Goal: Task Accomplishment & Management: Use online tool/utility

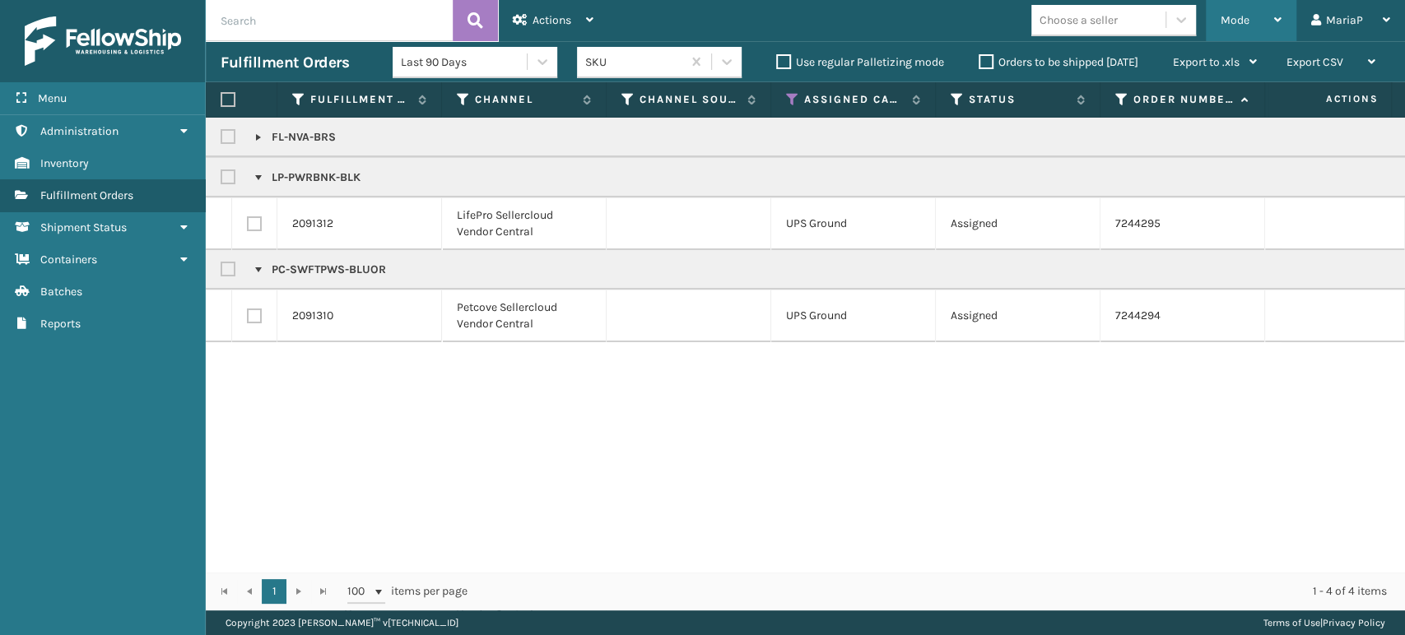
click at [1246, 19] on span "Mode" at bounding box center [1234, 20] width 29 height 14
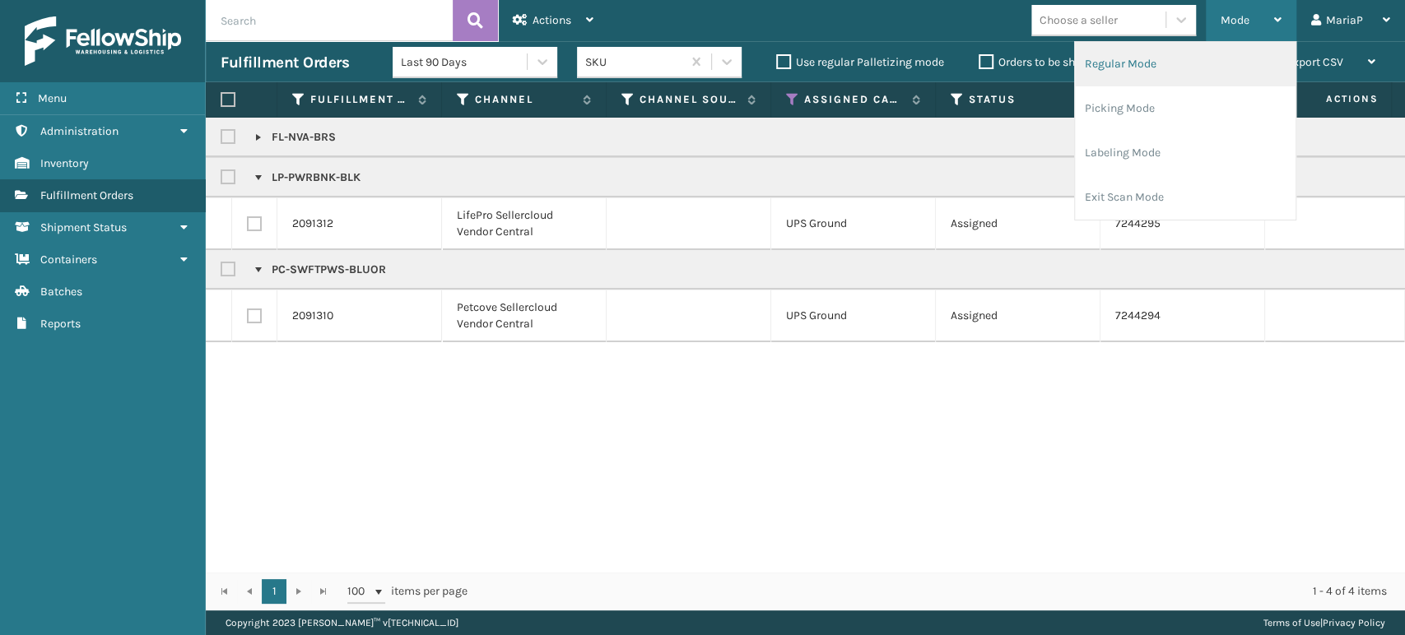
click at [1139, 72] on li "Regular Mode" at bounding box center [1185, 64] width 221 height 44
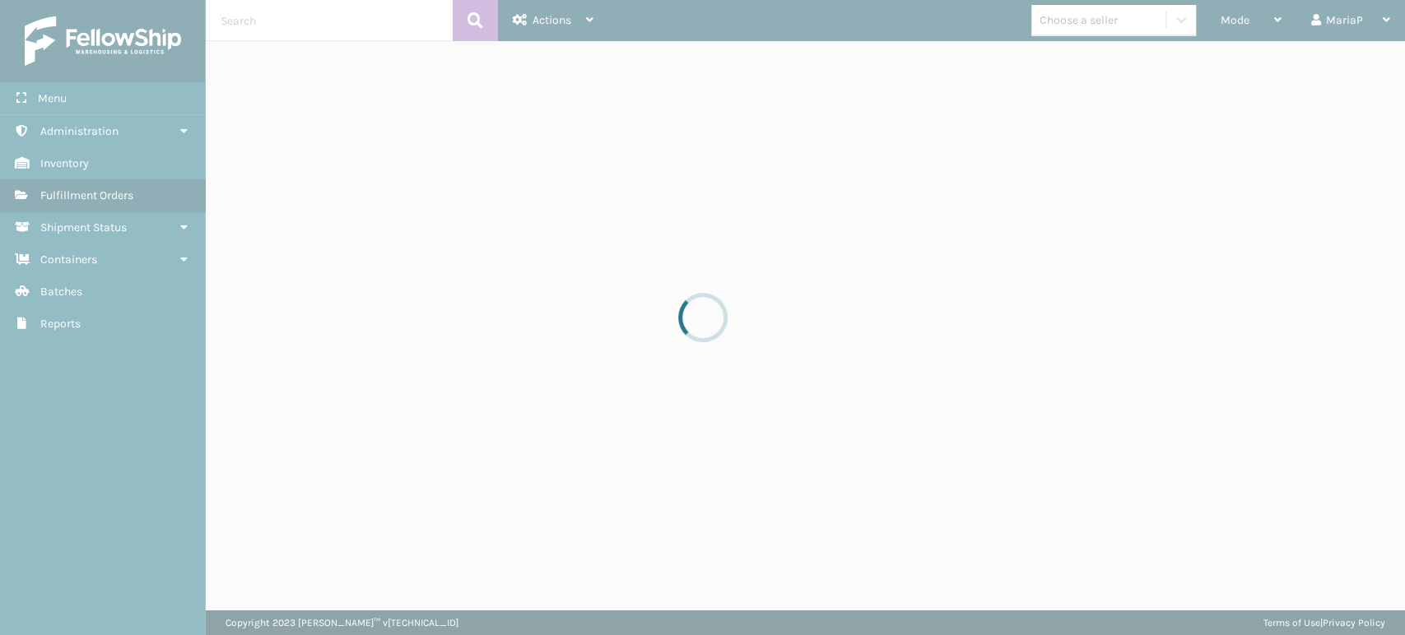
click at [315, 25] on div at bounding box center [702, 317] width 1405 height 635
click at [316, 25] on div at bounding box center [702, 317] width 1405 height 635
click at [317, 22] on div at bounding box center [702, 317] width 1405 height 635
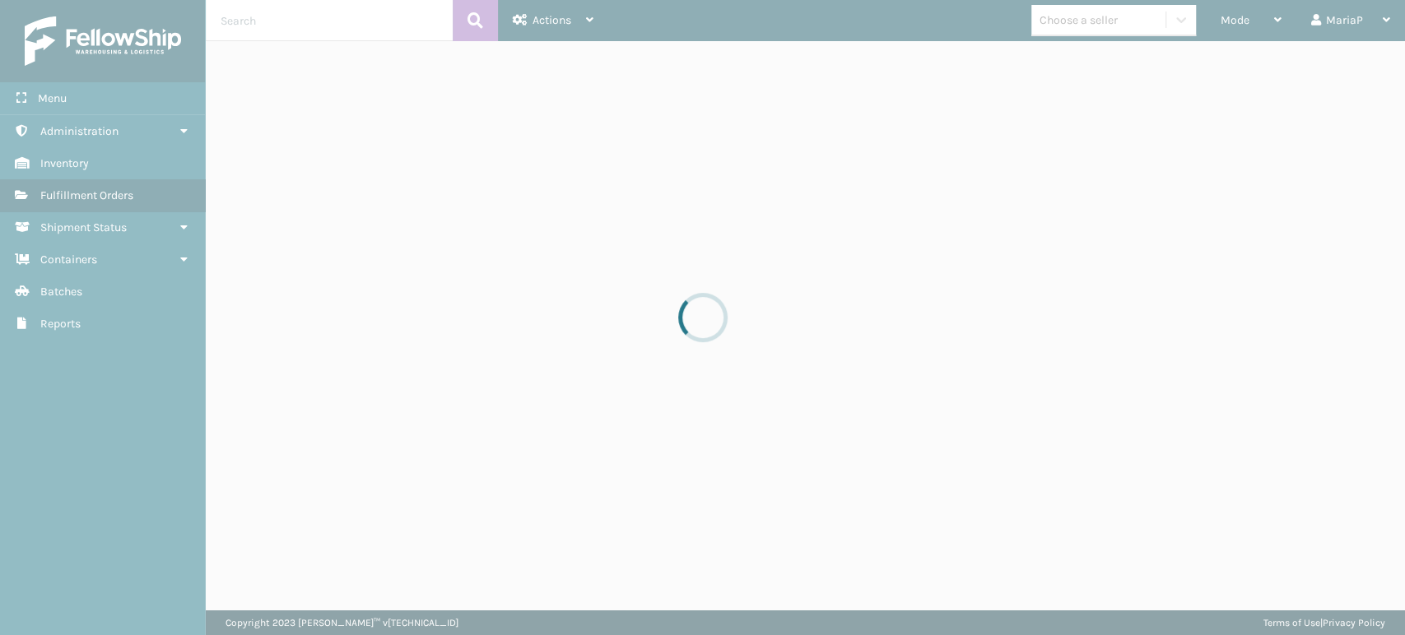
click at [318, 20] on div at bounding box center [702, 317] width 1405 height 635
click at [323, 20] on div at bounding box center [702, 317] width 1405 height 635
click at [324, 20] on div at bounding box center [702, 317] width 1405 height 635
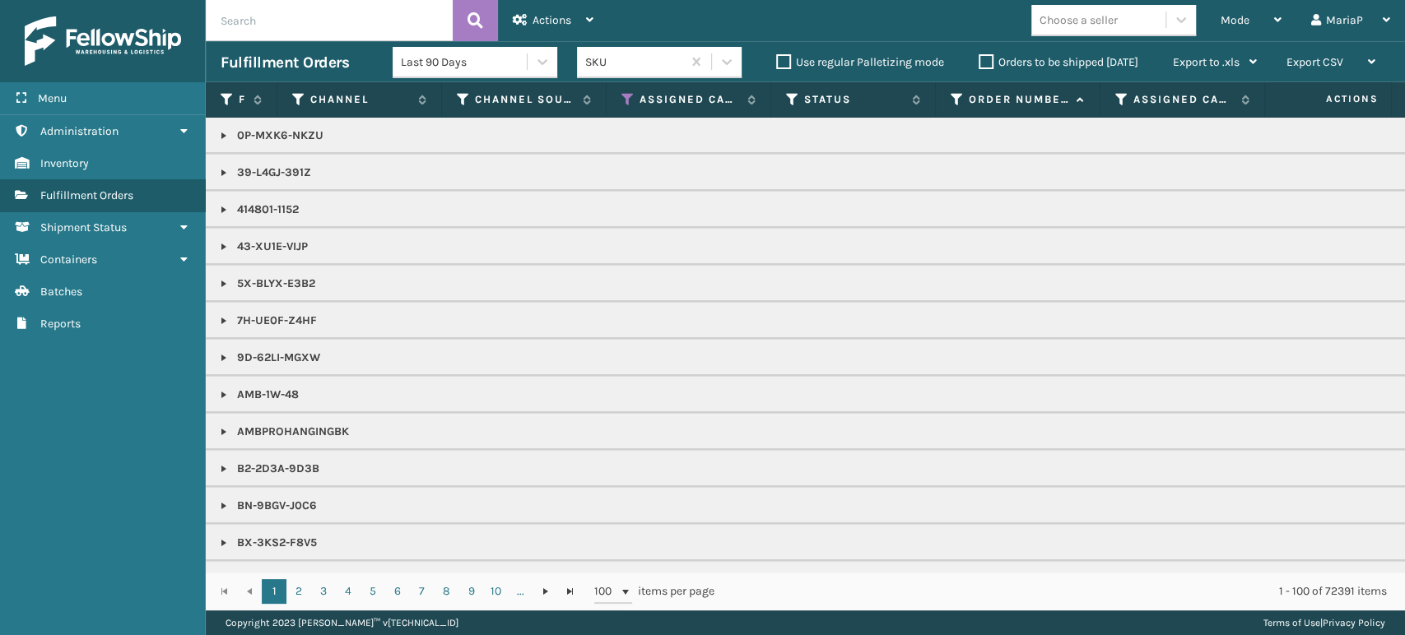
click at [241, 21] on input "text" at bounding box center [329, 20] width 247 height 41
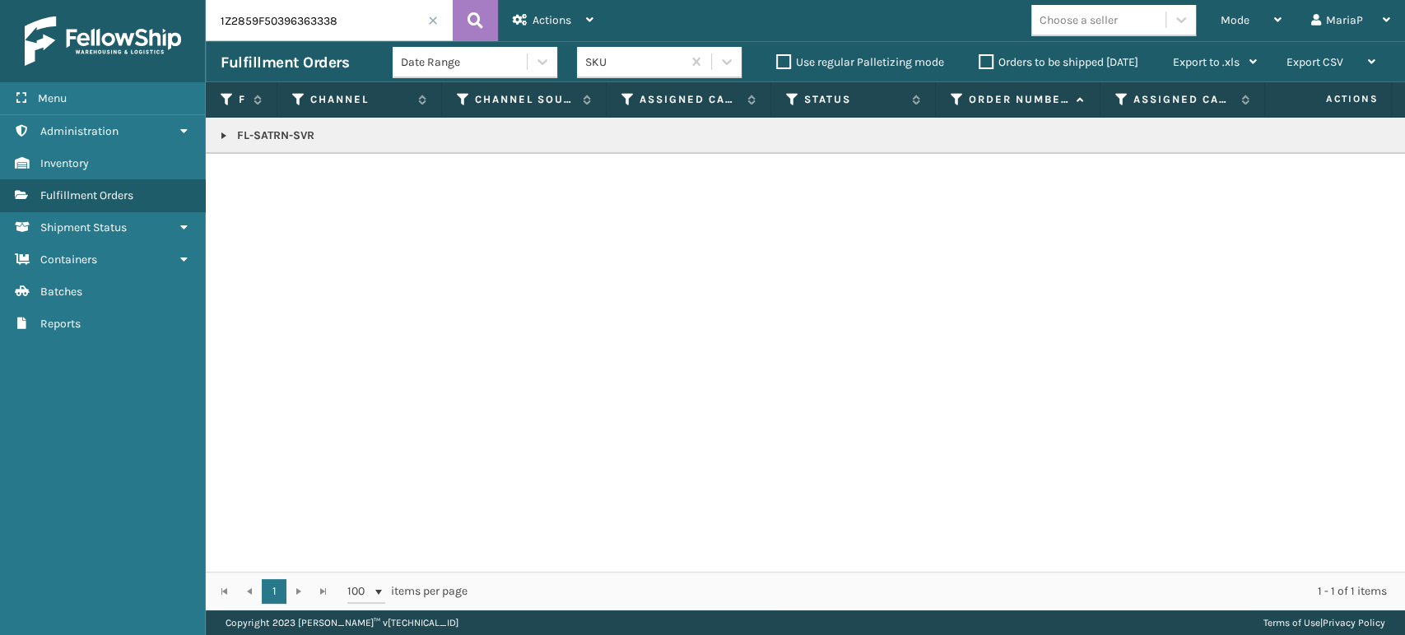
click at [385, 20] on input "1Z2859F50396363338" at bounding box center [329, 20] width 247 height 41
type input "1Z2859F50398209171"
click at [221, 137] on link at bounding box center [223, 135] width 13 height 13
click at [253, 185] on link "2090232" at bounding box center [270, 180] width 46 height 16
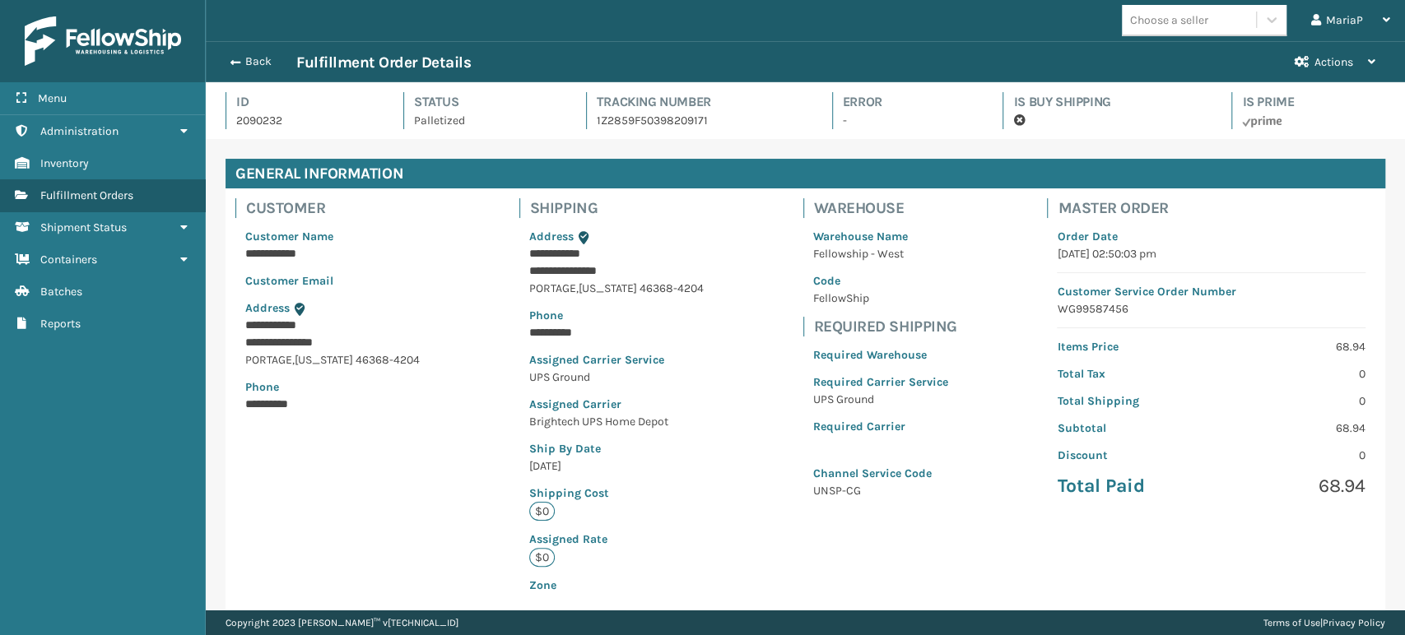
scroll to position [39, 1198]
click at [230, 54] on button "Back" at bounding box center [259, 61] width 76 height 15
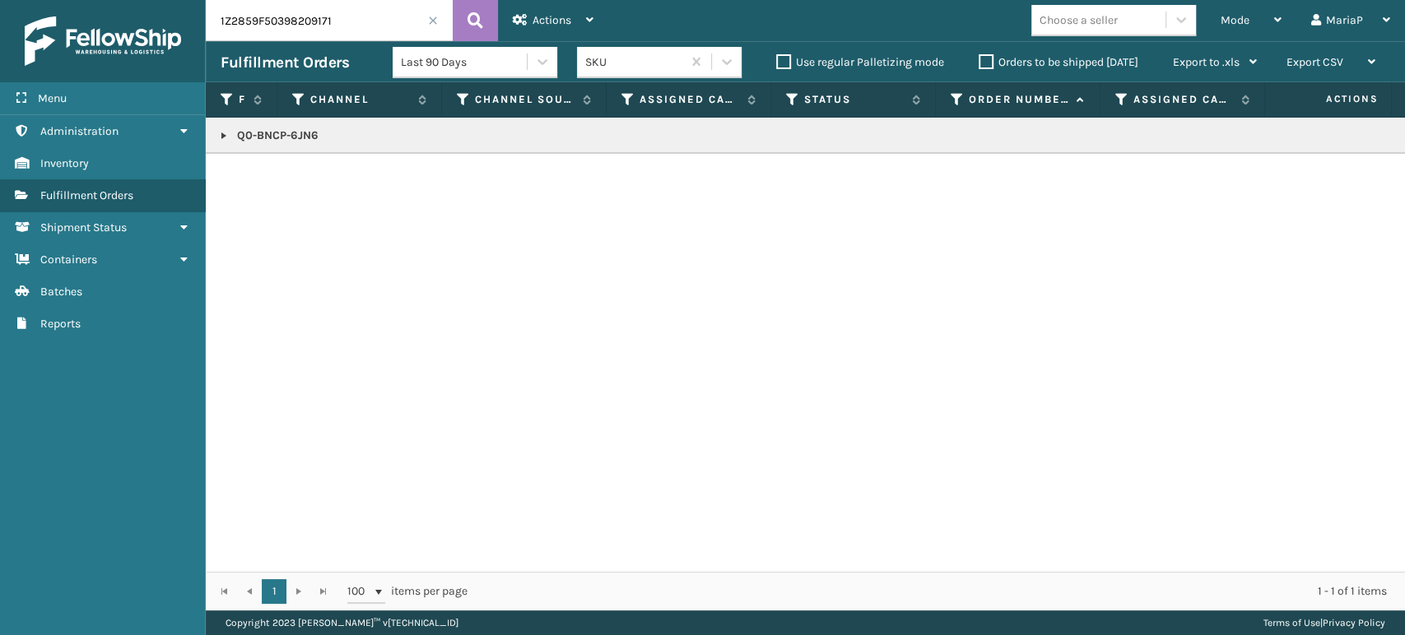
click at [355, 30] on input "1Z2859F50398209171" at bounding box center [329, 20] width 247 height 41
type input "1Z2859F50391146626"
click at [221, 137] on link at bounding box center [223, 135] width 13 height 13
click at [263, 176] on link "2090871" at bounding box center [269, 180] width 44 height 16
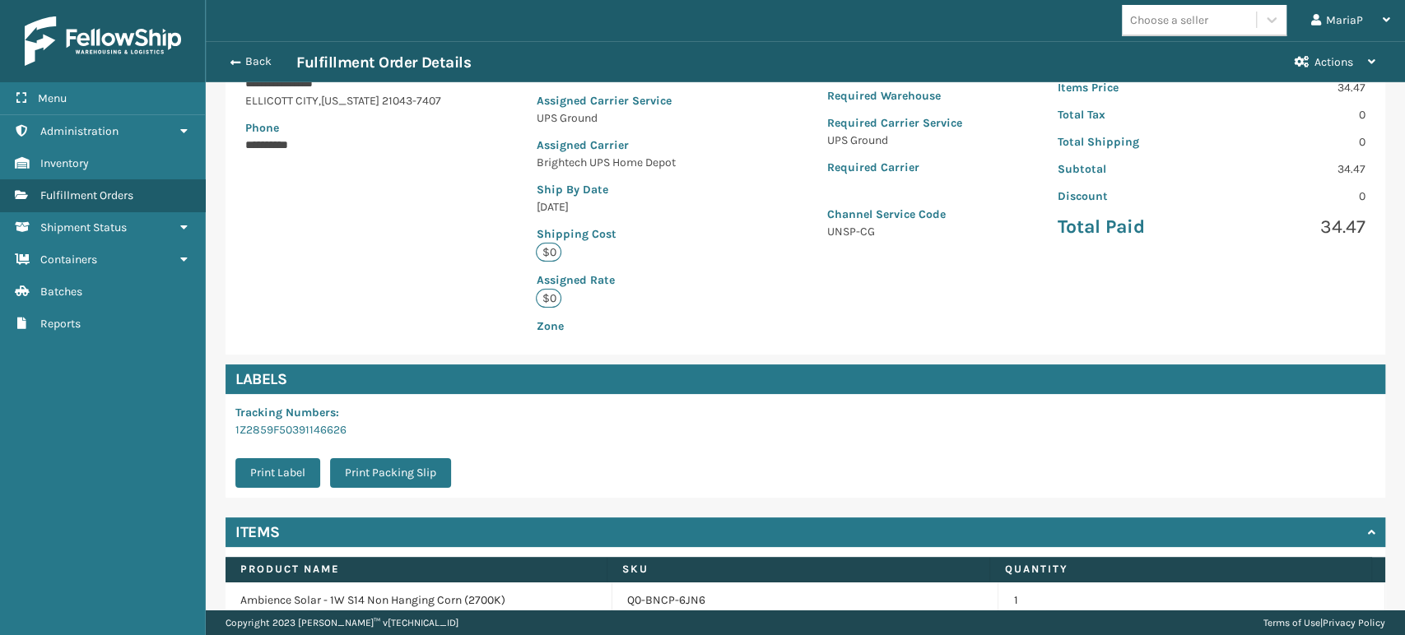
scroll to position [336, 0]
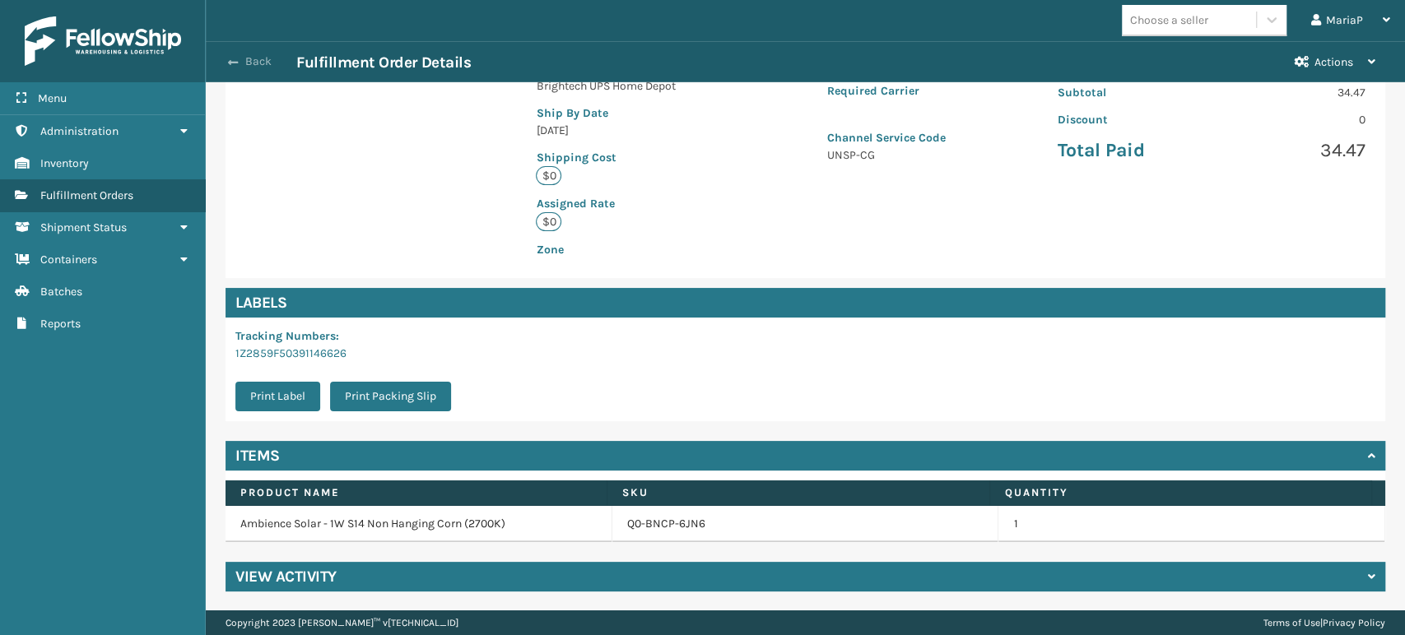
click at [244, 63] on button "Back" at bounding box center [259, 61] width 76 height 15
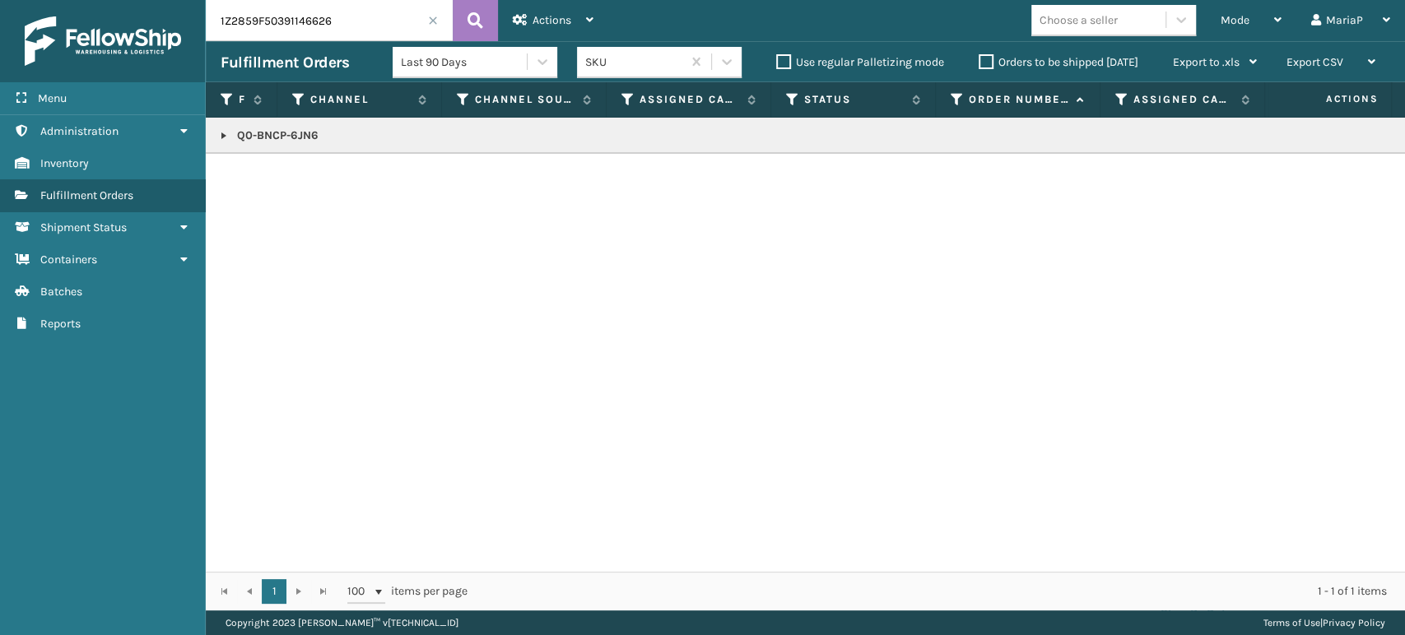
click at [355, 21] on input "1Z2859F50391146626" at bounding box center [329, 20] width 247 height 41
type input "1Z2859F50398209171"
click at [226, 134] on link at bounding box center [223, 135] width 13 height 13
click at [276, 174] on link "2090232" at bounding box center [270, 180] width 46 height 16
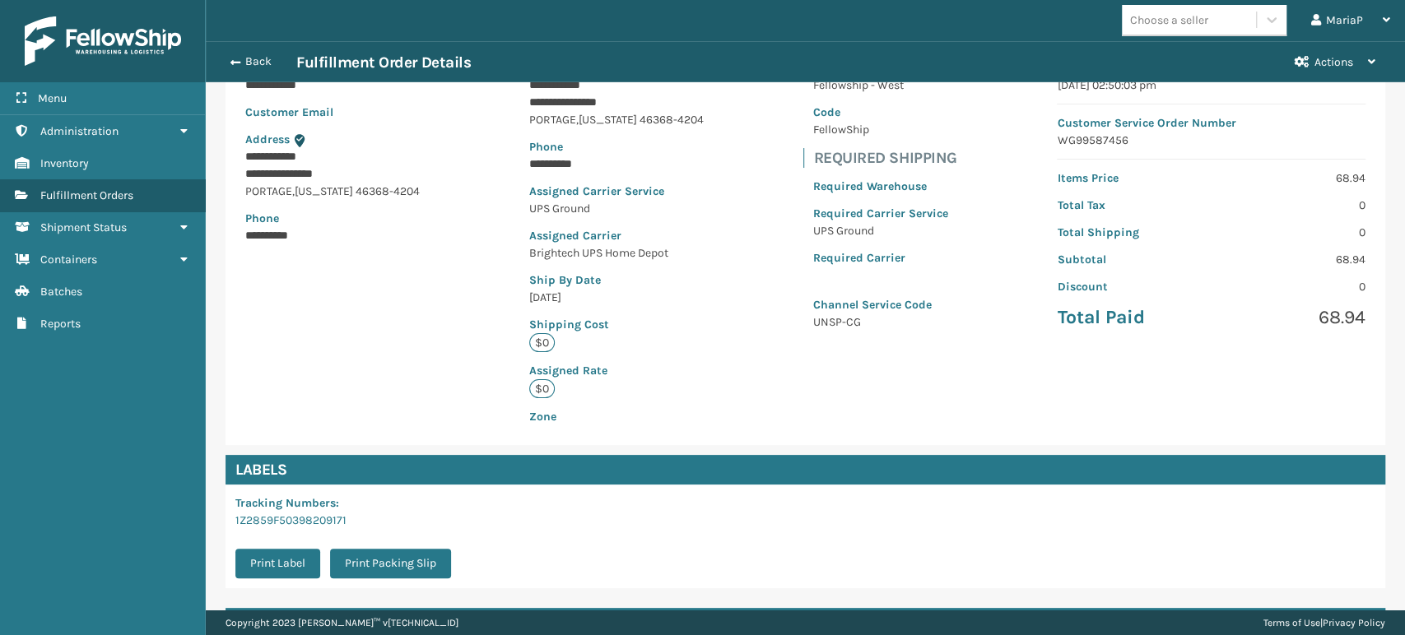
scroll to position [336, 0]
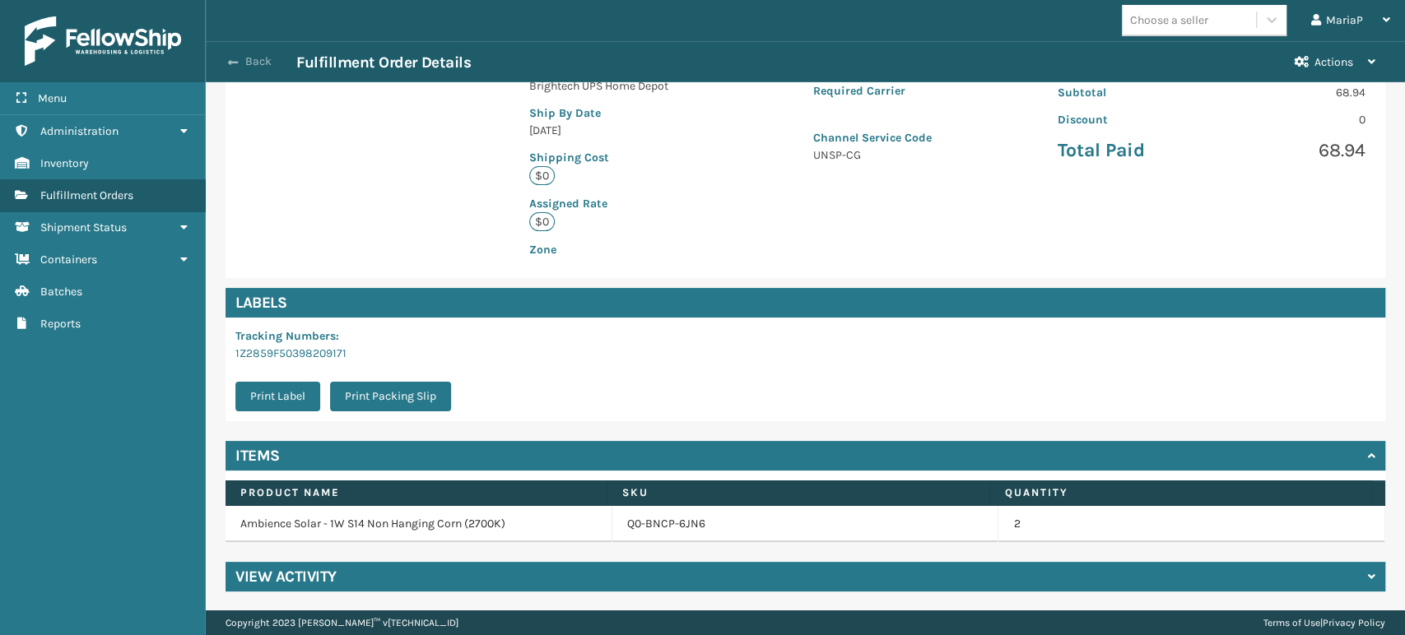
click at [240, 56] on button "Back" at bounding box center [259, 61] width 76 height 15
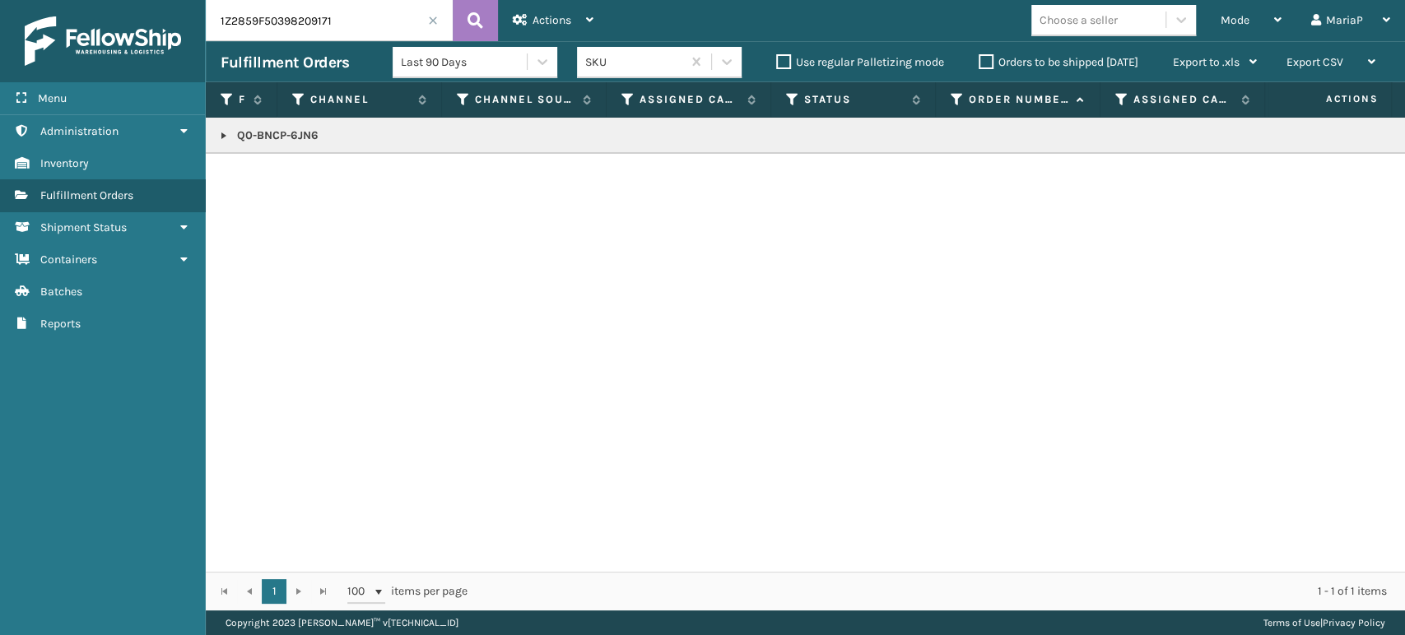
click at [355, 23] on input "1Z2859F50398209171" at bounding box center [329, 20] width 247 height 41
click at [355, 26] on input "1Z2859F50398209171" at bounding box center [329, 20] width 247 height 41
type input "1Z4408370319836966"
click at [433, 18] on span at bounding box center [433, 21] width 10 height 10
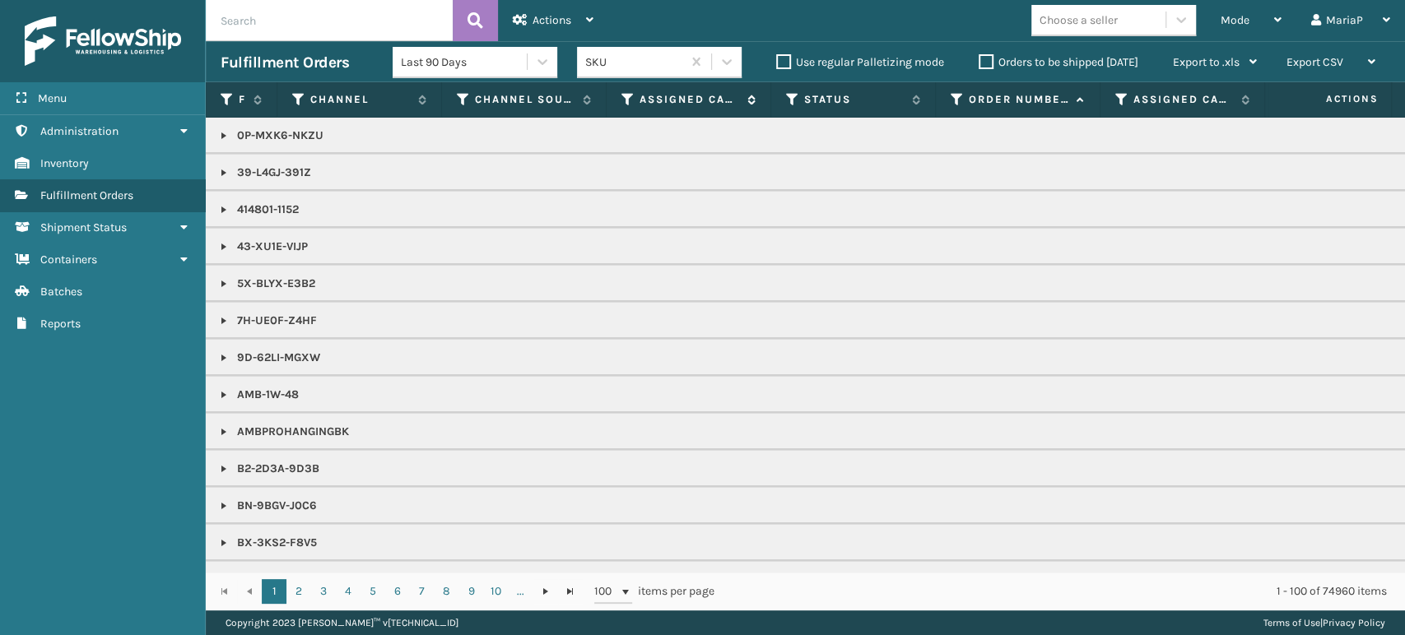
click at [625, 100] on icon at bounding box center [627, 99] width 13 height 15
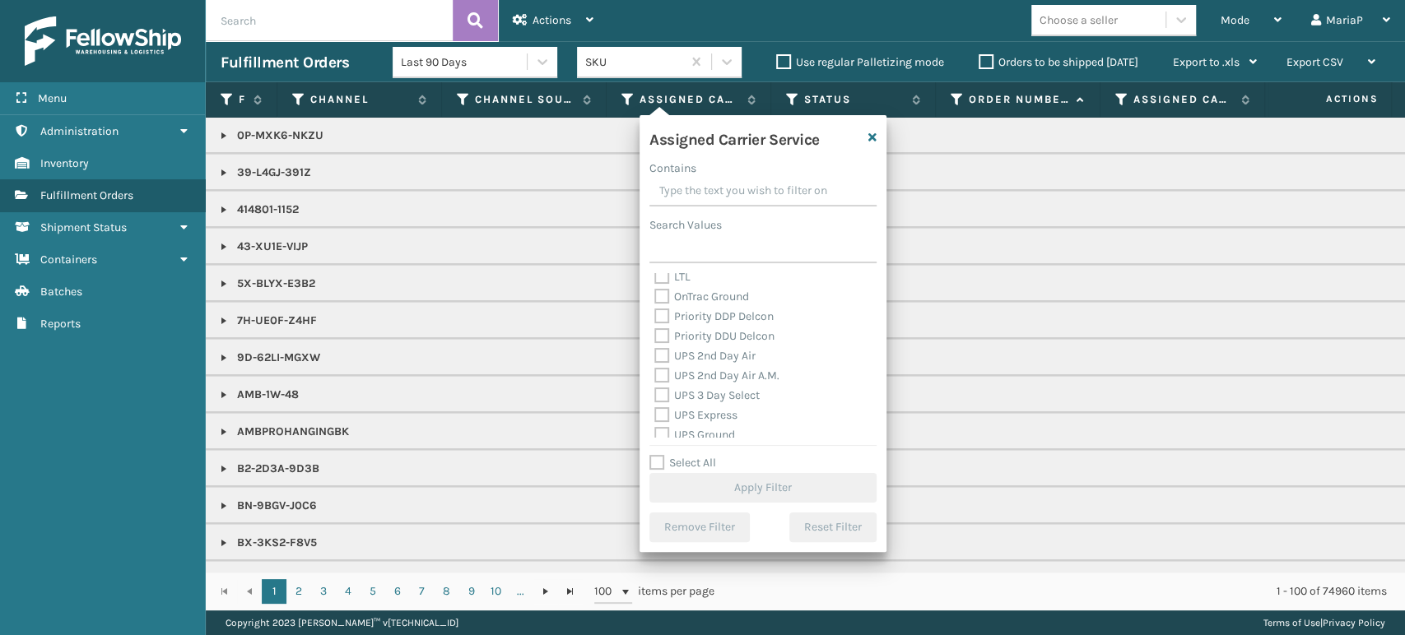
scroll to position [274, 0]
click at [658, 399] on label "UPS Ground" at bounding box center [694, 404] width 81 height 14
click at [655, 399] on input "UPS Ground" at bounding box center [654, 399] width 1 height 11
checkbox input "true"
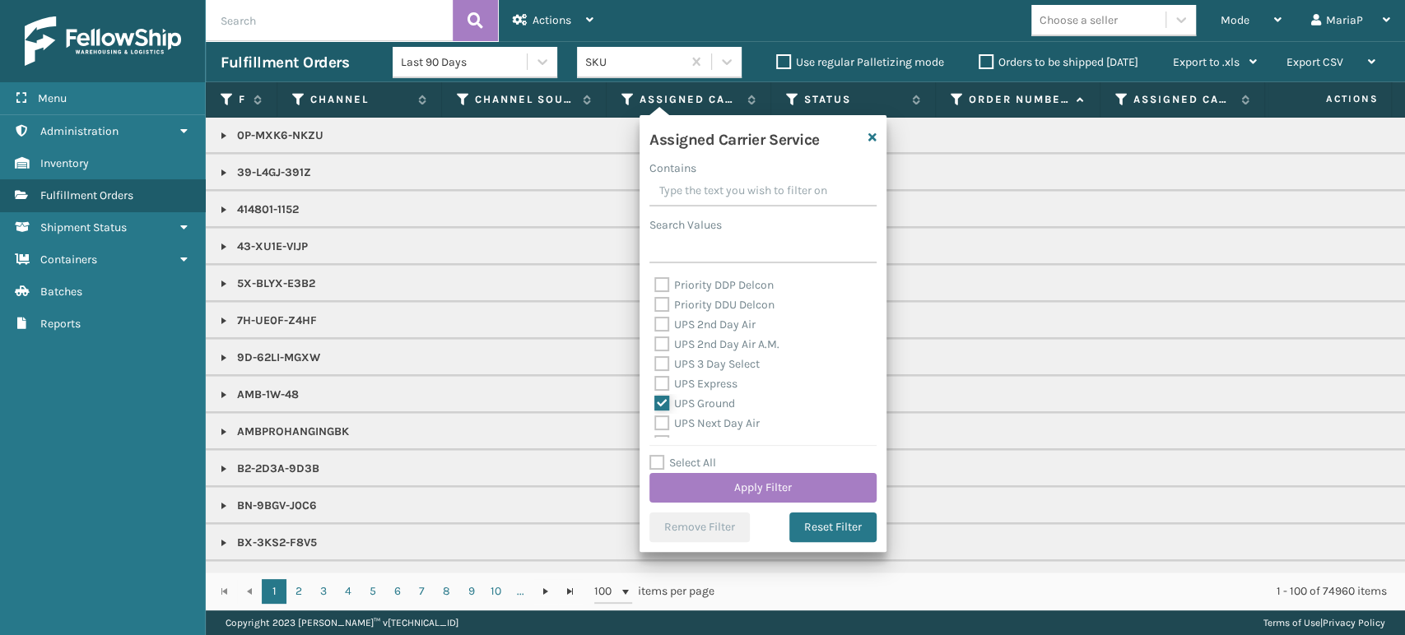
scroll to position [365, 0]
click at [660, 388] on label "UPS Standard" at bounding box center [699, 391] width 91 height 14
click at [655, 388] on input "UPS Standard" at bounding box center [654, 387] width 1 height 11
checkbox input "true"
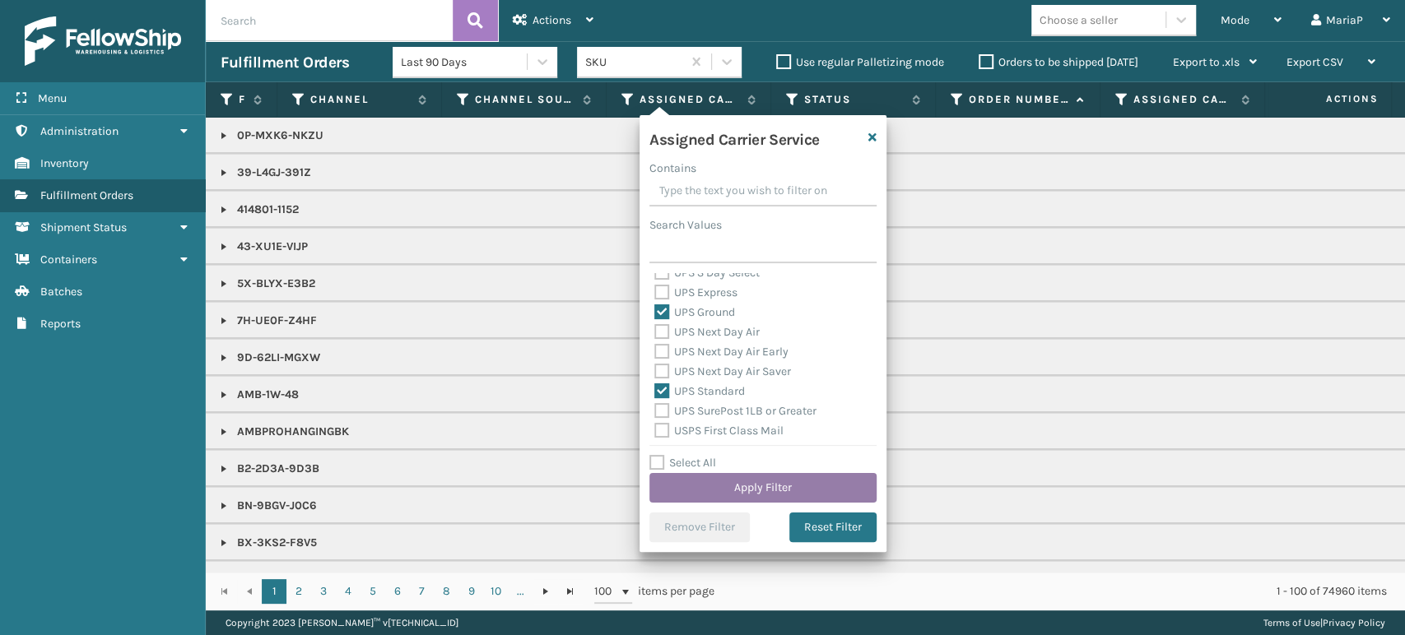
click at [830, 487] on button "Apply Filter" at bounding box center [762, 488] width 227 height 30
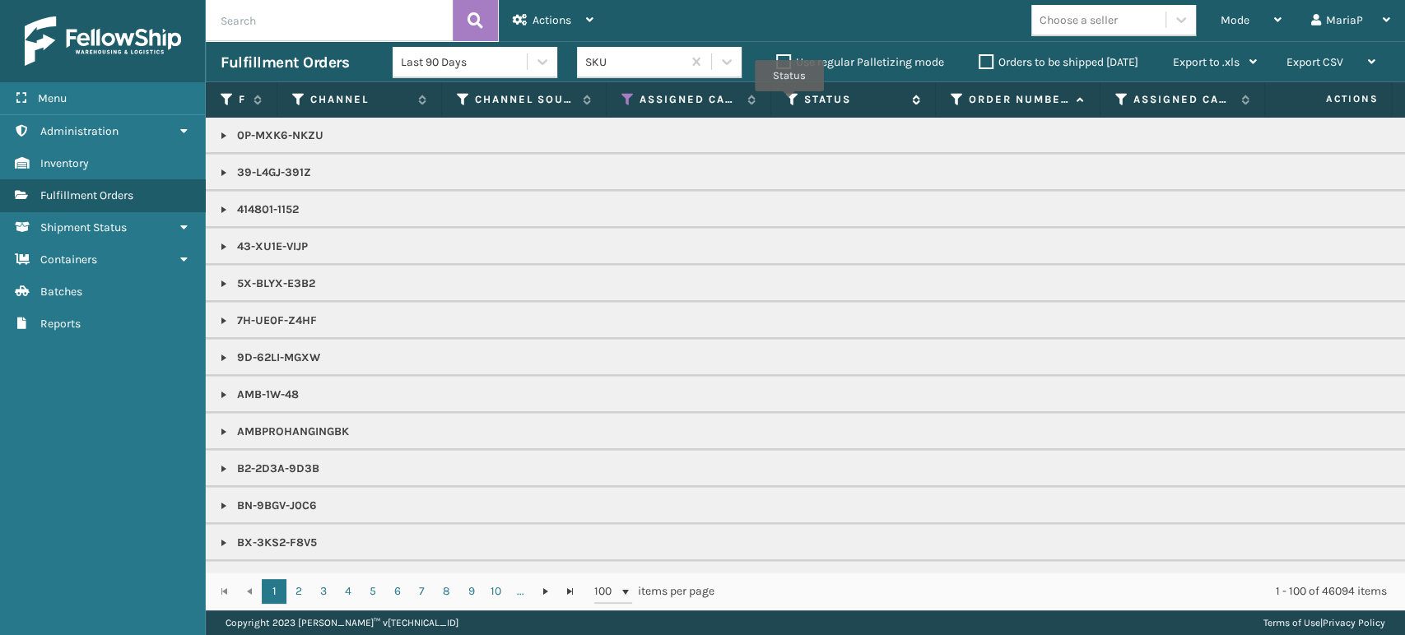
click at [789, 100] on icon at bounding box center [792, 99] width 13 height 15
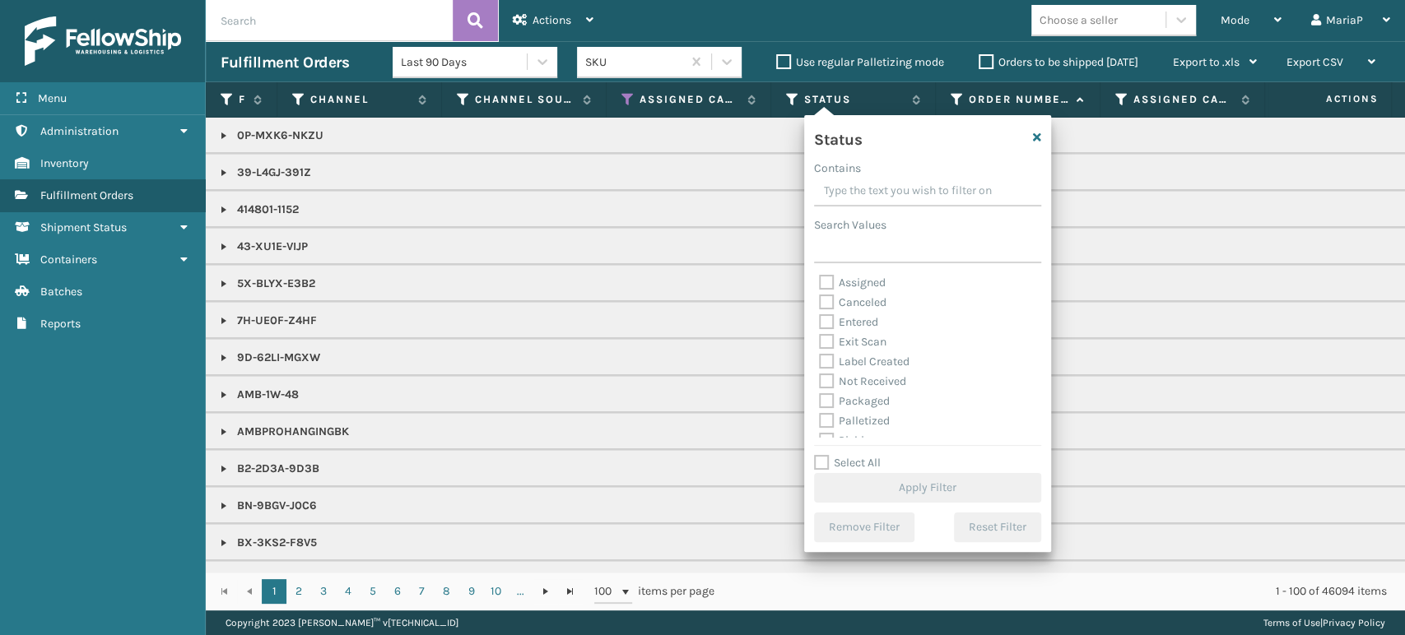
scroll to position [91, 0]
click at [827, 352] on label "Picking" at bounding box center [848, 349] width 58 height 14
click at [820, 351] on input "Picking" at bounding box center [819, 345] width 1 height 11
checkbox input "true"
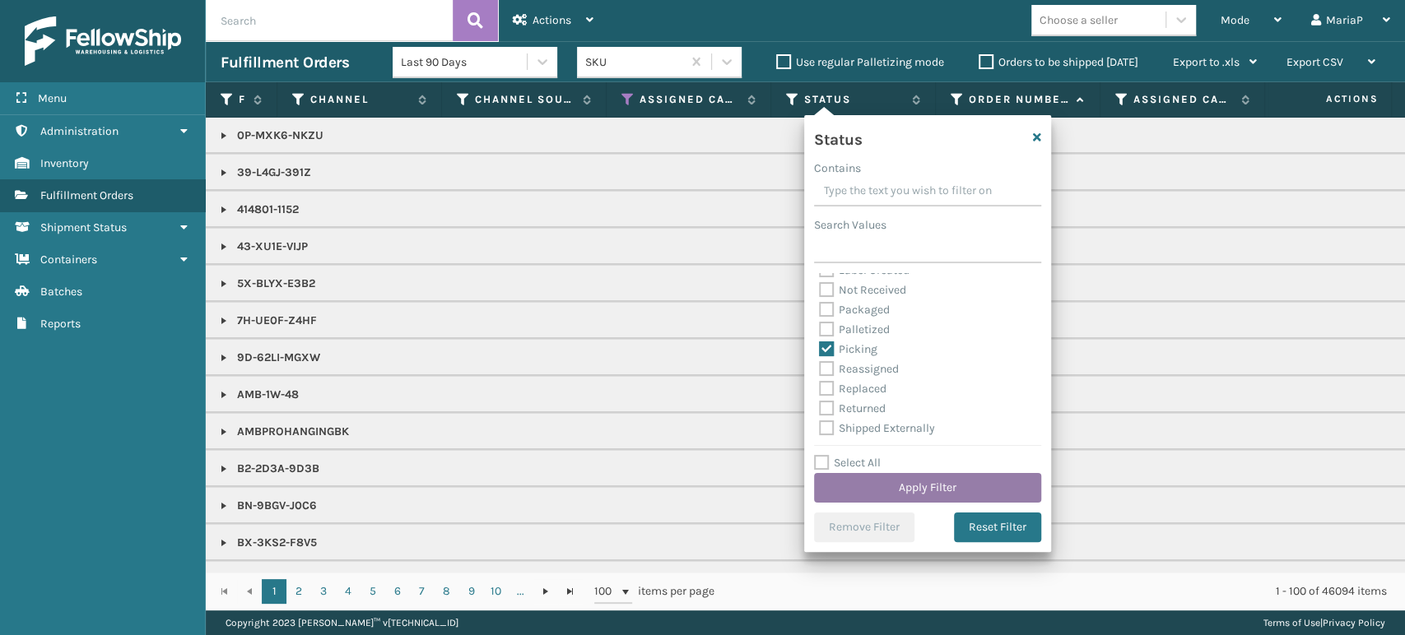
click at [1025, 485] on button "Apply Filter" at bounding box center [927, 488] width 227 height 30
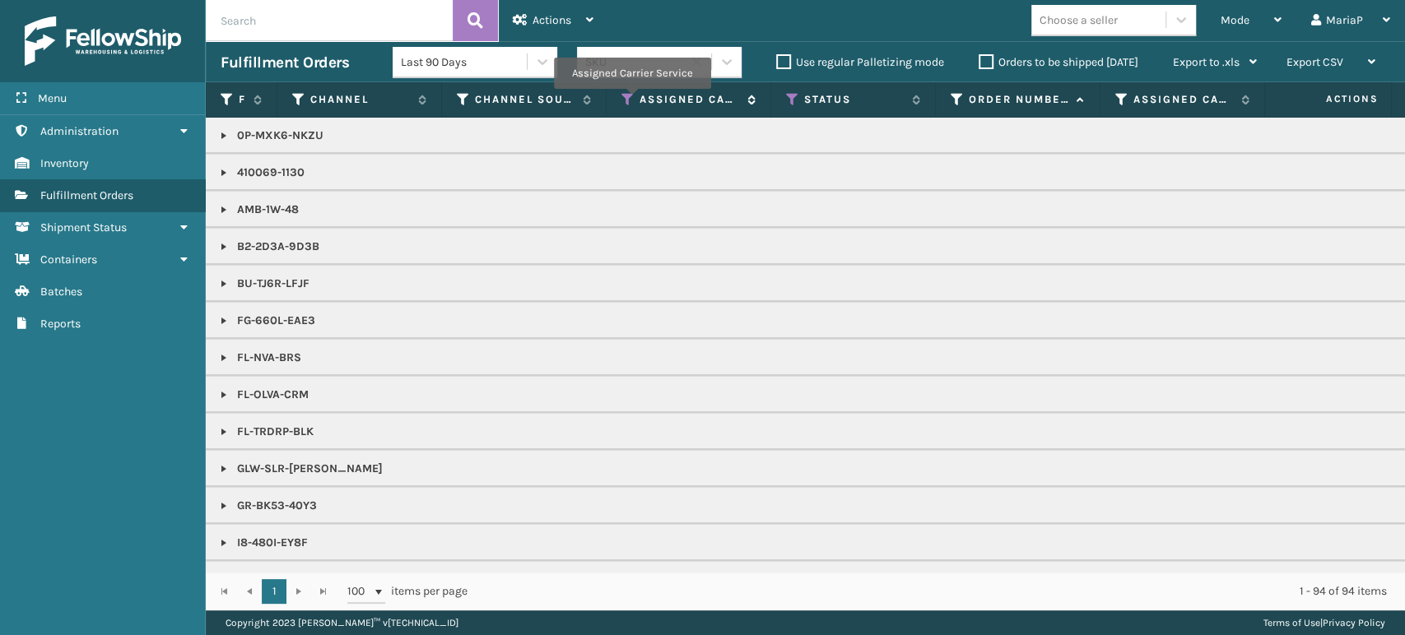
click at [631, 100] on icon at bounding box center [627, 99] width 13 height 15
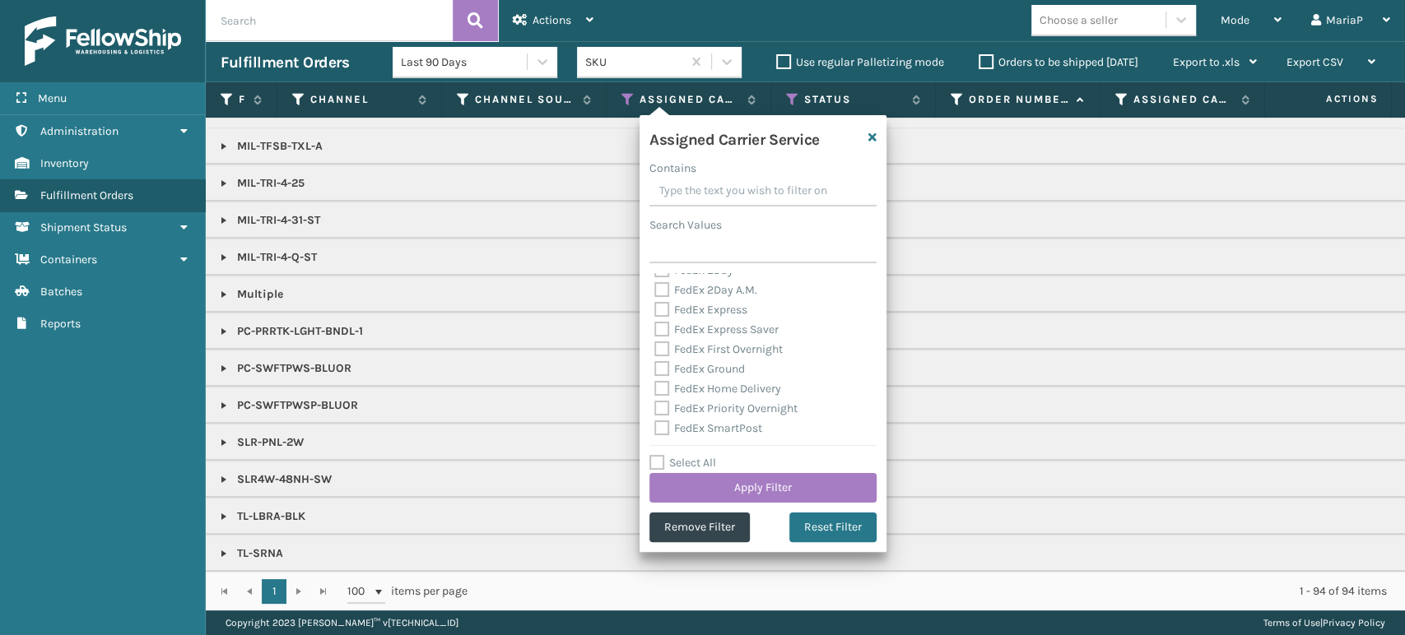
click at [659, 463] on label "Select All" at bounding box center [682, 463] width 67 height 14
click at [659, 455] on input "Select All" at bounding box center [772, 454] width 247 height 2
checkbox input "true"
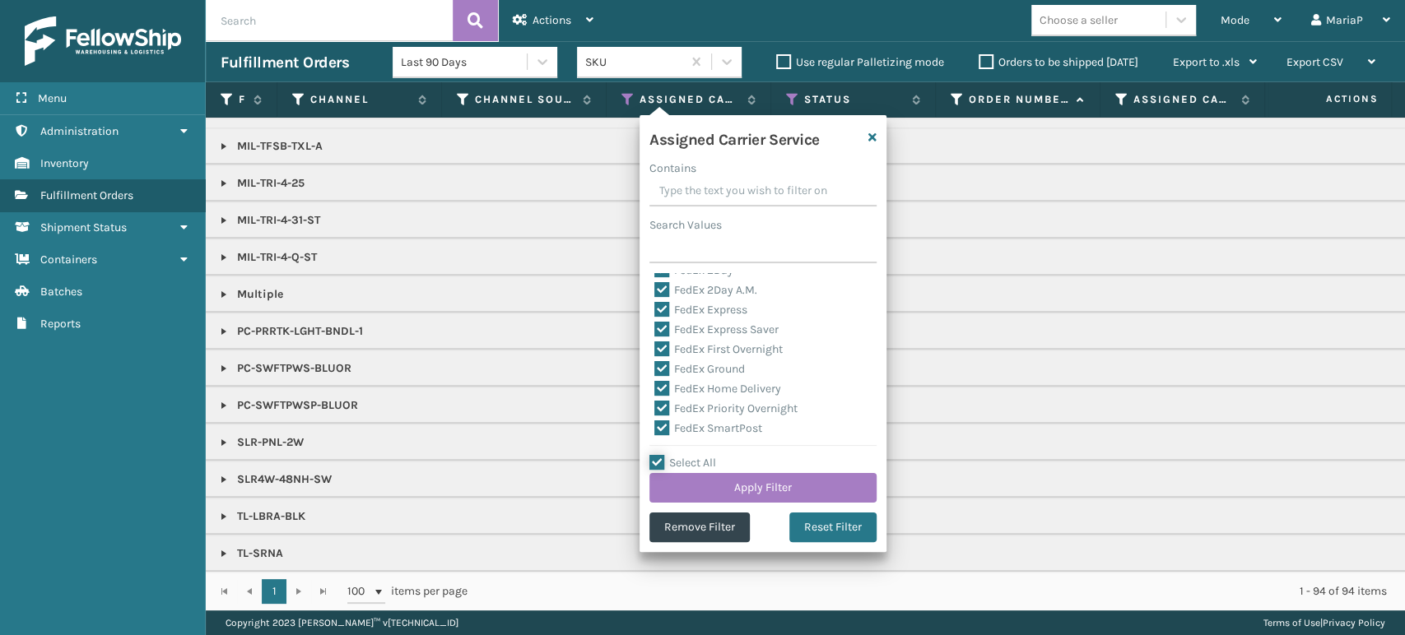
checkbox input "true"
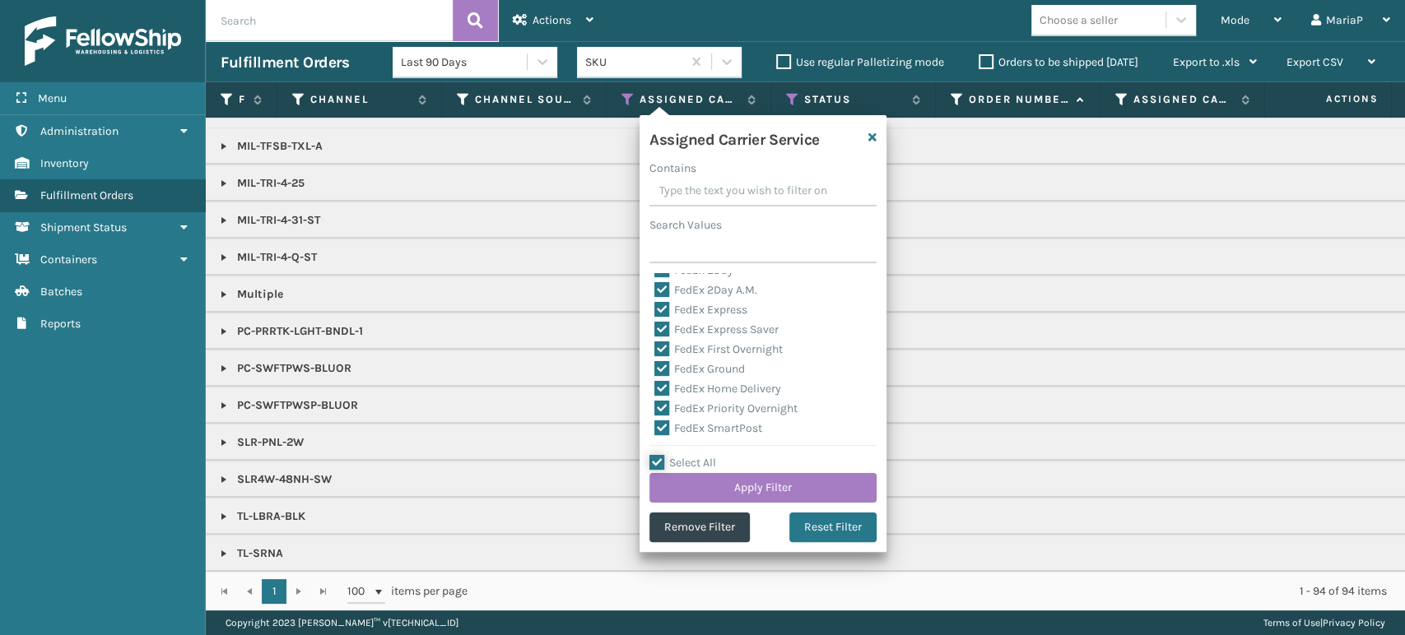
checkbox input "true"
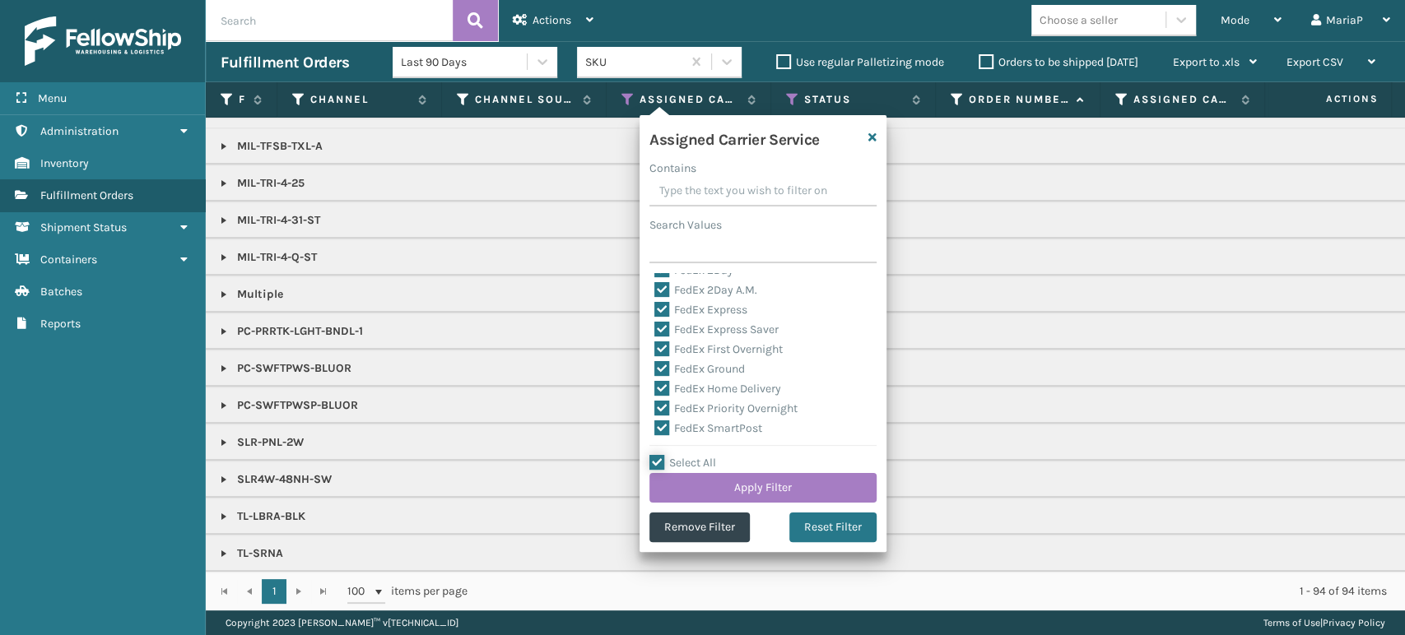
checkbox input "true"
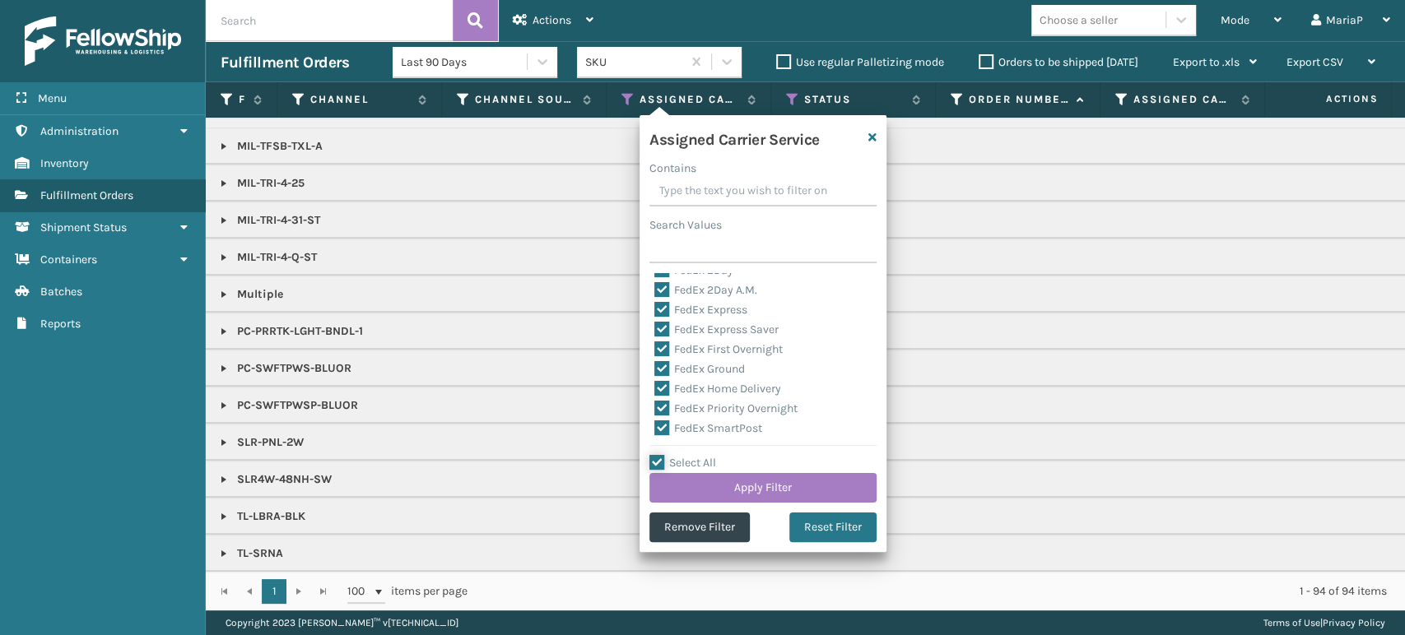
checkbox input "true"
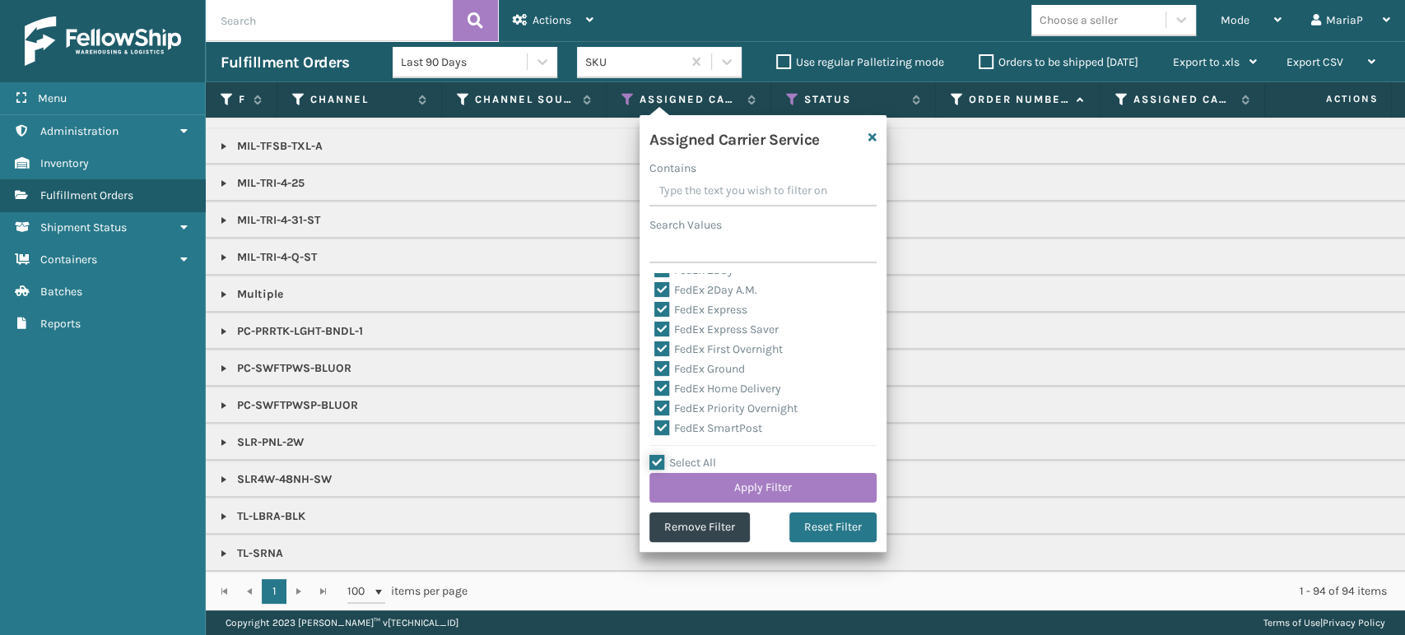
checkbox input "true"
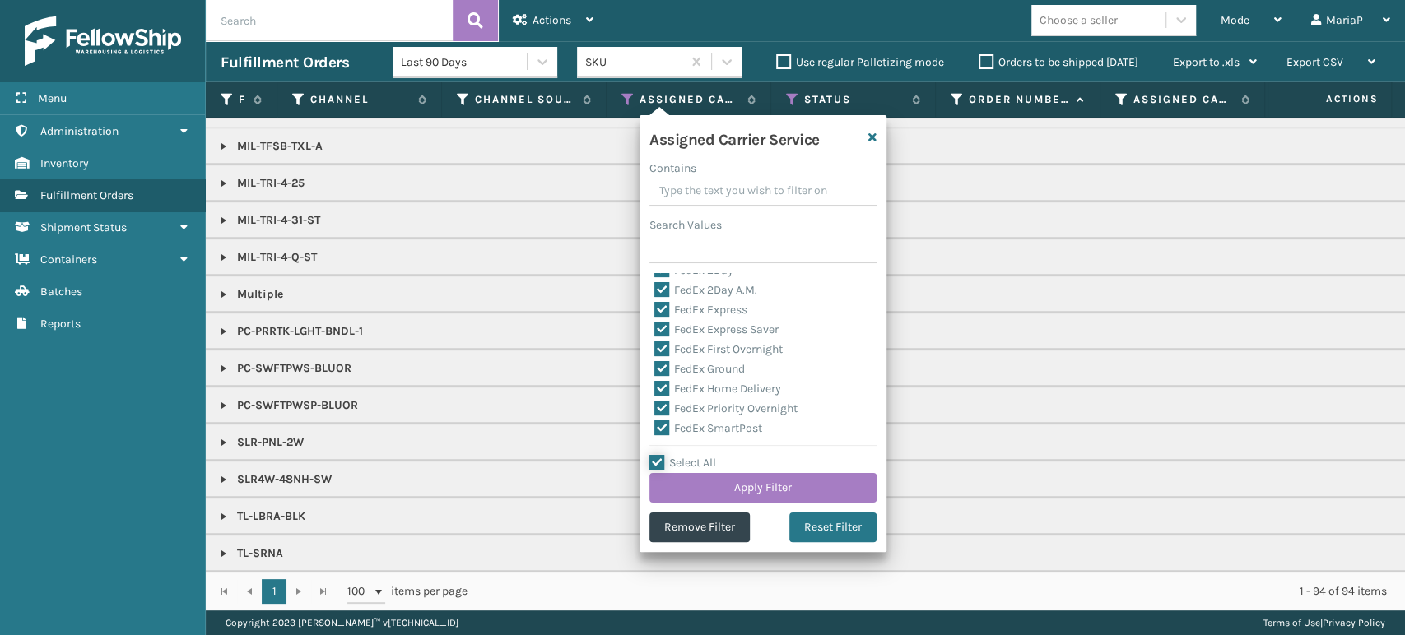
checkbox input "true"
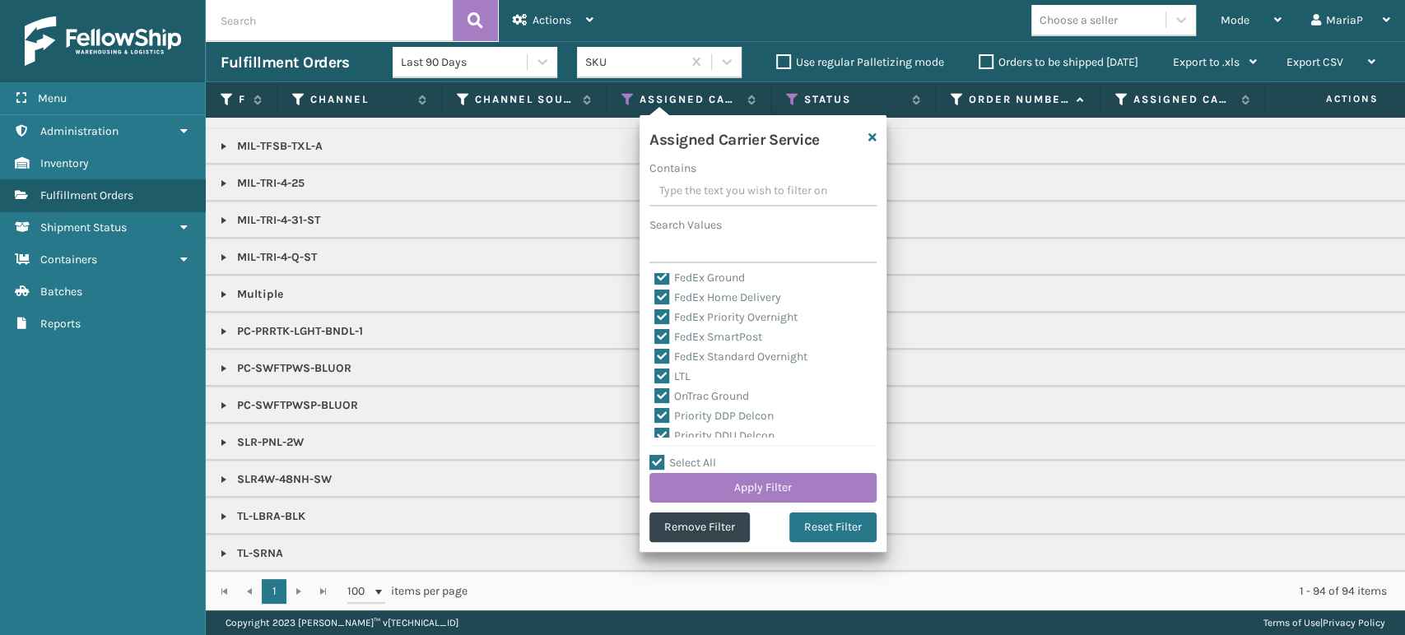
click at [658, 379] on label "LTL" at bounding box center [672, 376] width 36 height 14
click at [655, 378] on input "LTL" at bounding box center [654, 372] width 1 height 11
checkbox input "false"
click at [787, 485] on button "Apply Filter" at bounding box center [762, 488] width 227 height 30
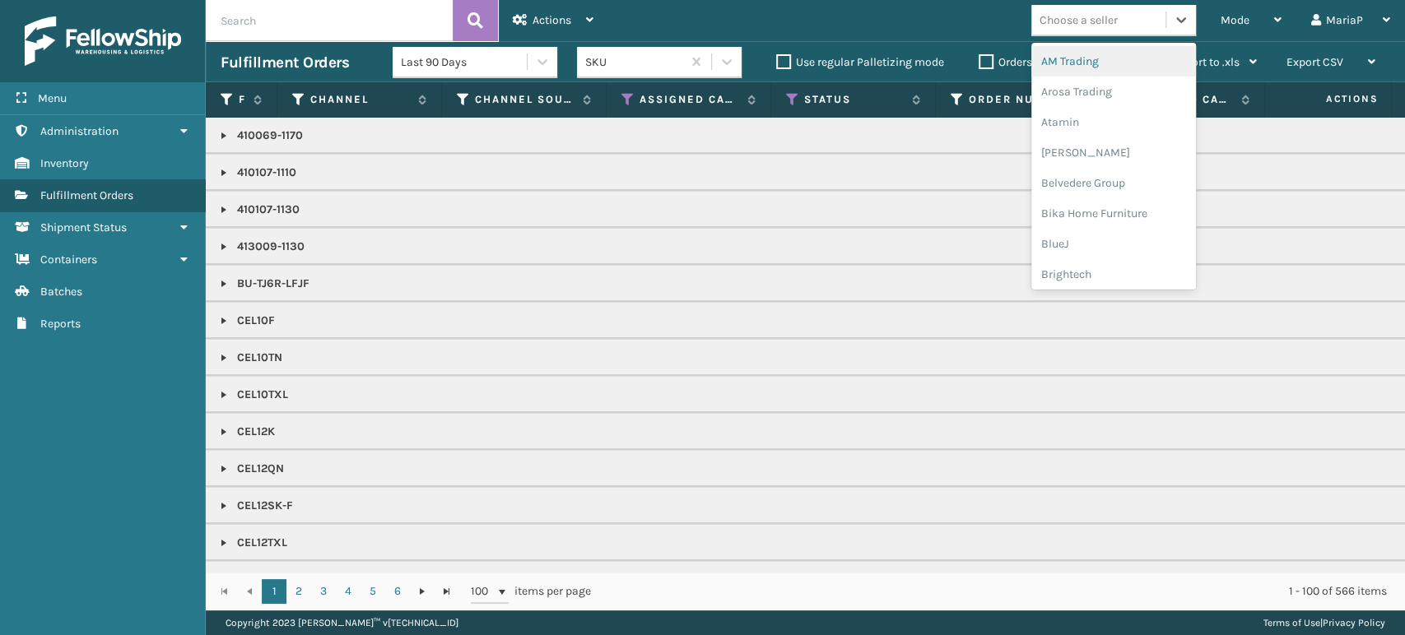
click at [1106, 22] on div "Choose a seller" at bounding box center [1078, 20] width 78 height 17
type input "BR"
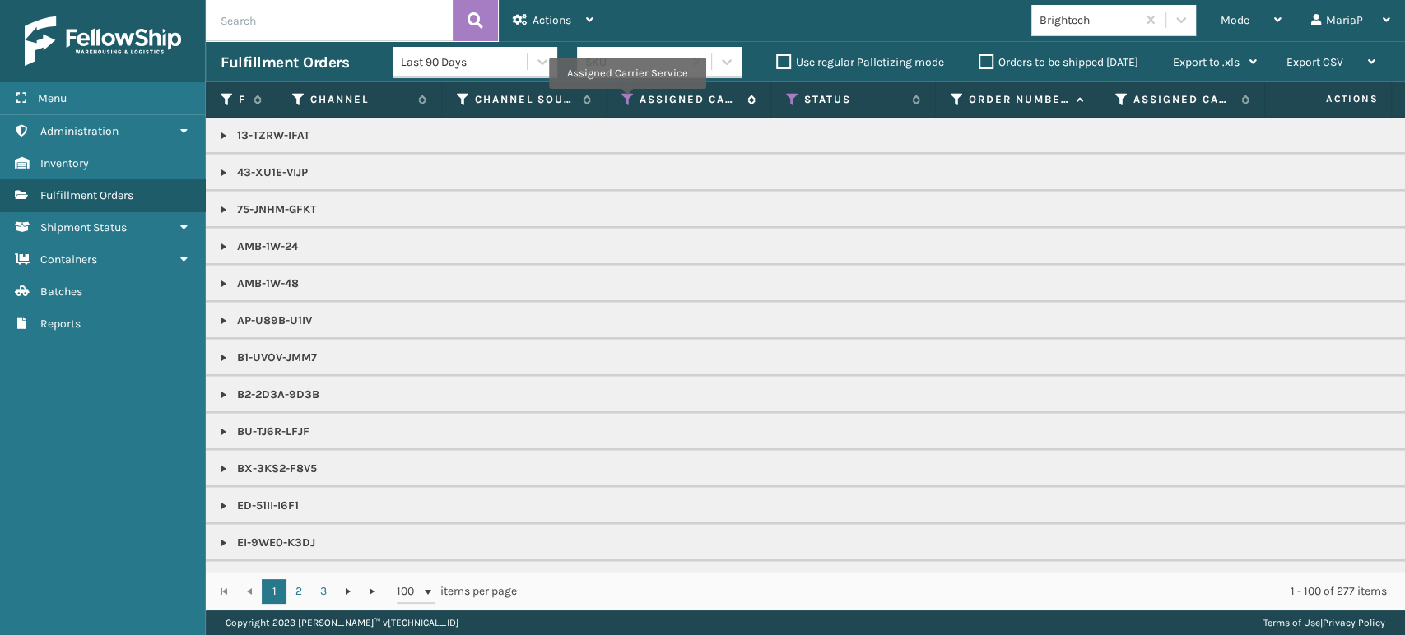
click at [626, 100] on icon at bounding box center [627, 99] width 13 height 15
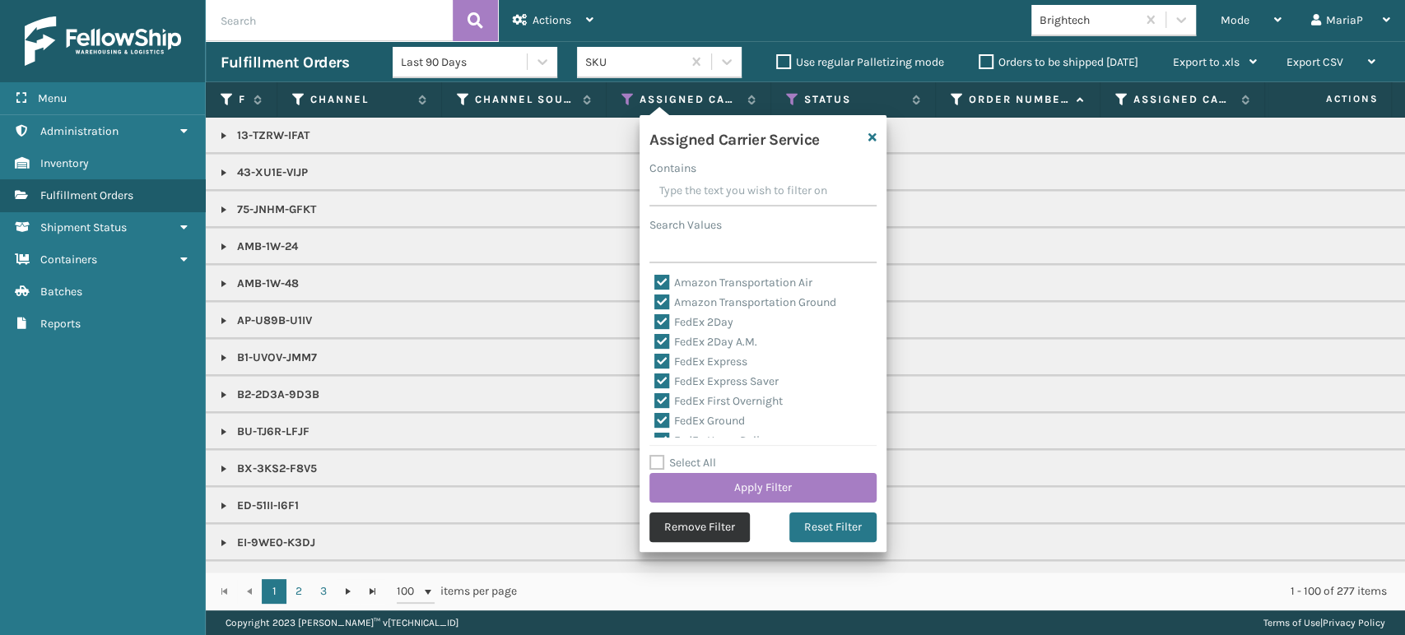
click at [668, 527] on button "Remove Filter" at bounding box center [699, 528] width 100 height 30
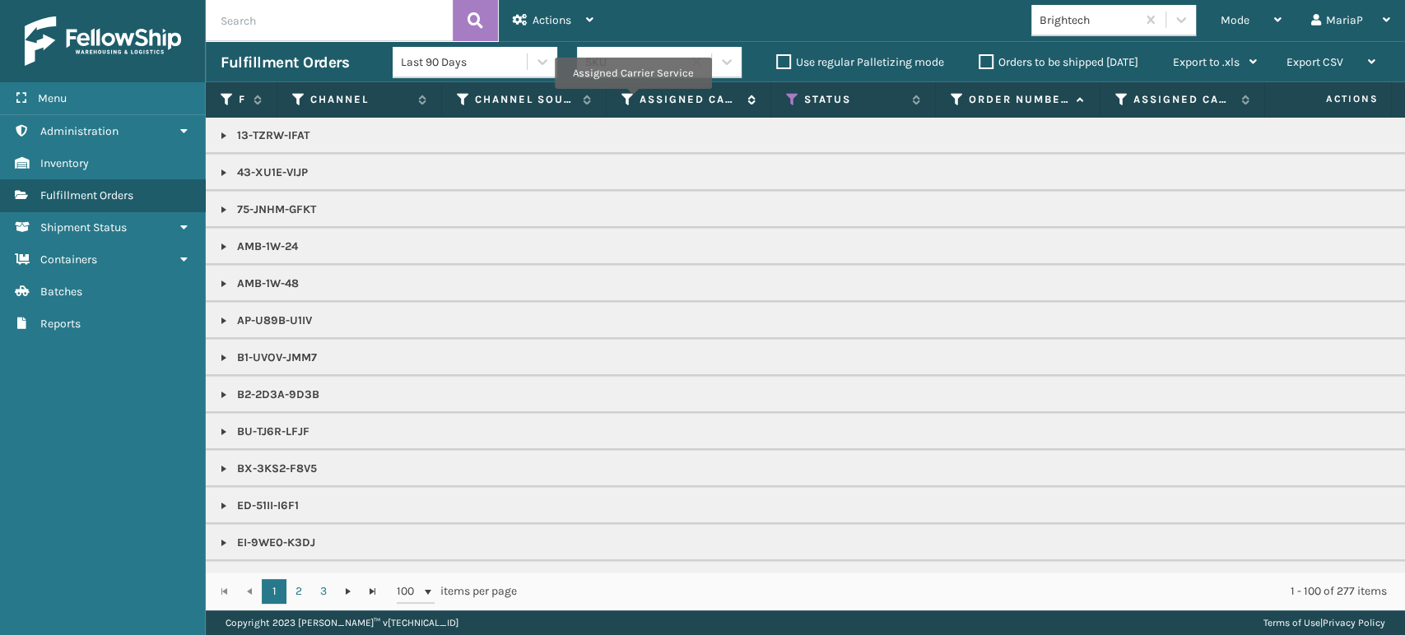
click at [632, 100] on icon at bounding box center [627, 99] width 13 height 15
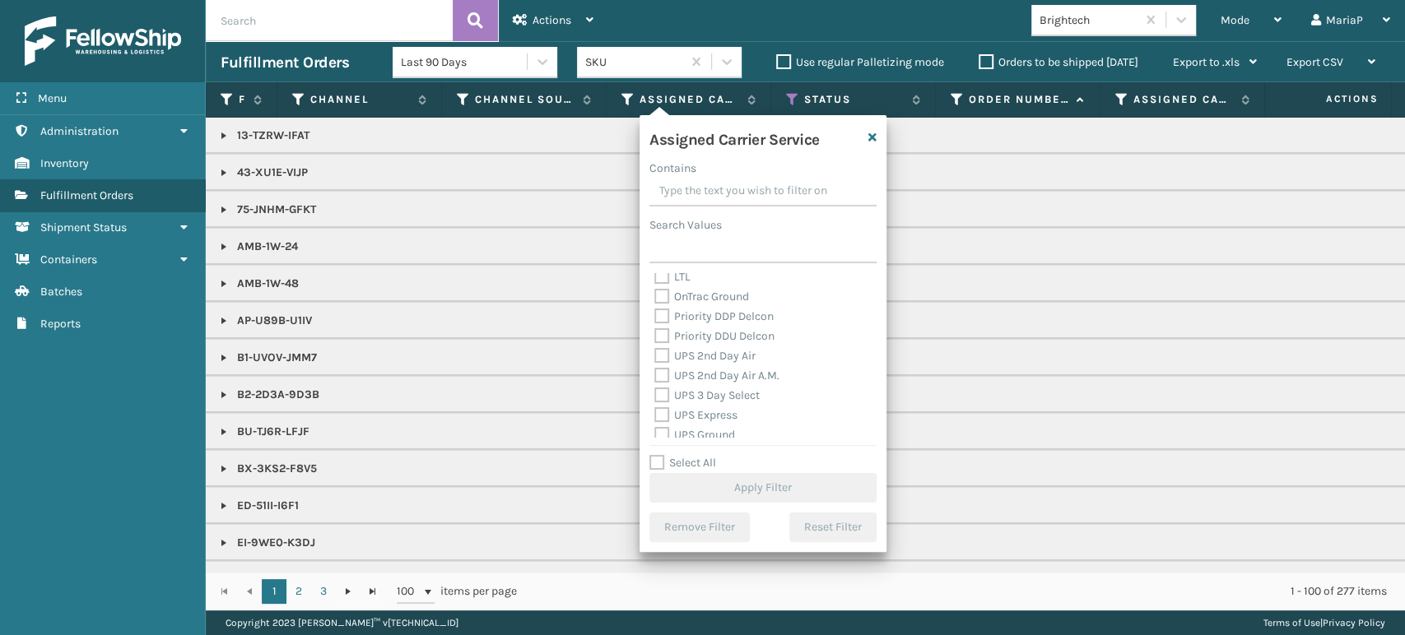
scroll to position [274, 0]
click at [662, 406] on label "UPS Ground" at bounding box center [694, 404] width 81 height 14
click at [655, 405] on input "UPS Ground" at bounding box center [654, 399] width 1 height 11
checkbox input "true"
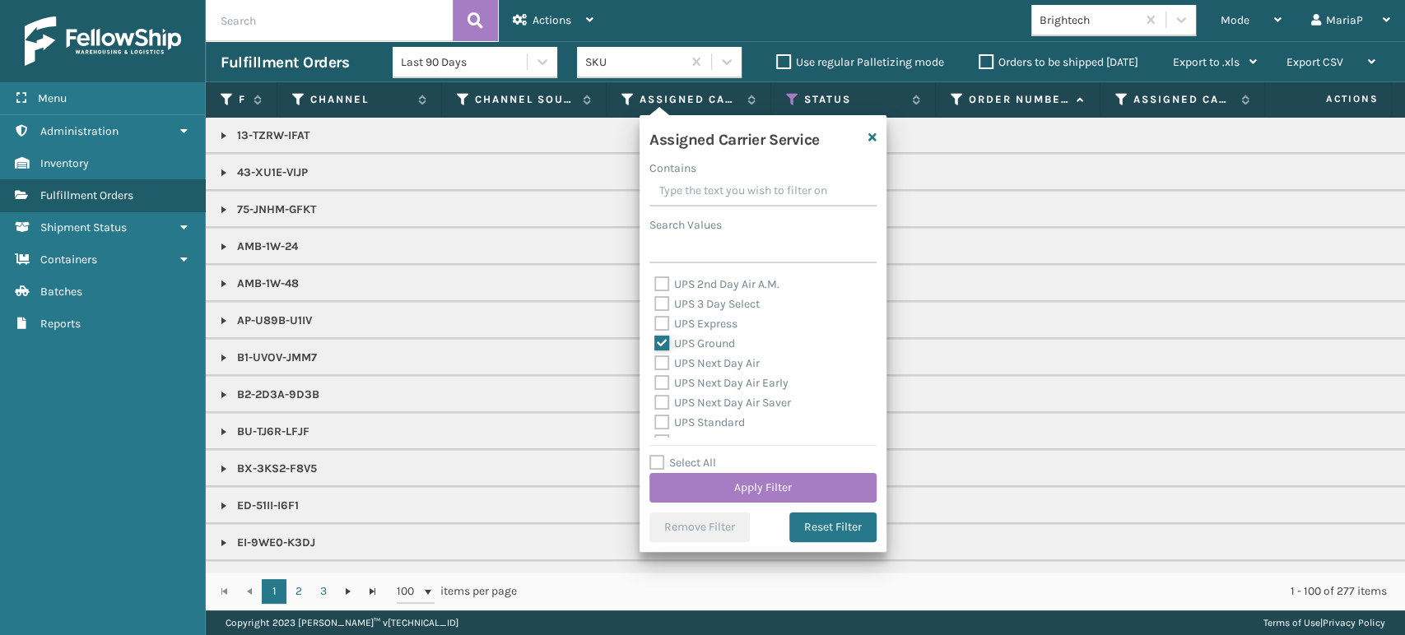
scroll to position [365, 0]
click at [654, 393] on label "UPS Standard" at bounding box center [699, 391] width 91 height 14
click at [654, 392] on input "UPS Standard" at bounding box center [654, 387] width 1 height 11
checkbox input "true"
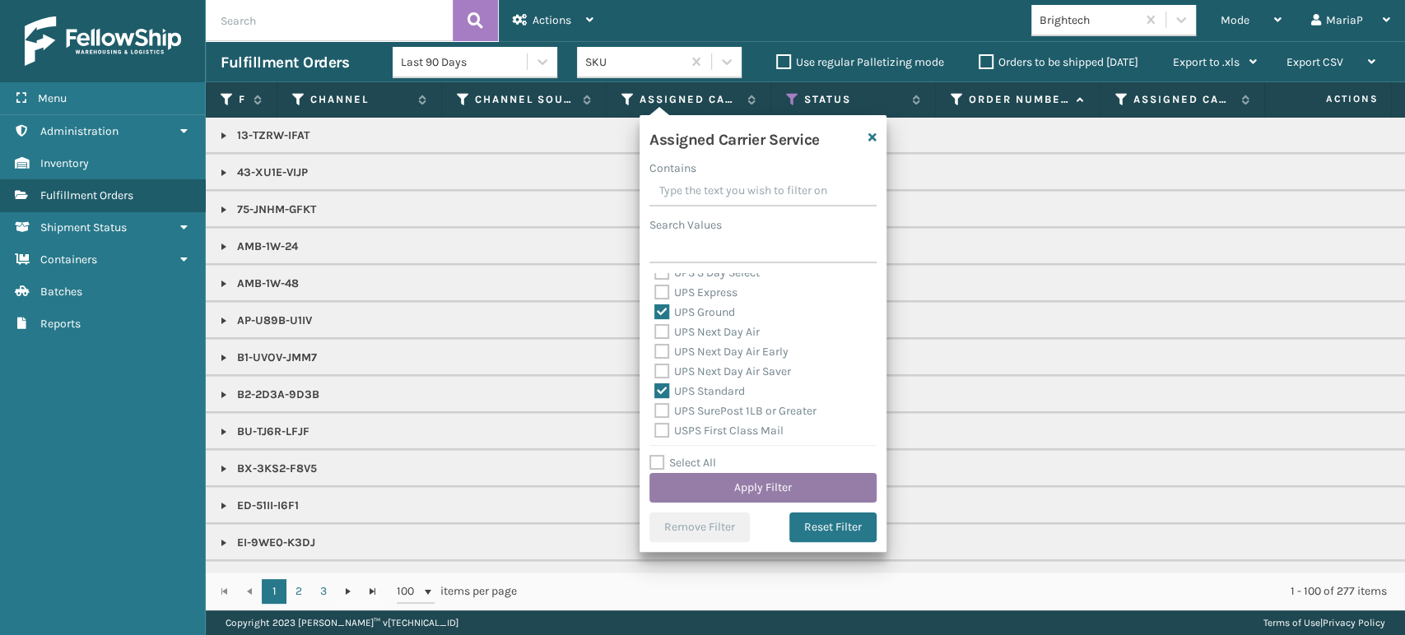
click at [790, 490] on button "Apply Filter" at bounding box center [762, 488] width 227 height 30
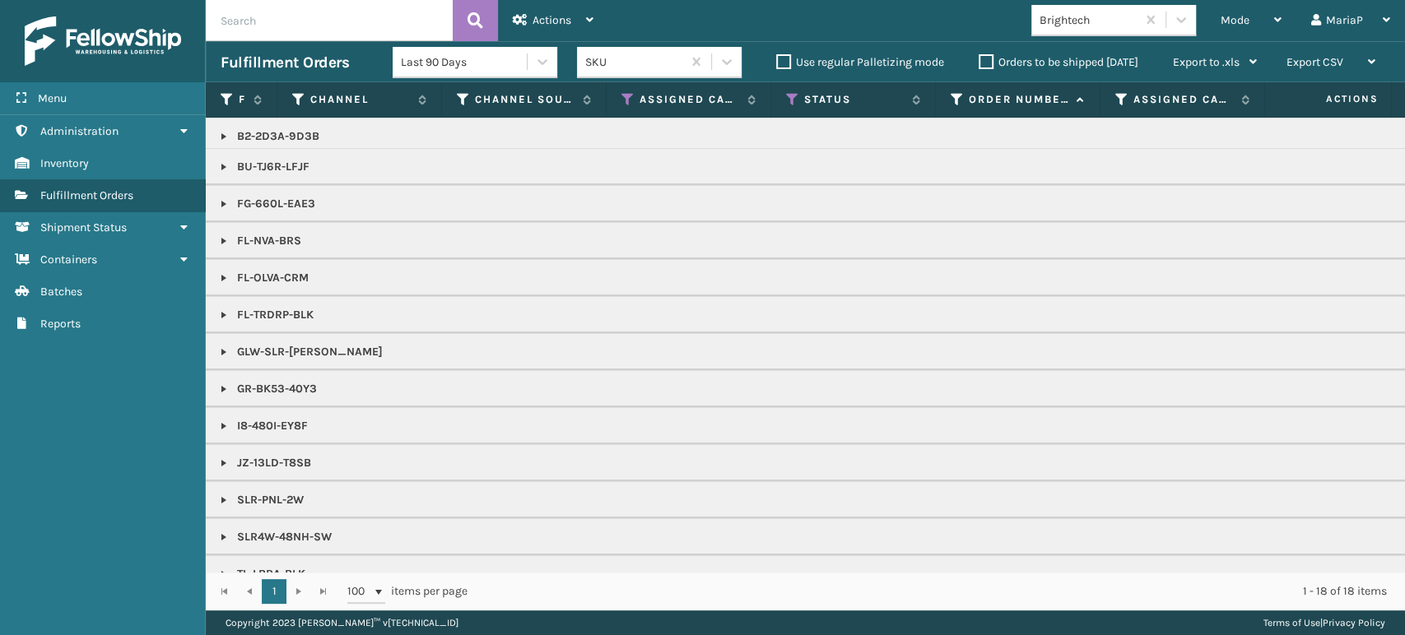
scroll to position [149, 0]
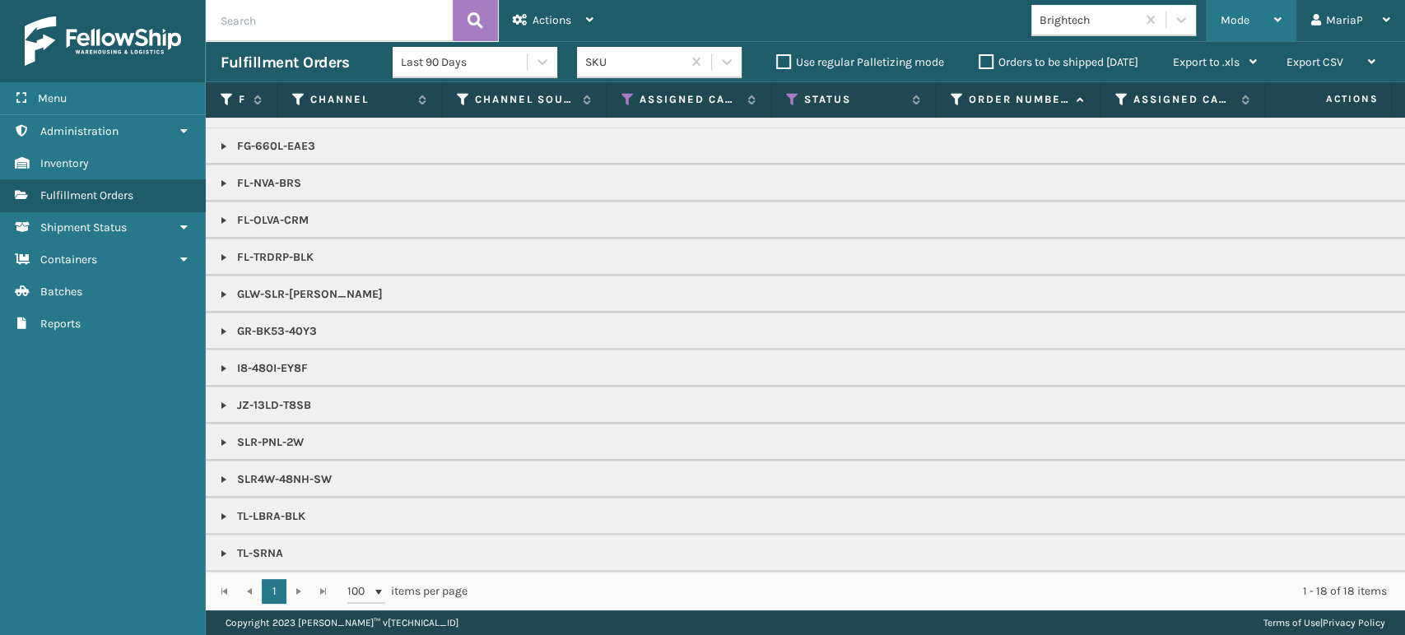
click at [1222, 18] on span "Mode" at bounding box center [1234, 20] width 29 height 14
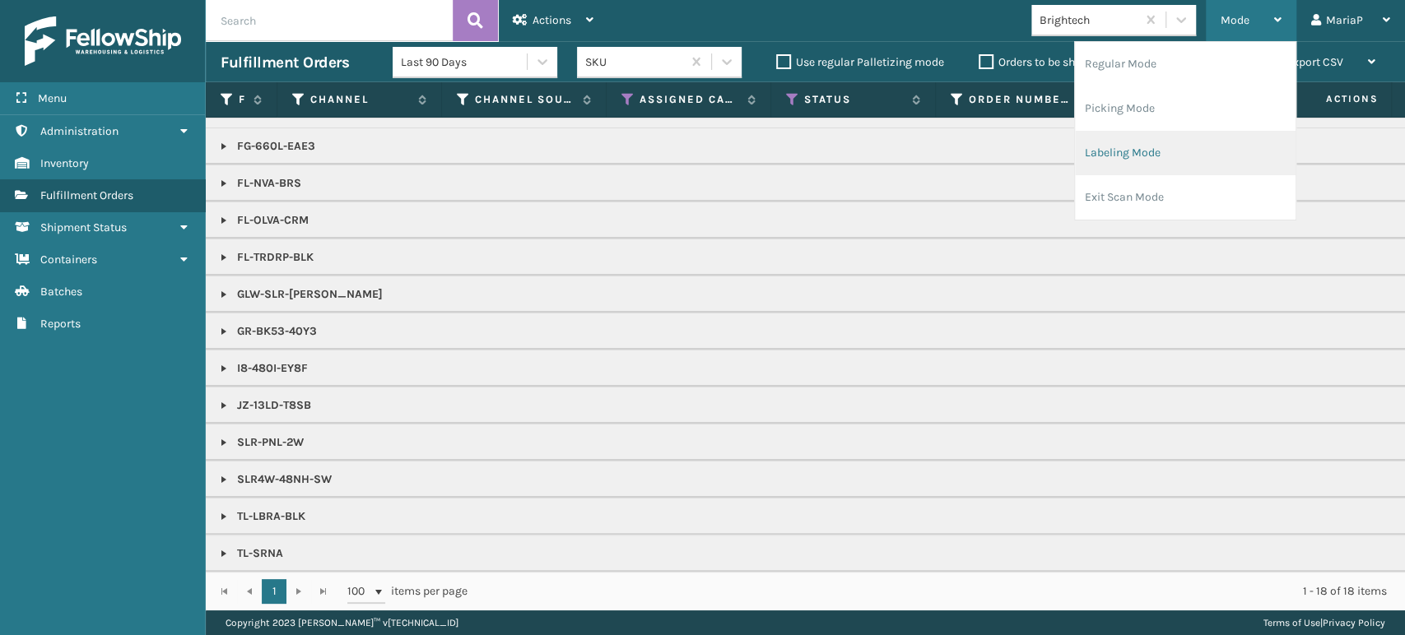
click at [1152, 133] on li "Labeling Mode" at bounding box center [1185, 153] width 221 height 44
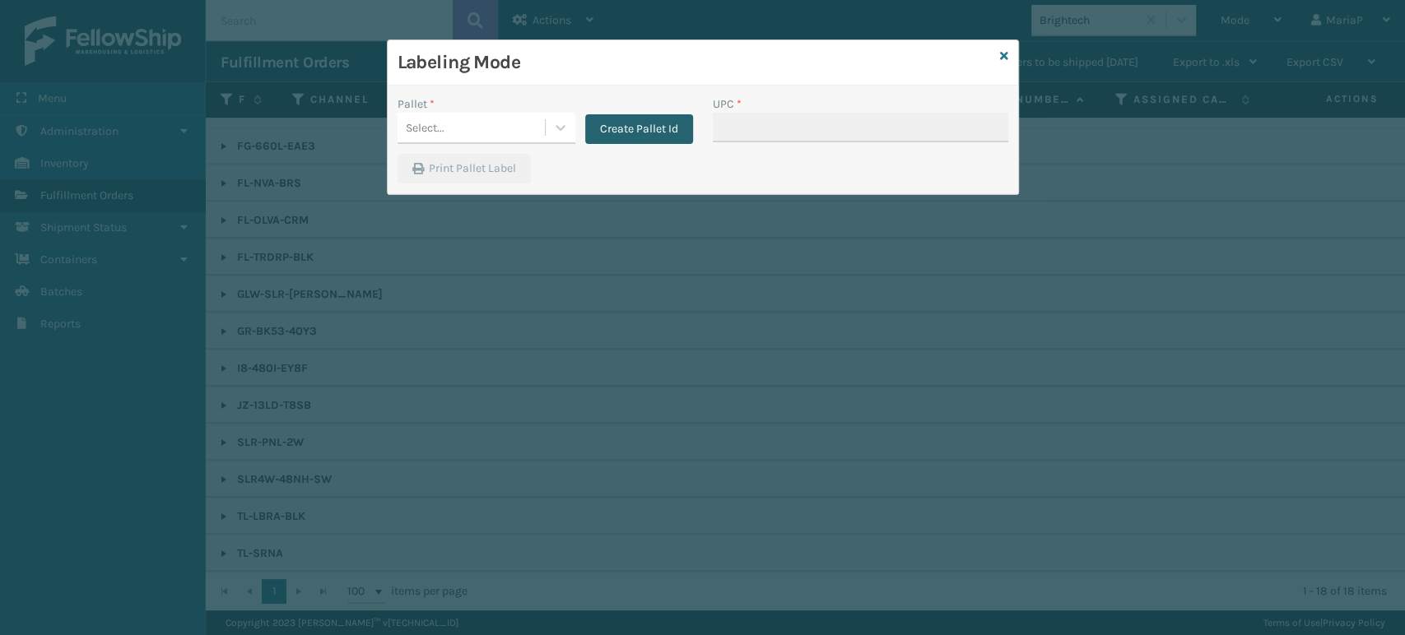
click at [643, 119] on button "Create Pallet Id" at bounding box center [639, 129] width 108 height 30
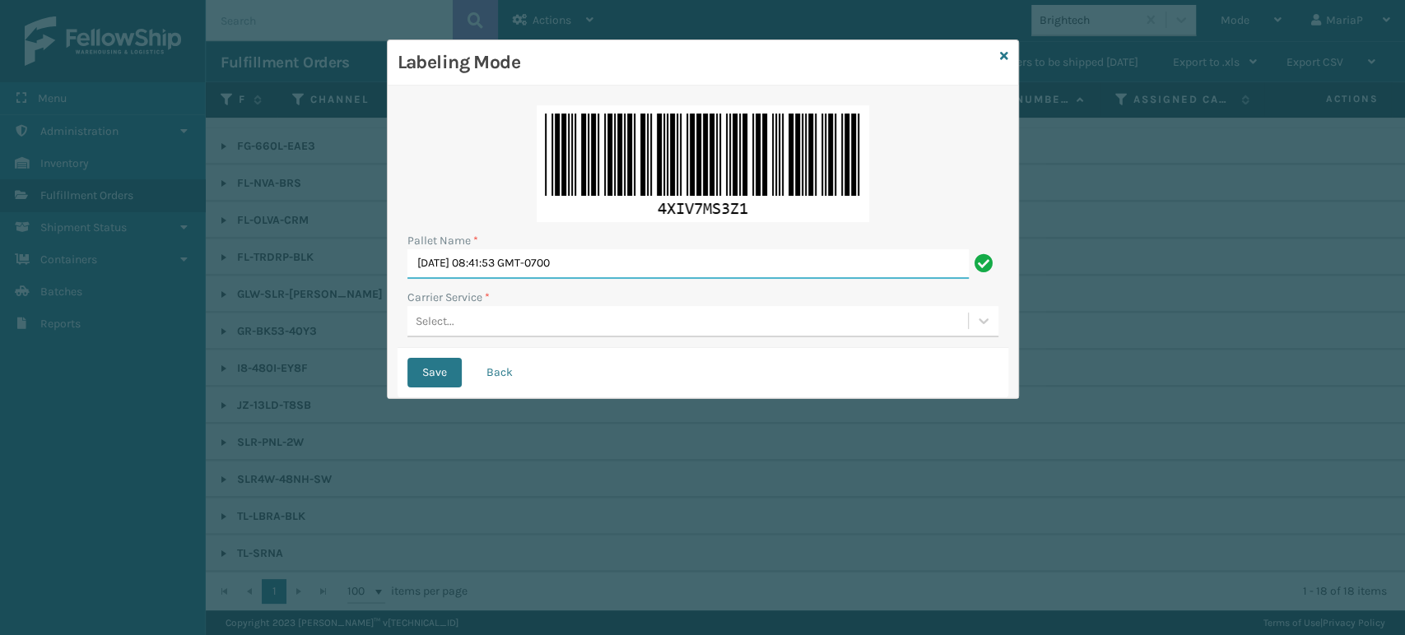
click at [643, 272] on input "[DATE] 08:41:53 GMT-0700" at bounding box center [687, 264] width 561 height 30
type input "BOX TRUCK"
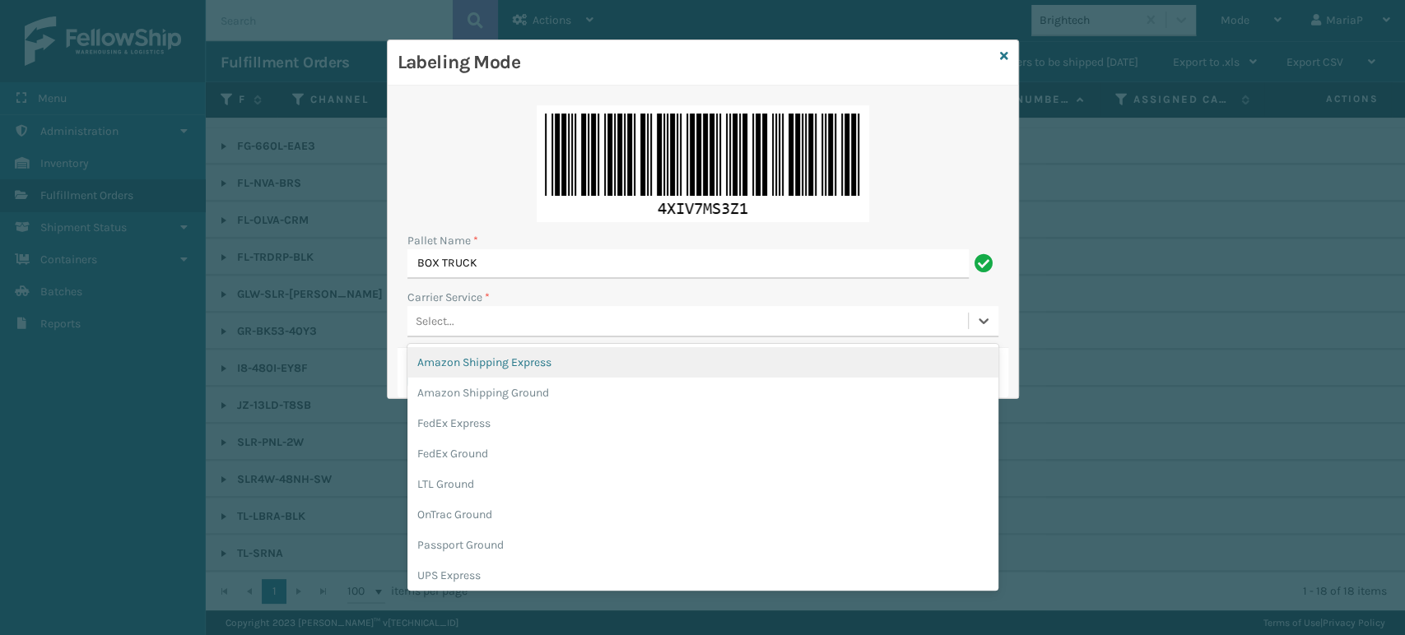
click at [457, 327] on div "Select..." at bounding box center [687, 321] width 560 height 27
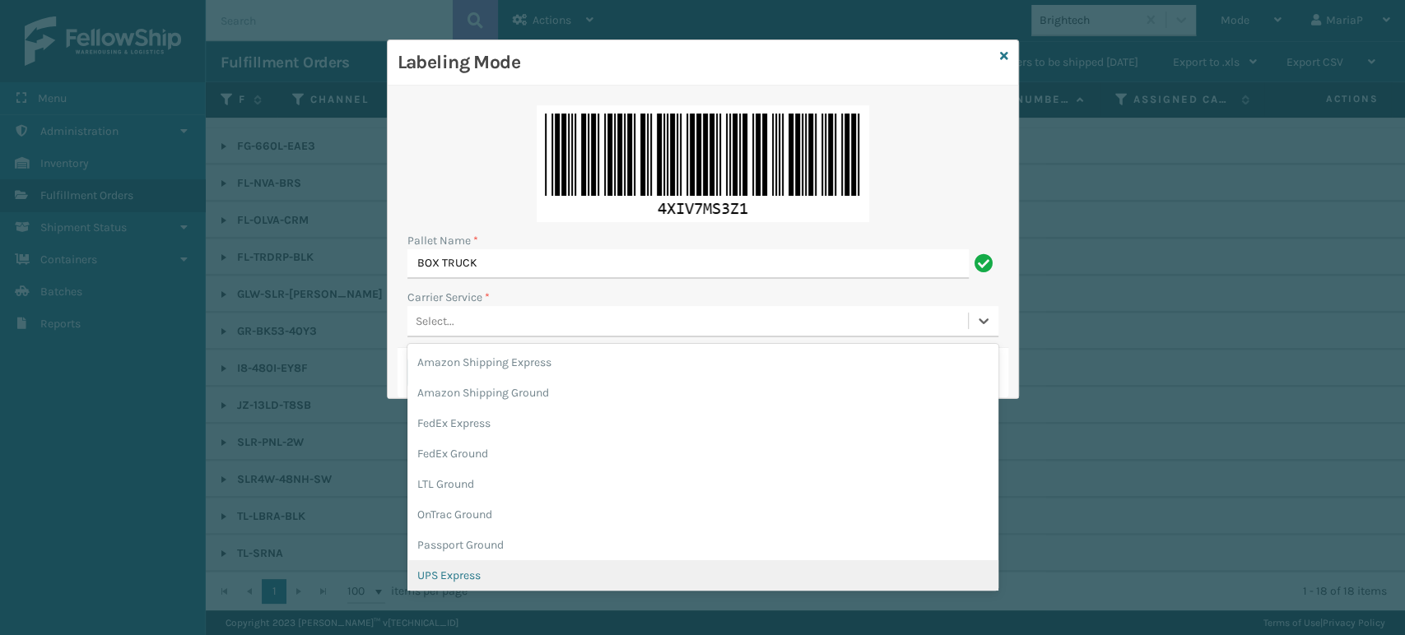
click at [482, 574] on div "UPS Express" at bounding box center [702, 575] width 591 height 30
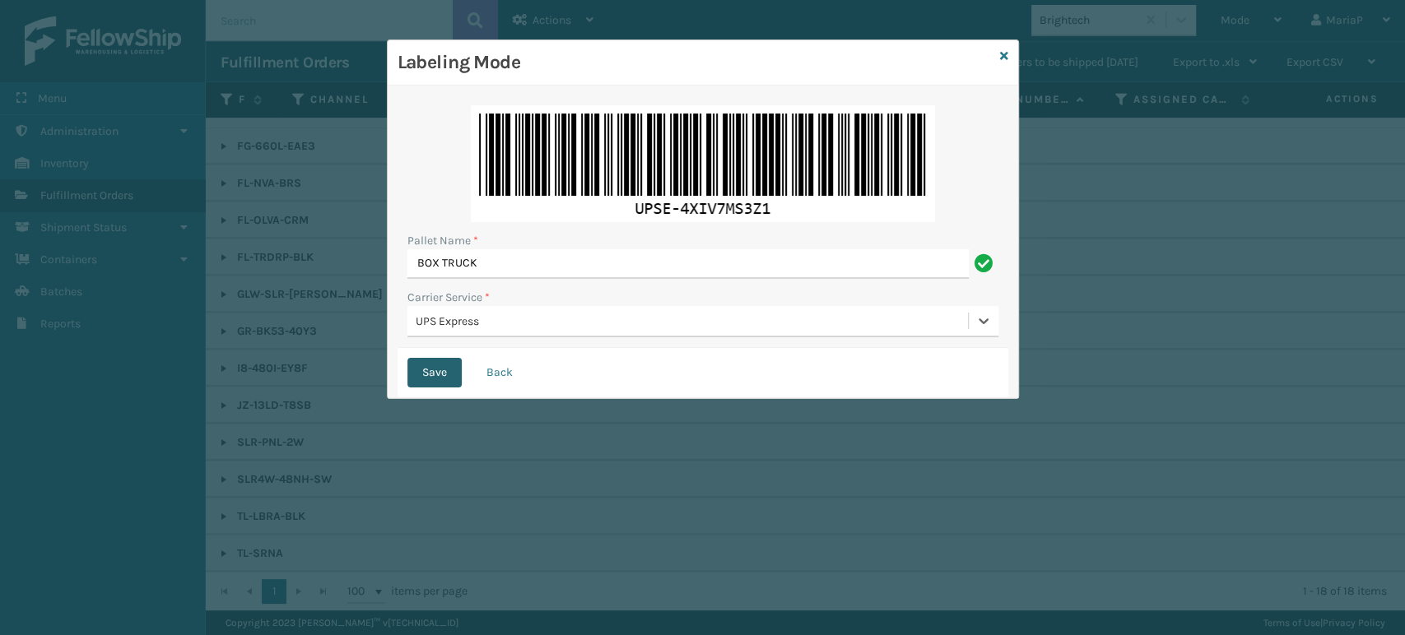
click at [444, 360] on button "Save" at bounding box center [434, 373] width 54 height 30
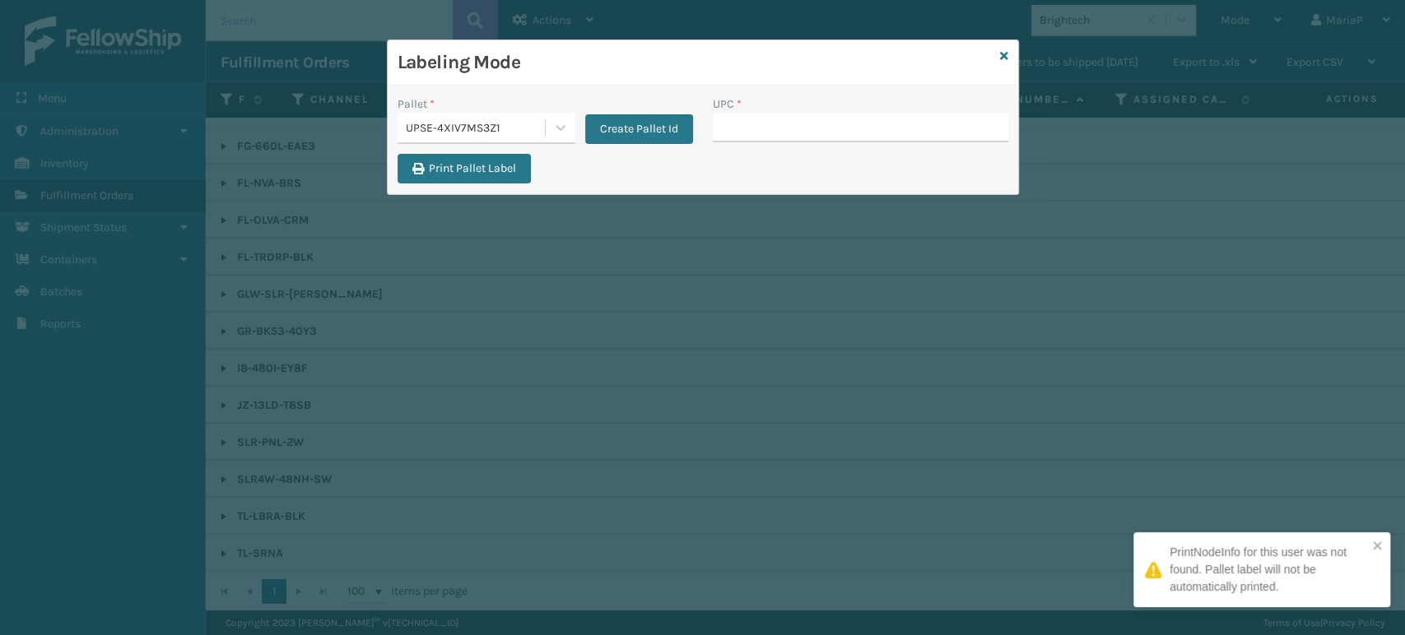
click at [762, 128] on input "UPC *" at bounding box center [860, 128] width 295 height 30
type input "8101645"
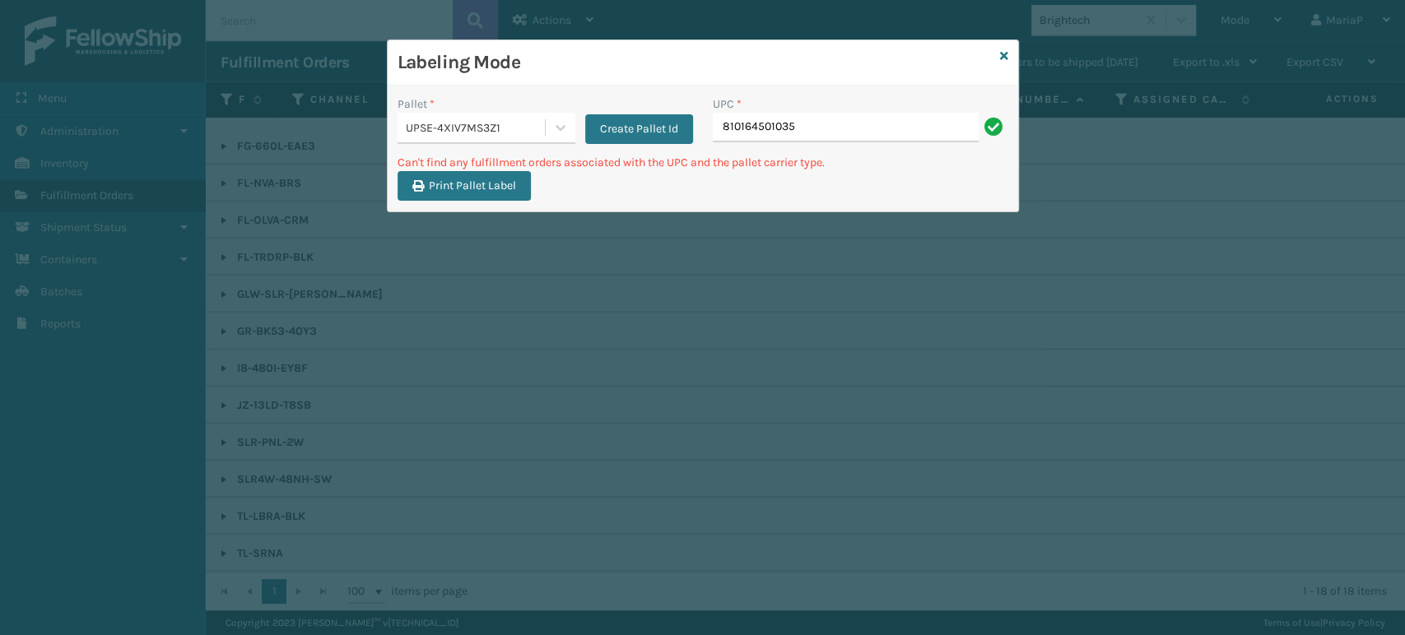
click at [831, 132] on input "810164501035" at bounding box center [846, 128] width 266 height 30
click at [829, 132] on input "810164501035" at bounding box center [846, 128] width 266 height 30
click at [826, 132] on input "810164501035" at bounding box center [846, 128] width 266 height 30
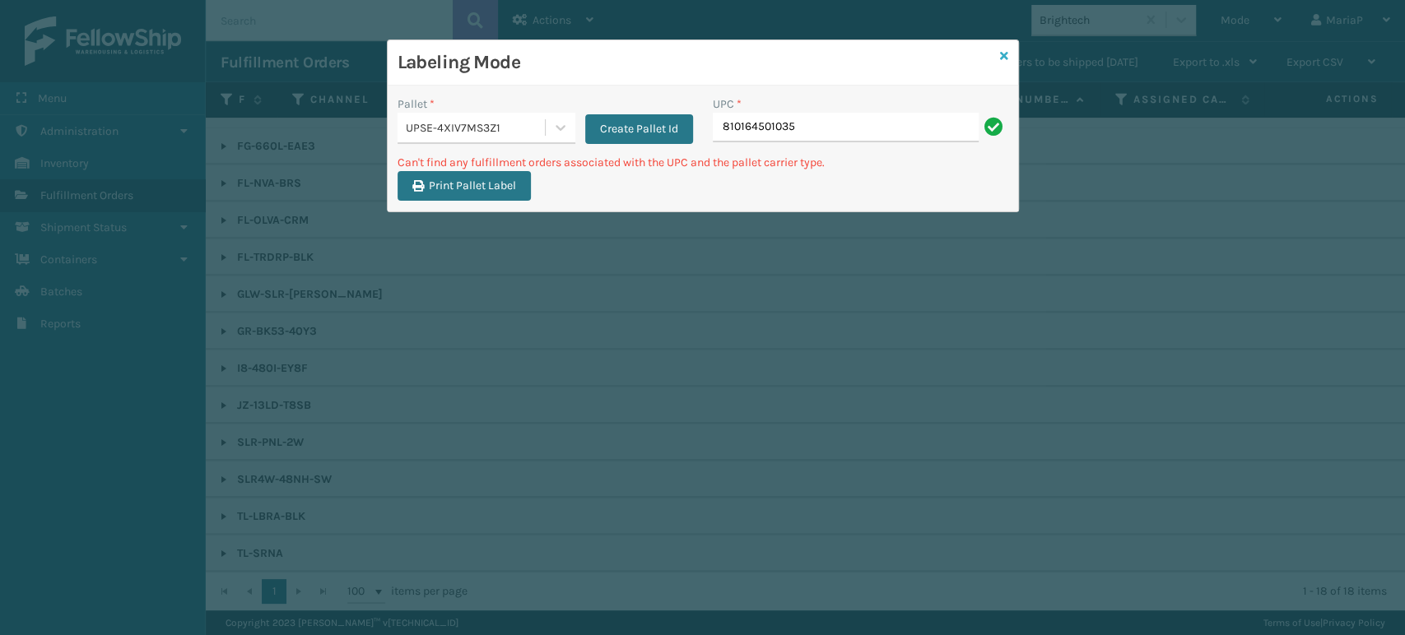
click at [1003, 52] on icon at bounding box center [1004, 56] width 8 height 12
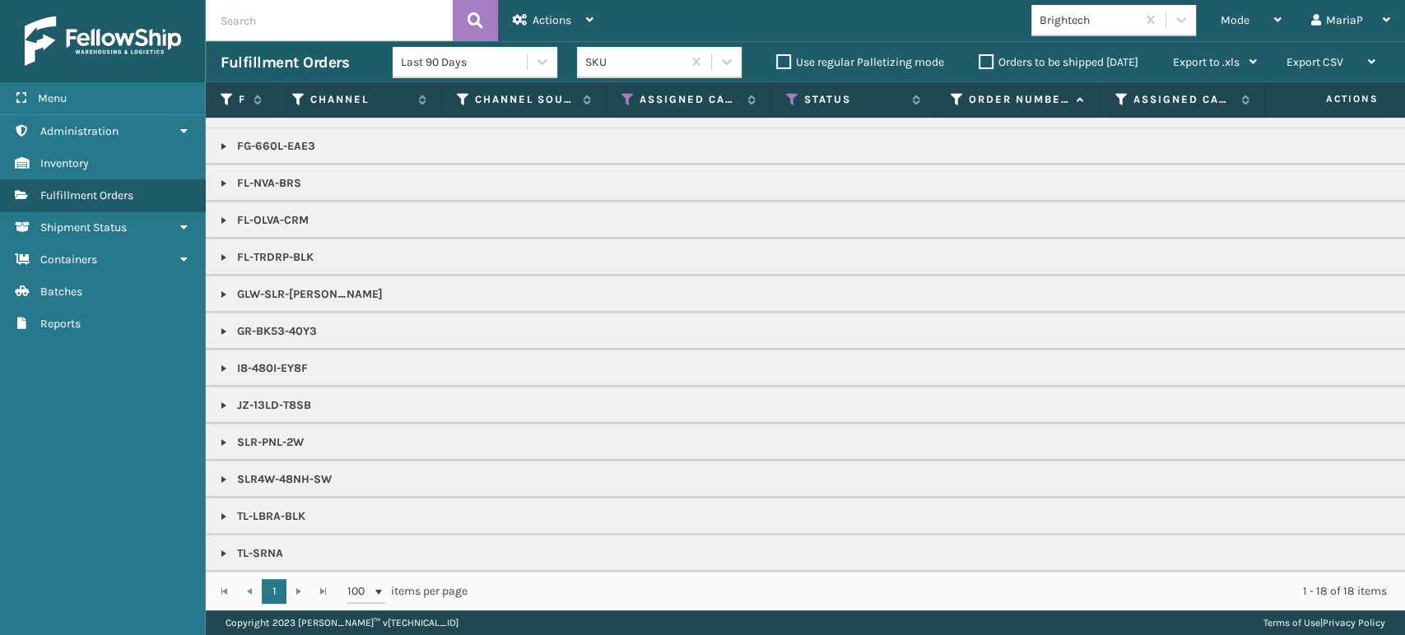
click at [1081, 15] on div "Brightech" at bounding box center [1088, 20] width 98 height 17
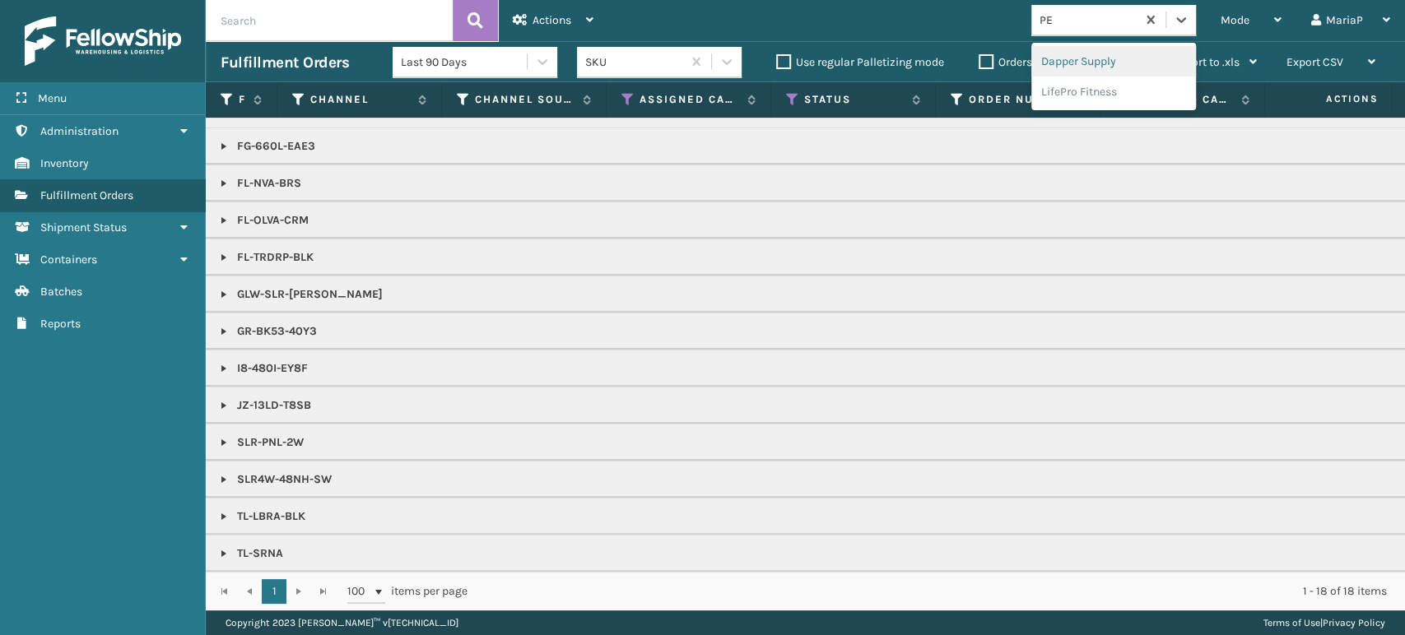
type input "PET"
click at [1056, 64] on div "Petcove" at bounding box center [1113, 61] width 165 height 30
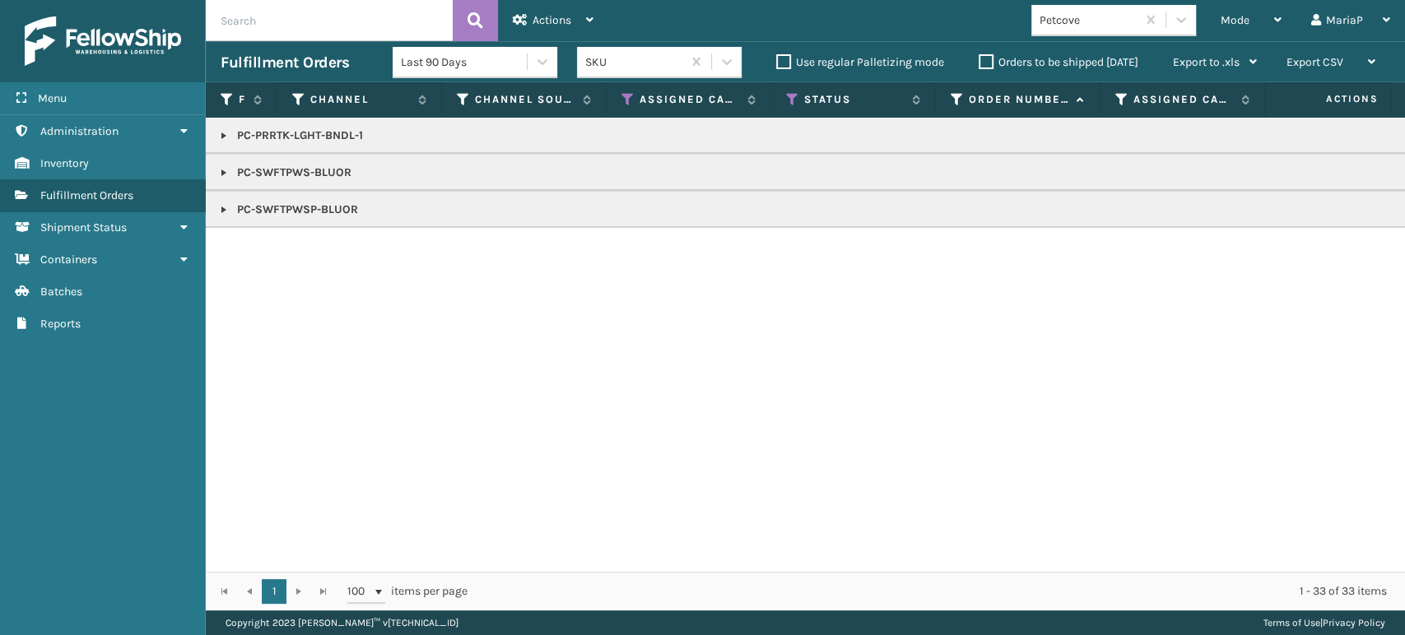
click at [225, 133] on link at bounding box center [223, 135] width 13 height 13
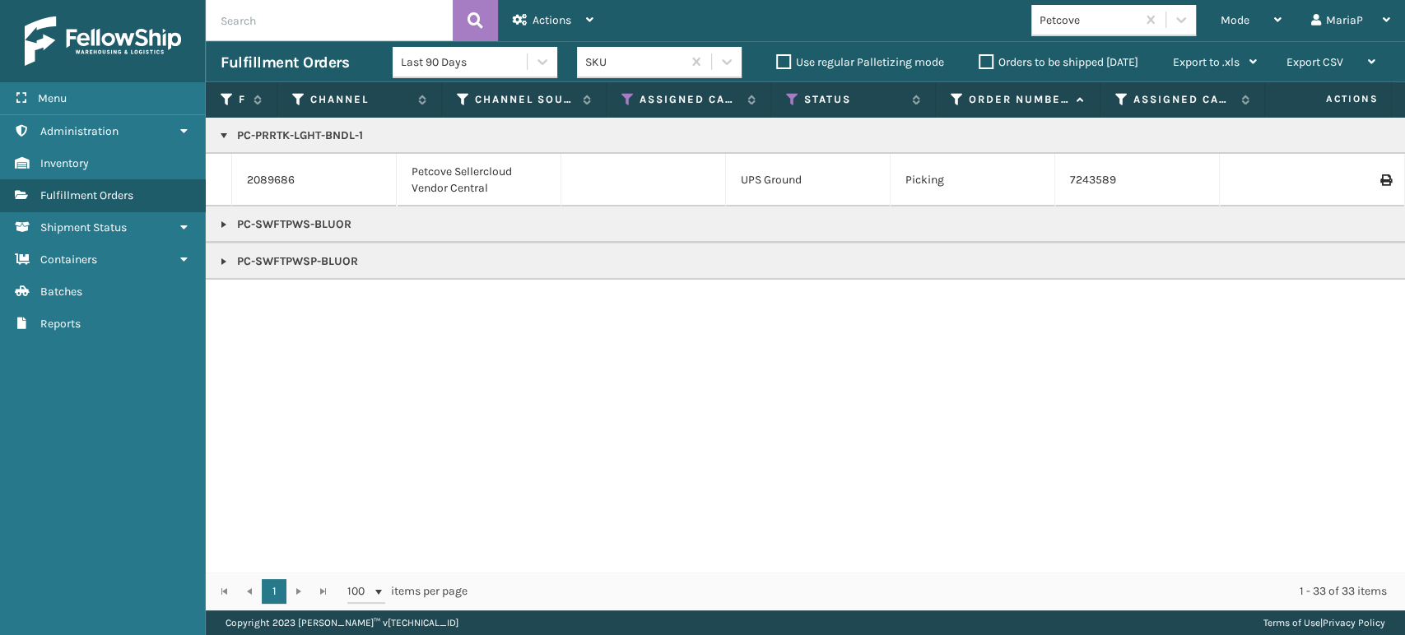
click at [986, 58] on label "Orders to be shipped [DATE]" at bounding box center [1058, 62] width 160 height 14
click at [979, 58] on input "Orders to be shipped [DATE]" at bounding box center [978, 58] width 1 height 11
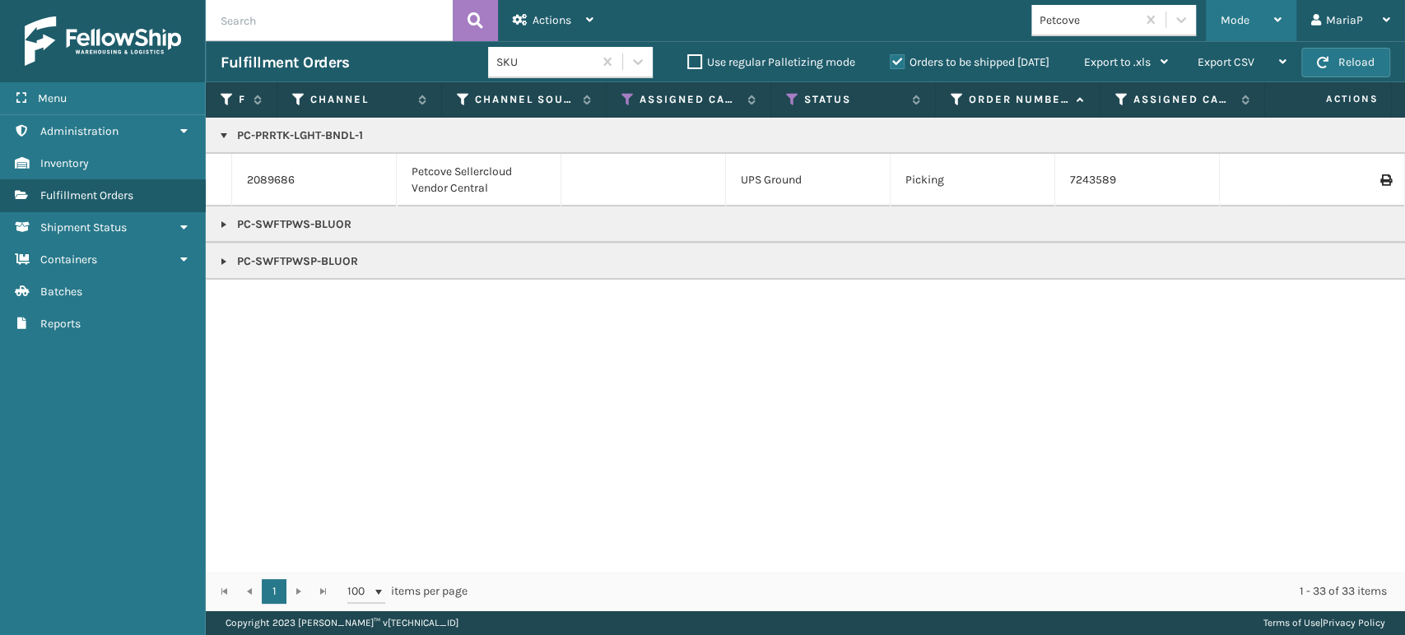
click at [1247, 7] on div "Mode" at bounding box center [1250, 20] width 61 height 41
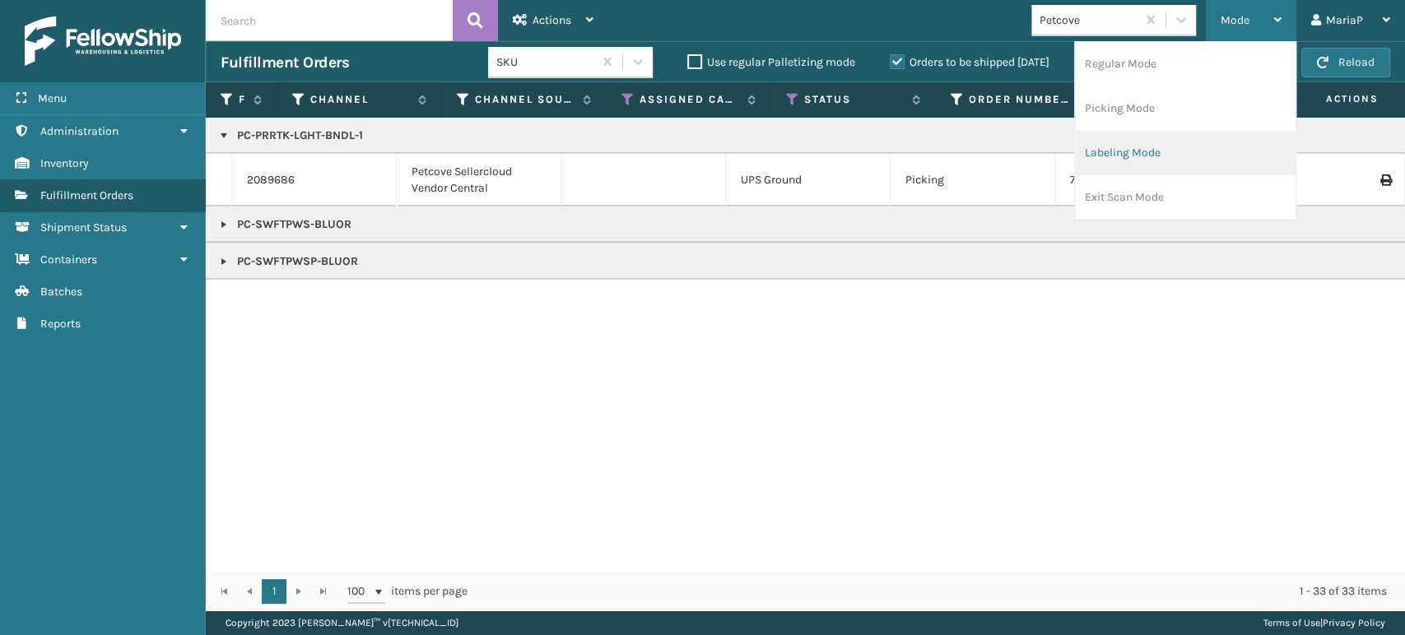
drag, startPoint x: 1187, startPoint y: 151, endPoint x: 1173, endPoint y: 151, distance: 13.2
click at [1173, 151] on li "Labeling Mode" at bounding box center [1185, 153] width 221 height 44
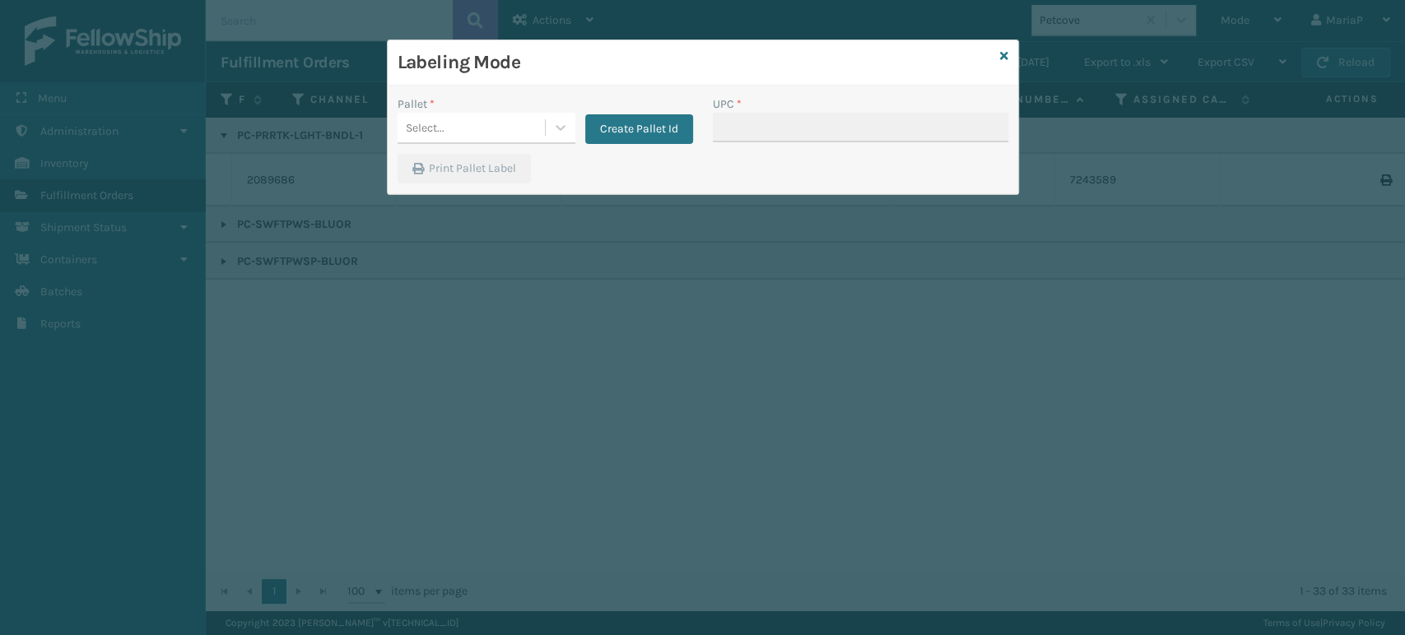
click at [520, 111] on div "Pallet *" at bounding box center [486, 103] width 178 height 17
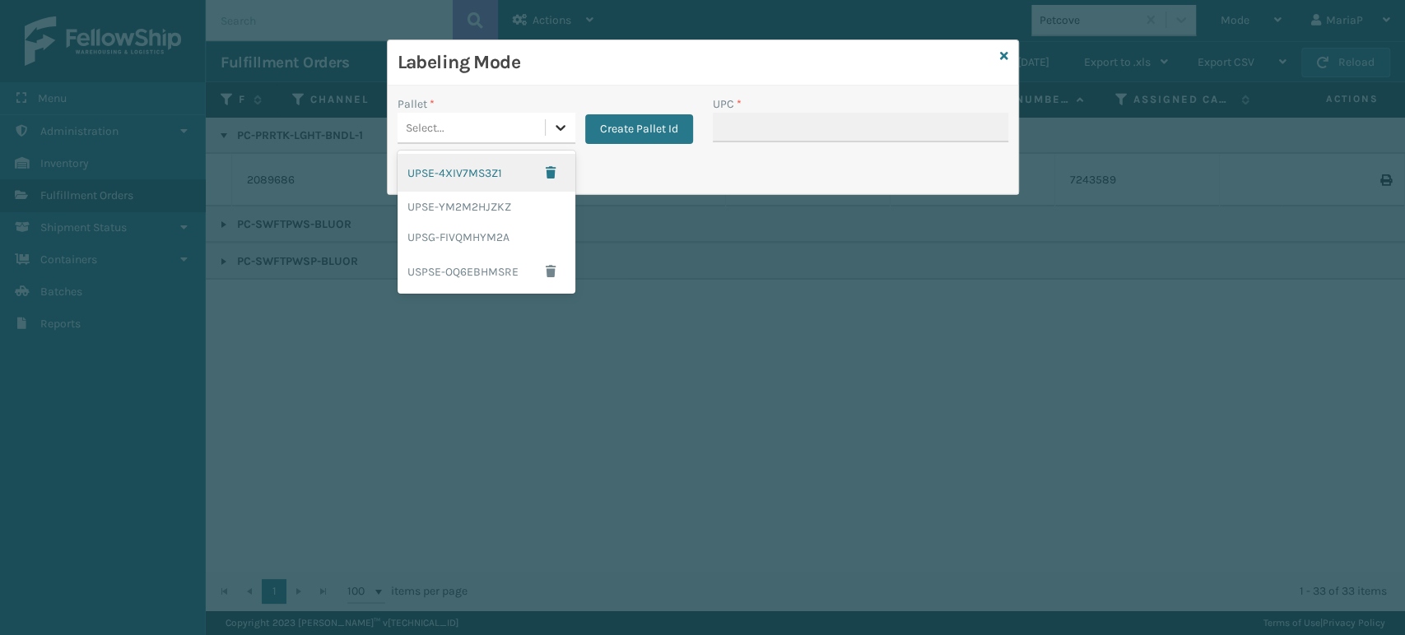
click at [549, 135] on div at bounding box center [561, 128] width 30 height 30
click at [498, 169] on div "UPSE-4XIV7MS3Z1" at bounding box center [486, 173] width 178 height 38
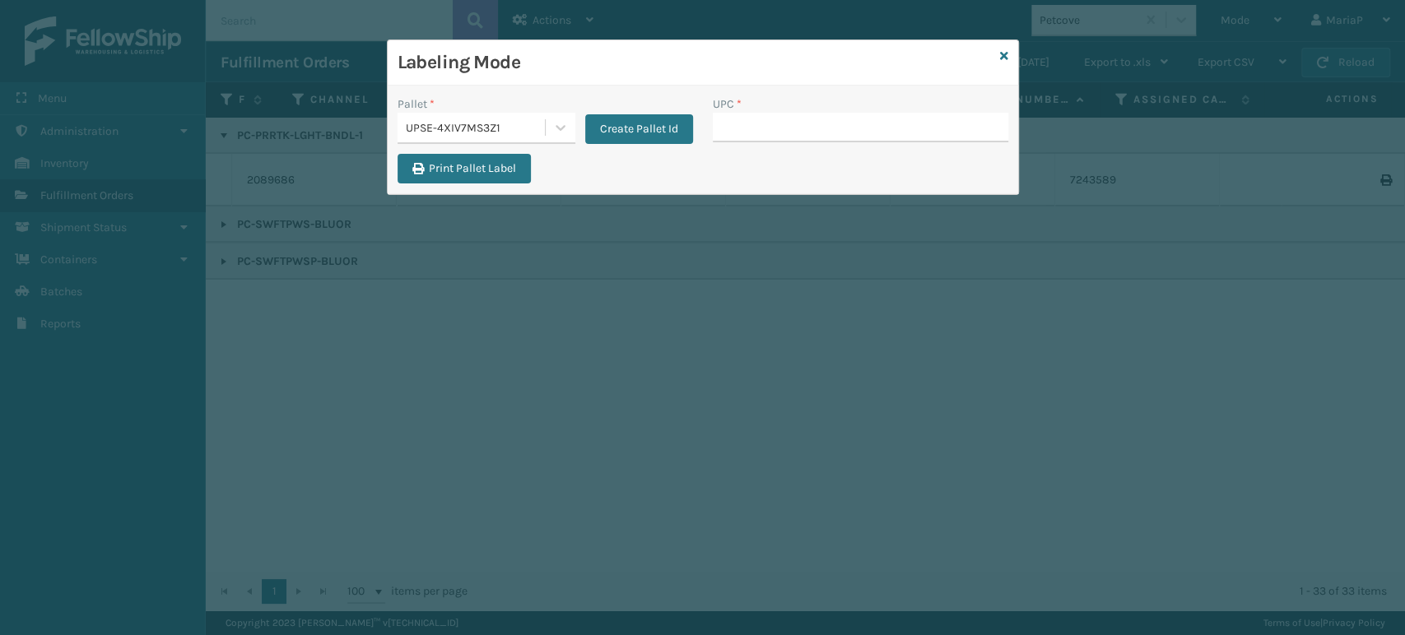
click at [773, 109] on div "UPC *" at bounding box center [860, 103] width 295 height 17
click at [767, 137] on input "UPC *" at bounding box center [860, 128] width 295 height 30
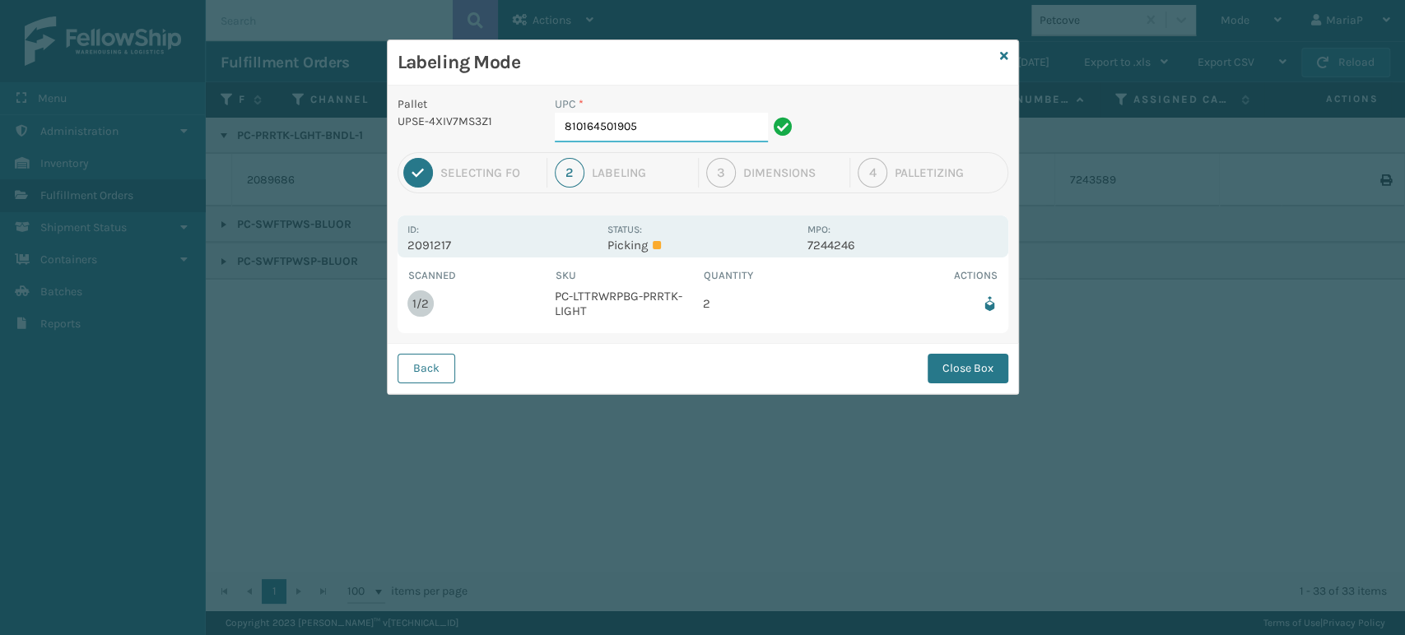
click at [674, 130] on input "810164501905" at bounding box center [661, 128] width 213 height 30
click at [1001, 372] on button "Close Box" at bounding box center [967, 369] width 81 height 30
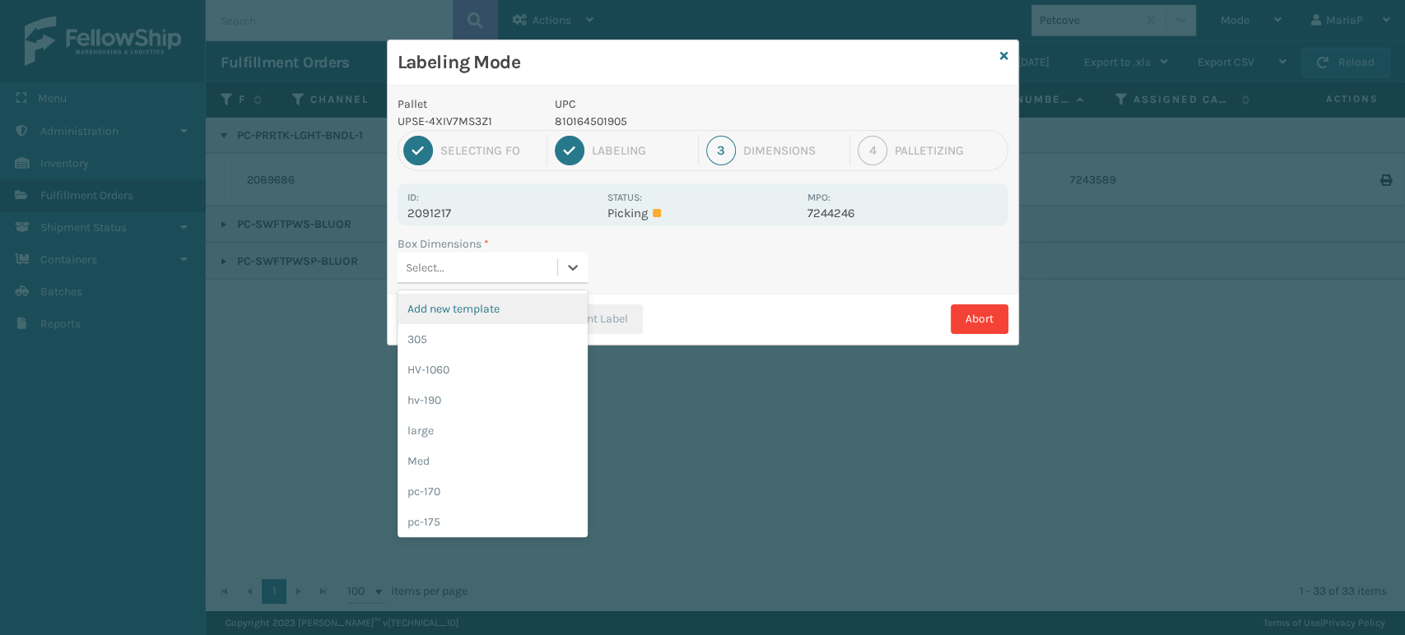
click at [501, 268] on div "Select..." at bounding box center [477, 267] width 160 height 27
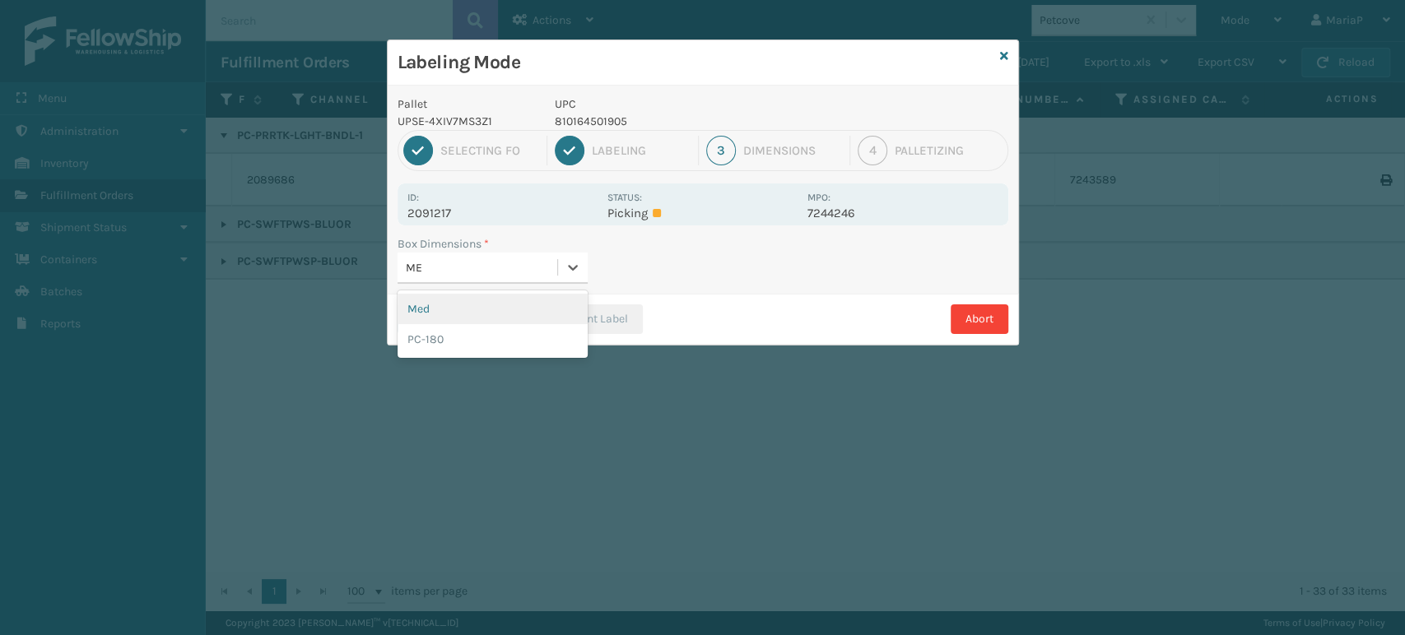
type input "MED"
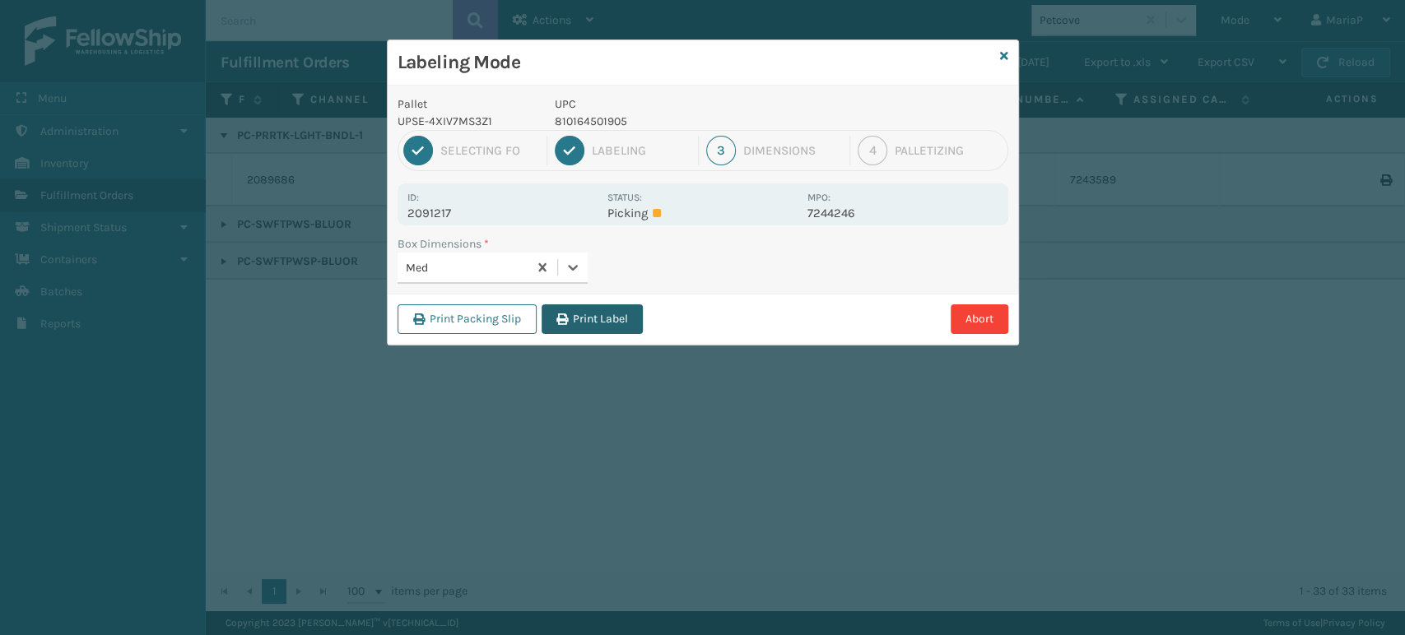
click at [586, 318] on button "Print Label" at bounding box center [591, 319] width 101 height 30
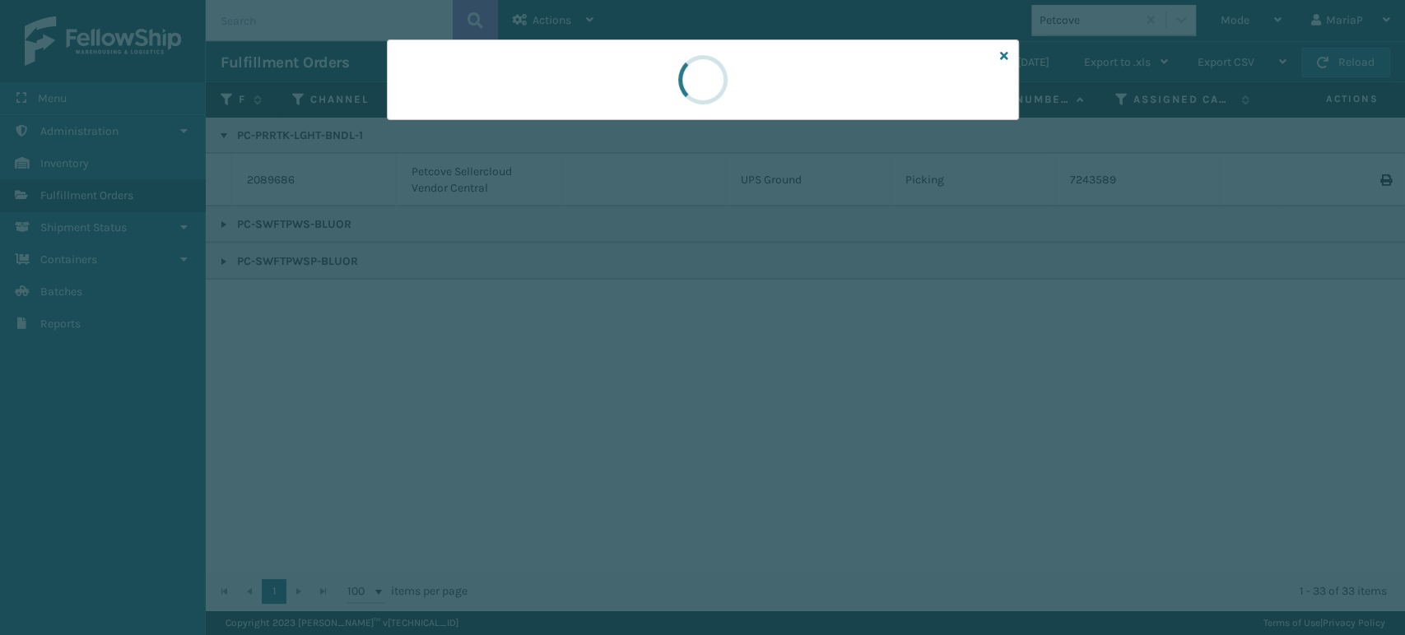
click at [587, 318] on div at bounding box center [702, 317] width 1405 height 635
click at [590, 318] on div at bounding box center [702, 317] width 1405 height 635
click at [593, 318] on div at bounding box center [702, 317] width 1405 height 635
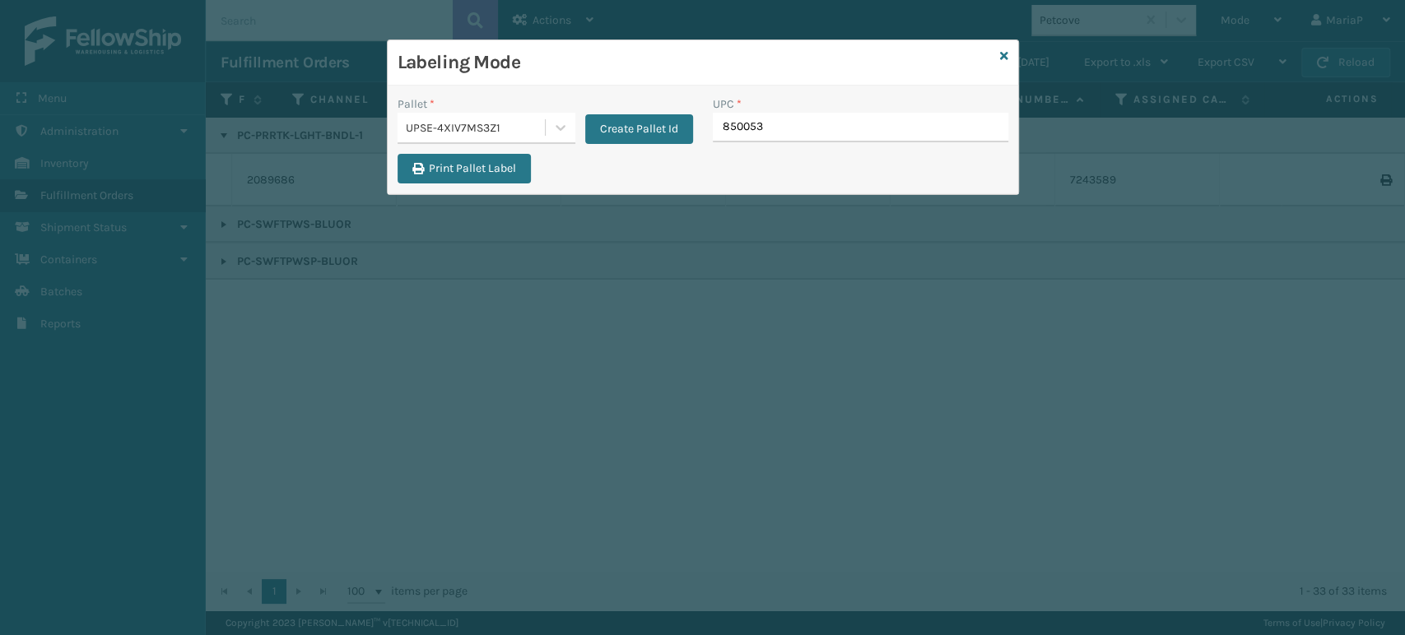
type input "8500530"
type input "1Z2859F503"
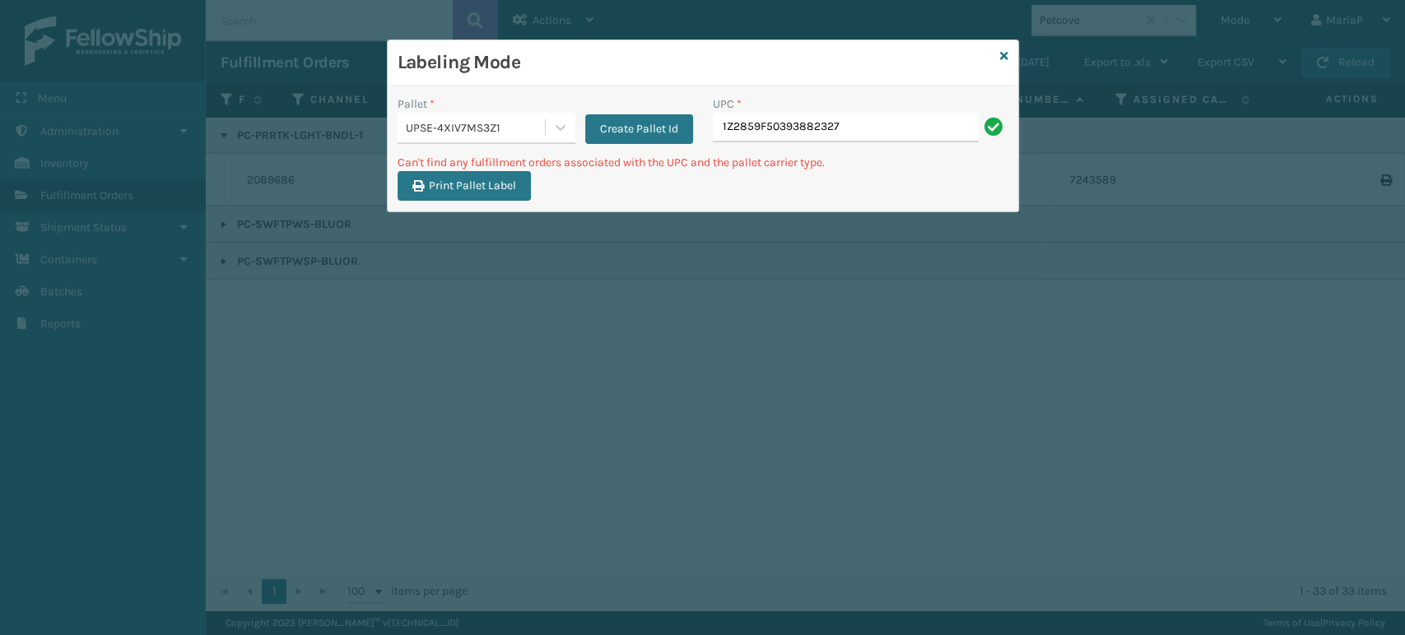
click at [908, 131] on input "1Z2859F50393882327" at bounding box center [846, 128] width 266 height 30
click at [1001, 50] on icon at bounding box center [1004, 56] width 8 height 12
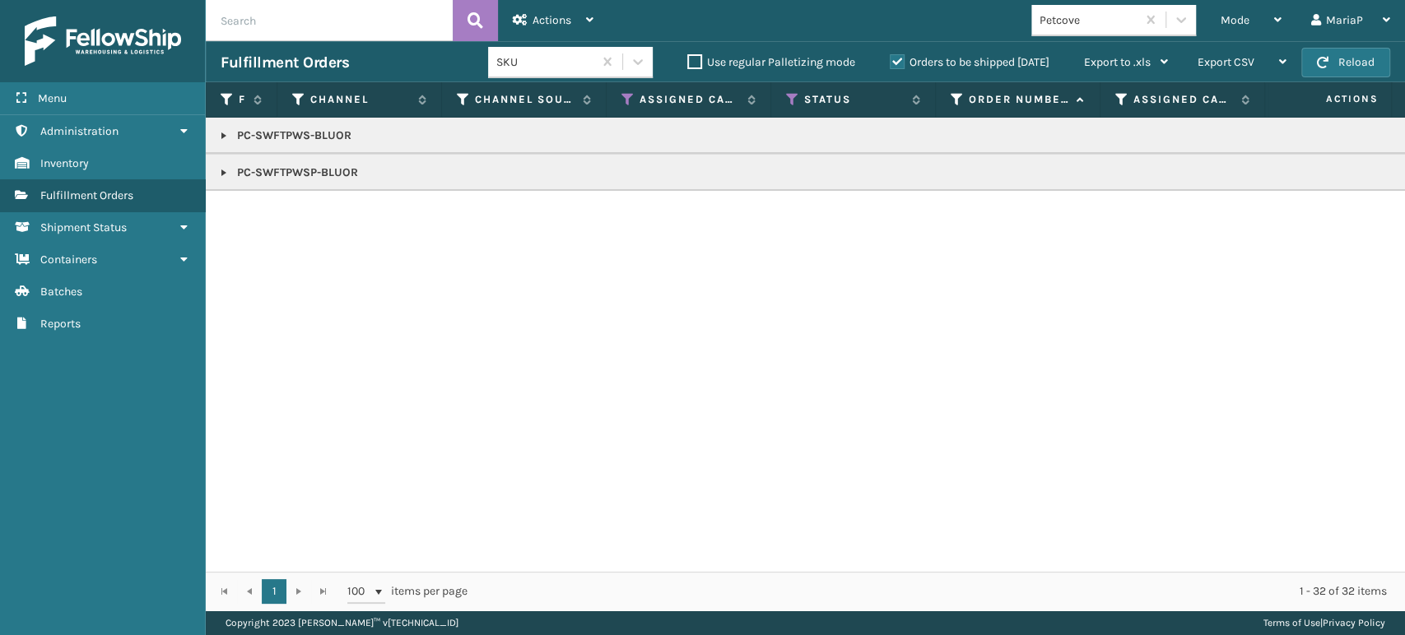
click at [1073, 24] on div "Petcove" at bounding box center [1088, 20] width 98 height 17
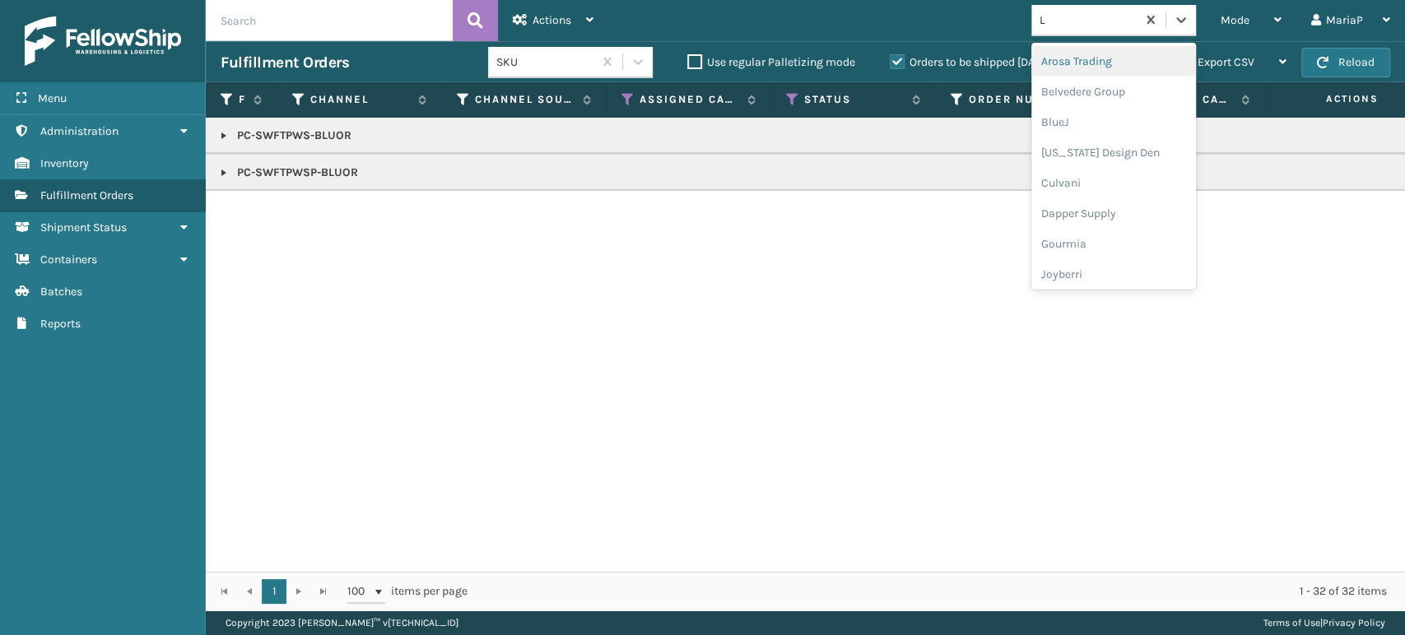
type input "LI"
click at [1112, 127] on div "LifeStyle" at bounding box center [1113, 122] width 165 height 30
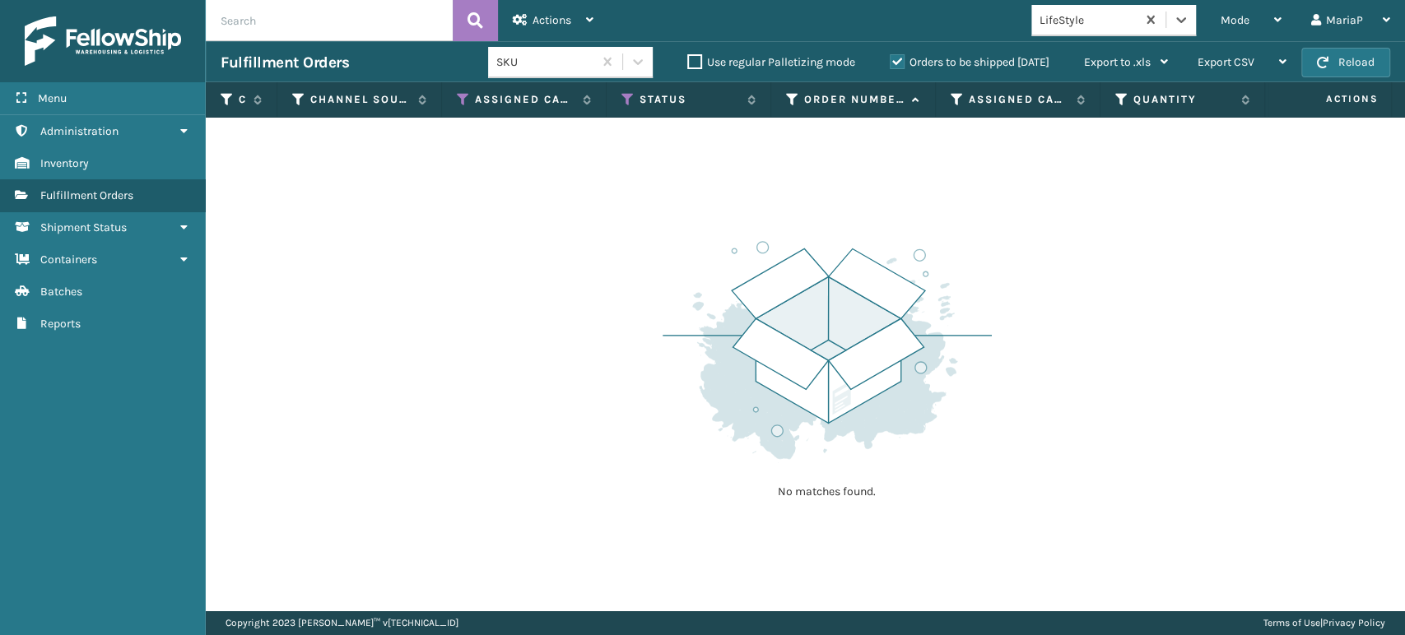
click at [1112, 8] on div "LifeStyle" at bounding box center [1083, 20] width 105 height 27
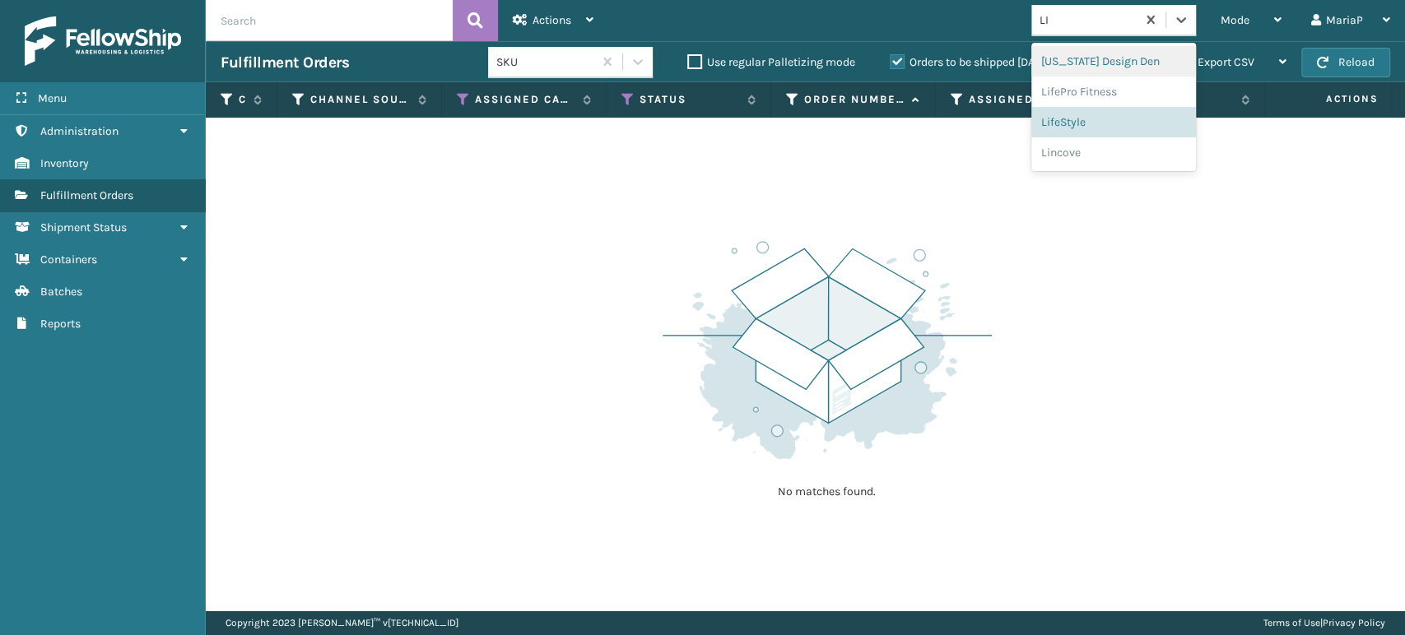
type input "LIF"
click at [1100, 88] on div "LifePro Fitness" at bounding box center [1113, 92] width 165 height 30
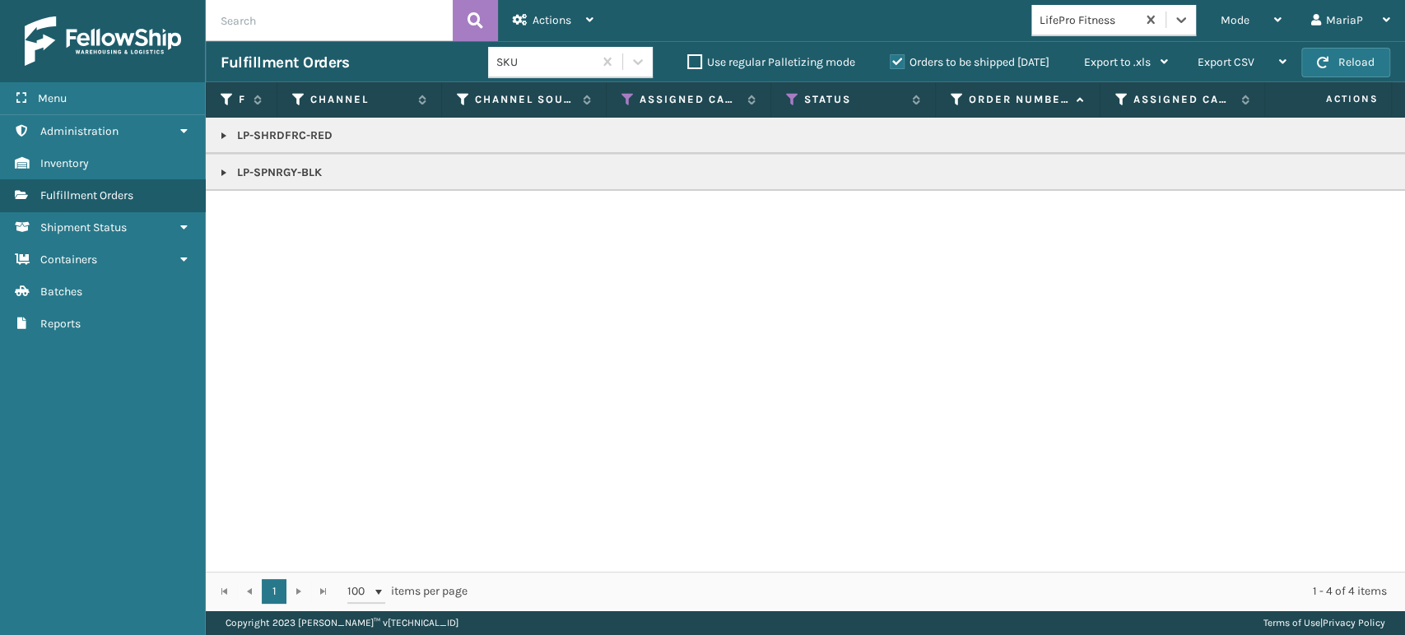
click at [217, 133] on link at bounding box center [223, 135] width 13 height 13
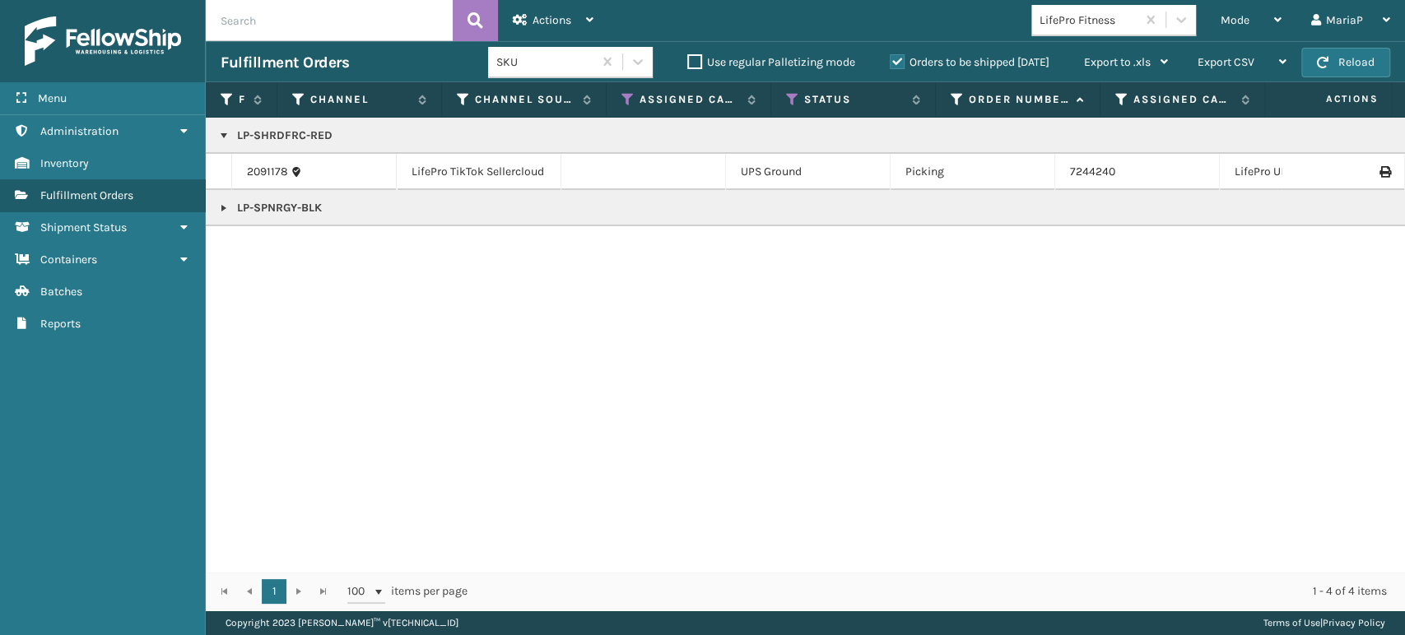
click at [221, 130] on link at bounding box center [223, 135] width 13 height 13
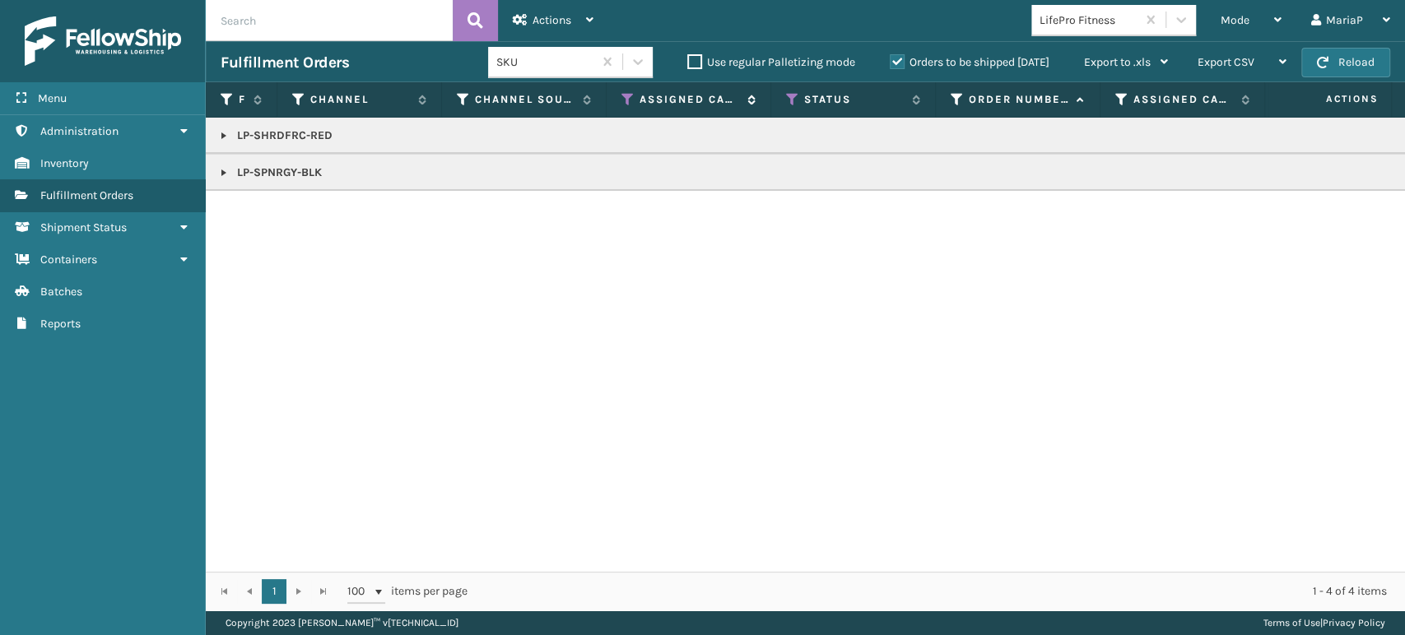
click at [632, 98] on icon at bounding box center [627, 99] width 13 height 15
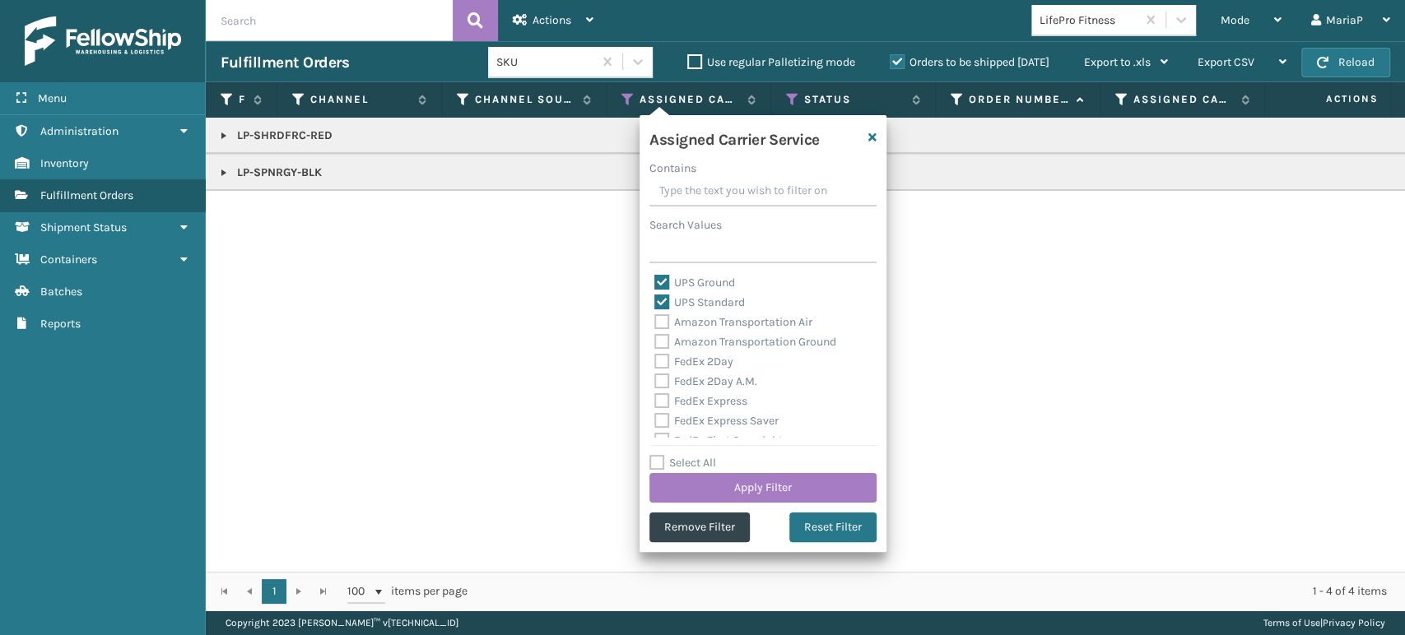
click at [657, 305] on label "UPS Standard" at bounding box center [699, 302] width 91 height 14
click at [655, 304] on input "UPS Standard" at bounding box center [654, 298] width 1 height 11
checkbox input "false"
click at [662, 280] on label "UPS Ground" at bounding box center [694, 283] width 81 height 14
click at [655, 280] on input "UPS Ground" at bounding box center [654, 278] width 1 height 11
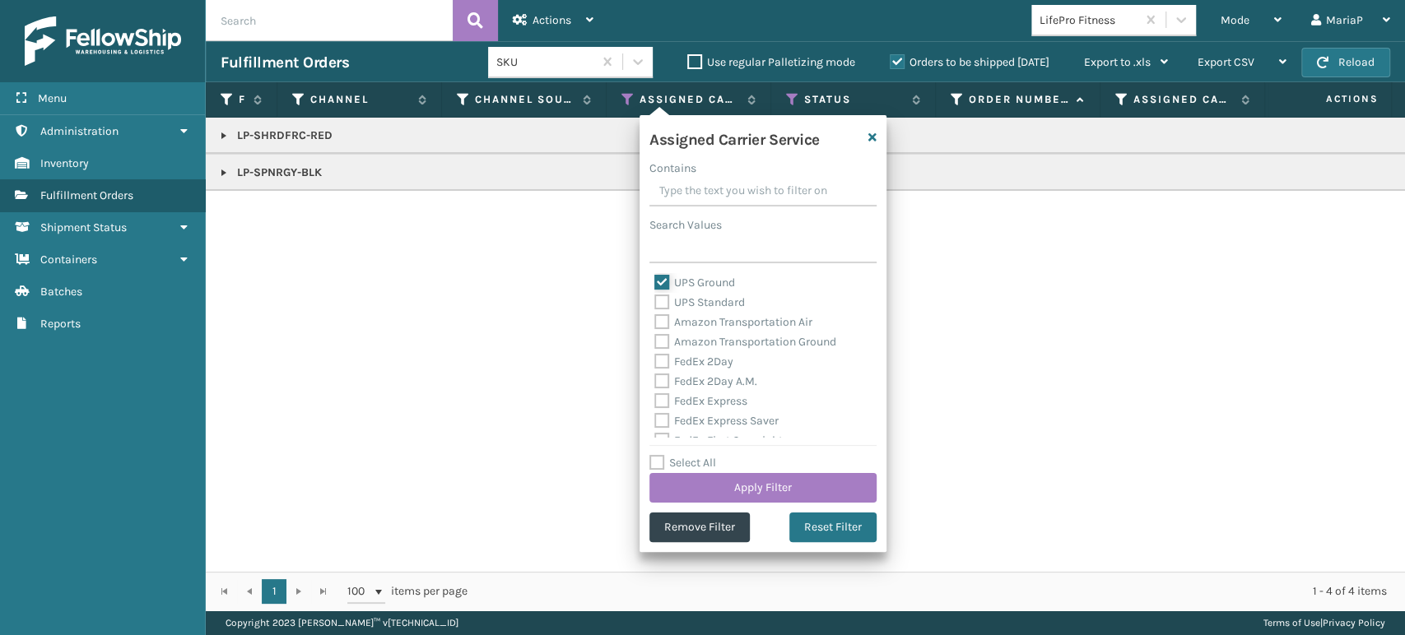
checkbox input "false"
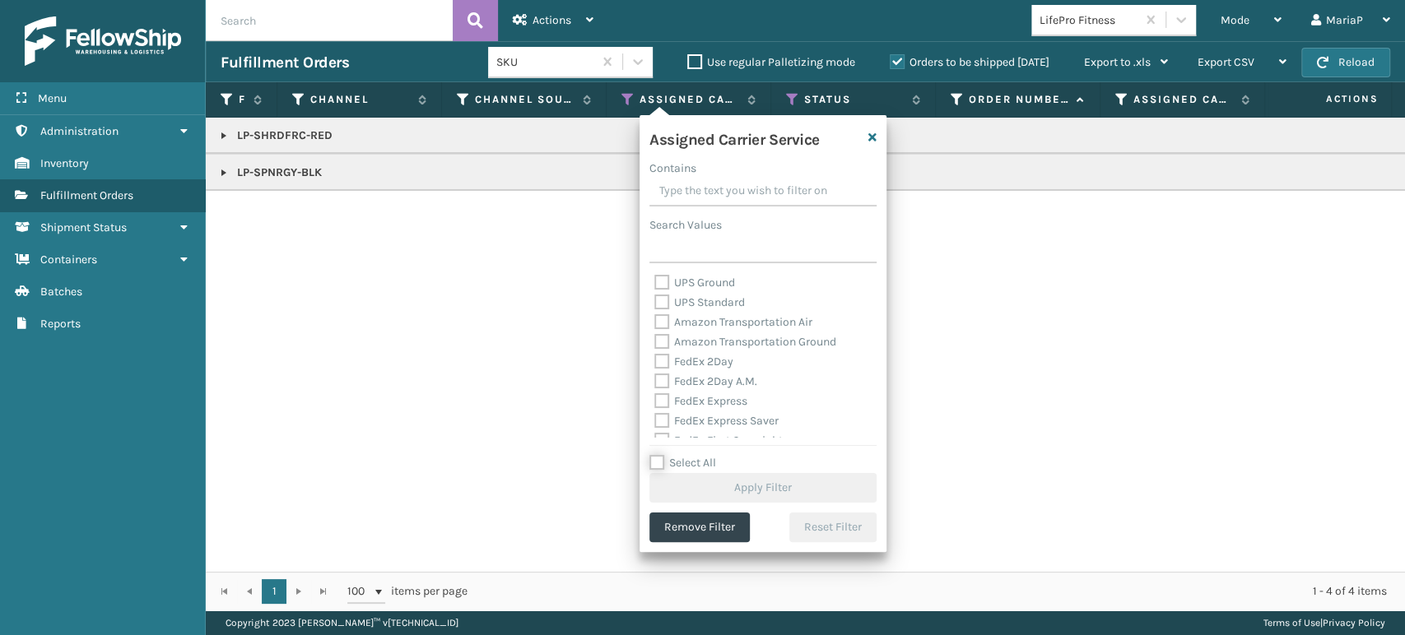
drag, startPoint x: 667, startPoint y: 453, endPoint x: 659, endPoint y: 459, distance: 10.5
click at [667, 453] on input "Select All" at bounding box center [772, 454] width 247 height 2
checkbox input "true"
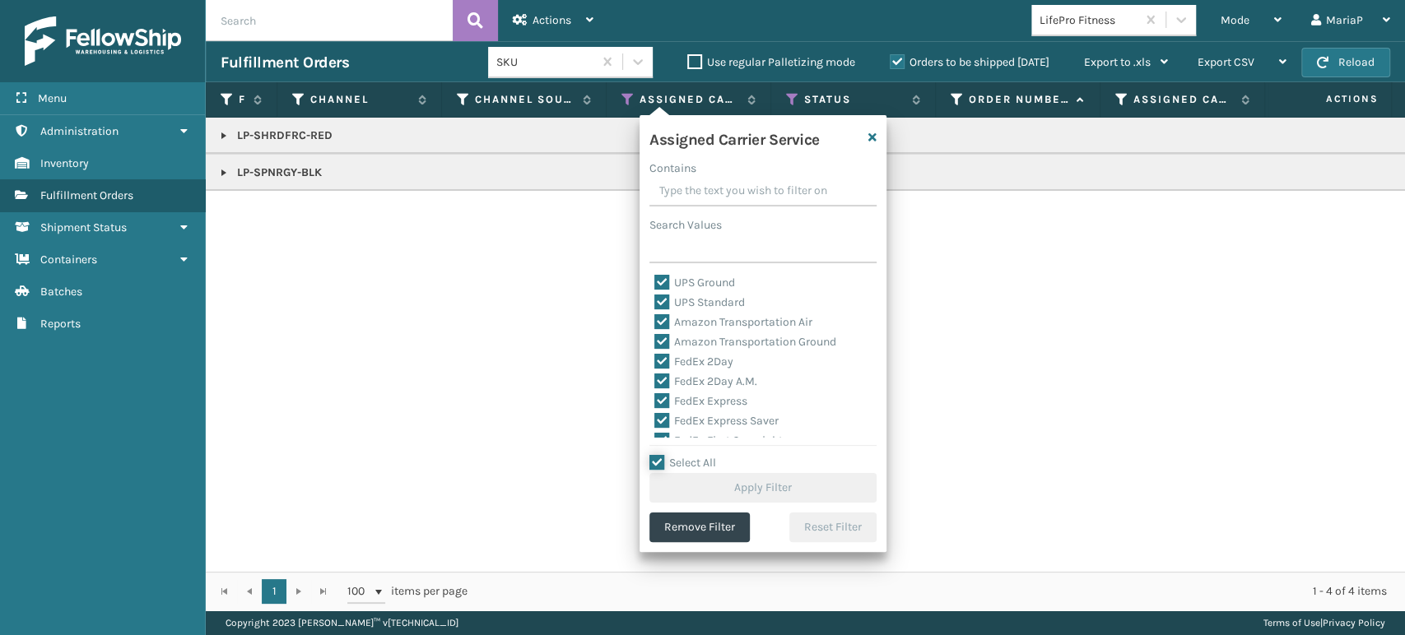
checkbox input "true"
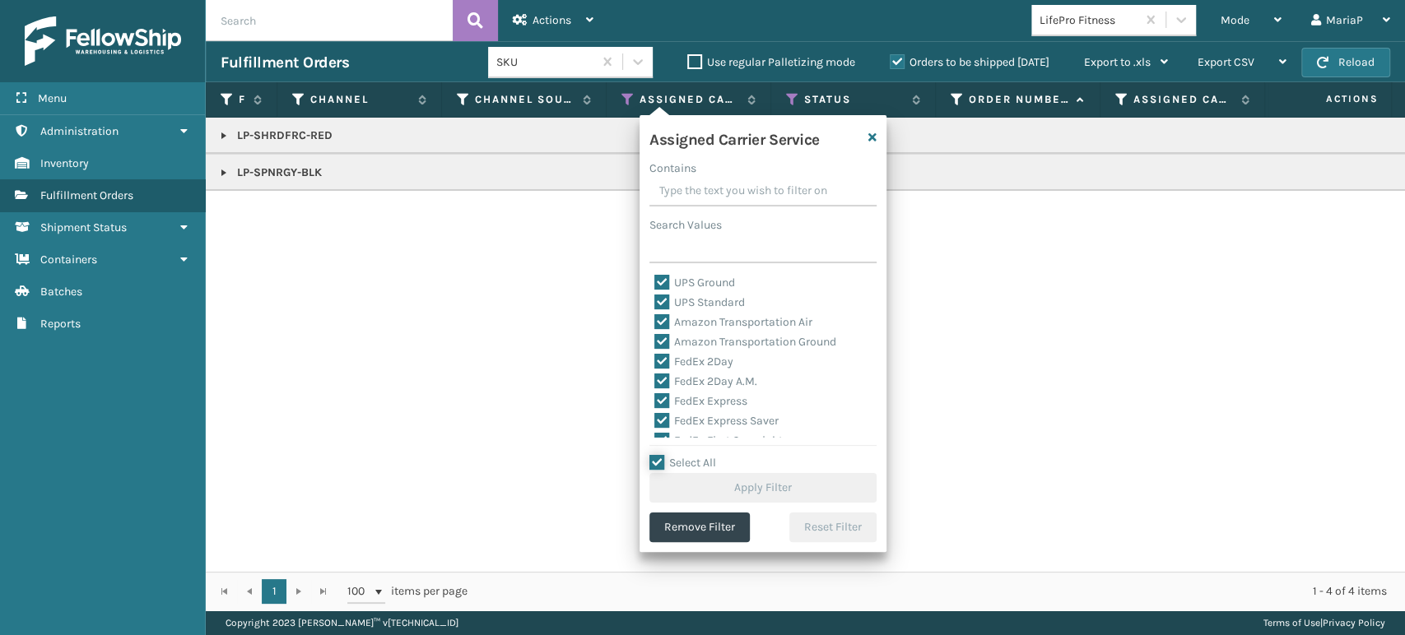
checkbox input "true"
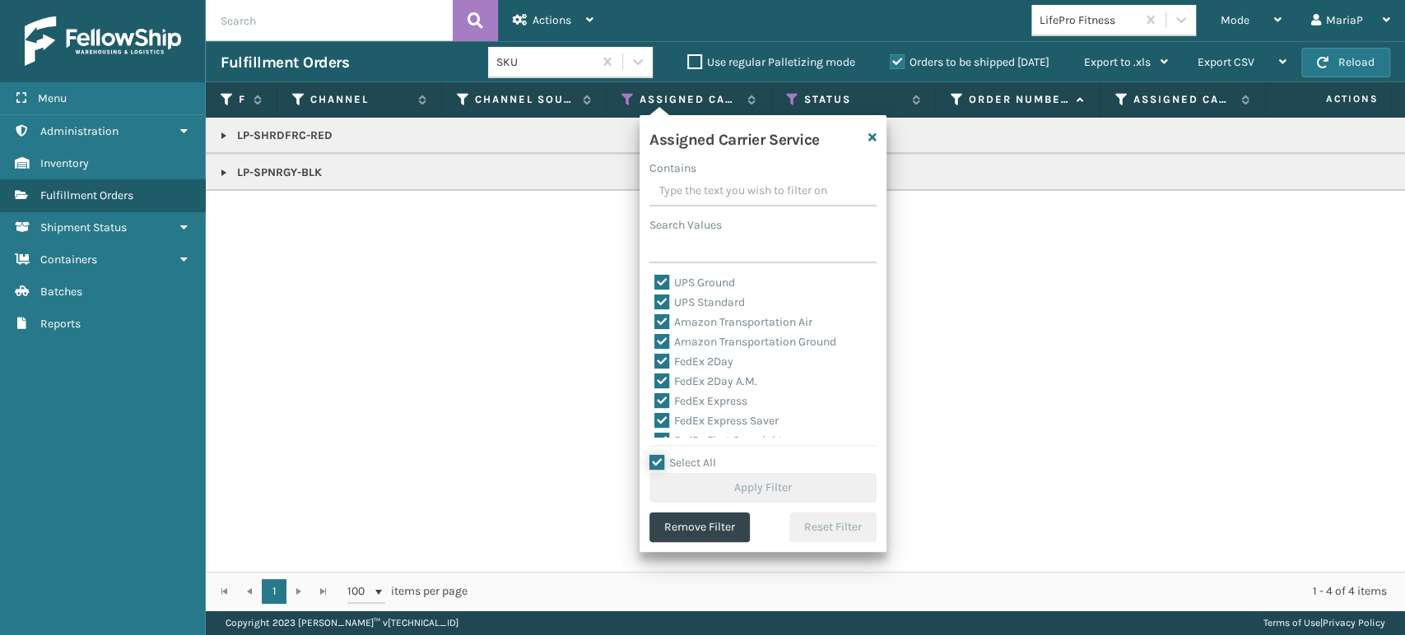
checkbox input "true"
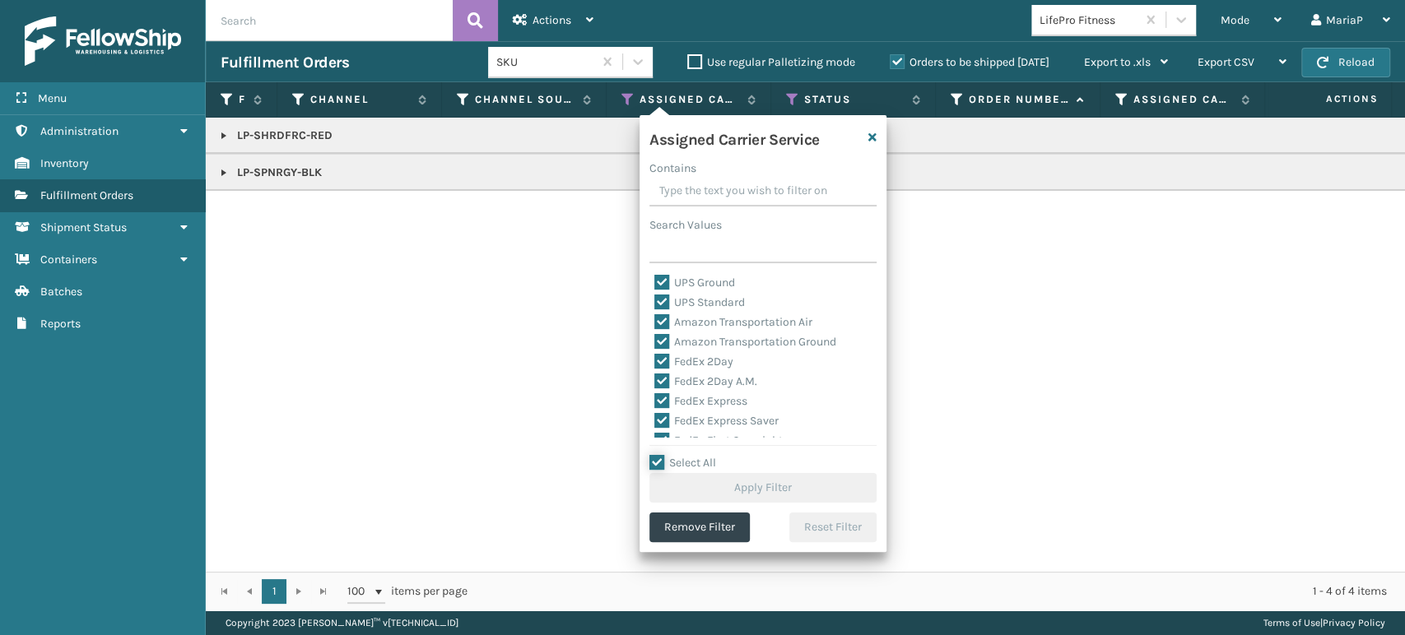
checkbox input "true"
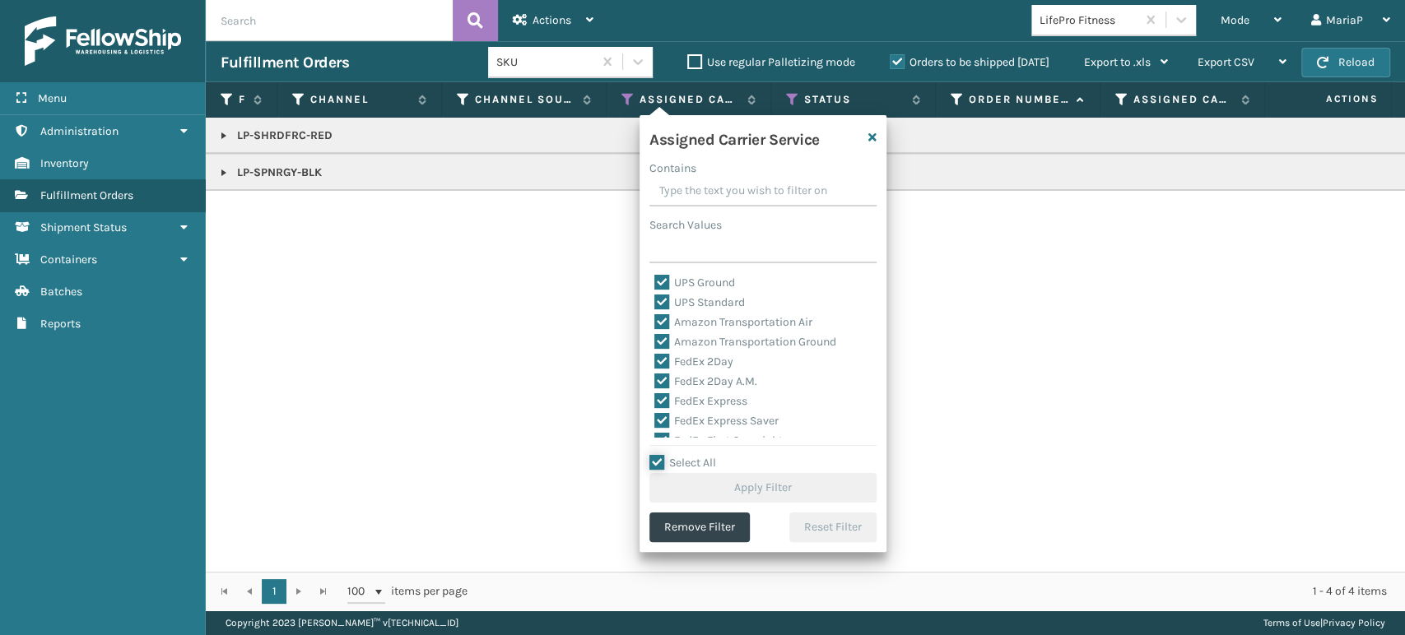
checkbox input "true"
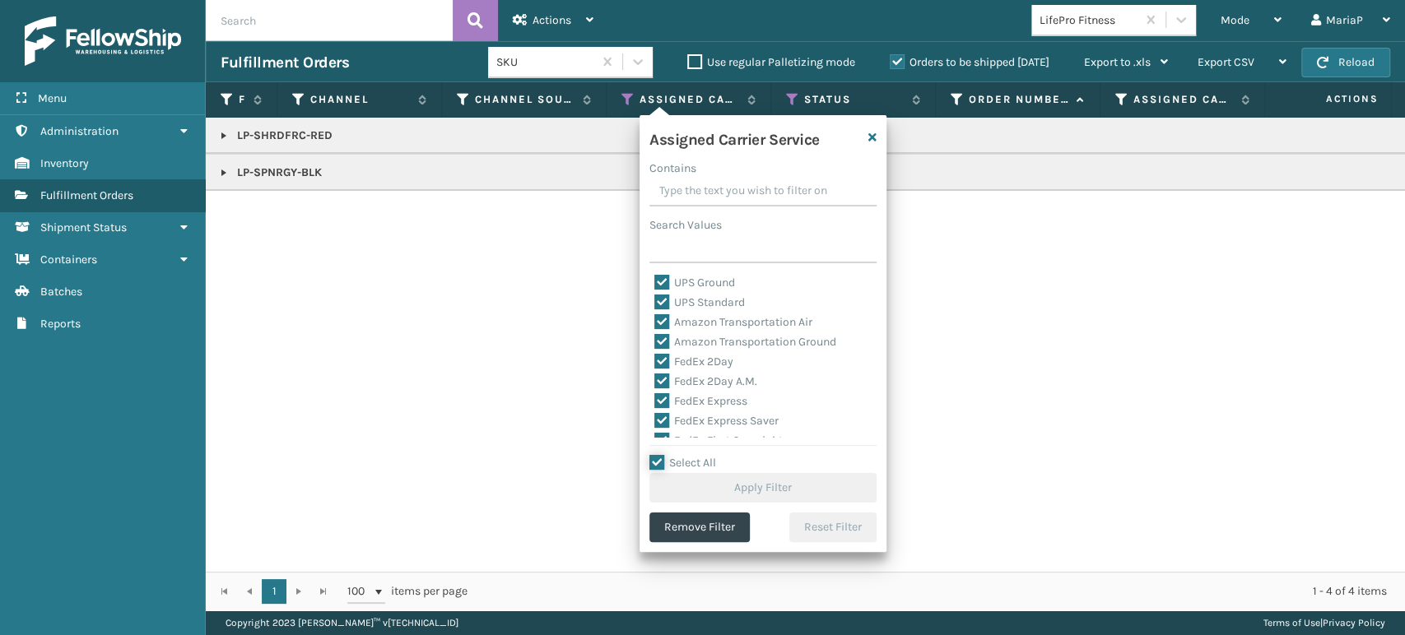
checkbox input "true"
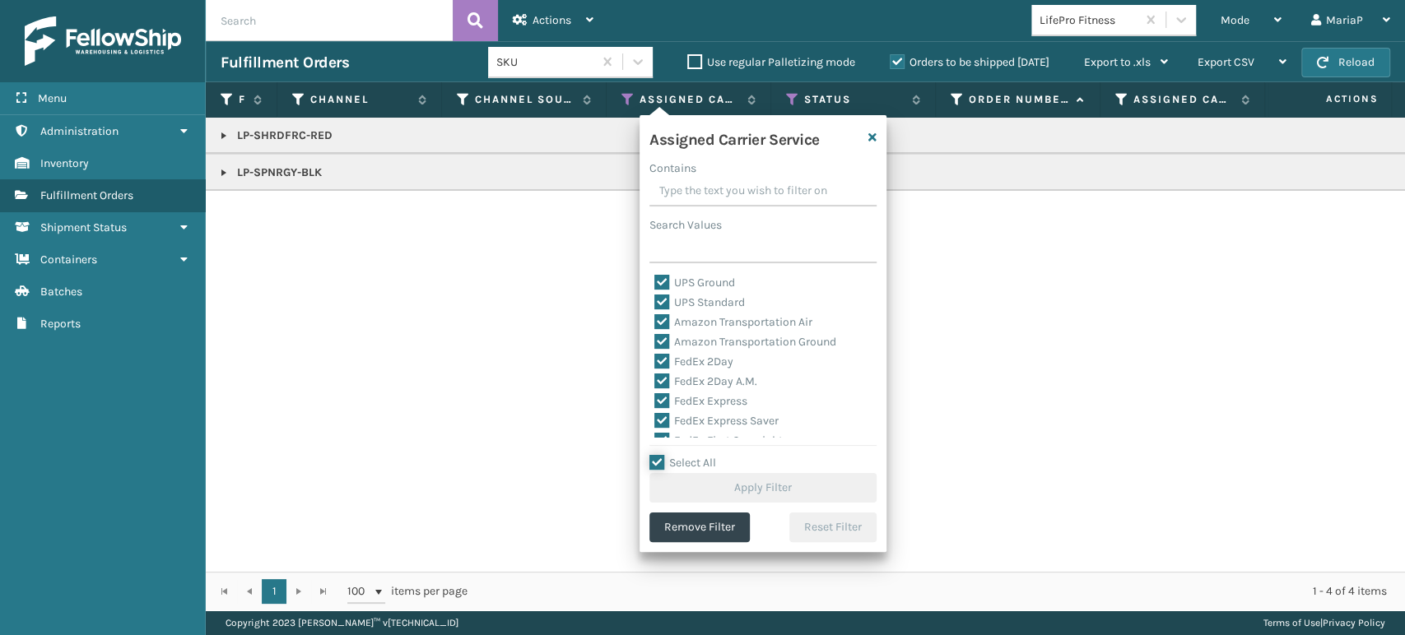
checkbox input "true"
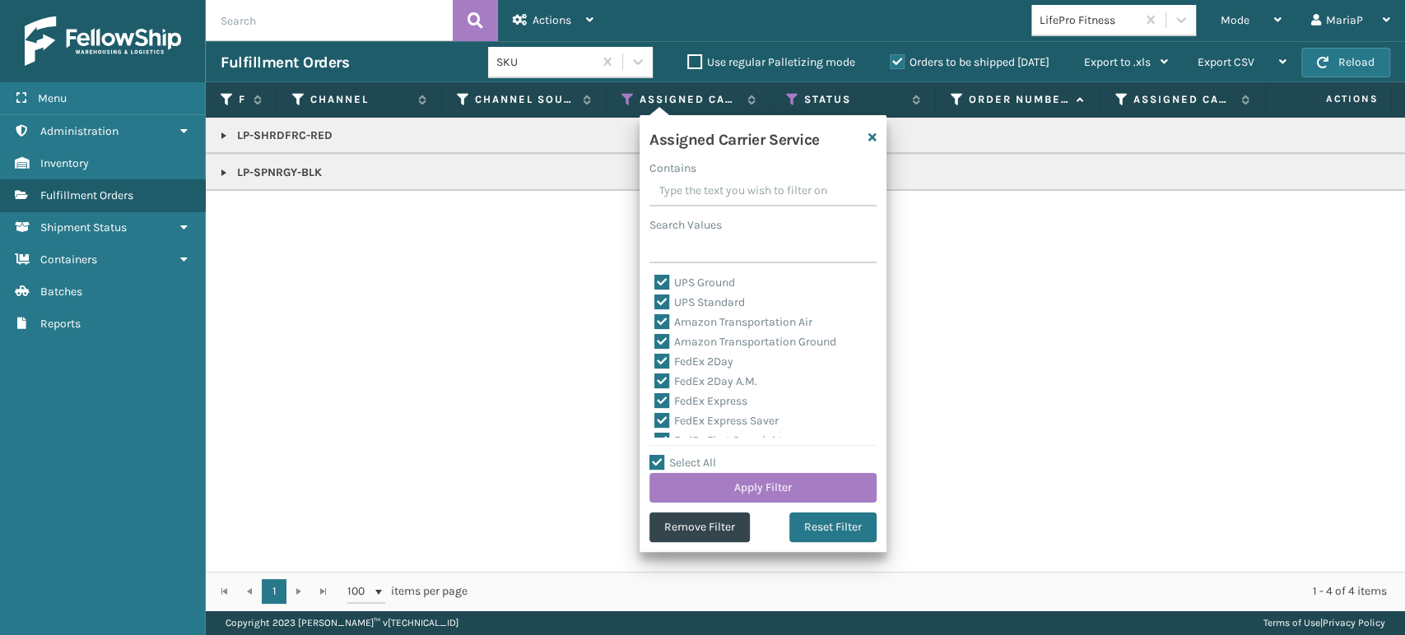
drag, startPoint x: 659, startPoint y: 459, endPoint x: 675, endPoint y: 462, distance: 15.8
click at [661, 462] on label "Select All" at bounding box center [682, 463] width 67 height 14
click at [661, 455] on input "Select All" at bounding box center [772, 454] width 247 height 2
checkbox input "false"
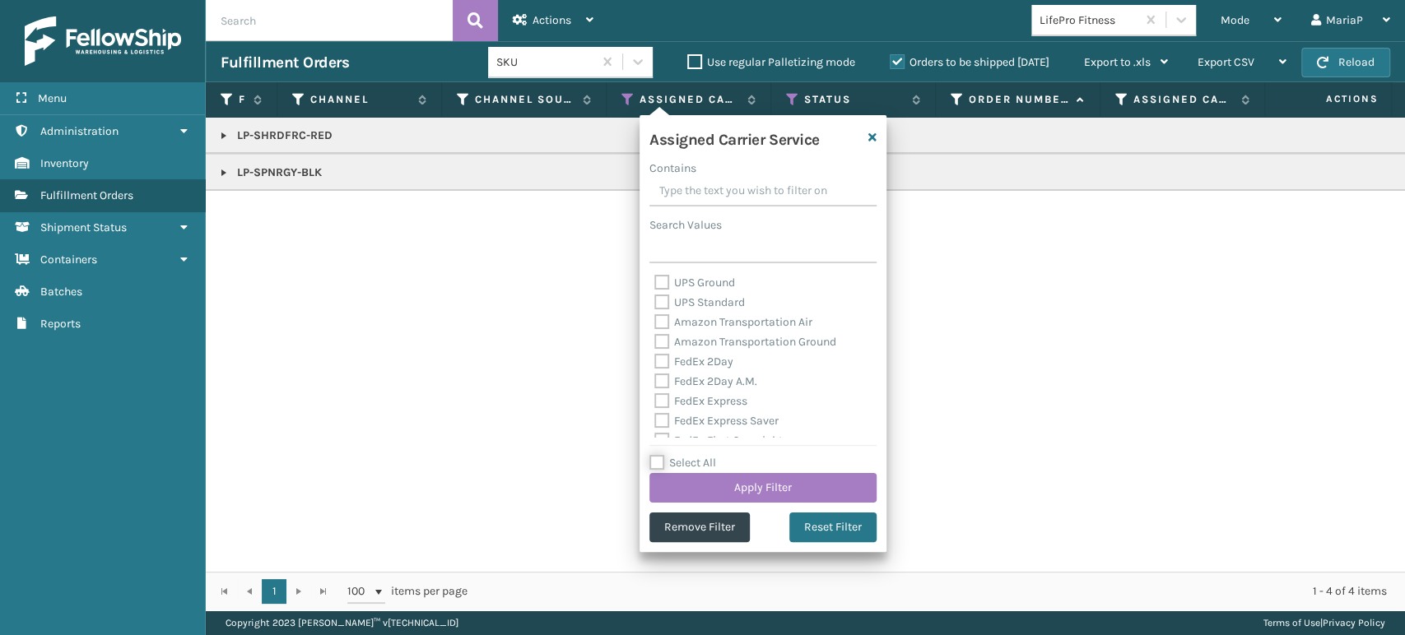
checkbox input "false"
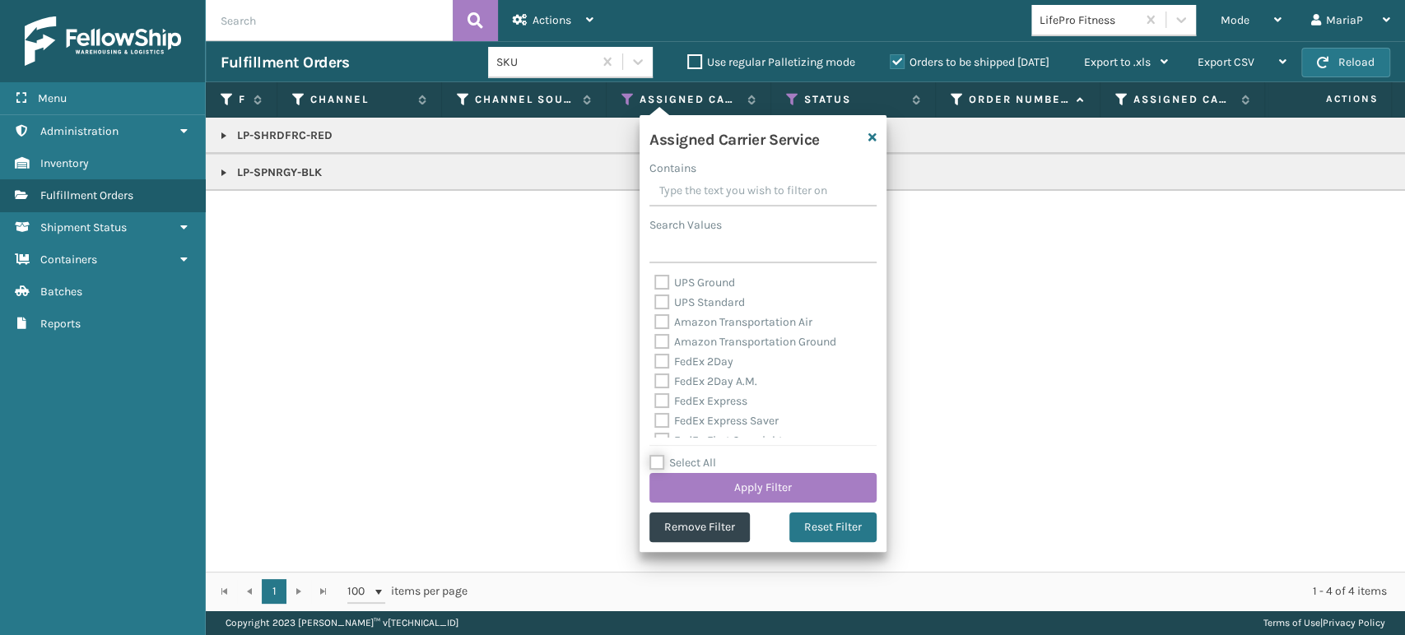
checkbox input "false"
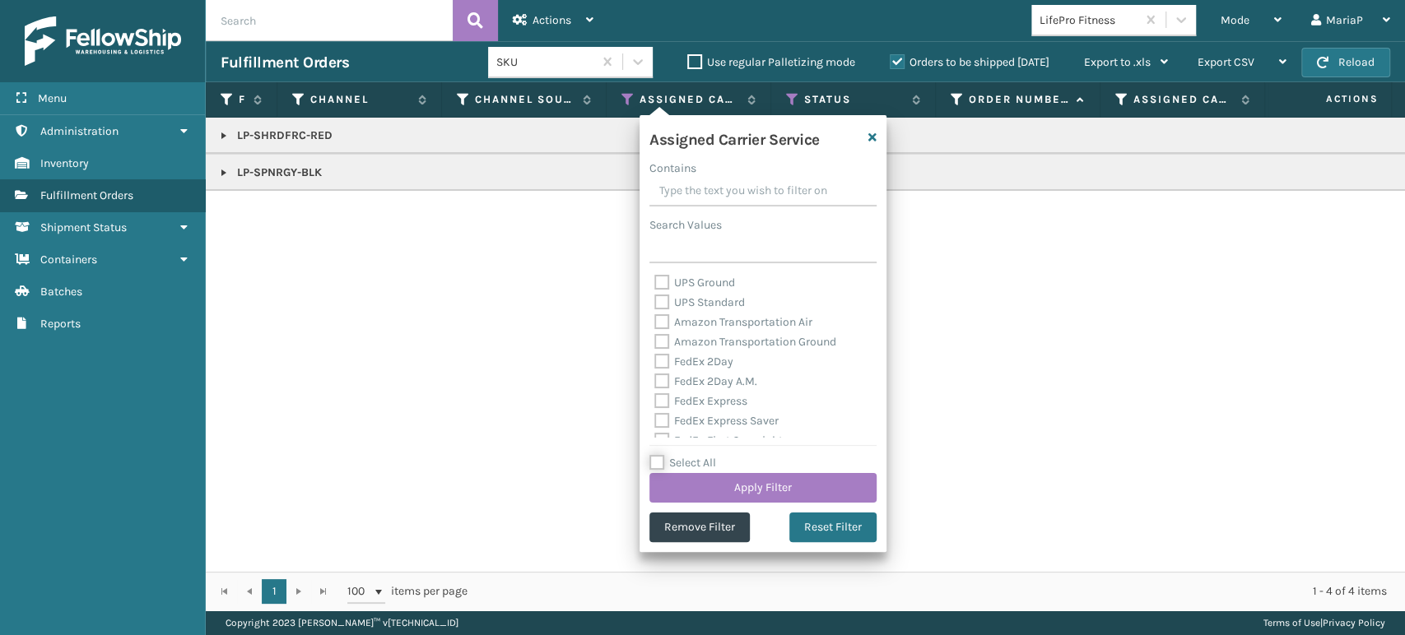
checkbox input "false"
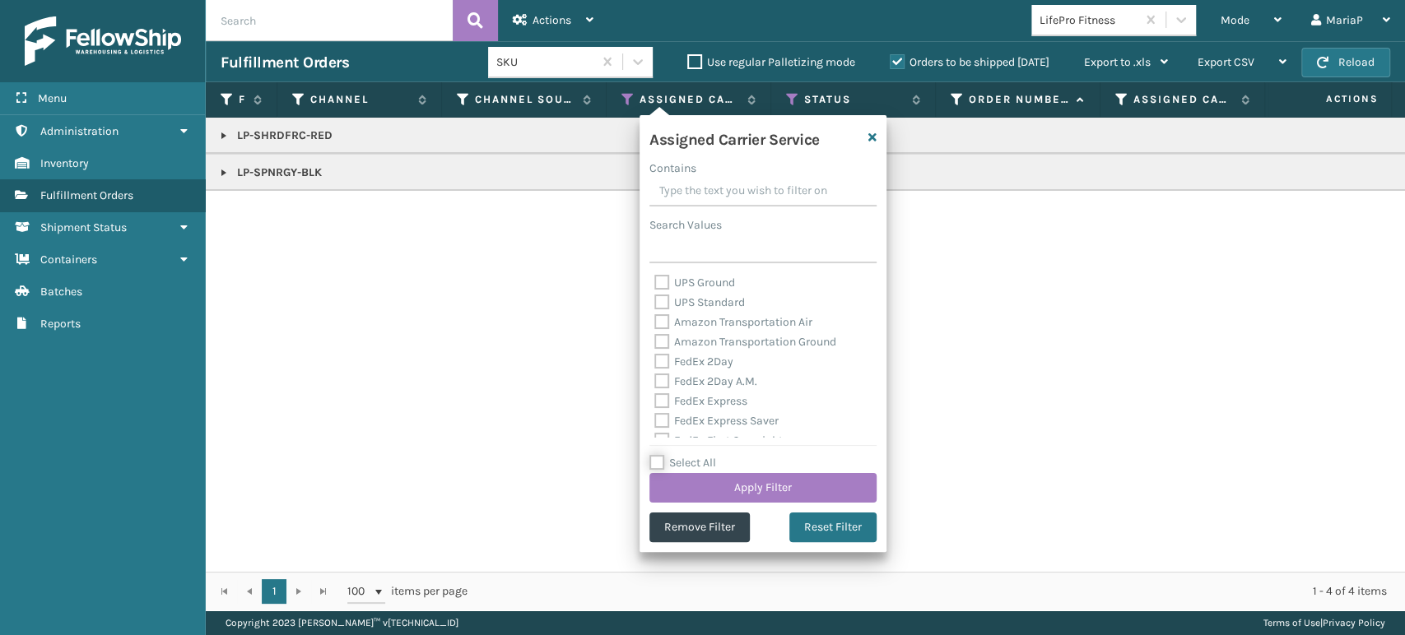
checkbox input "false"
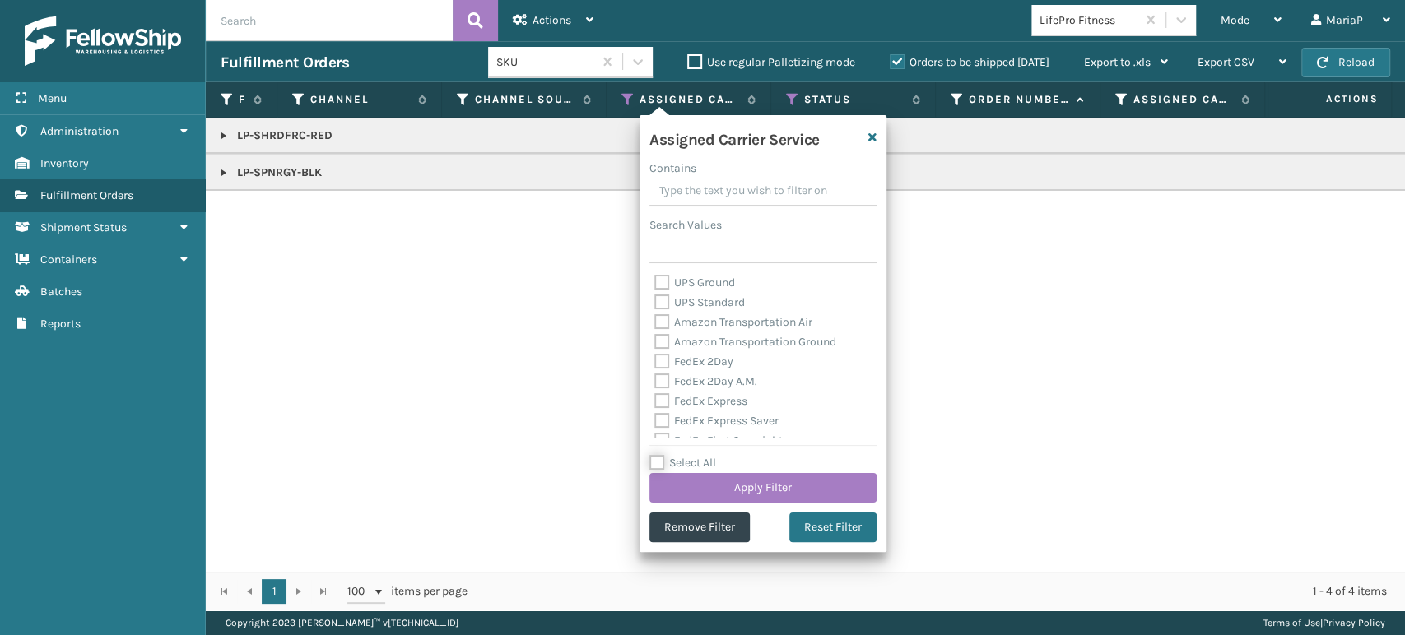
checkbox input "false"
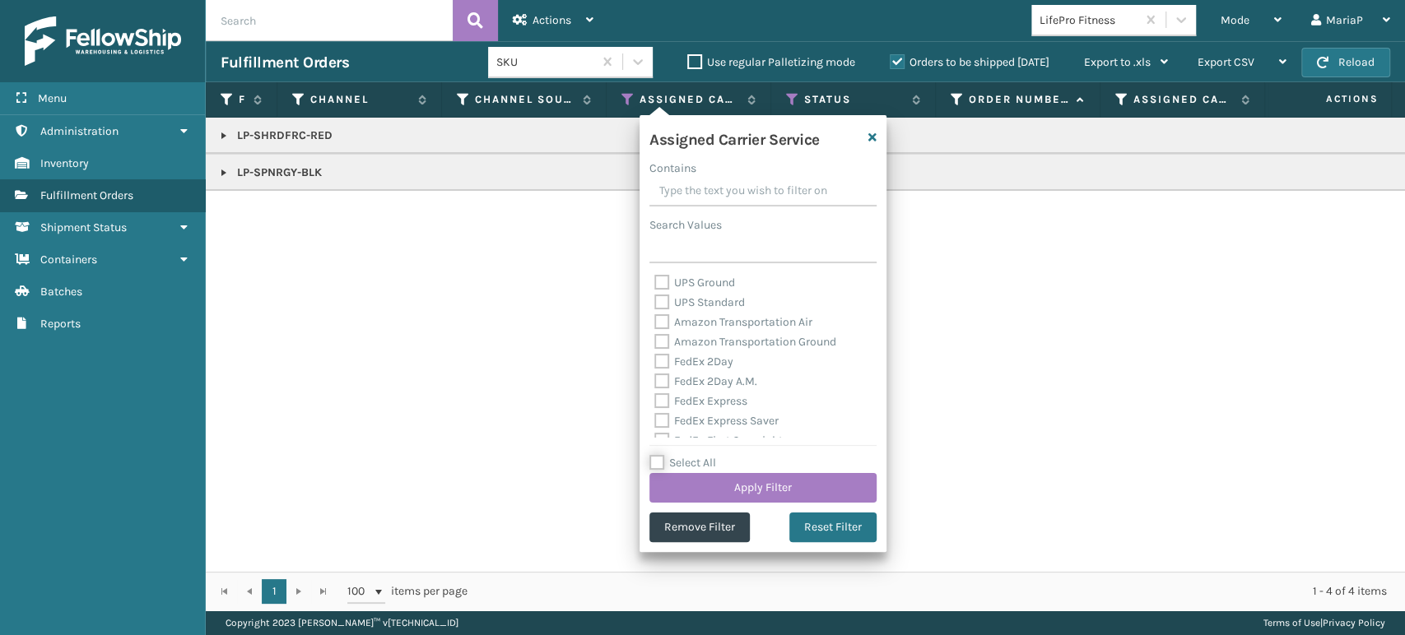
checkbox input "false"
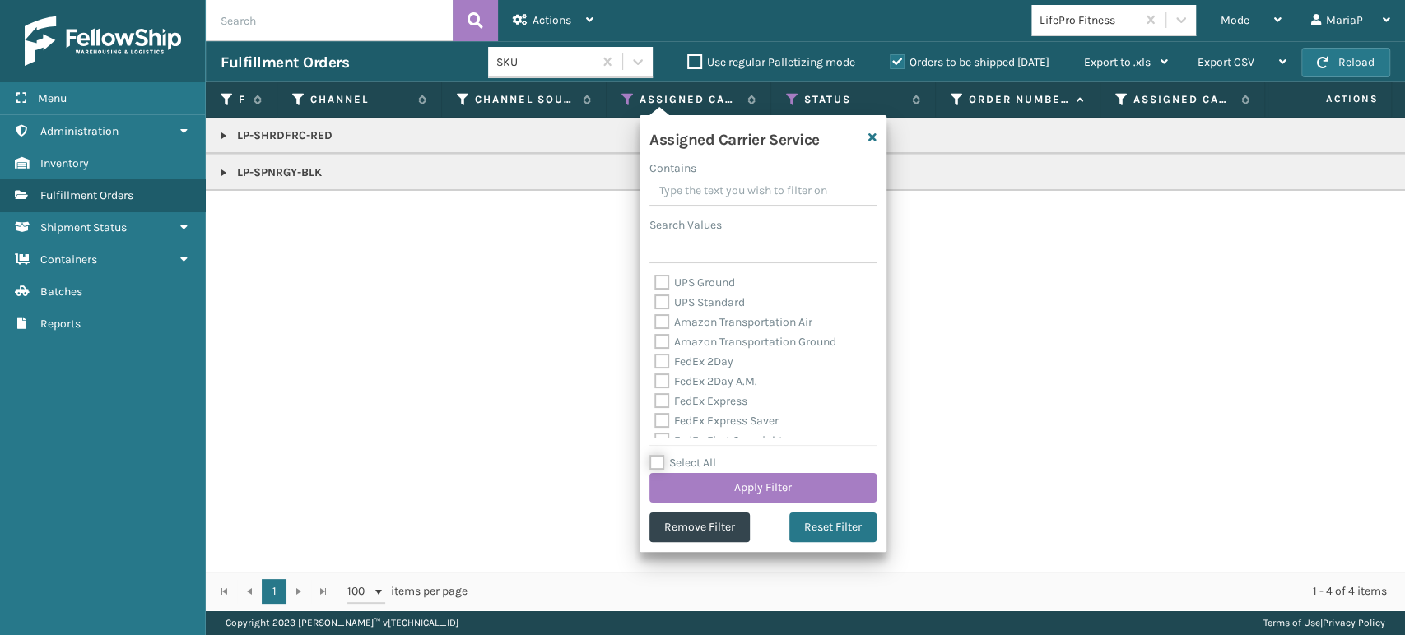
checkbox input "false"
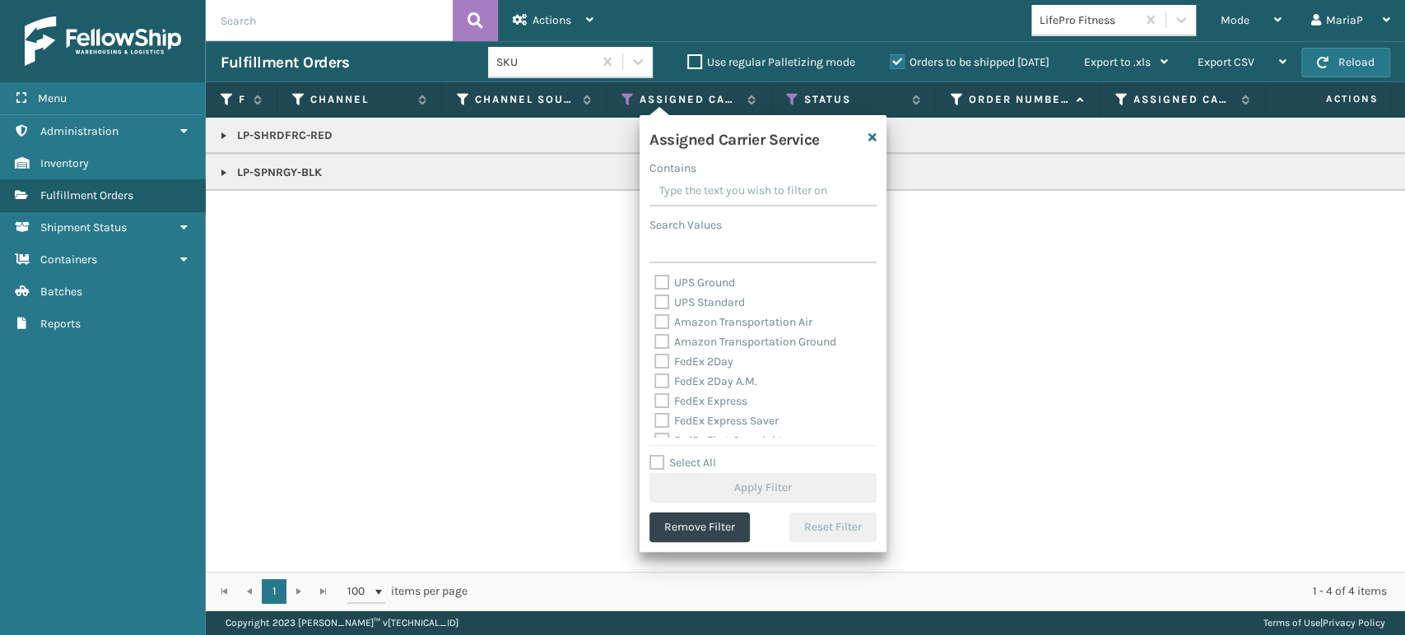
click at [659, 461] on label "Select All" at bounding box center [682, 463] width 67 height 14
click at [659, 455] on input "Select All" at bounding box center [772, 454] width 247 height 2
checkbox input "true"
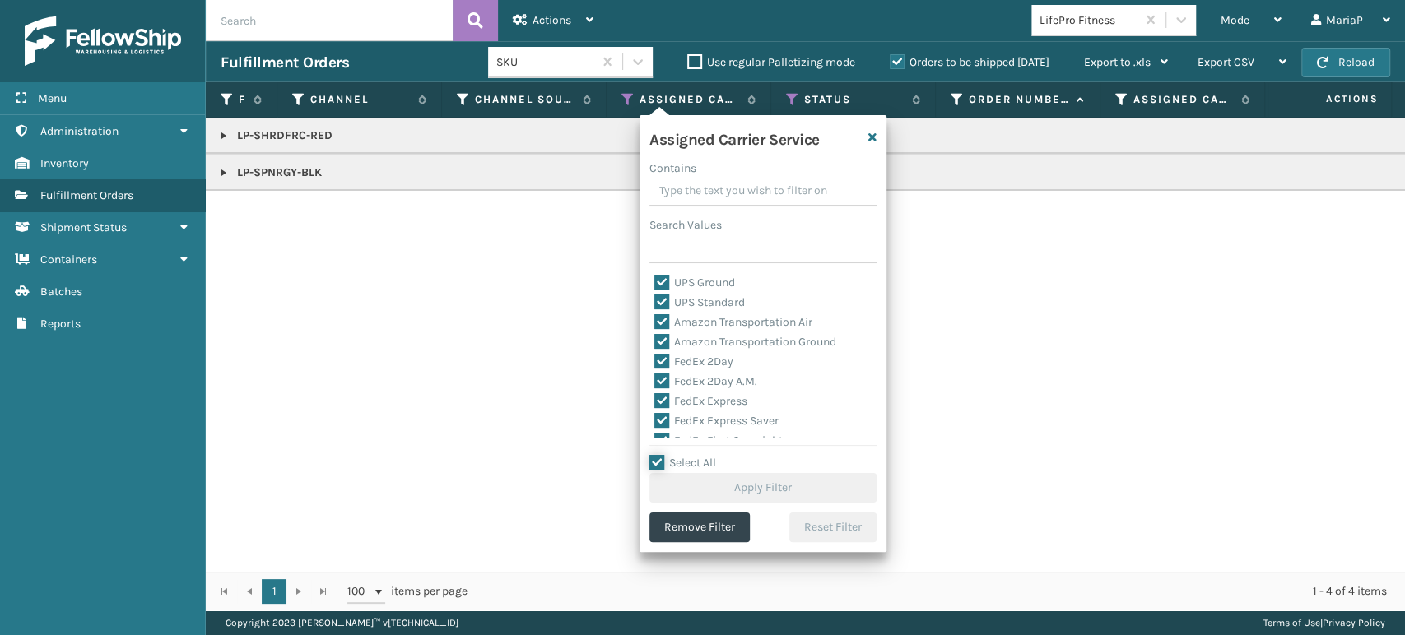
checkbox input "true"
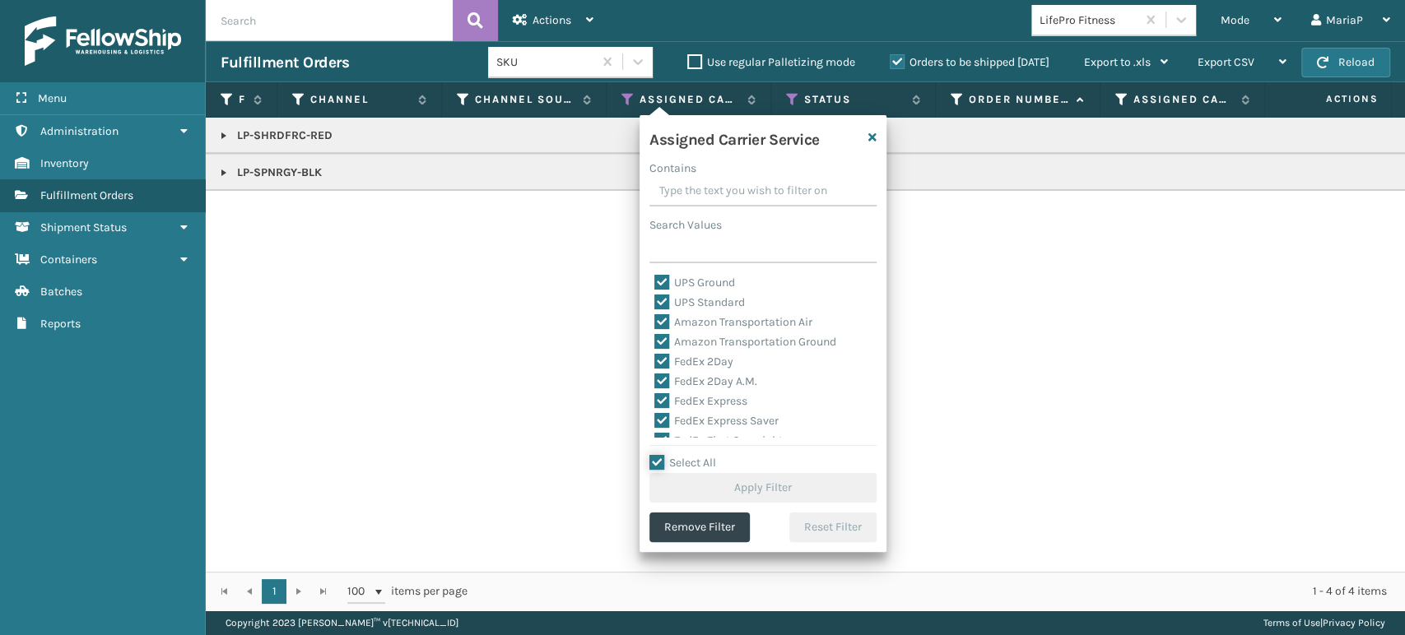
checkbox input "true"
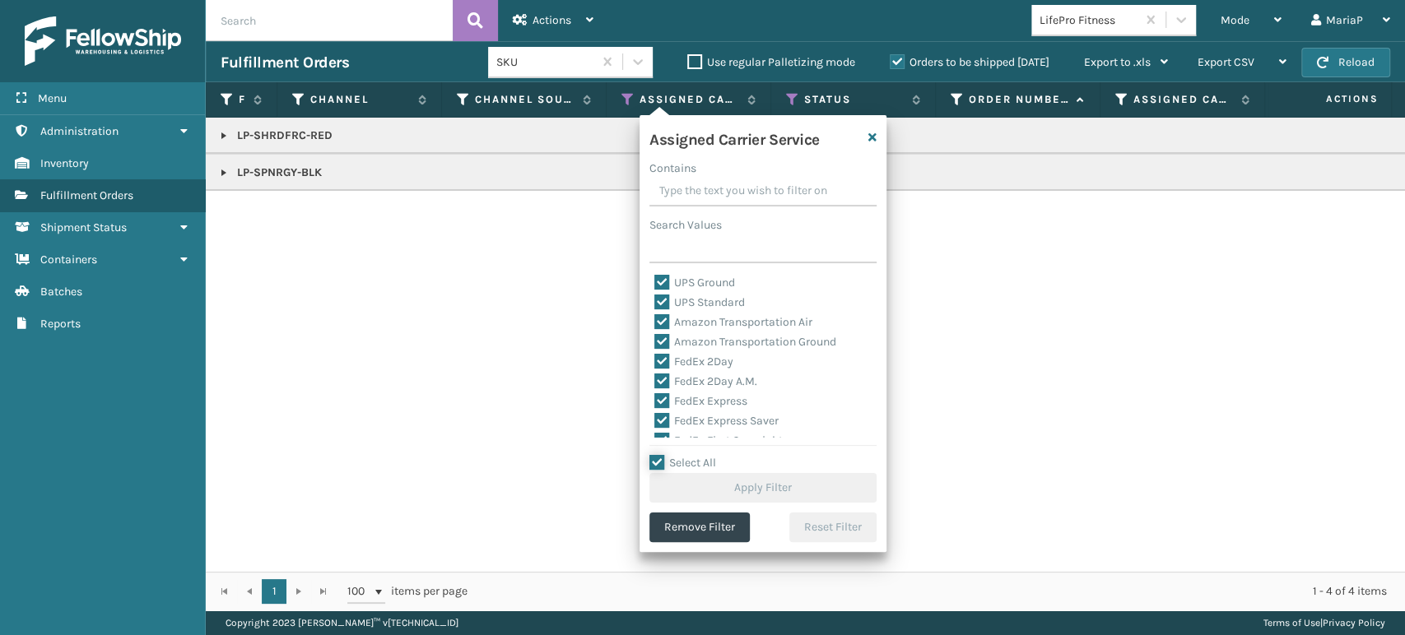
checkbox input "true"
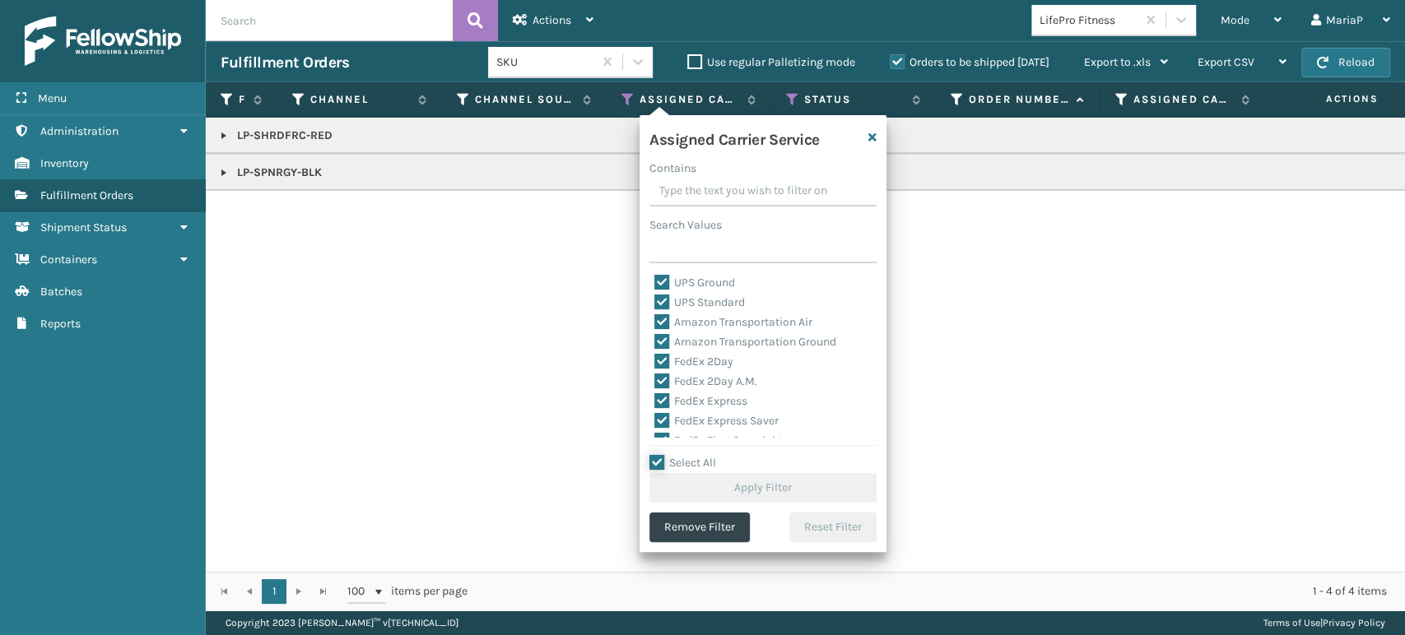
checkbox input "true"
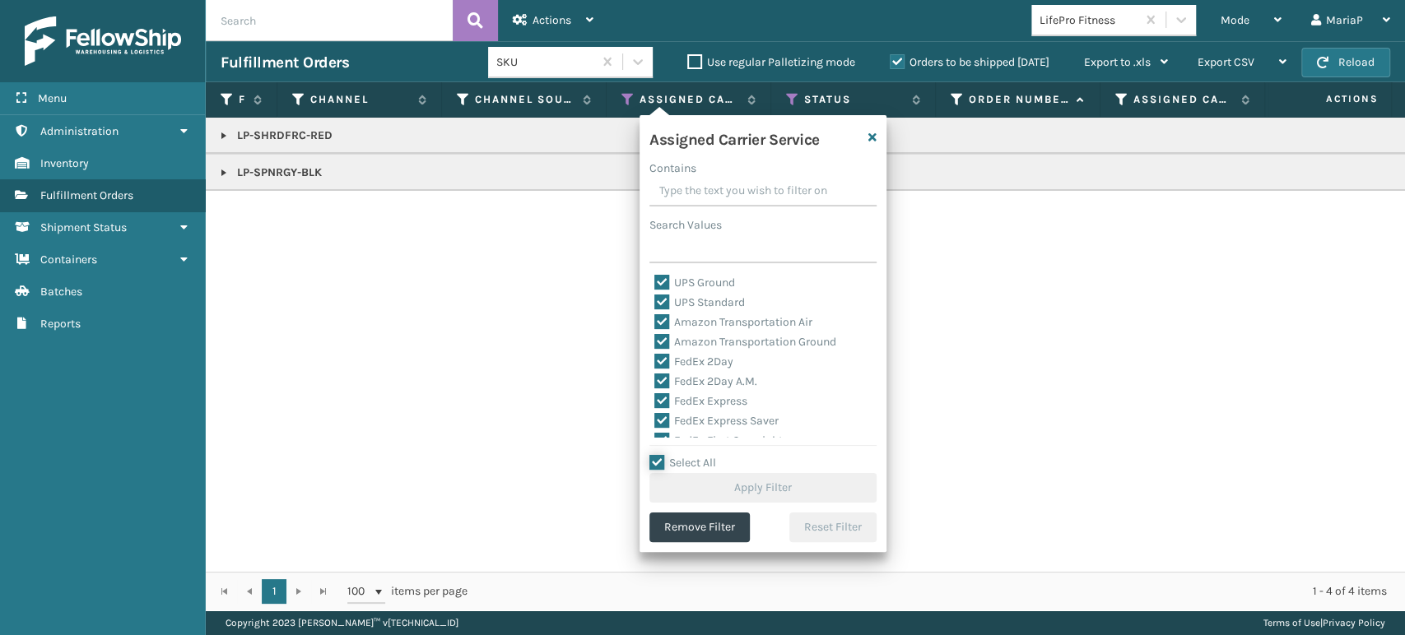
checkbox input "true"
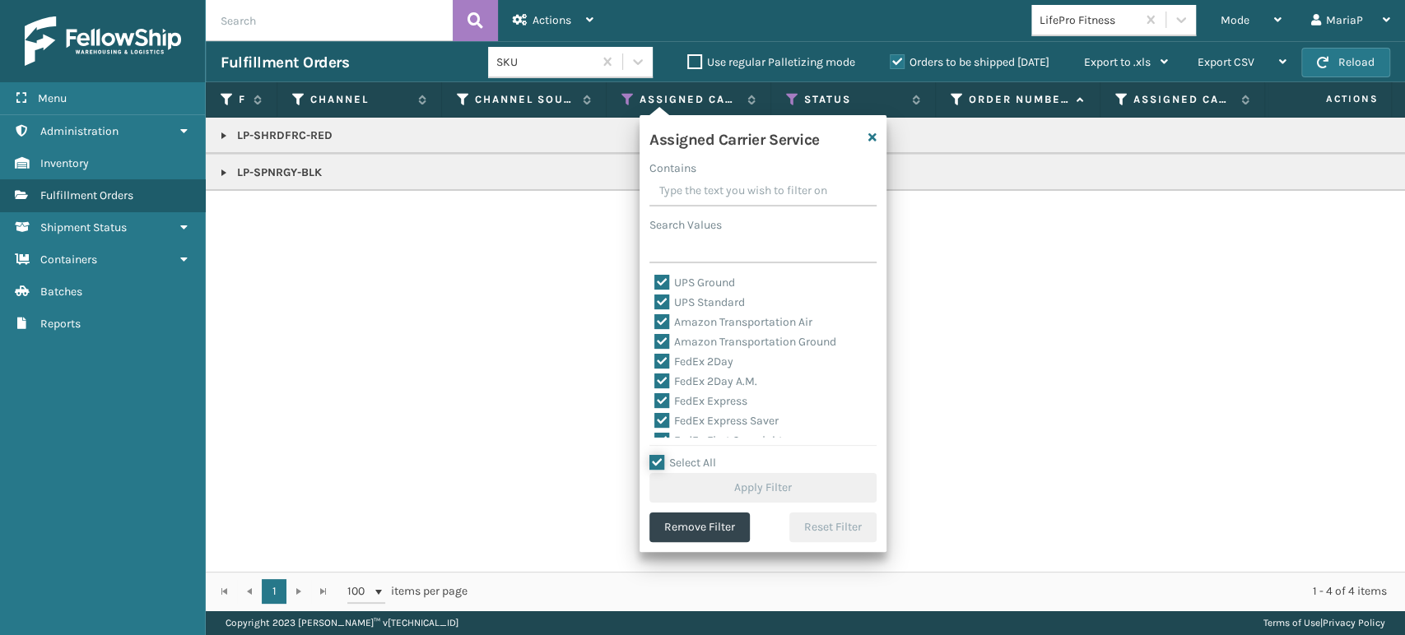
checkbox input "true"
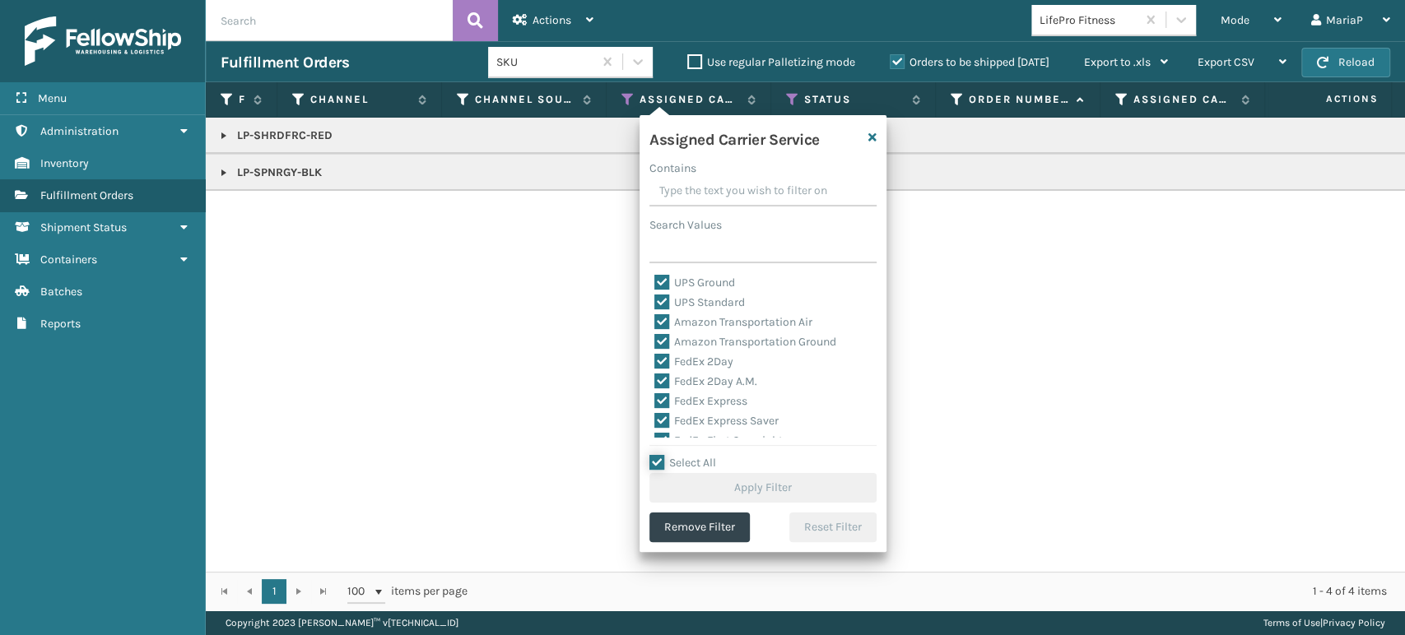
checkbox input "true"
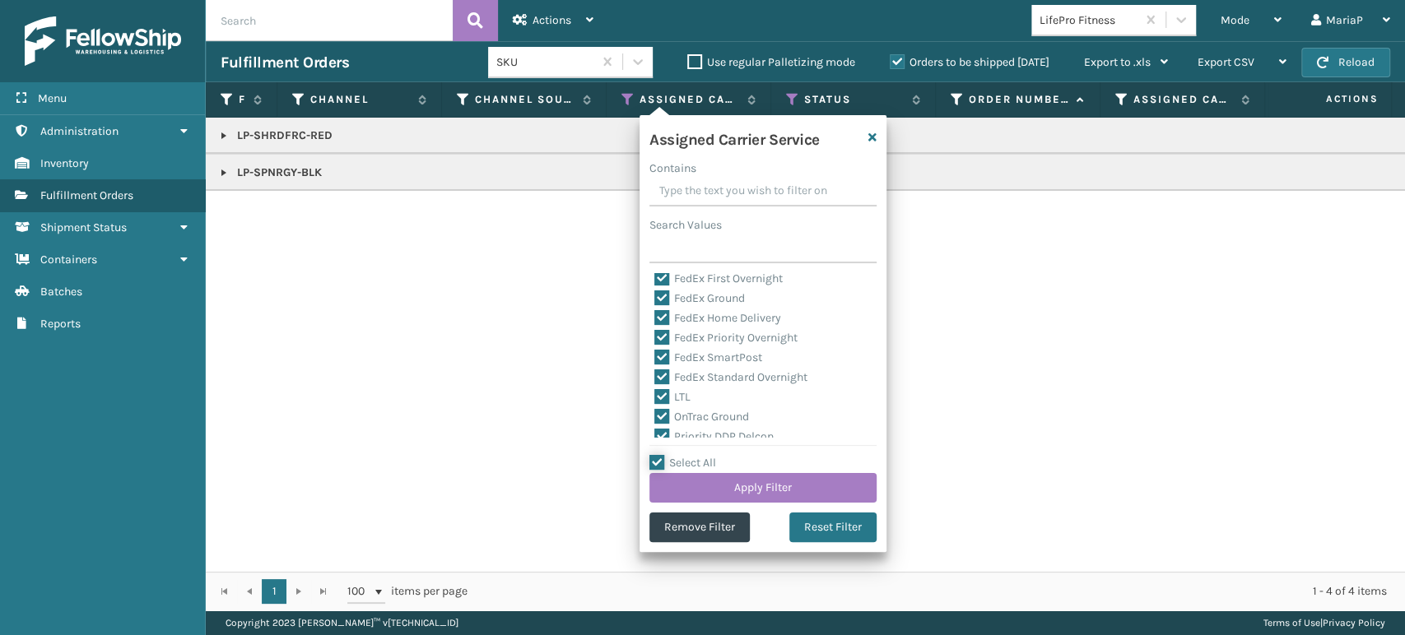
scroll to position [183, 0]
click at [663, 377] on label "LTL" at bounding box center [672, 376] width 36 height 14
click at [655, 377] on input "LTL" at bounding box center [654, 372] width 1 height 11
checkbox input "false"
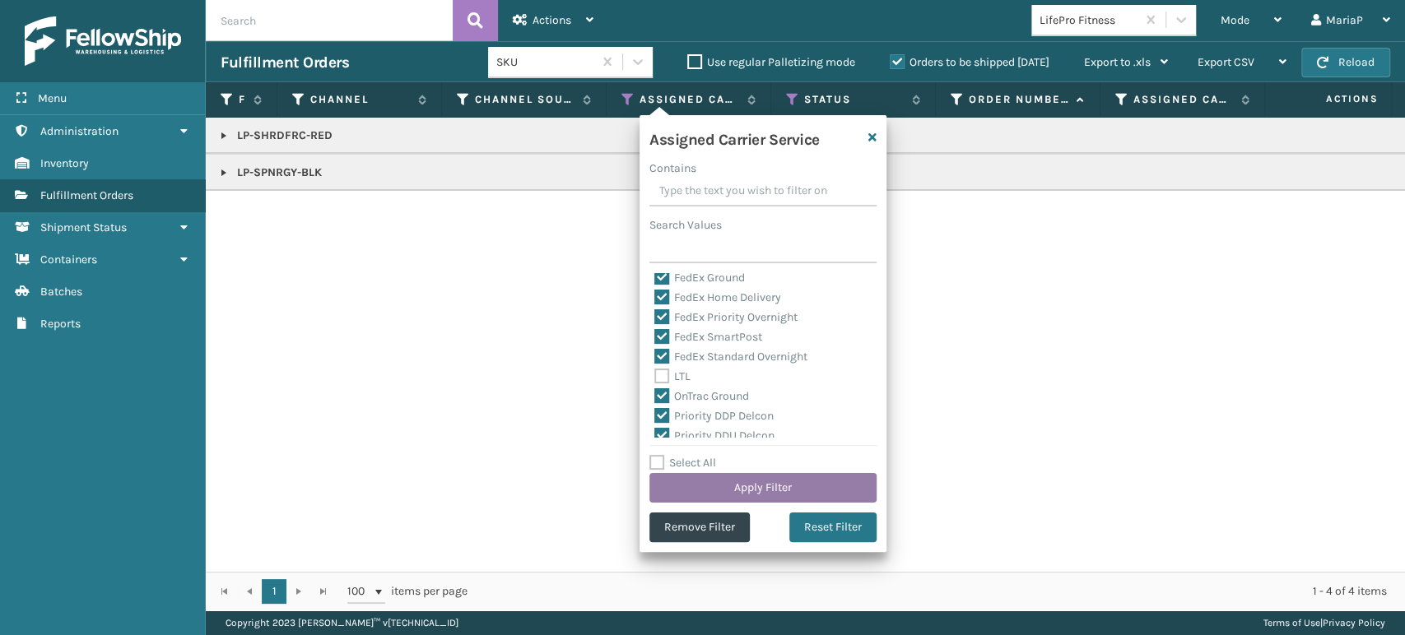
click at [757, 494] on button "Apply Filter" at bounding box center [762, 488] width 227 height 30
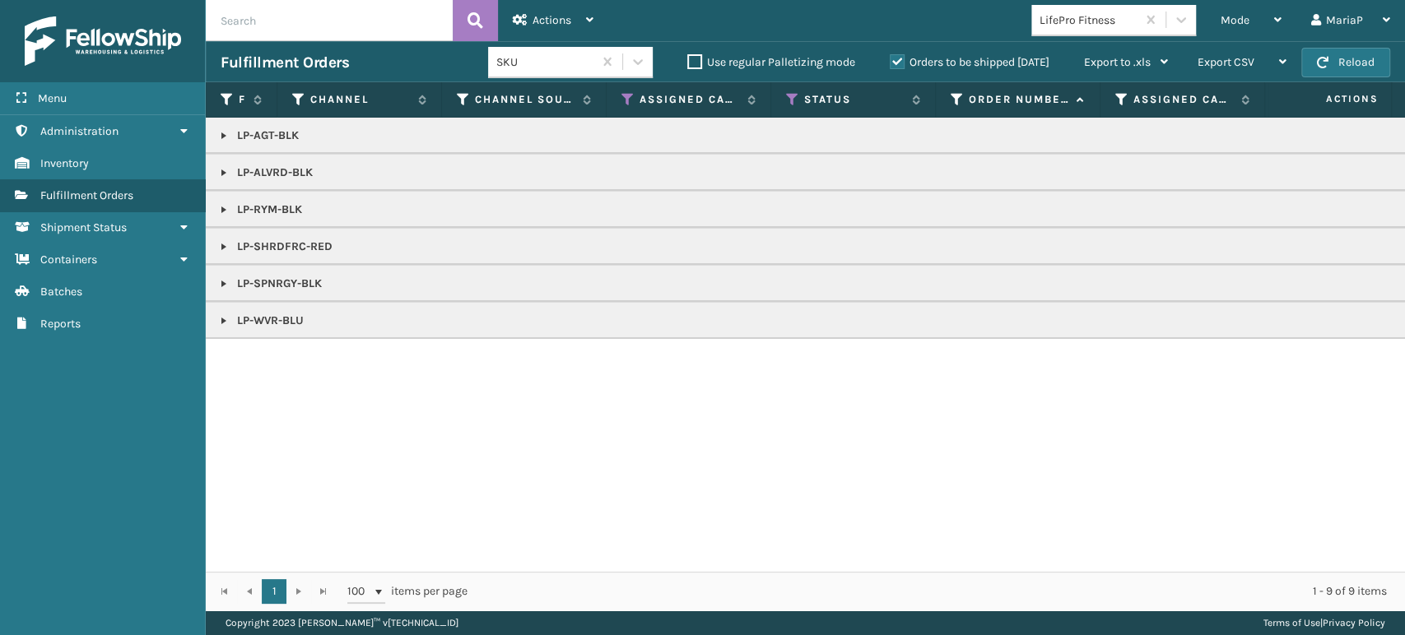
click at [225, 135] on link at bounding box center [223, 135] width 13 height 13
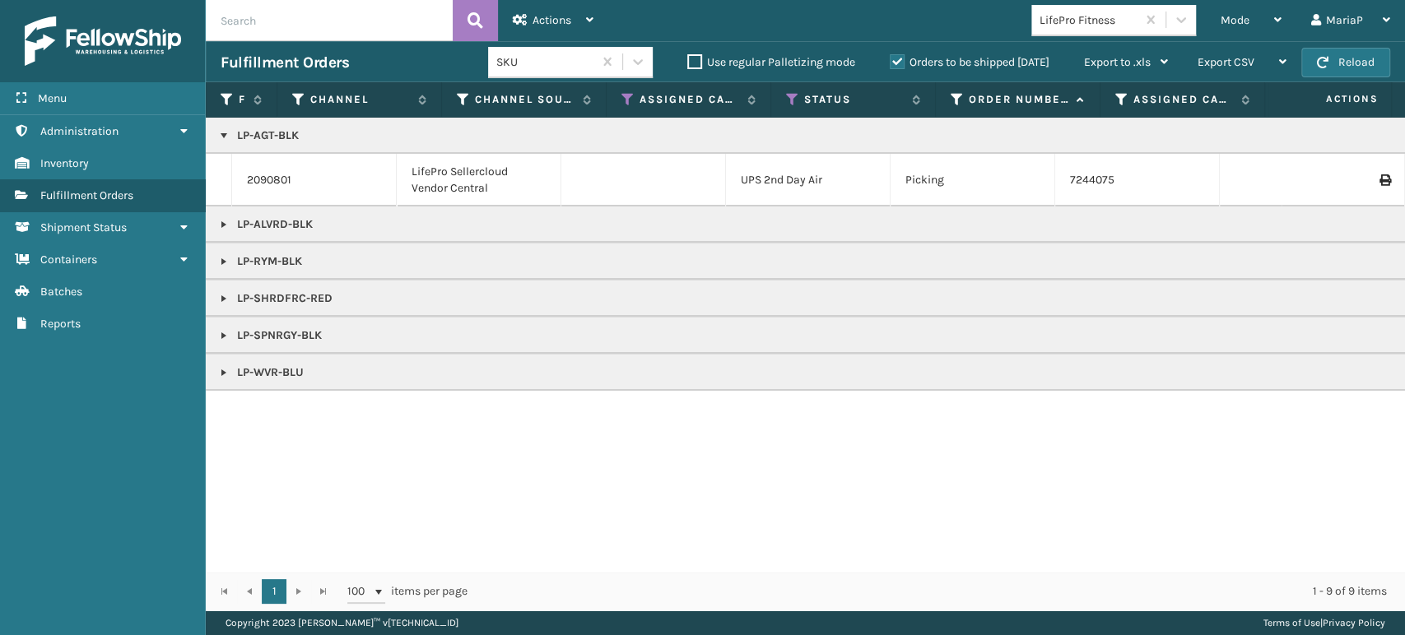
click at [220, 225] on link at bounding box center [223, 224] width 13 height 13
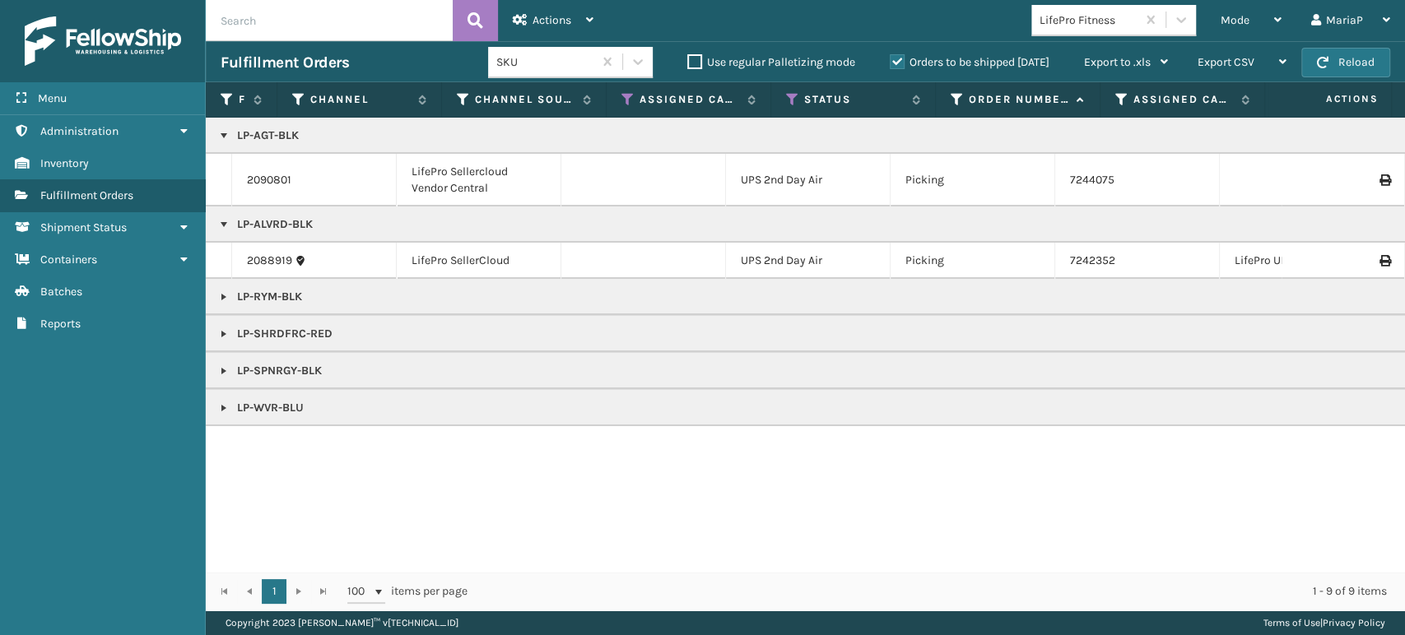
click at [223, 409] on link at bounding box center [223, 408] width 13 height 13
click at [1259, 26] on div "Mode" at bounding box center [1250, 20] width 61 height 41
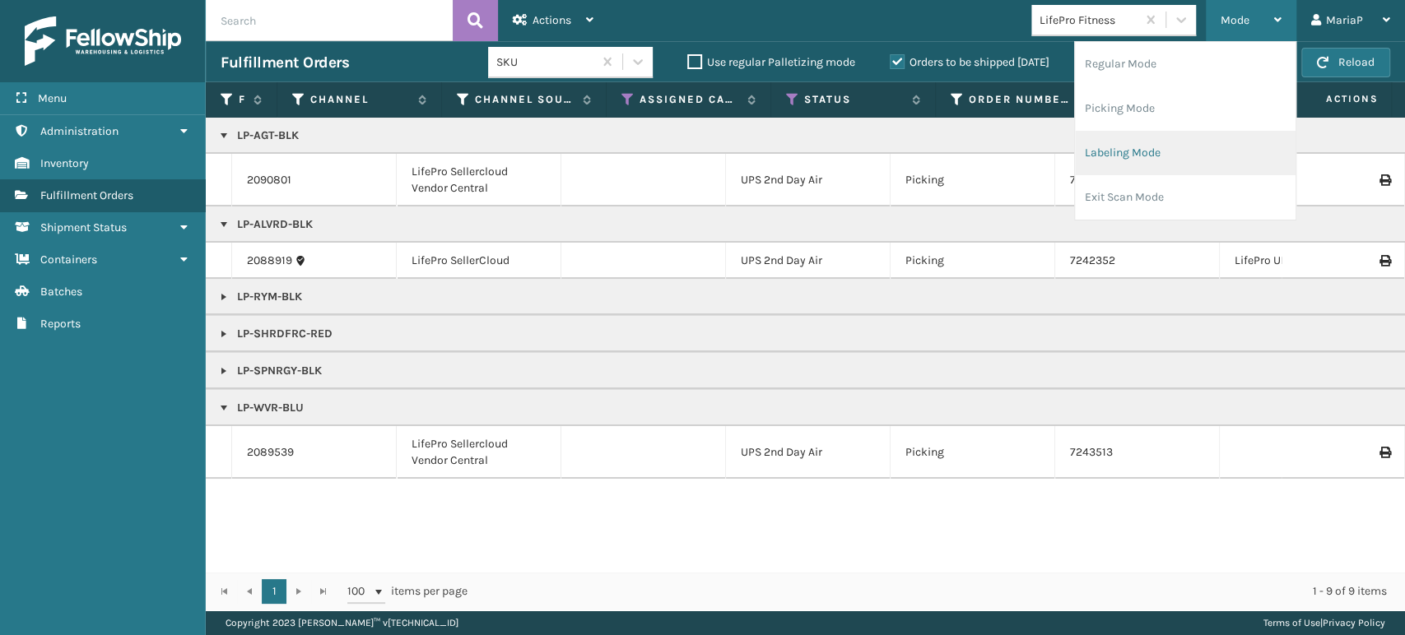
click at [1193, 142] on li "Labeling Mode" at bounding box center [1185, 153] width 221 height 44
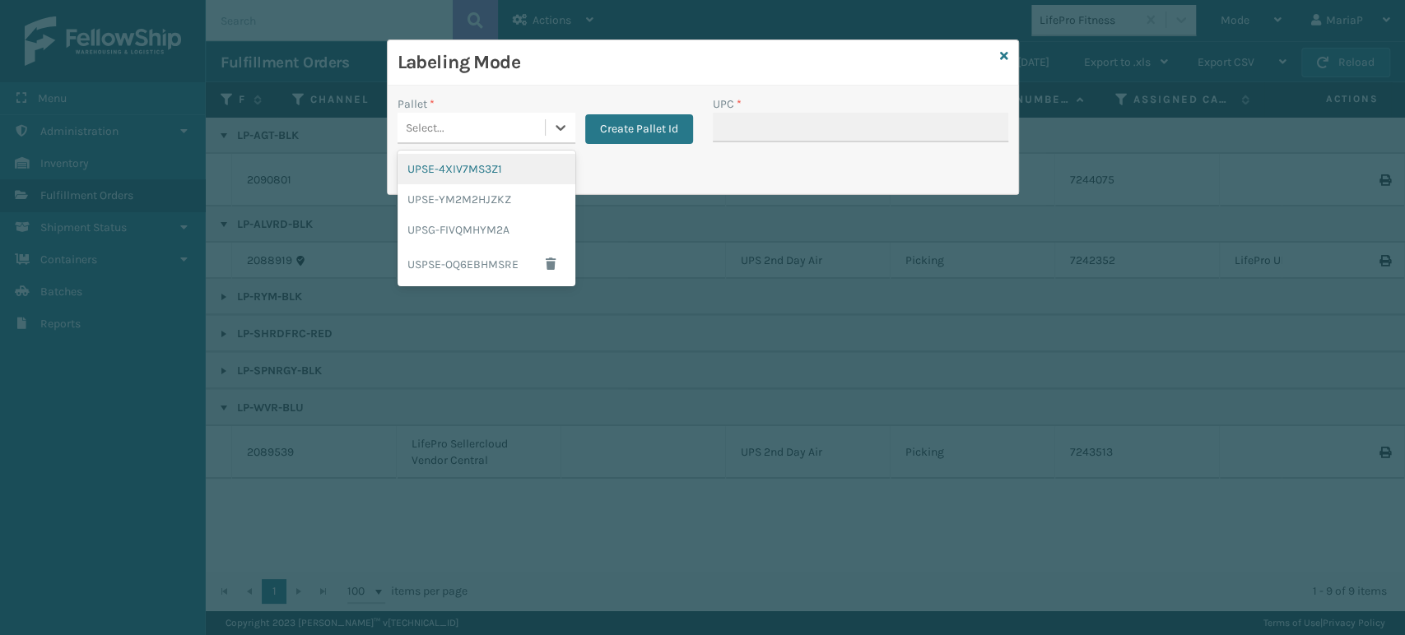
click at [475, 119] on div "Select..." at bounding box center [470, 127] width 147 height 27
click at [629, 130] on button "Create Pallet Id" at bounding box center [639, 129] width 108 height 30
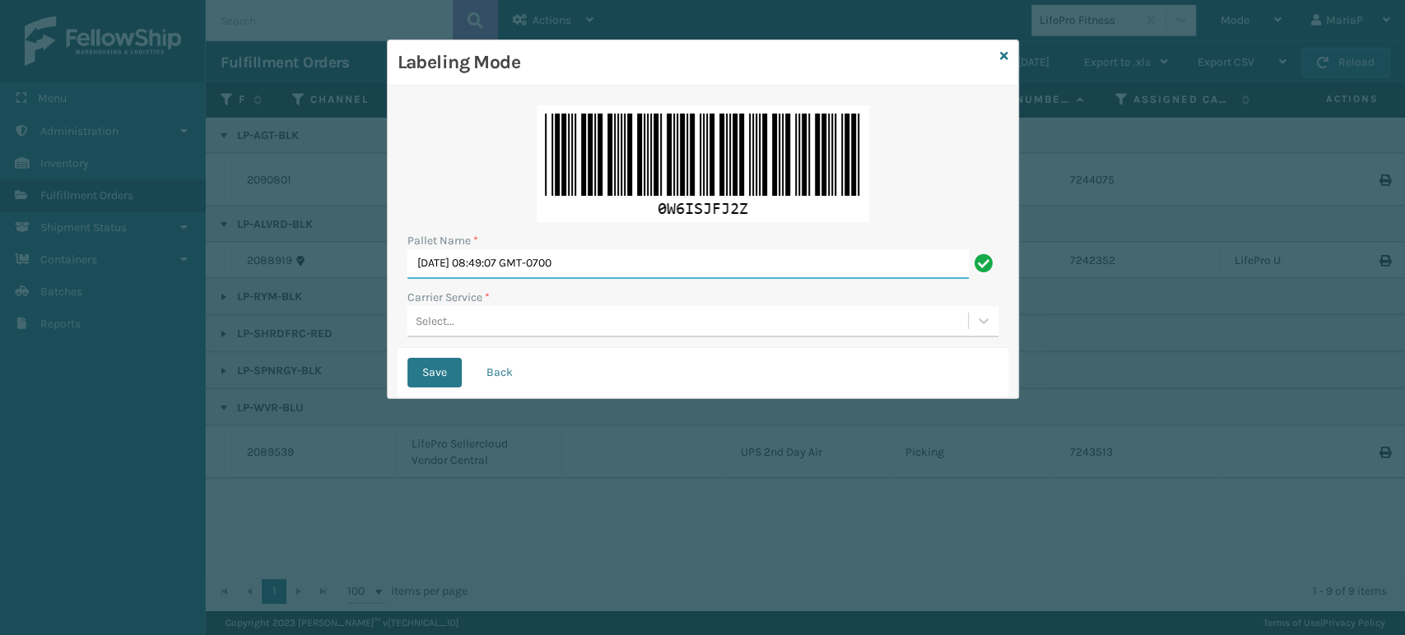
click at [625, 275] on input "[DATE] 08:49:07 GMT-0700" at bounding box center [687, 264] width 561 height 30
type input "534398"
click at [548, 313] on div "Select..." at bounding box center [687, 321] width 560 height 27
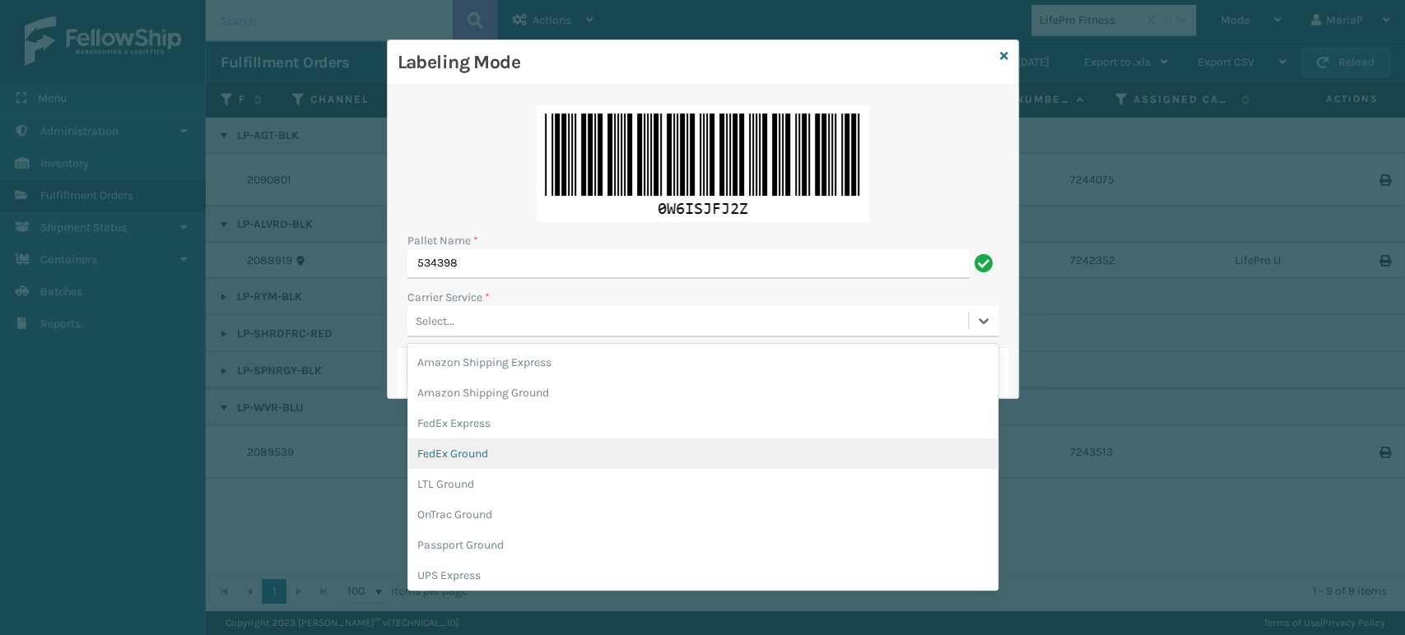
click at [479, 456] on div "FedEx Ground" at bounding box center [702, 454] width 591 height 30
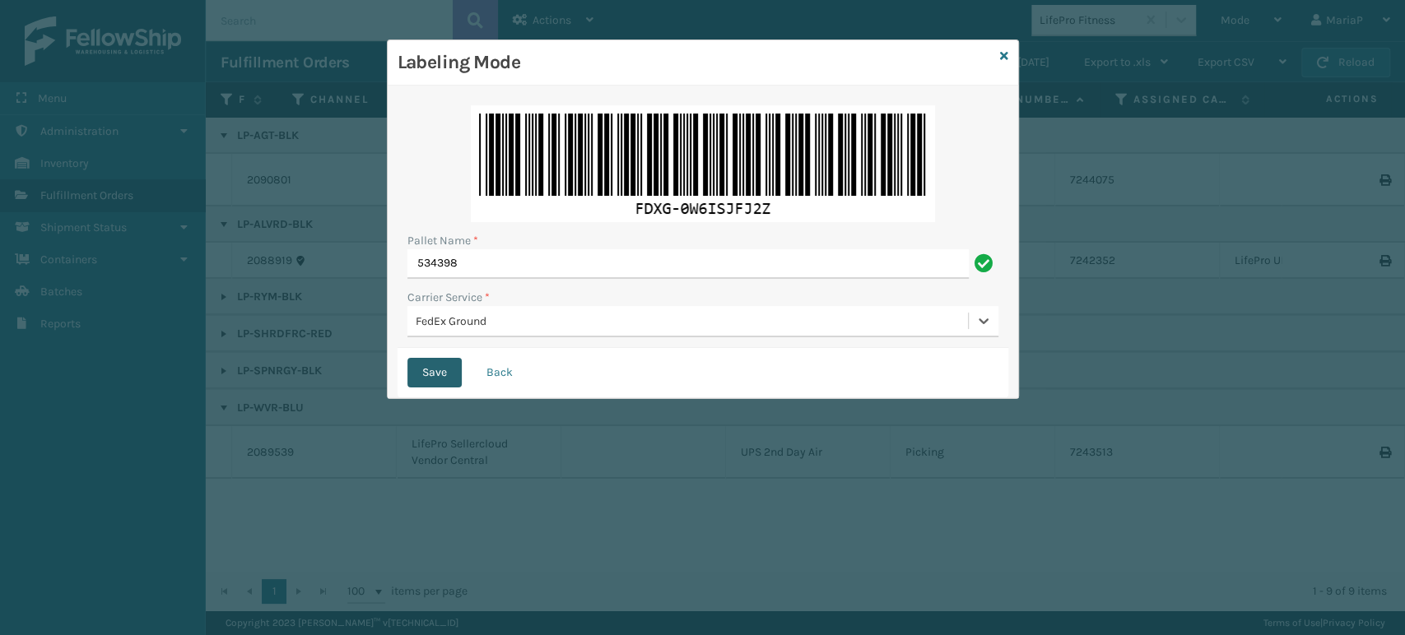
click at [448, 385] on button "Save" at bounding box center [434, 373] width 54 height 30
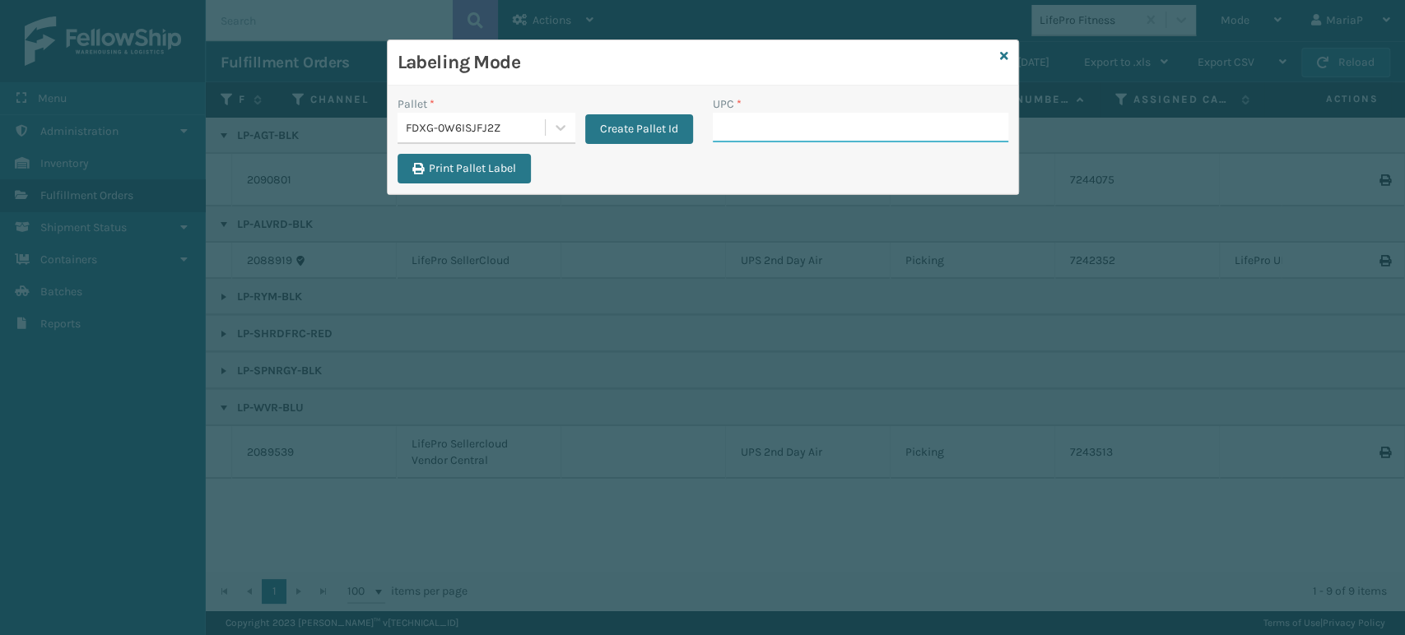
click at [745, 137] on input "UPC *" at bounding box center [860, 128] width 295 height 30
type input "8500645260"
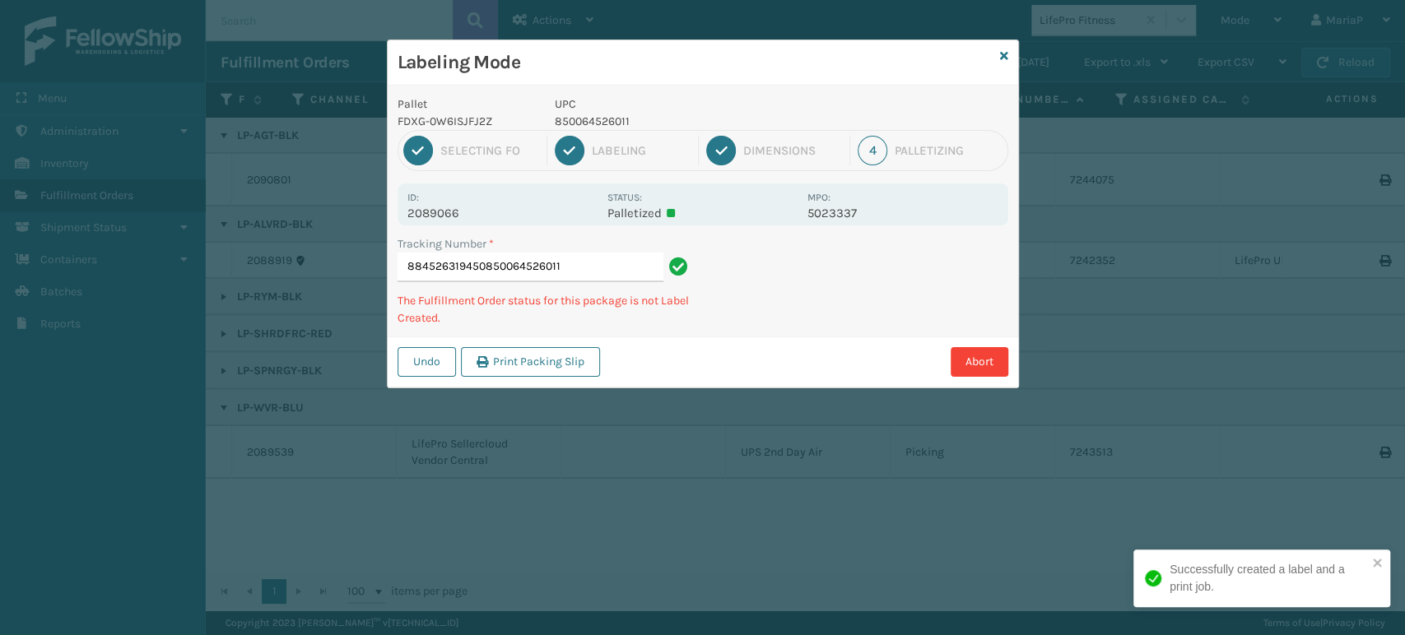
type input "884526319450850064526011"
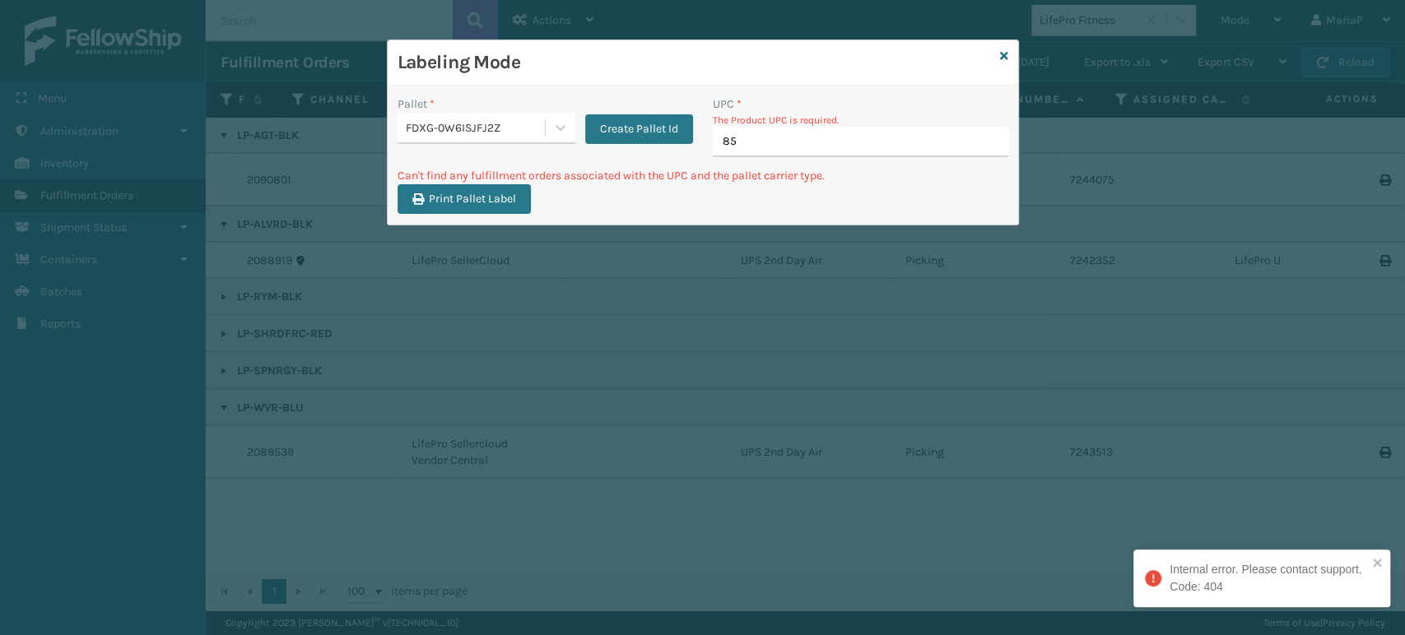
type input "850"
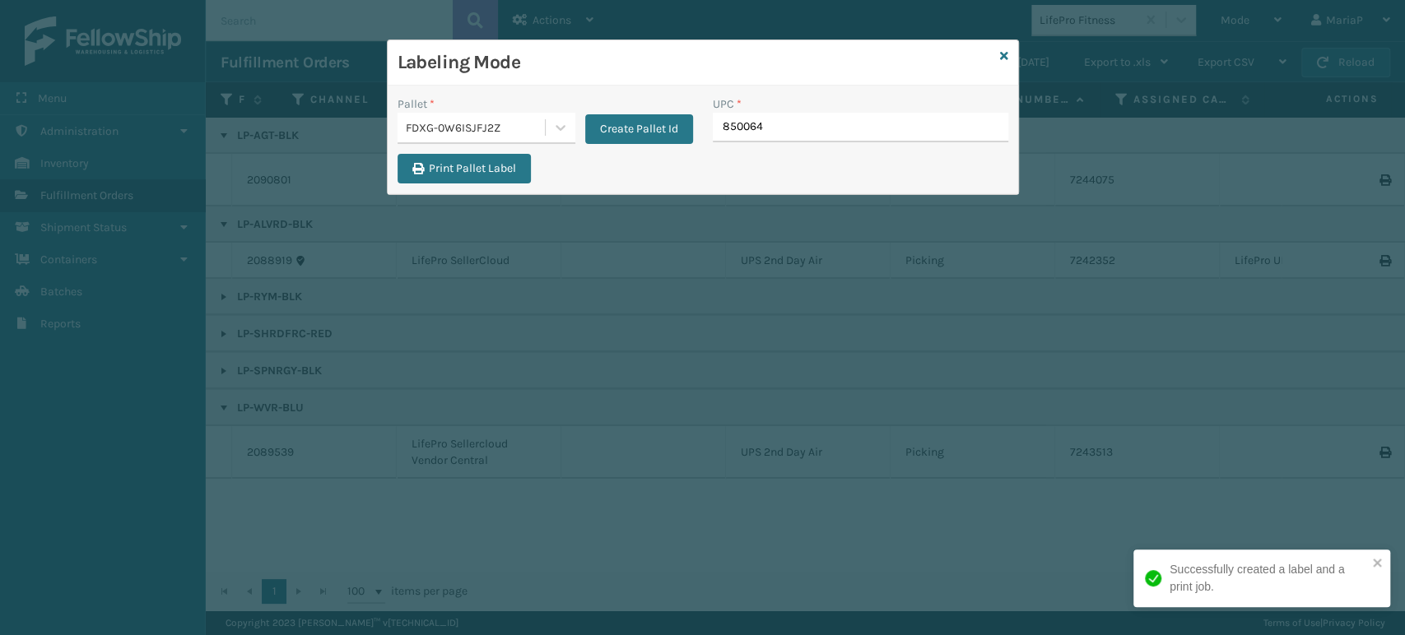
type input "8500645"
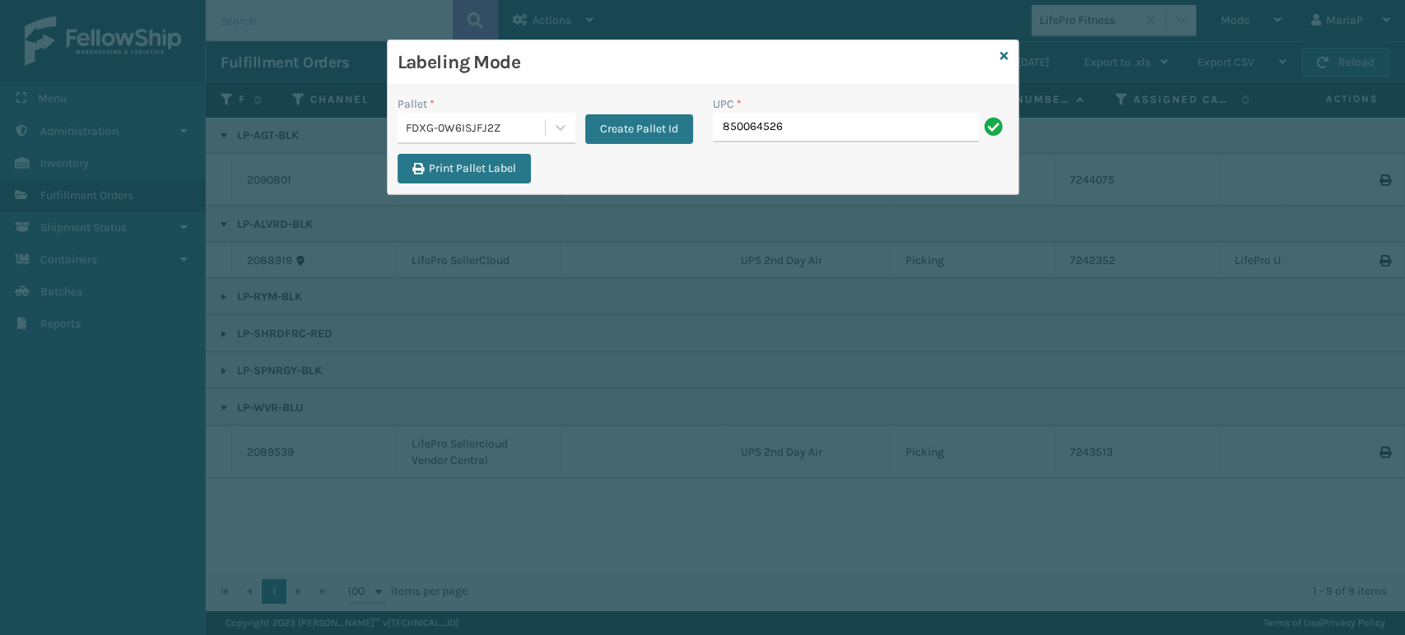
type input "8500645260"
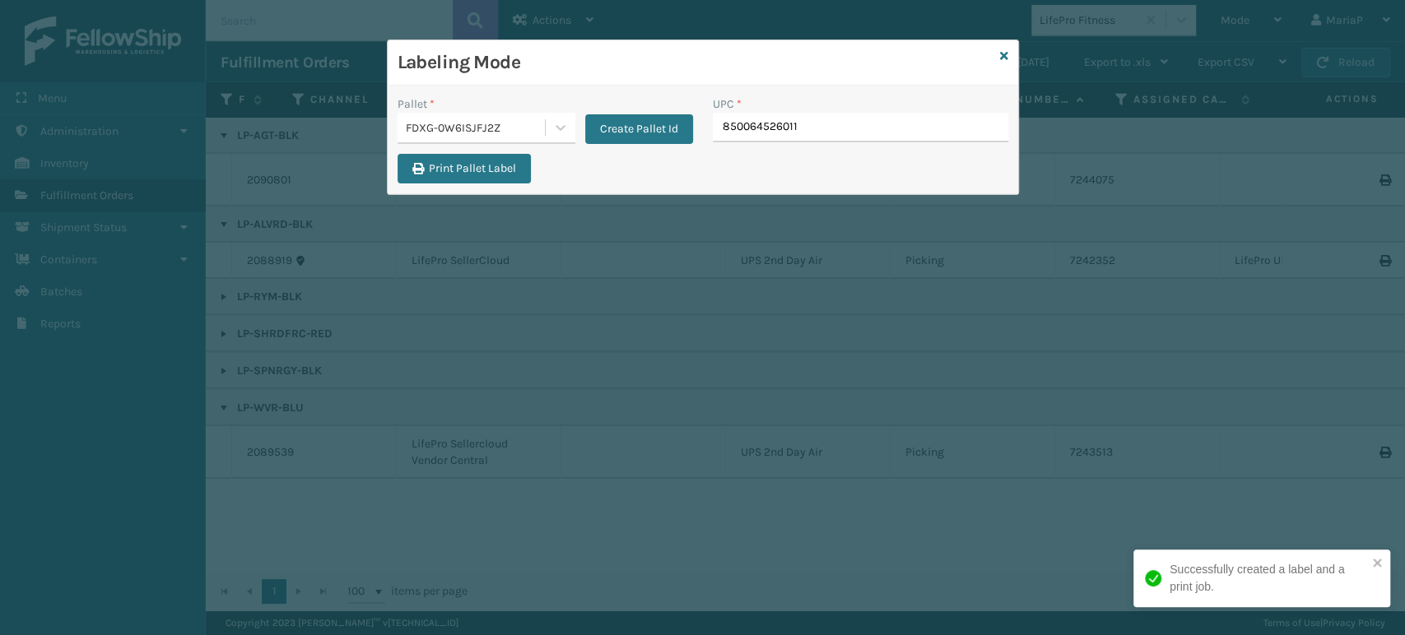
type input "850064526011"
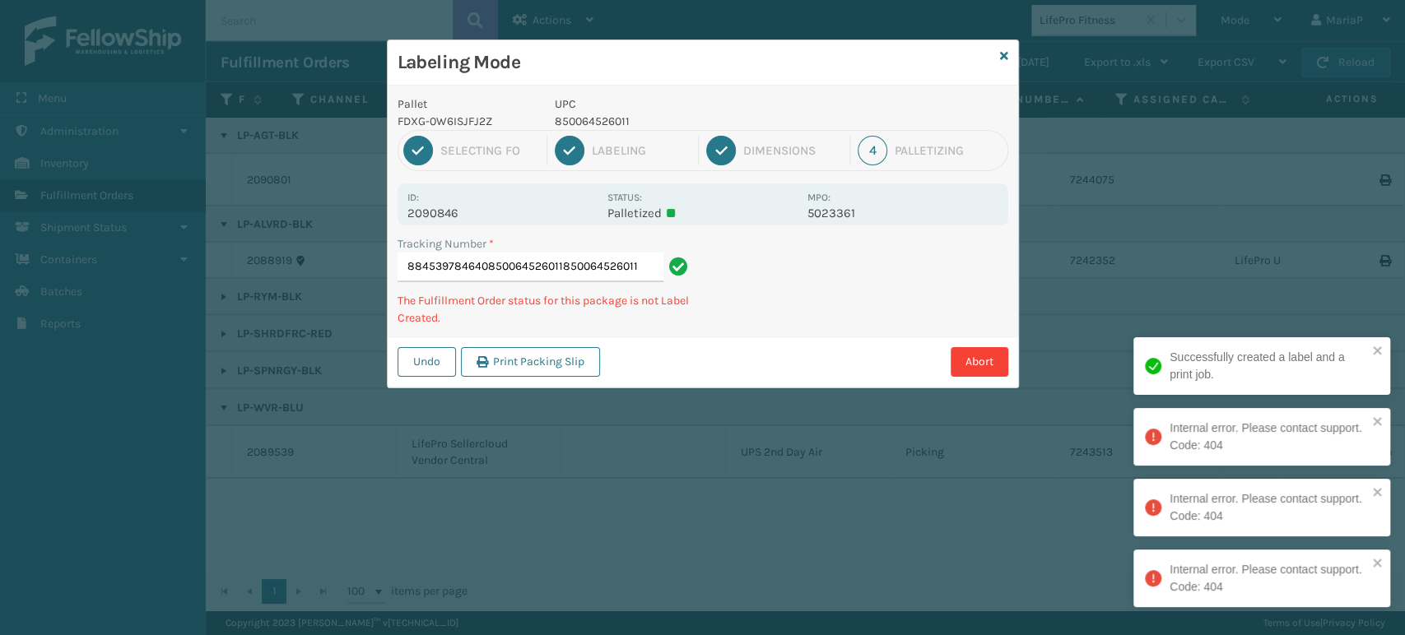
type input "884539784640850064526011850064526011"
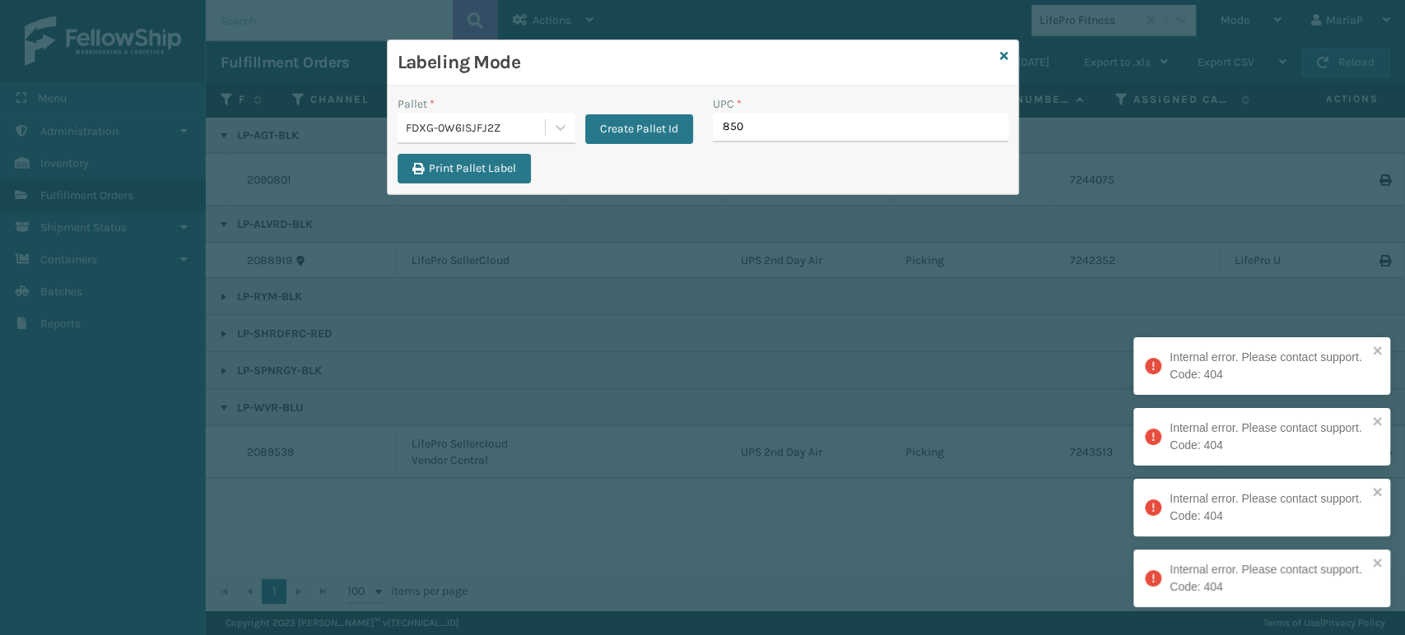
type input "8500"
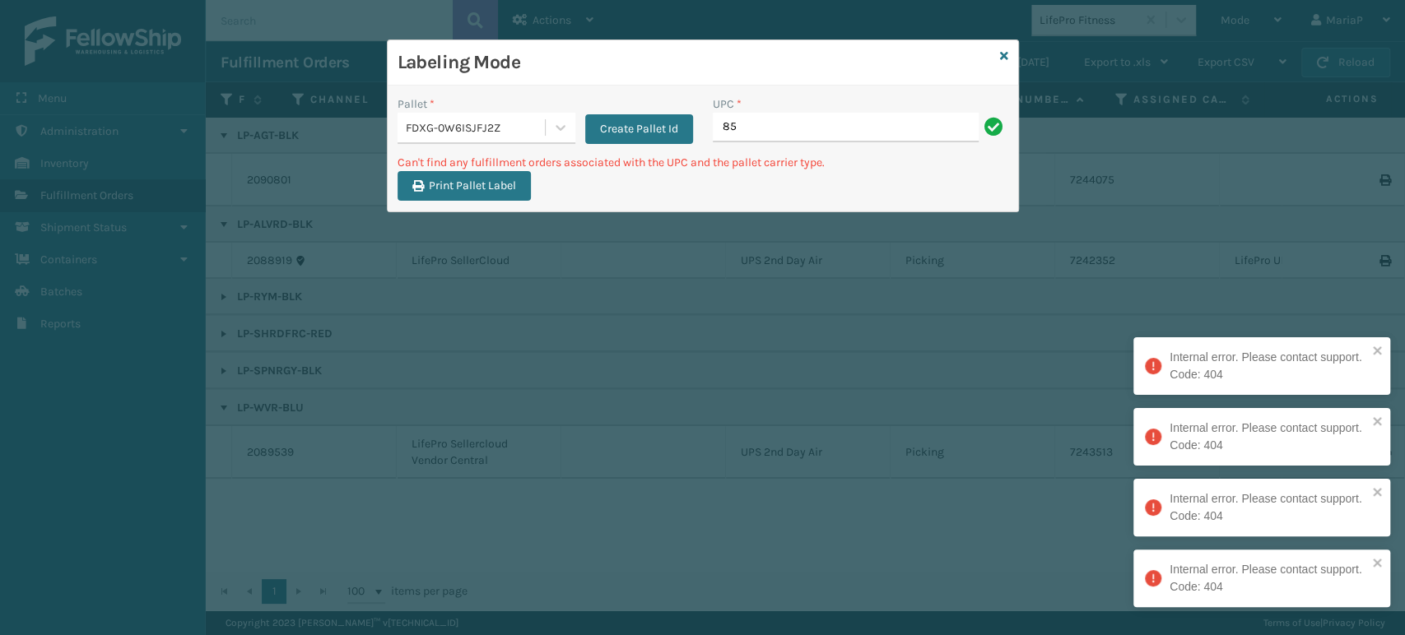
type input "8"
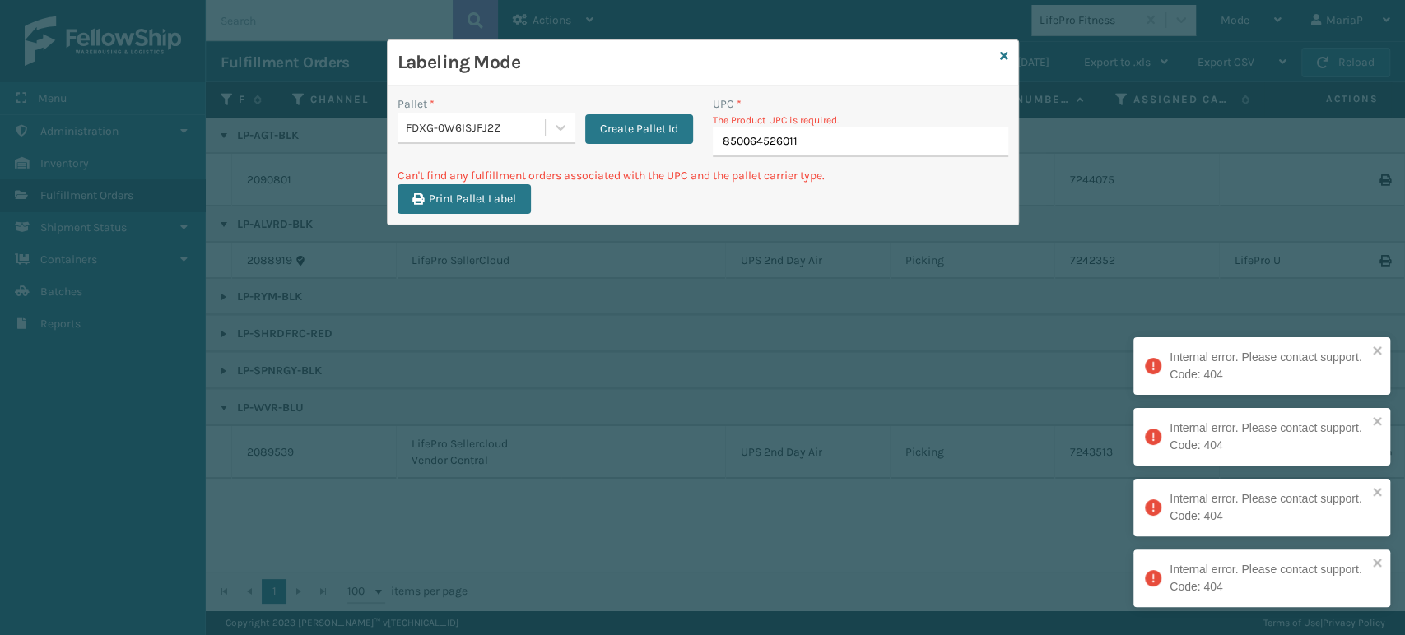
type input "850064526011"
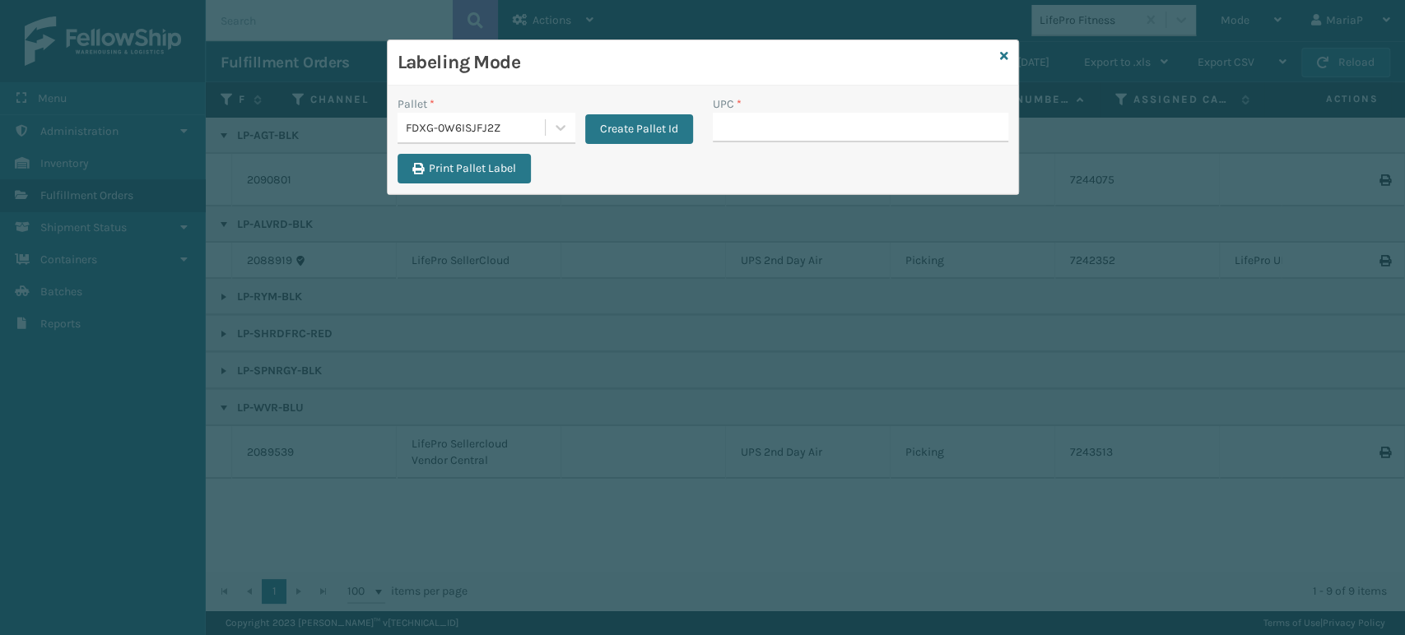
click at [507, 132] on div "FDXG-0W6ISJFJ2Z" at bounding box center [476, 127] width 141 height 17
click at [743, 118] on input "UPC *" at bounding box center [860, 128] width 295 height 30
type input "0688880"
type input "849"
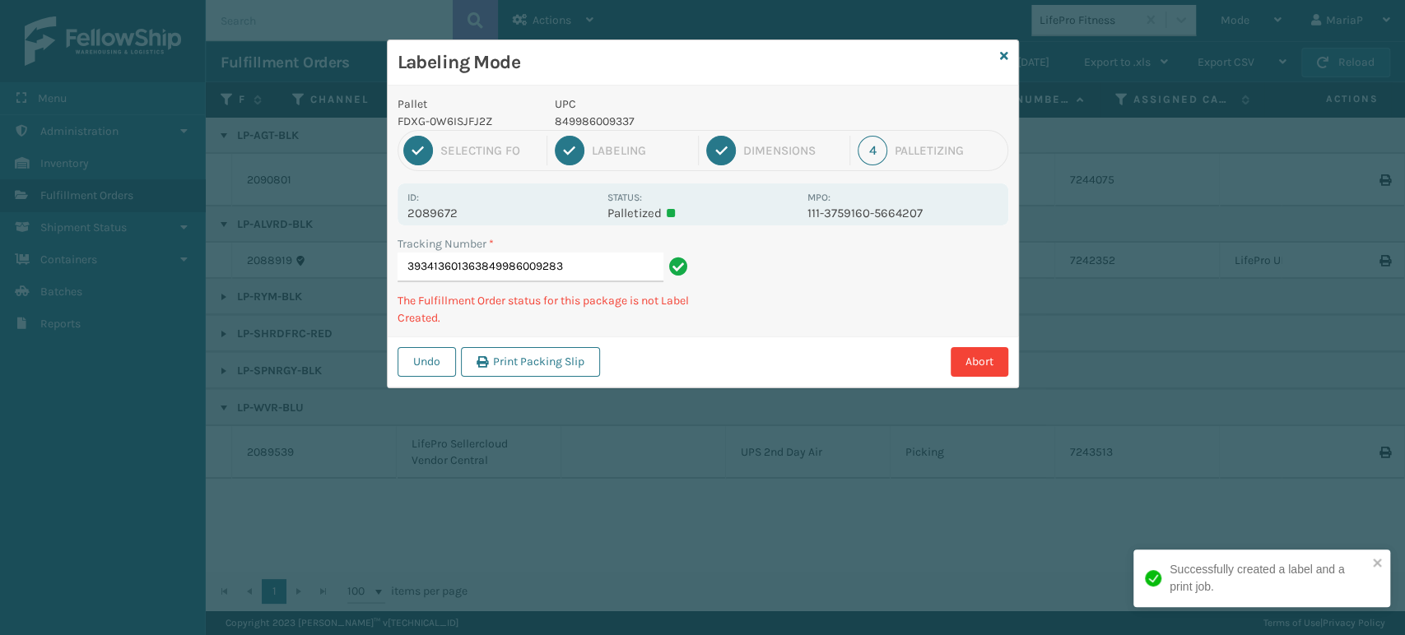
type input "393413601363849986009283"
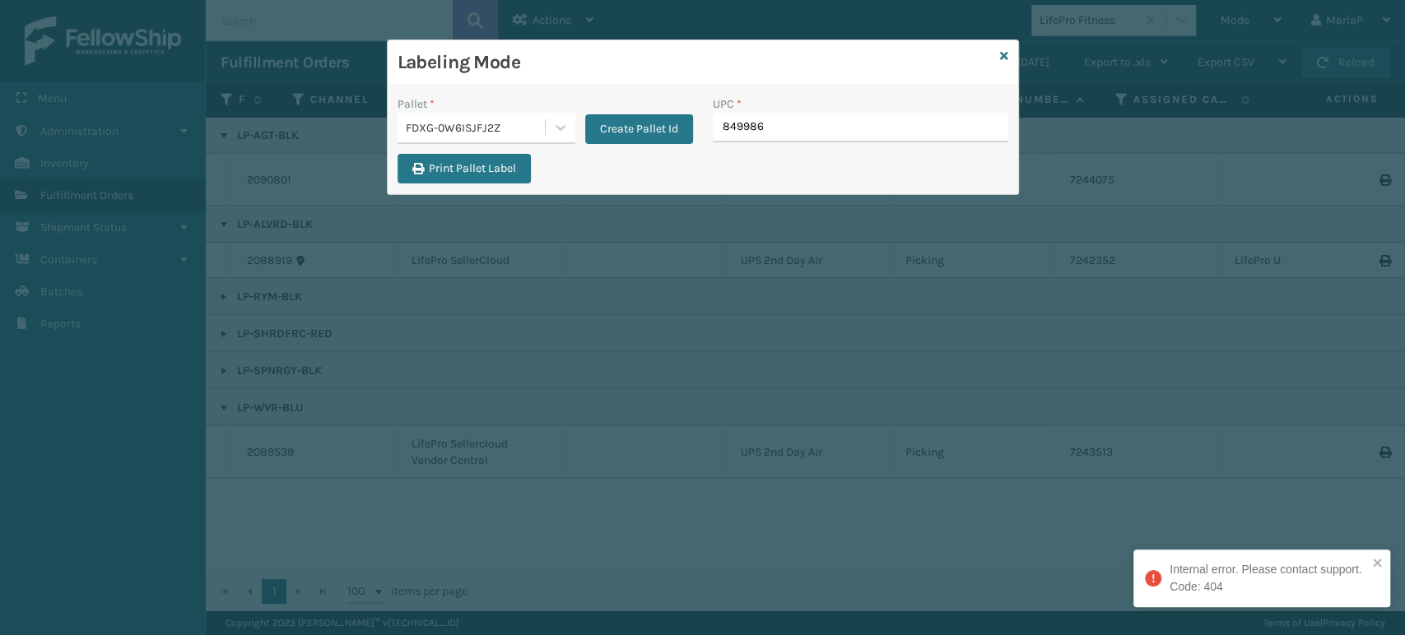
type input "8499860"
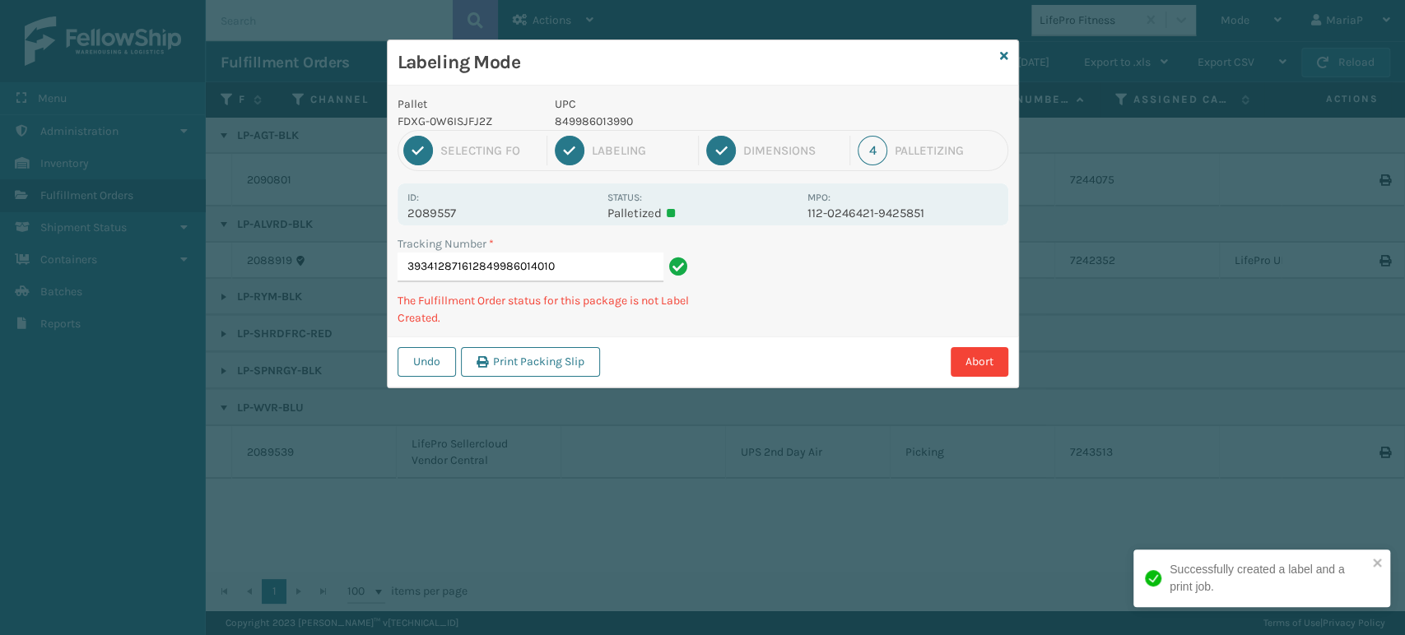
type input "393412871612849986014010"
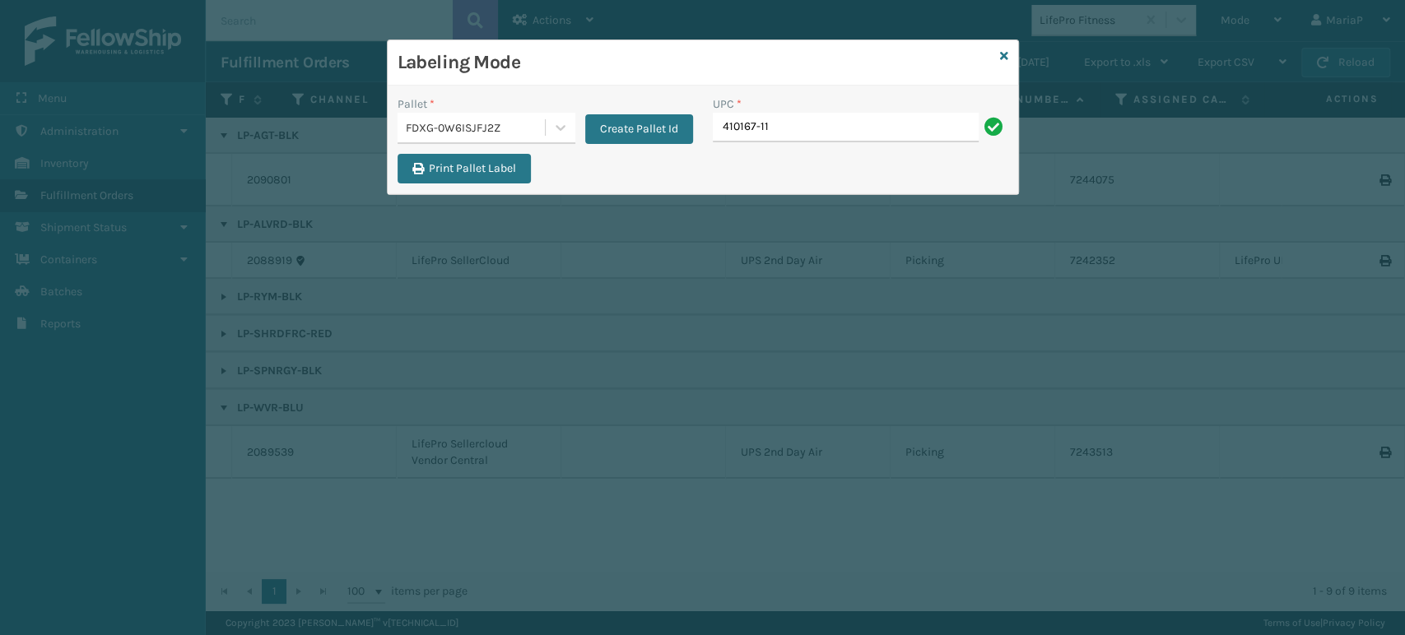
type input "410167-115"
type input "8600104"
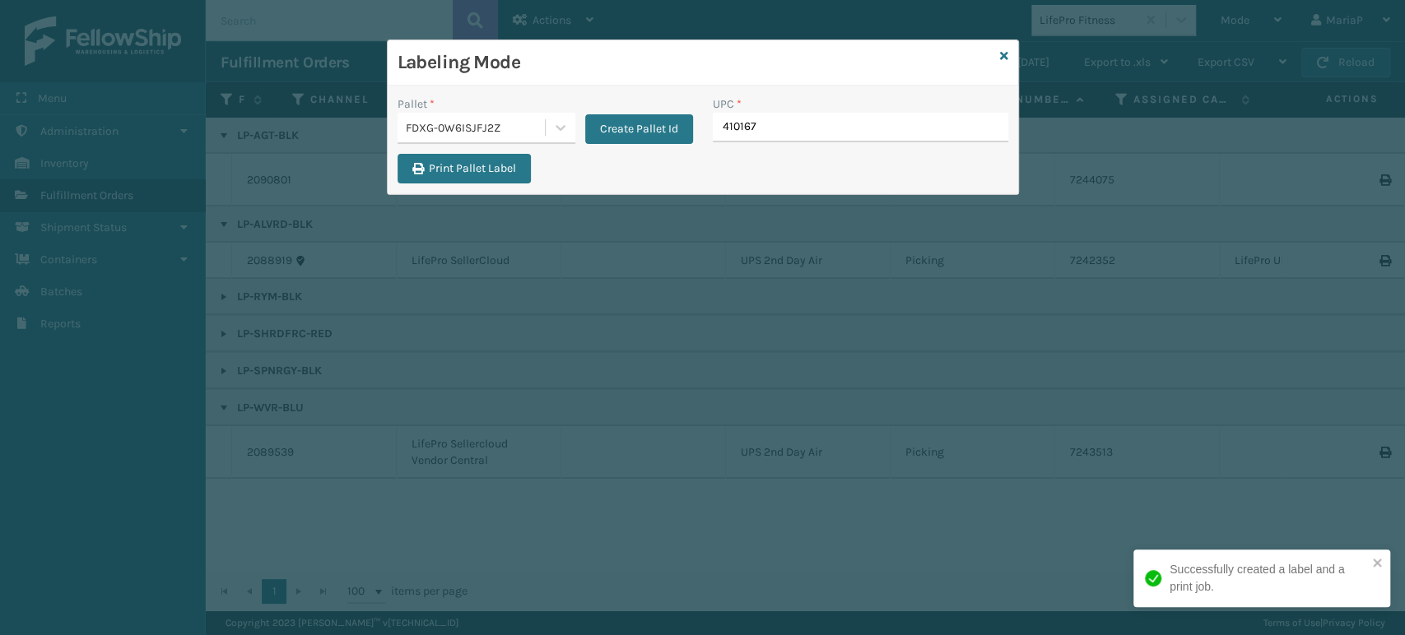
type input "410167-"
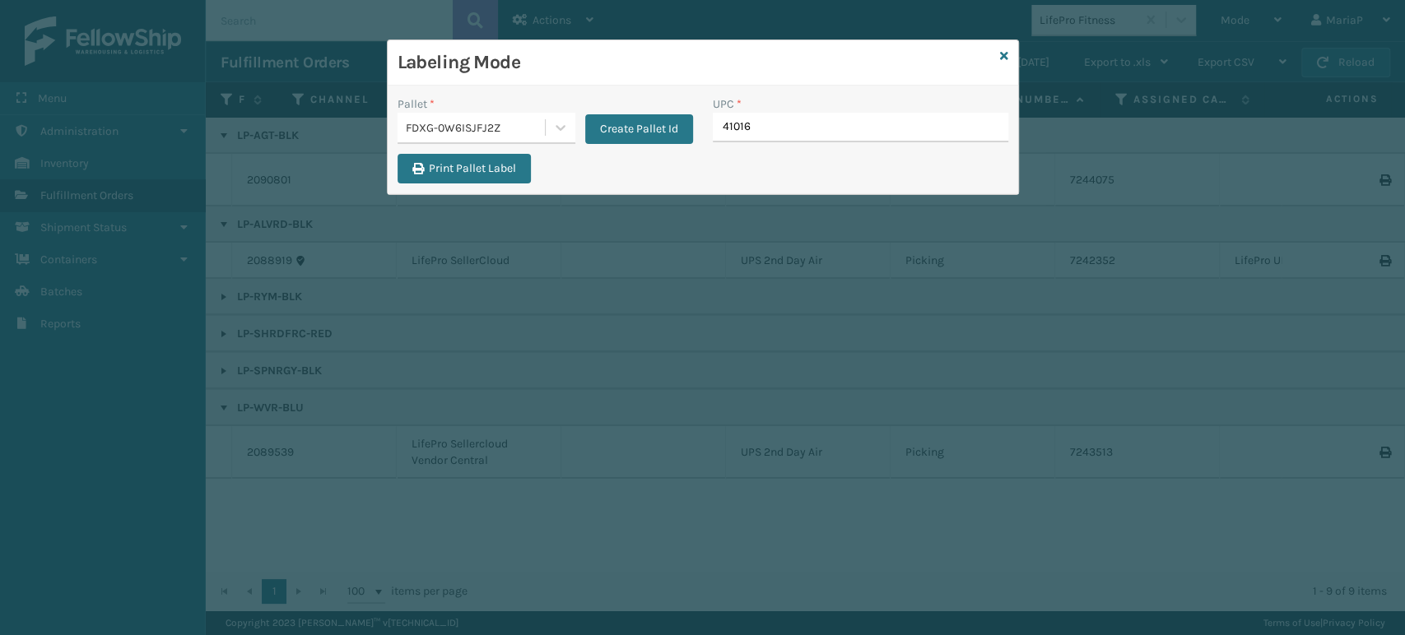
type input "410167"
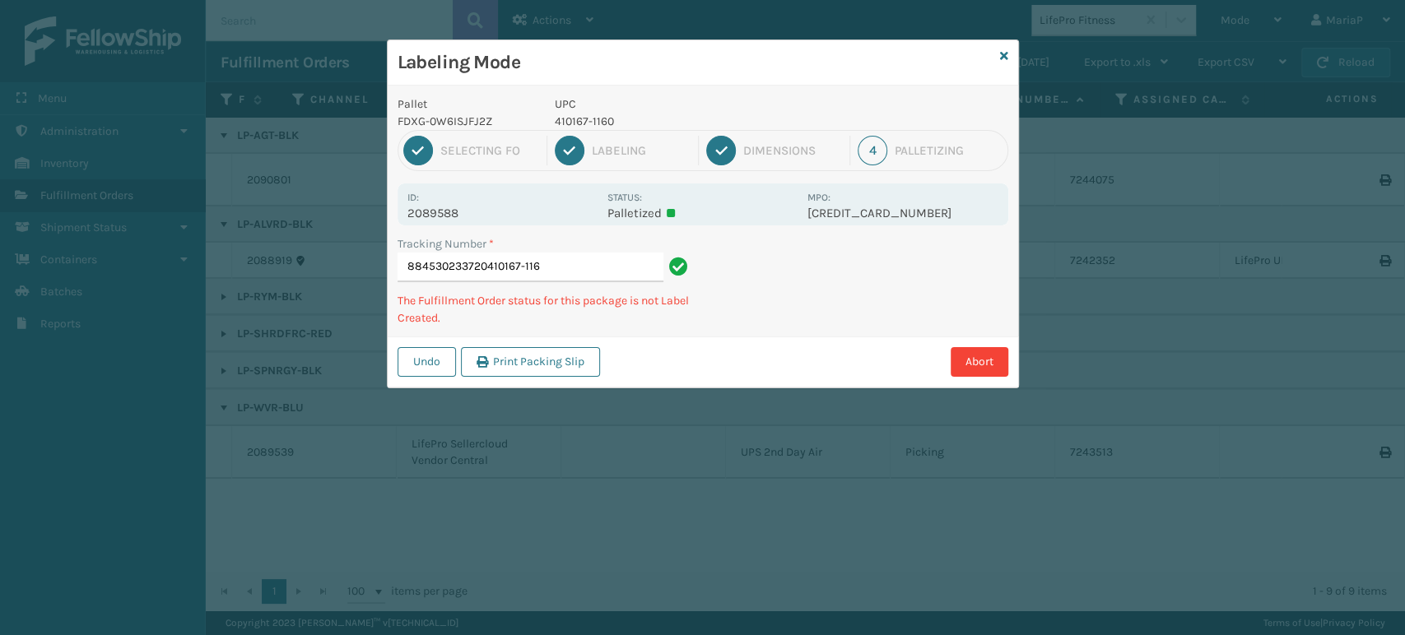
type input "884530233720410167-1160"
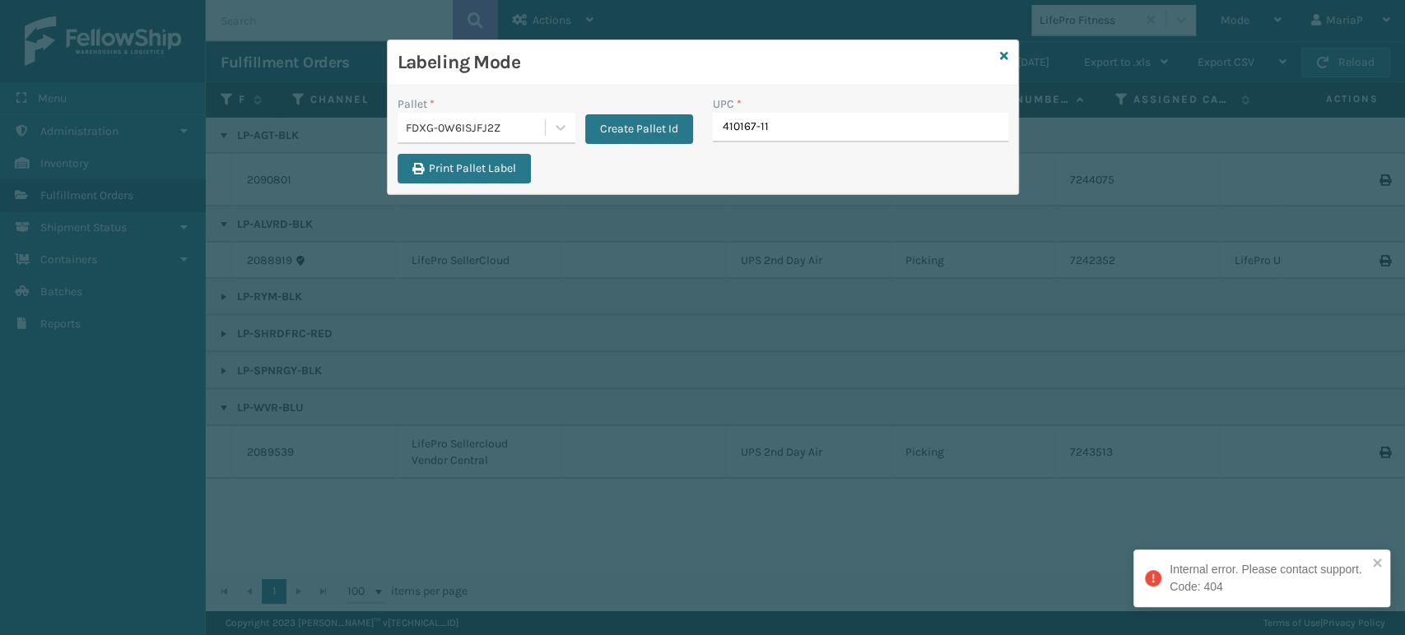
type input "410167-116"
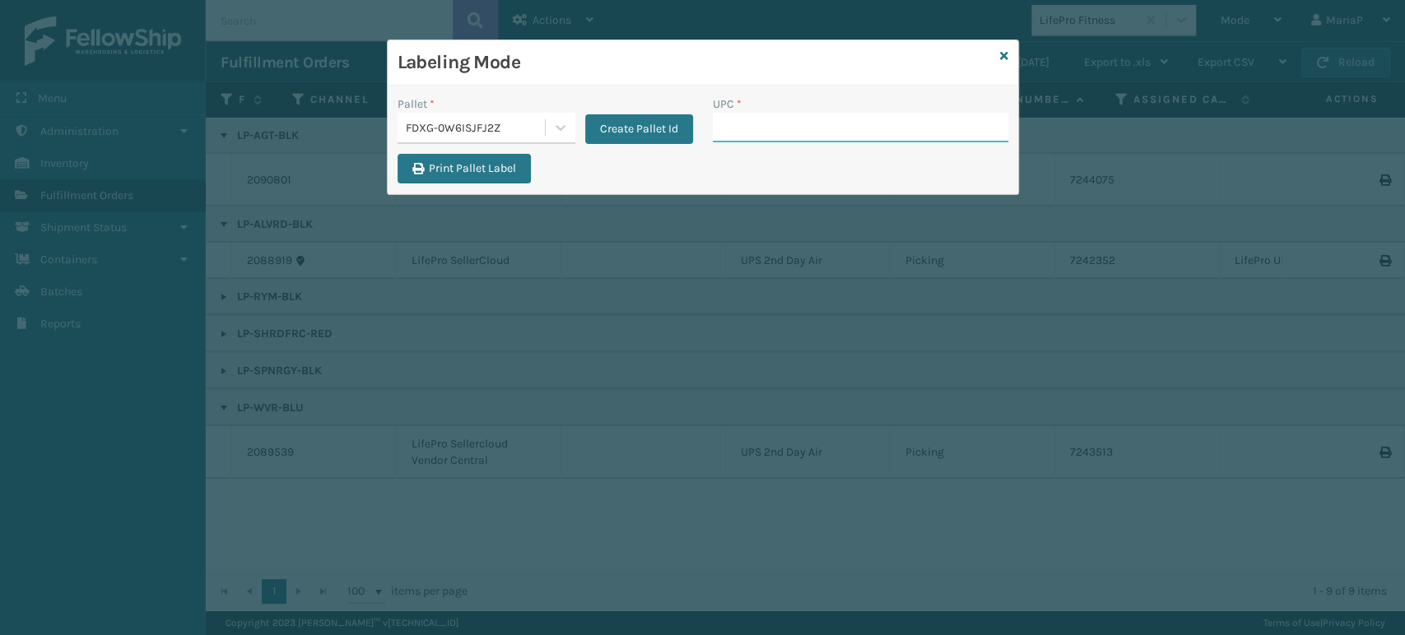
paste input "GEN-HB-VT-GY-KCK"
type input "GEN-HB-VT-GY-KCK"
drag, startPoint x: 902, startPoint y: 125, endPoint x: 887, endPoint y: 126, distance: 14.8
click at [900, 123] on input "GEN-HB-VT-GY-KCK" at bounding box center [846, 128] width 266 height 30
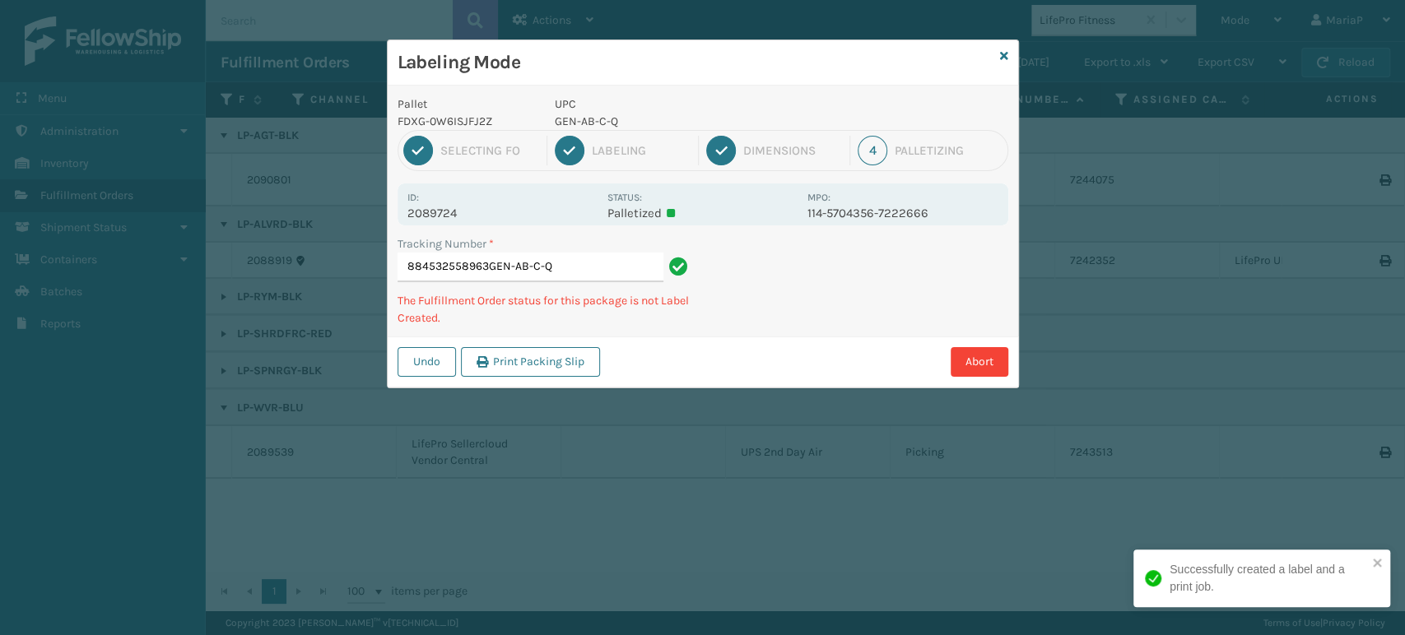
type input "884532558963GEN-AB-C-Q"
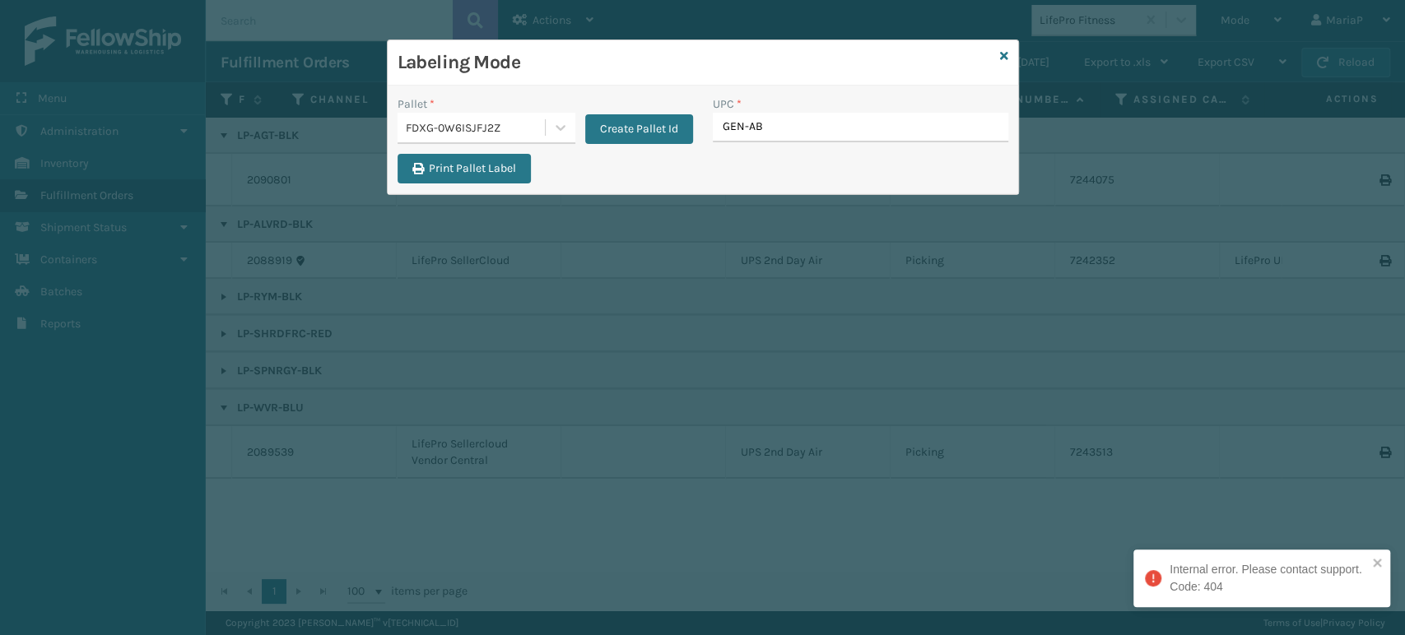
type input "GEN-AB-"
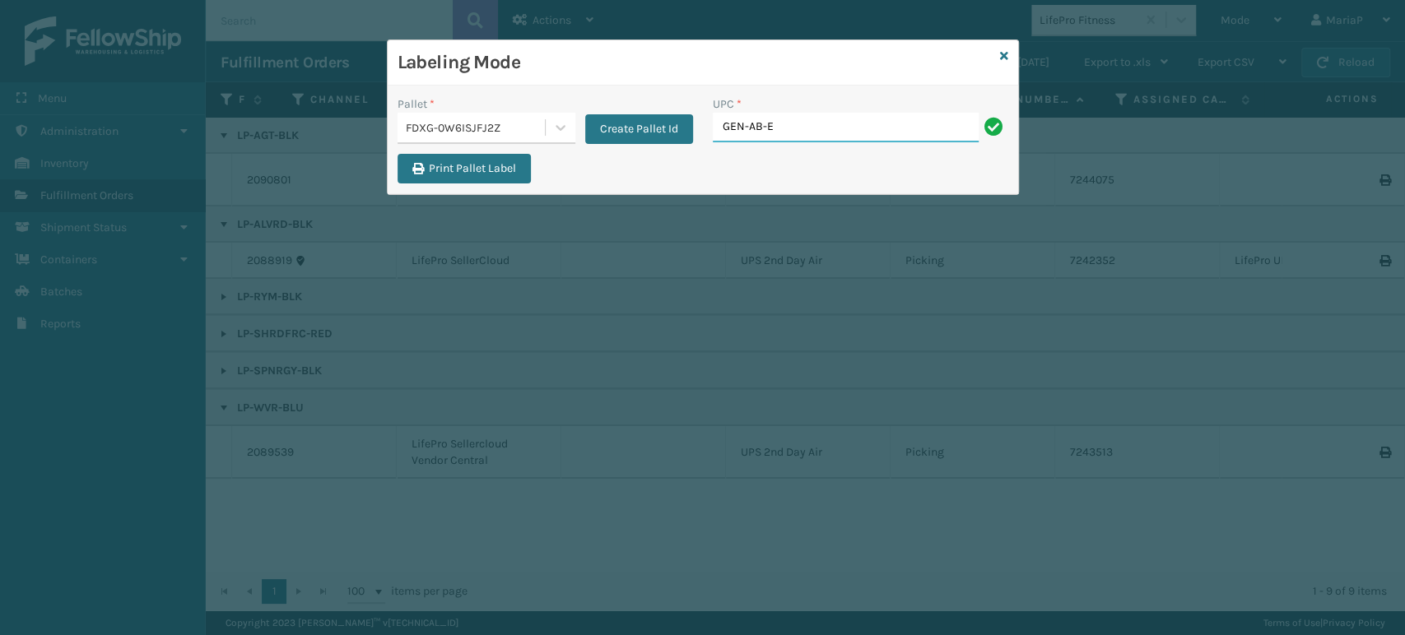
type input "GEN-AB-E-F"
type input "GEN"
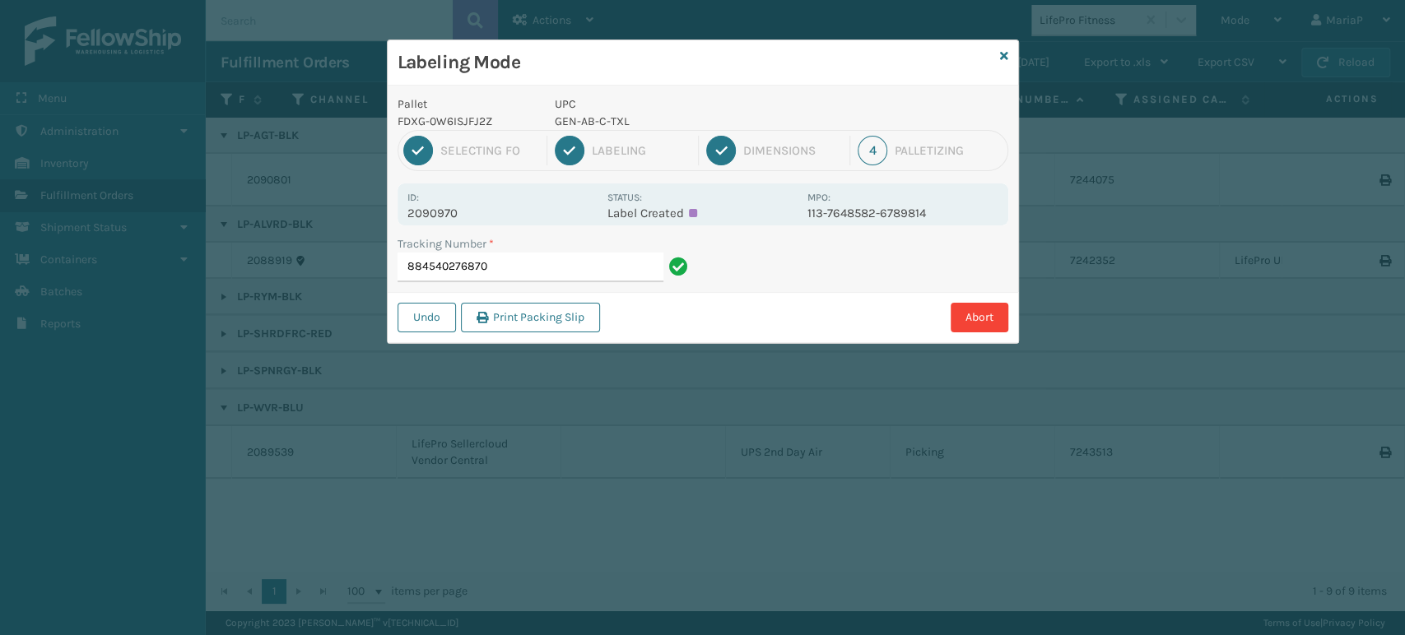
click at [569, 117] on p "GEN-AB-C-TXL" at bounding box center [676, 121] width 243 height 17
copy p "GEN-AB-C-TXL"
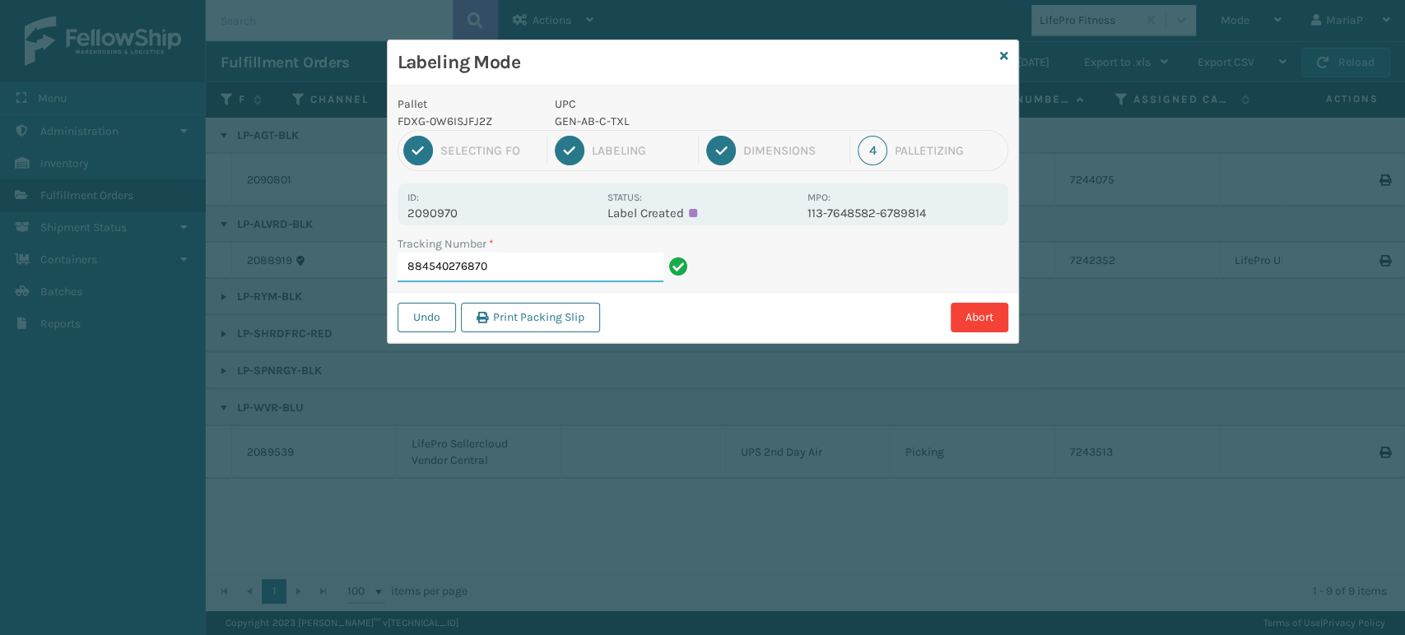
click at [530, 276] on input "884540276870" at bounding box center [530, 268] width 266 height 30
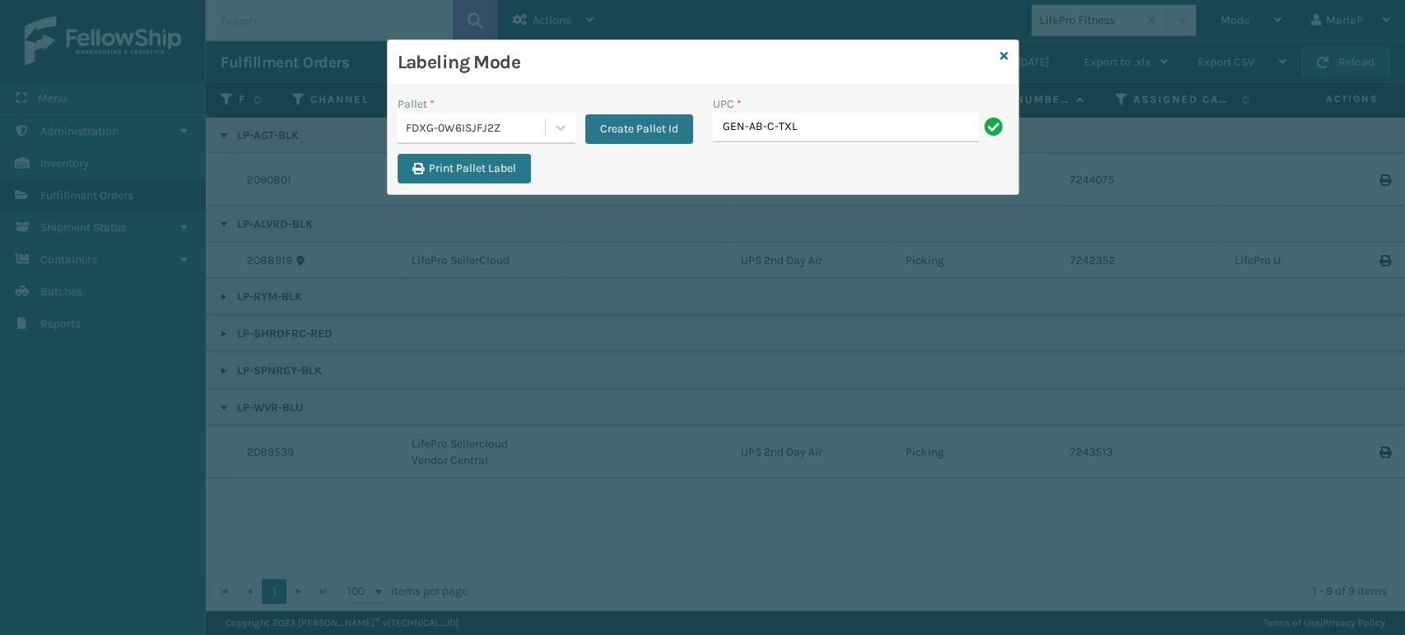
type input "GEN-AB-C-TXL"
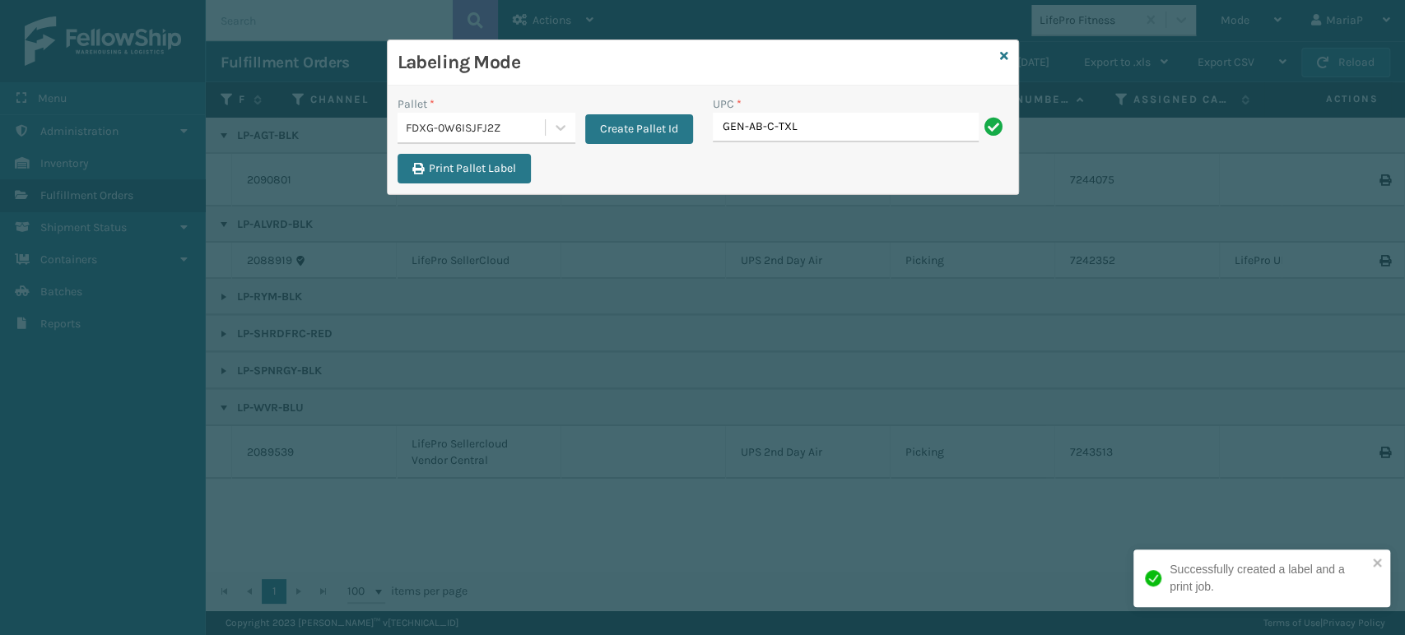
type input "GEN-AB-C-TXL"
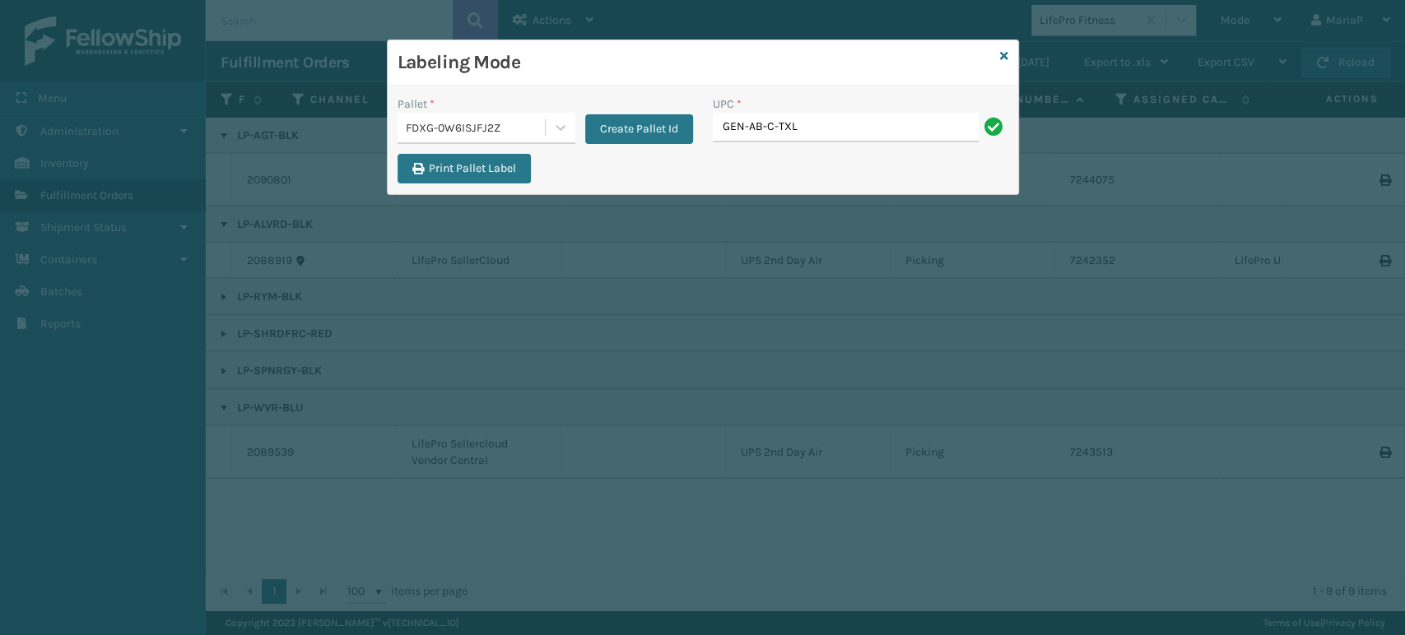
type input "GEN-AB-C-TXL"
click at [1006, 53] on icon at bounding box center [1004, 56] width 8 height 12
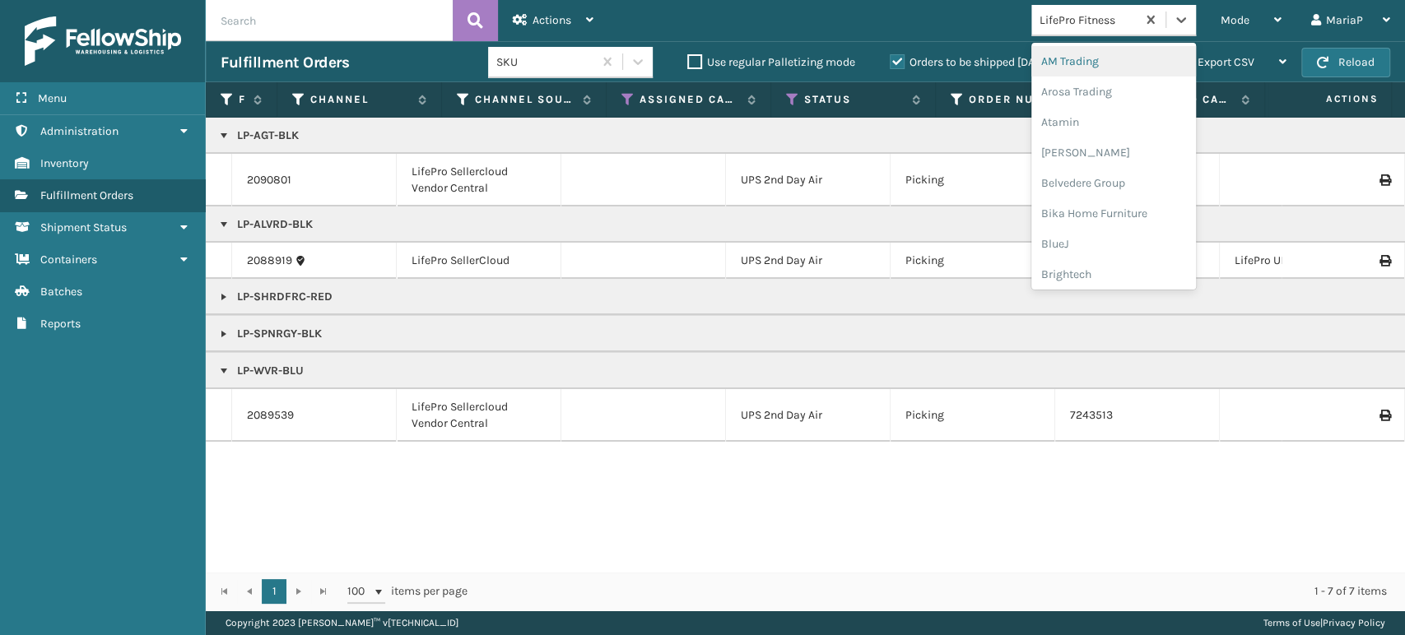
click at [1050, 27] on div "LifePro Fitness" at bounding box center [1088, 20] width 98 height 17
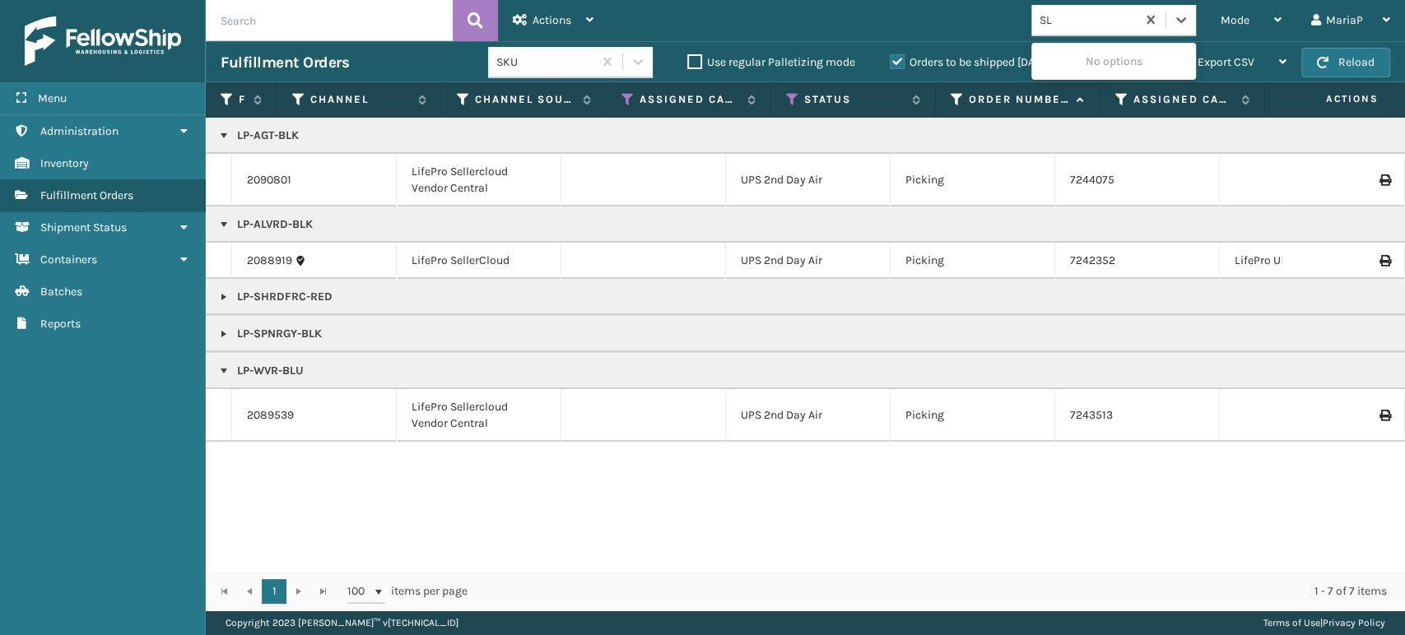
type input "SLE"
click at [1095, 61] on div "SleepGeekz" at bounding box center [1113, 61] width 165 height 30
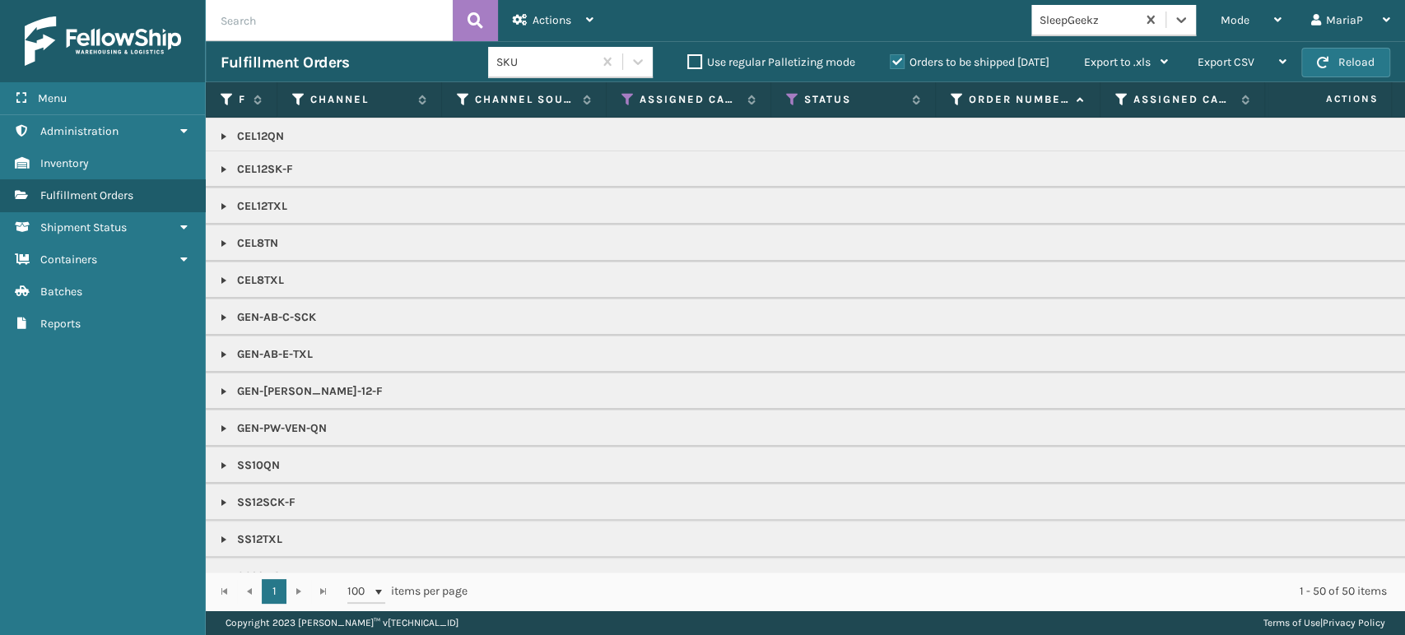
scroll to position [151, 0]
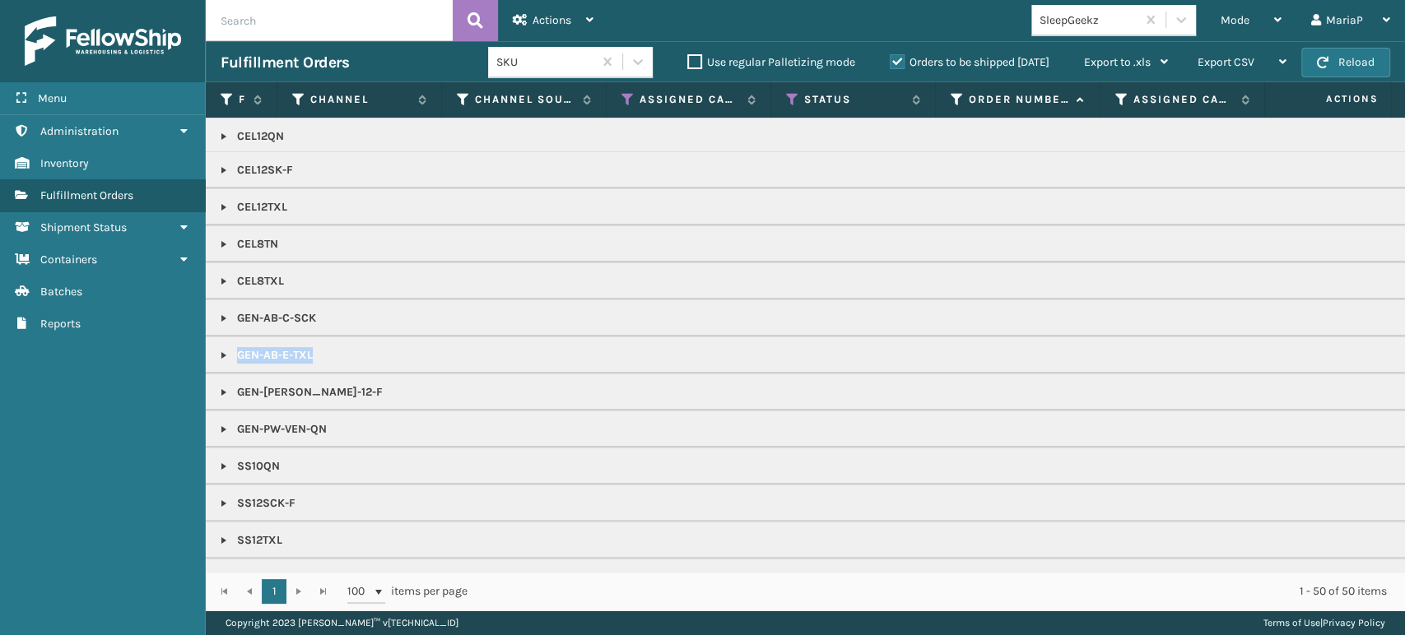
copy p "GEN-AB-E-TXL"
click at [1251, 22] on div "Mode" at bounding box center [1250, 20] width 61 height 41
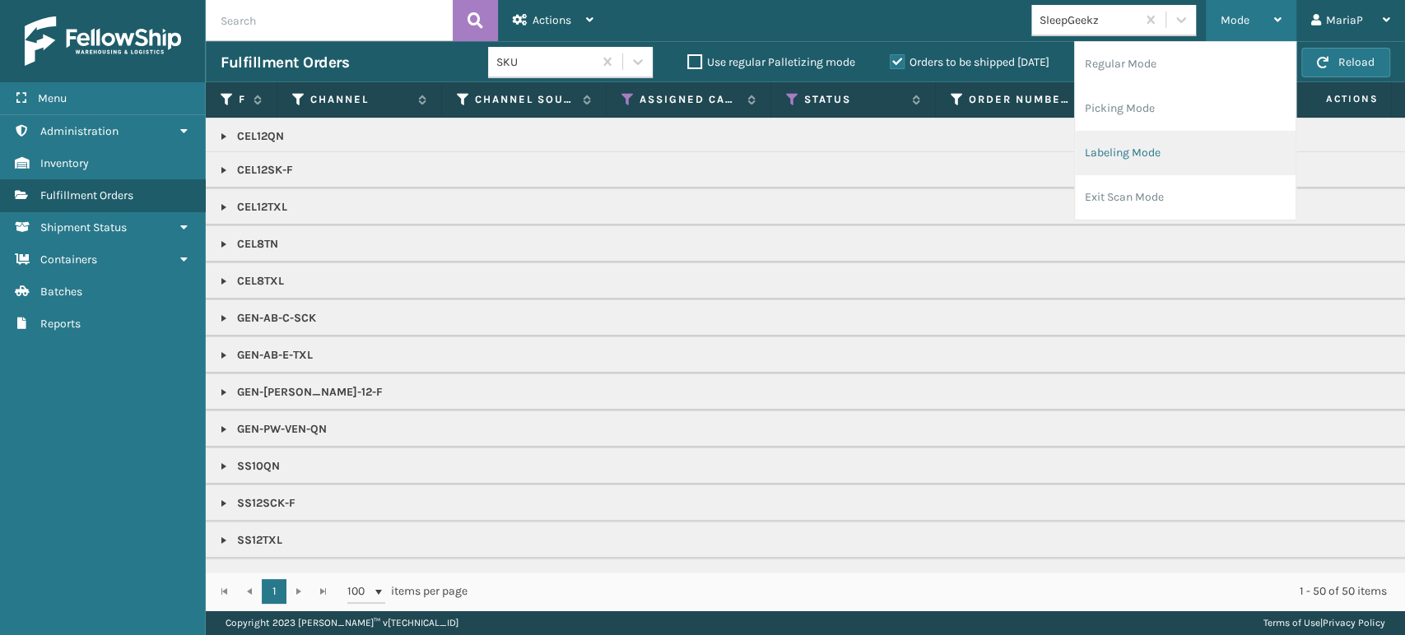
click at [1217, 152] on li "Labeling Mode" at bounding box center [1185, 153] width 221 height 44
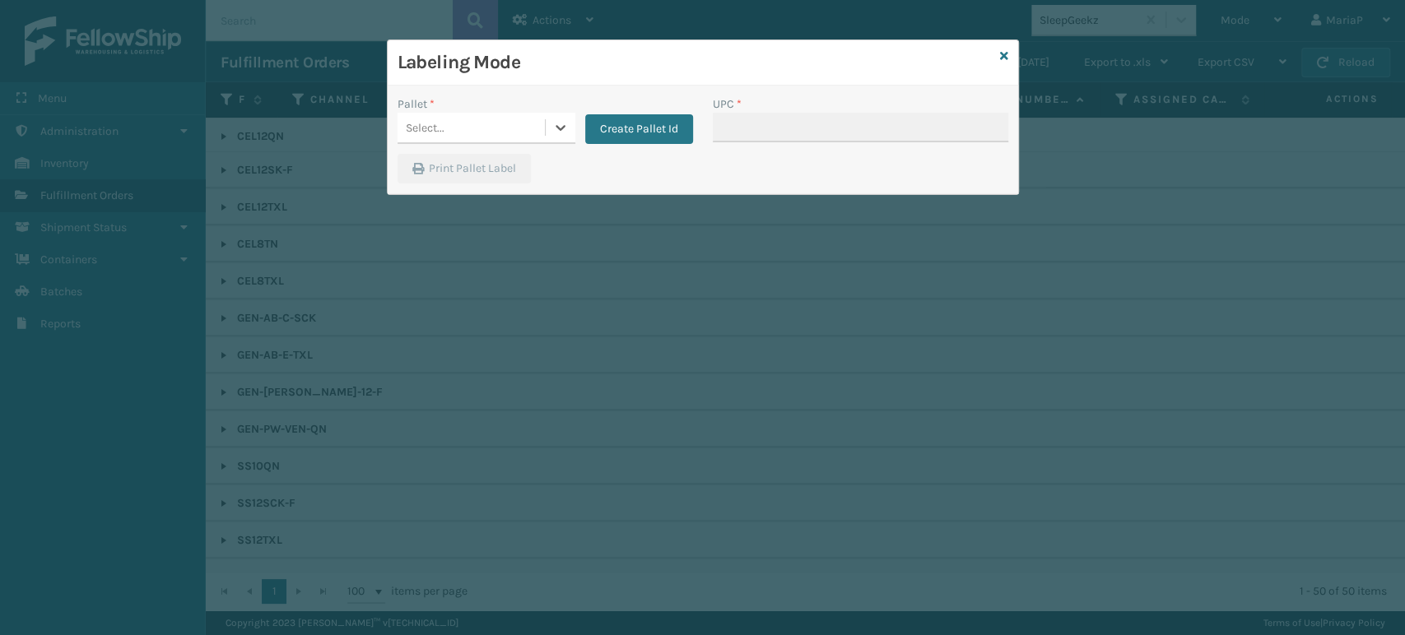
click at [489, 122] on div "Select..." at bounding box center [470, 127] width 147 height 27
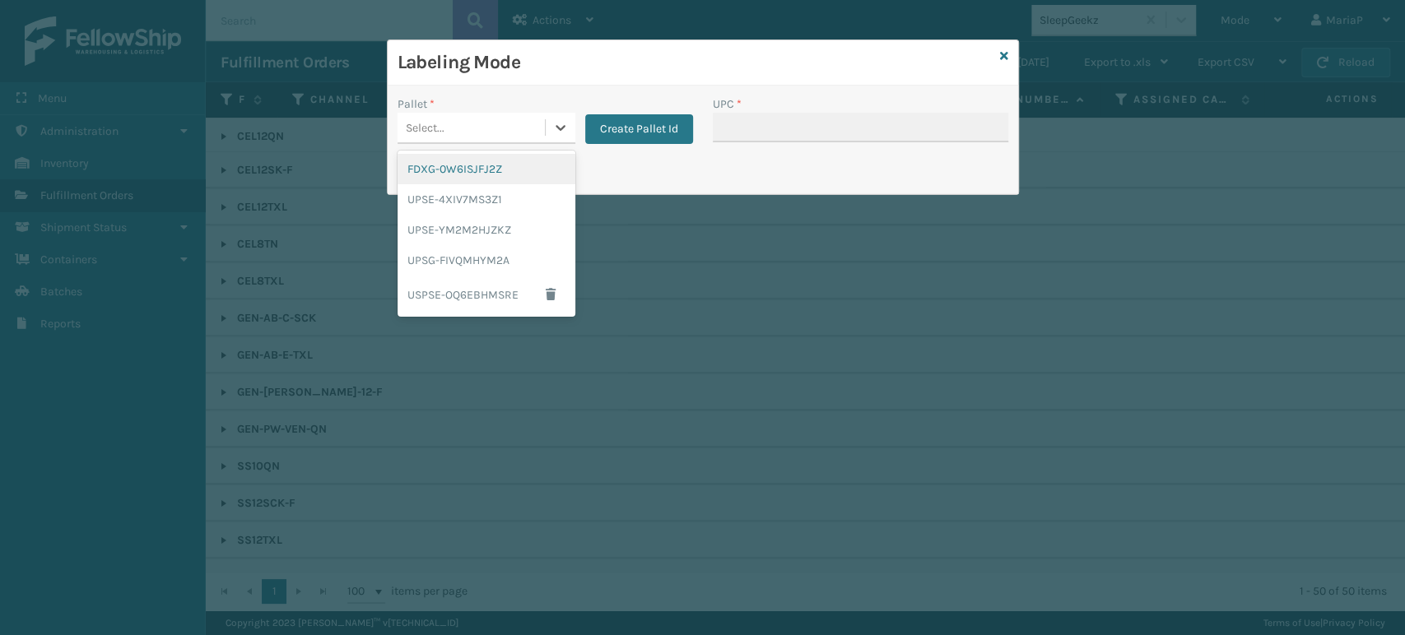
click at [481, 176] on div "FDXG-0W6ISJFJ2Z" at bounding box center [486, 169] width 178 height 30
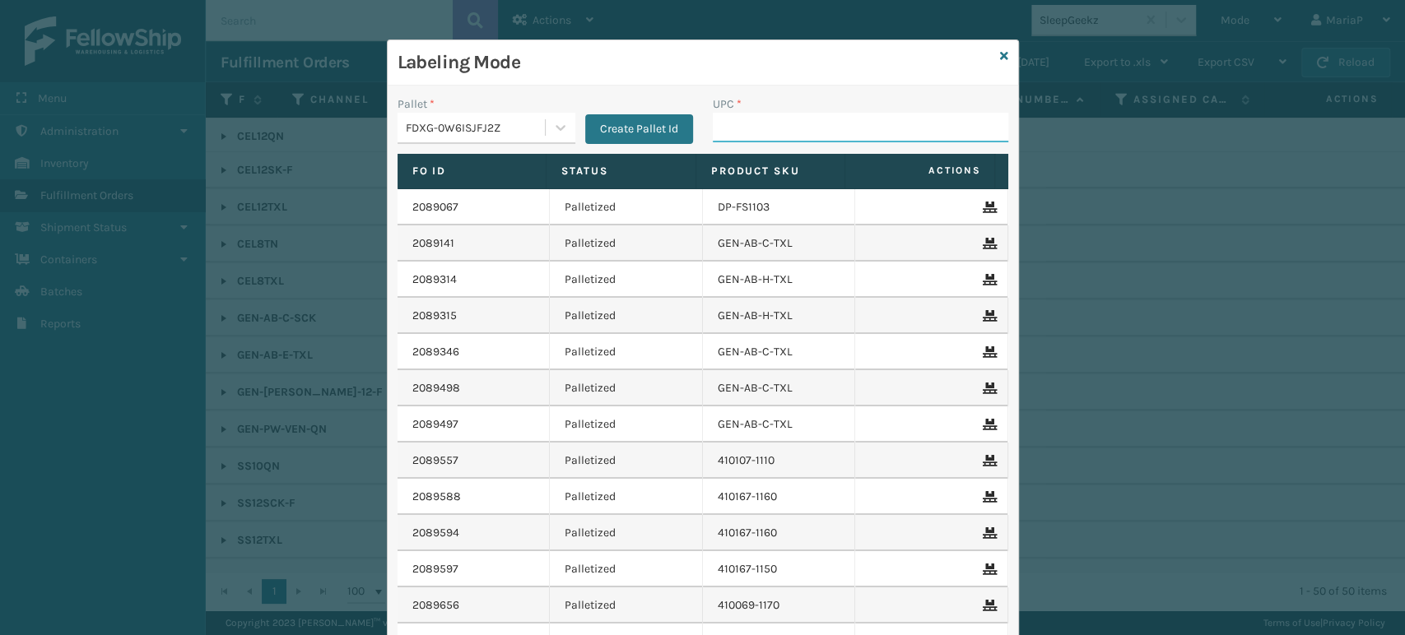
drag, startPoint x: 736, startPoint y: 130, endPoint x: 720, endPoint y: 122, distance: 17.7
click at [736, 129] on input "UPC *" at bounding box center [860, 128] width 295 height 30
paste input "GEN-AB-E-TXL"
type input "GEN-AB-E-TXL"
click at [602, 133] on button "Create Pallet Id" at bounding box center [639, 129] width 108 height 30
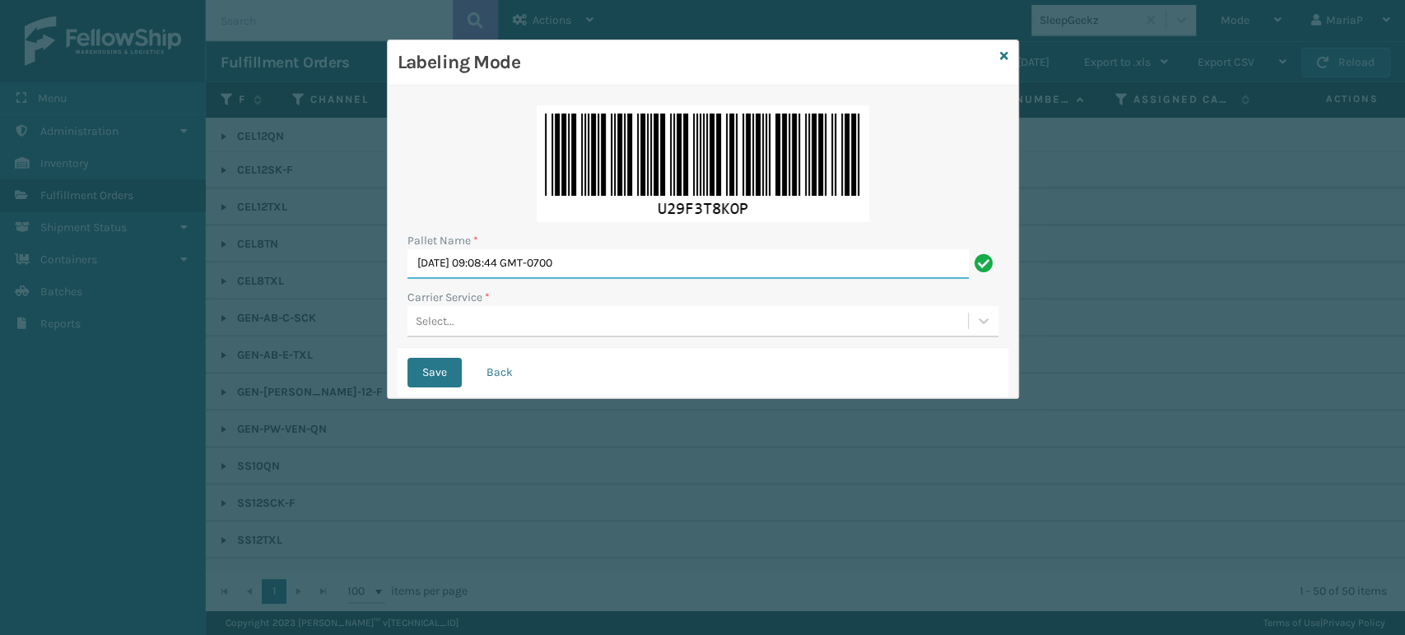
click at [660, 254] on input "[DATE] 09:08:44 GMT-0700" at bounding box center [687, 264] width 561 height 30
click at [660, 255] on input "[DATE] 09:08:44 GMT-0700" at bounding box center [687, 264] width 561 height 30
click at [659, 255] on input "[DATE] 09:08:44 GMT-0700" at bounding box center [687, 264] width 561 height 30
click at [471, 253] on input "USPS" at bounding box center [687, 264] width 561 height 30
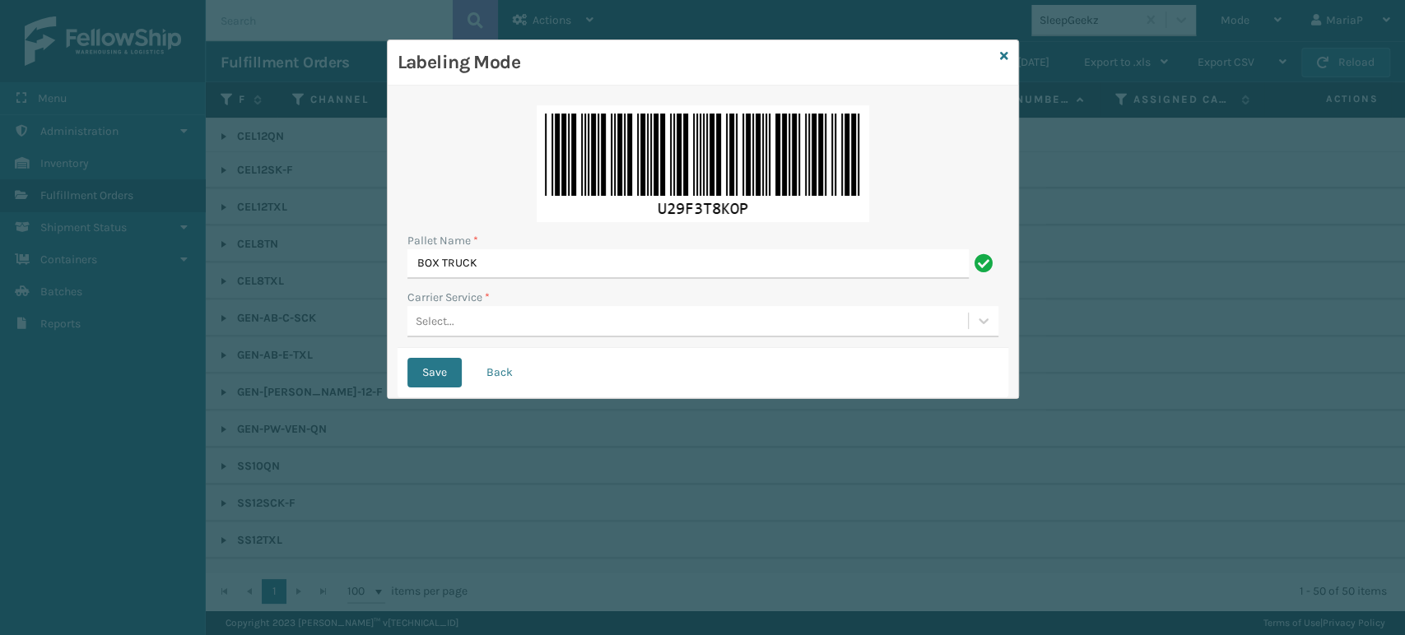
click at [471, 327] on div "Select..." at bounding box center [687, 321] width 560 height 27
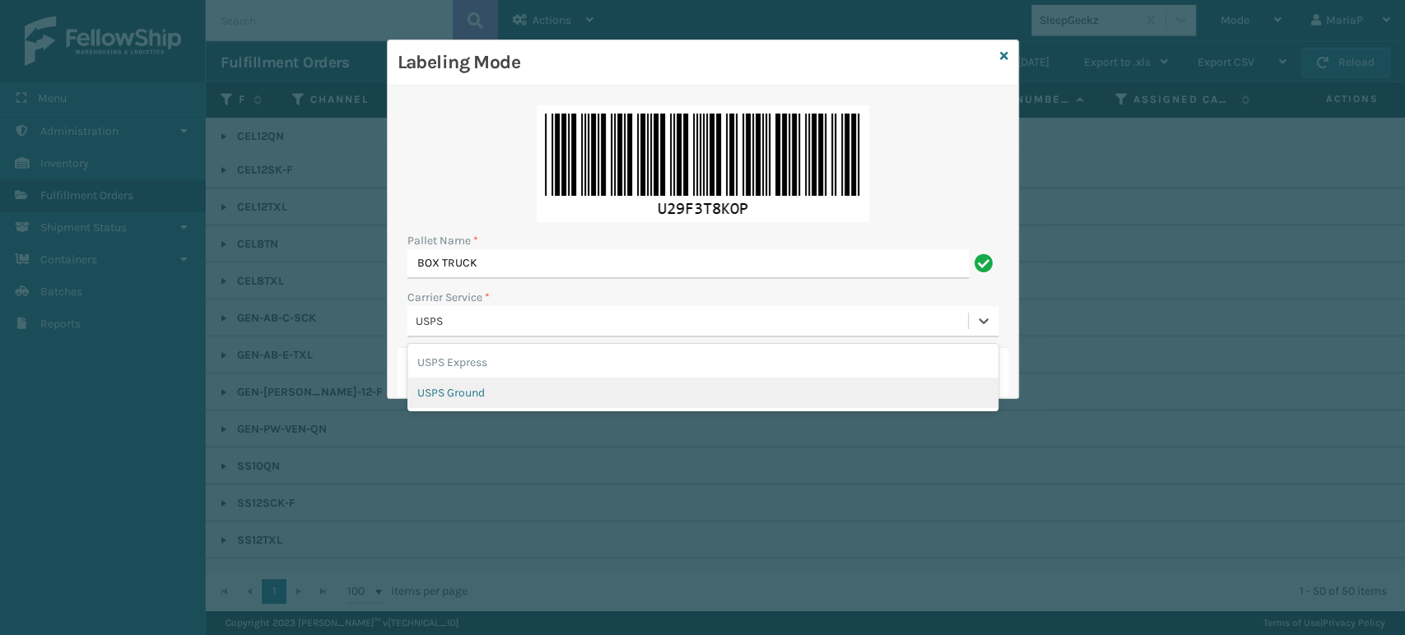
click at [464, 395] on div "USPS Ground" at bounding box center [702, 393] width 591 height 30
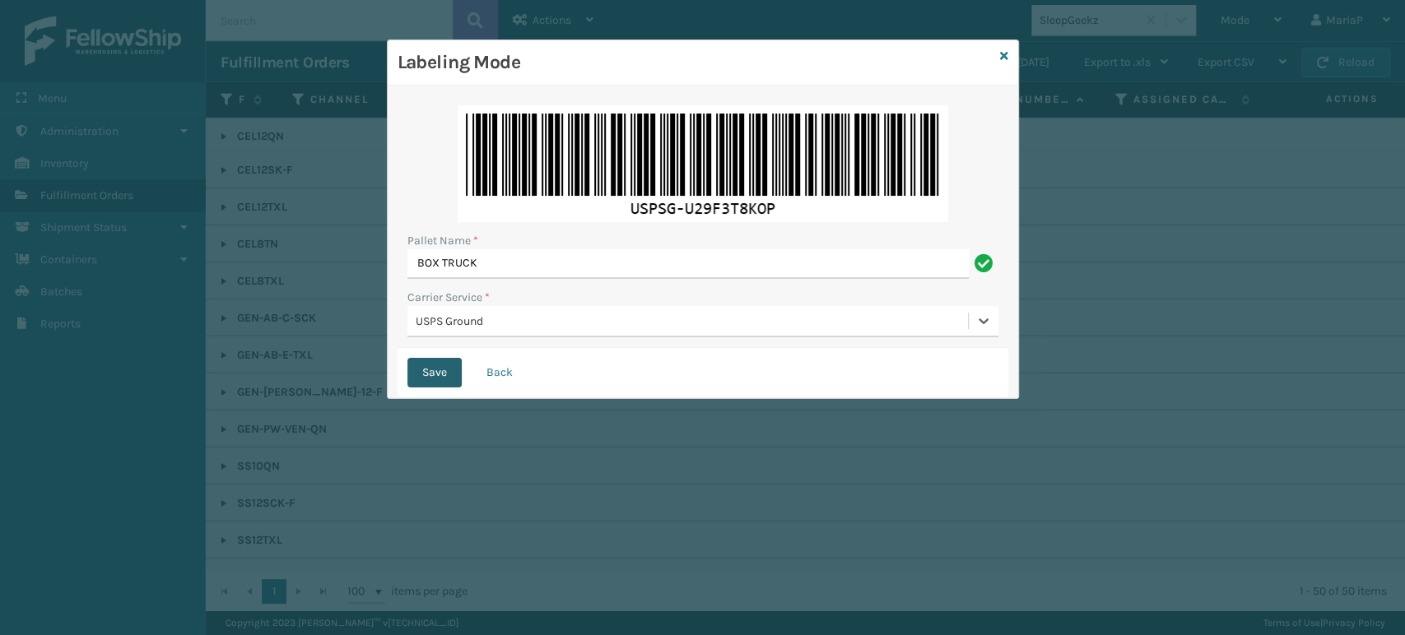
click at [442, 374] on button "Save" at bounding box center [434, 373] width 54 height 30
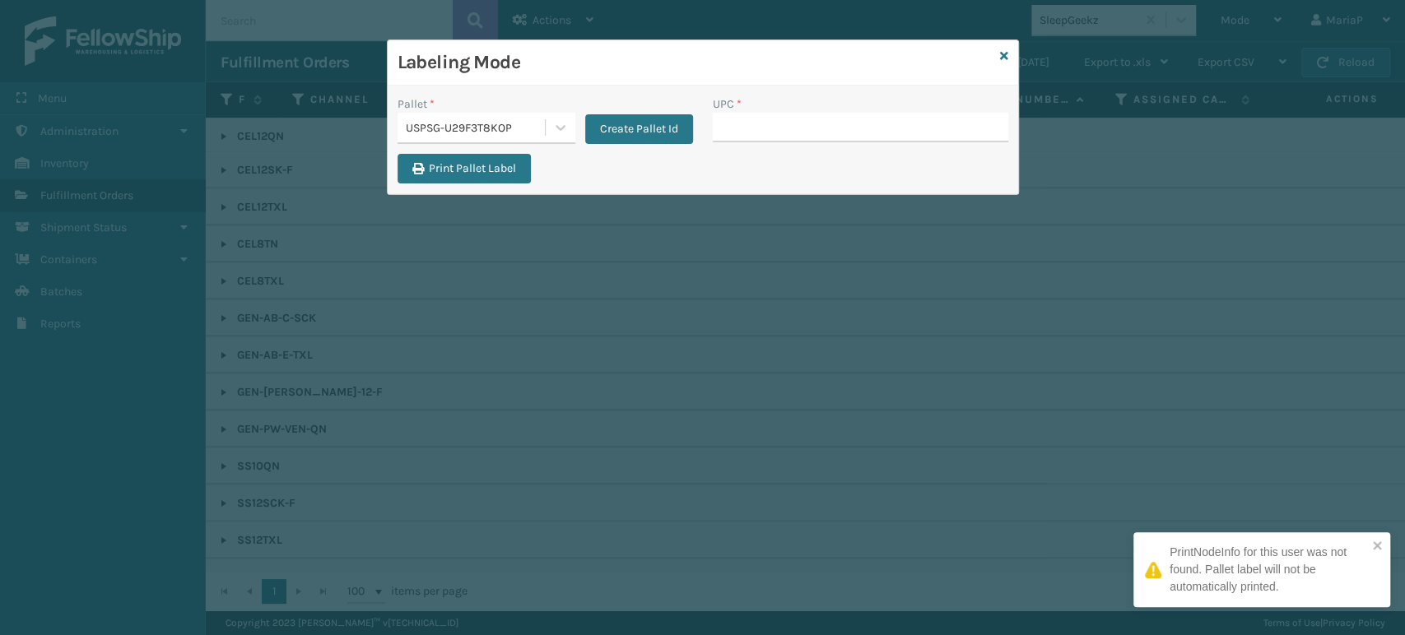
click at [744, 137] on input "UPC *" at bounding box center [860, 128] width 295 height 30
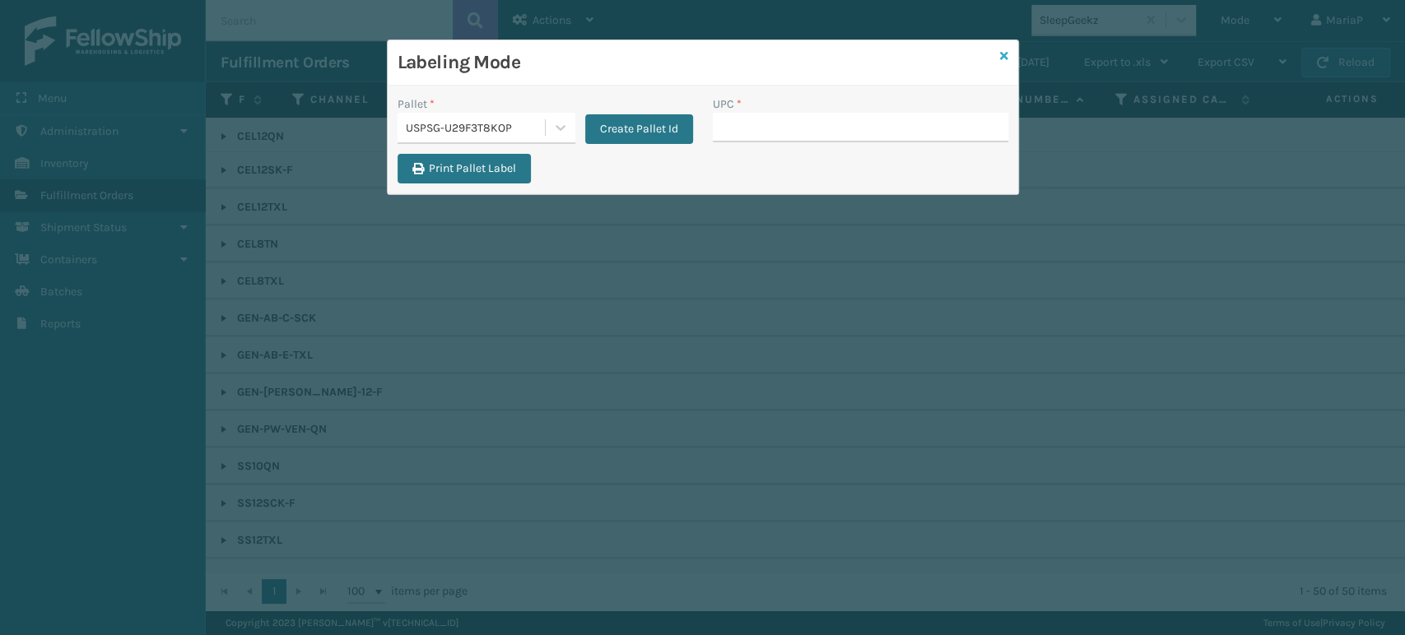
click at [1000, 58] on icon at bounding box center [1004, 56] width 8 height 12
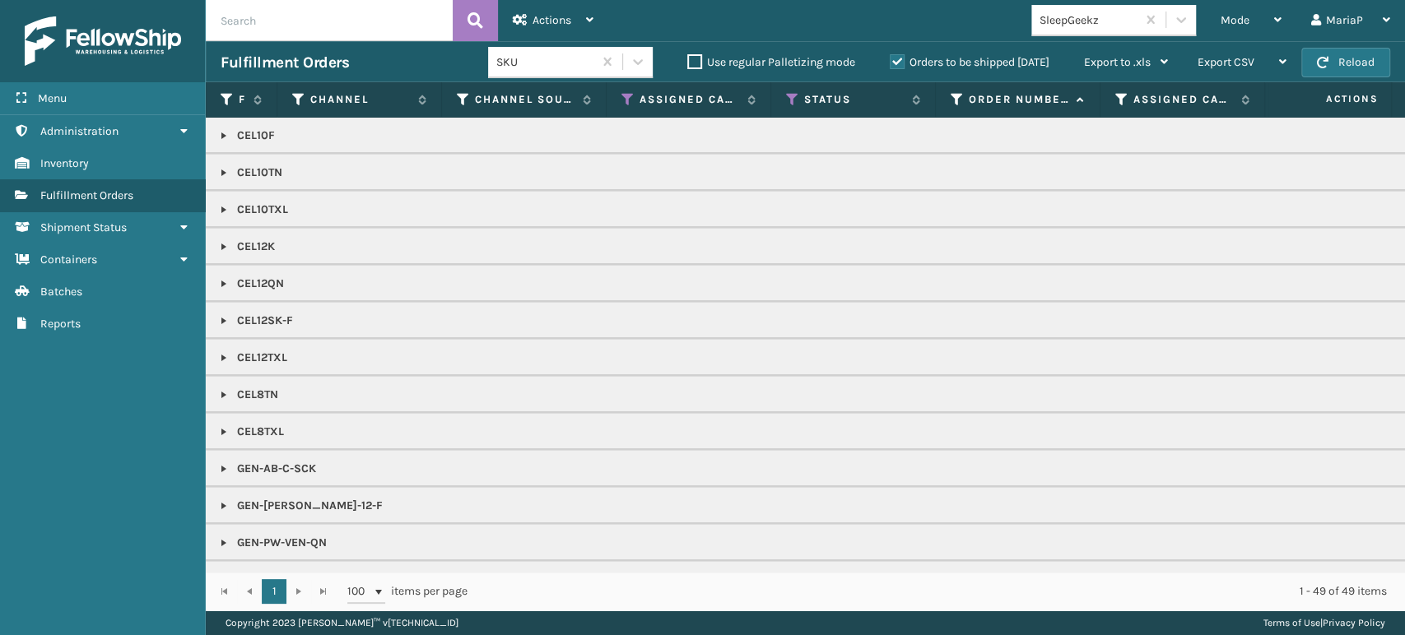
click at [1089, 31] on div "SleepGeekz" at bounding box center [1083, 20] width 105 height 27
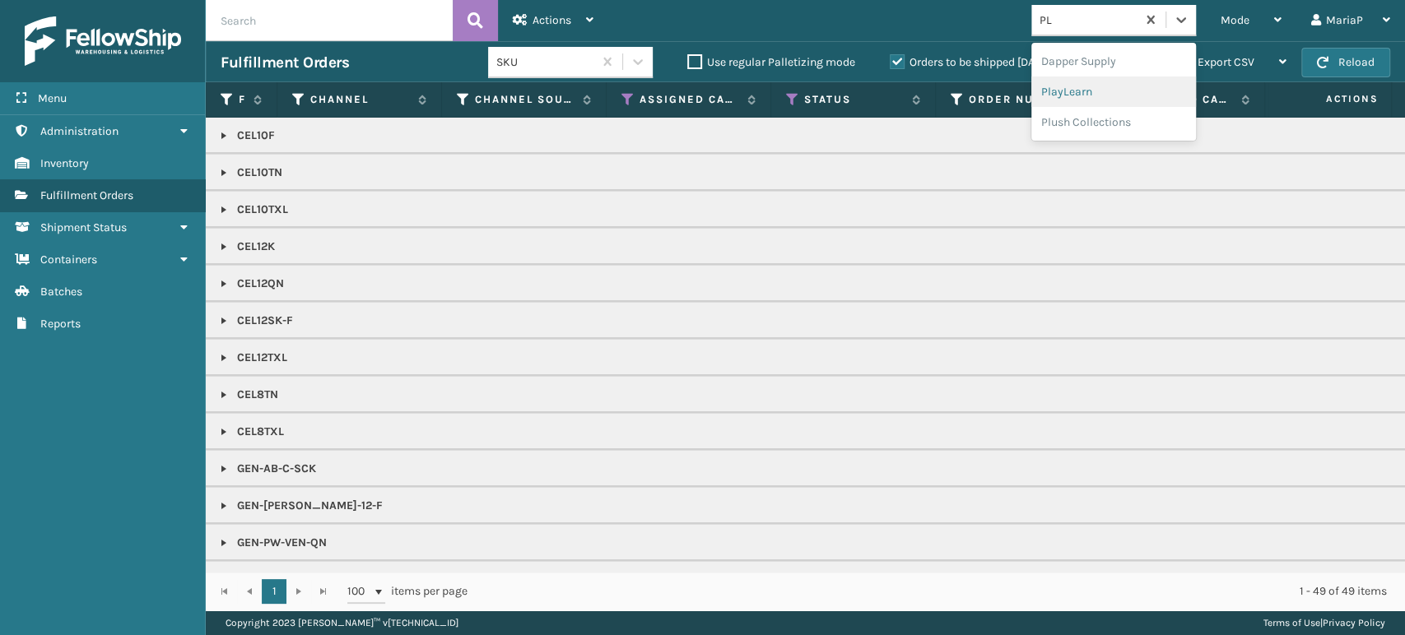
click at [1103, 100] on div "PlayLearn" at bounding box center [1113, 92] width 165 height 30
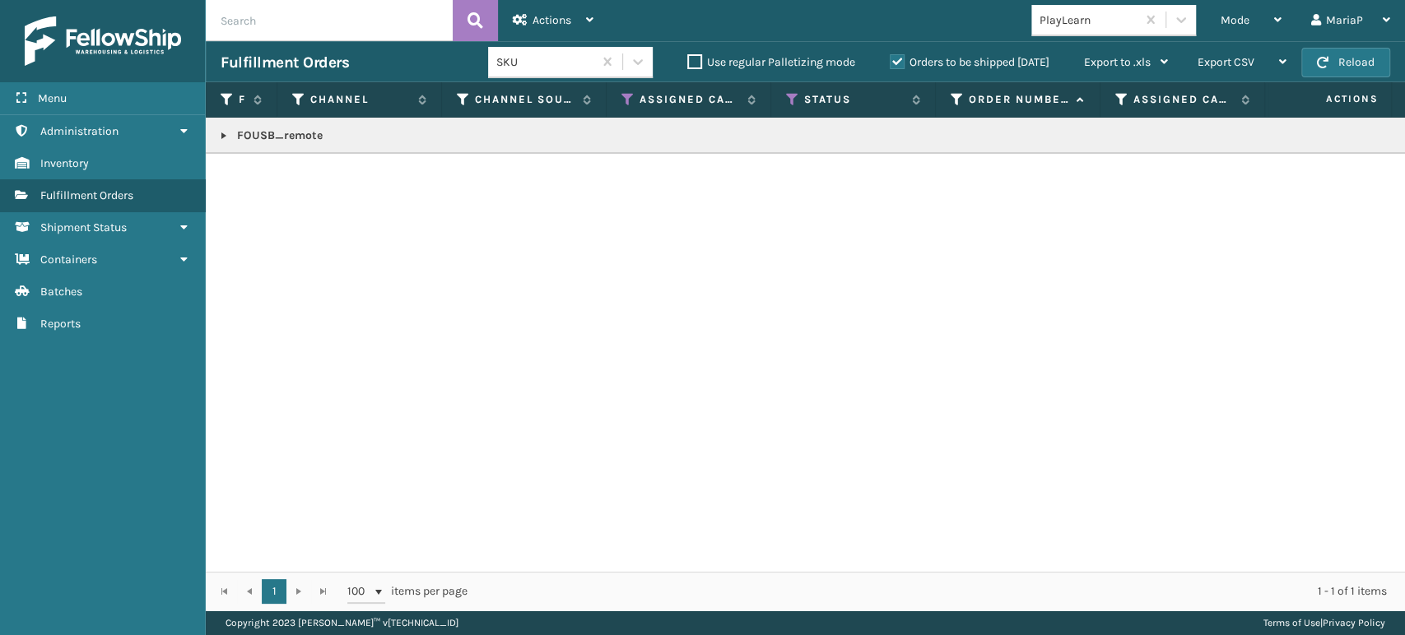
copy p "FOUSB_remote"
click at [1238, 26] on span "Mode" at bounding box center [1234, 20] width 29 height 14
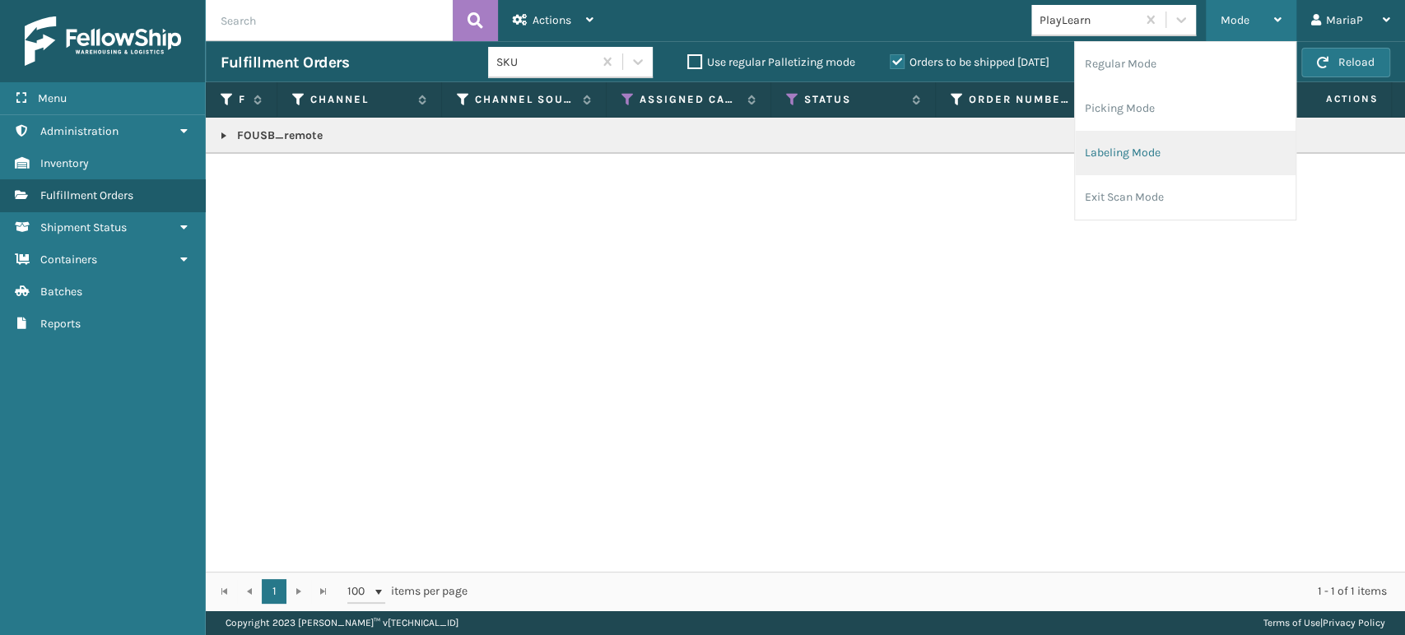
click at [1194, 143] on li "Labeling Mode" at bounding box center [1185, 153] width 221 height 44
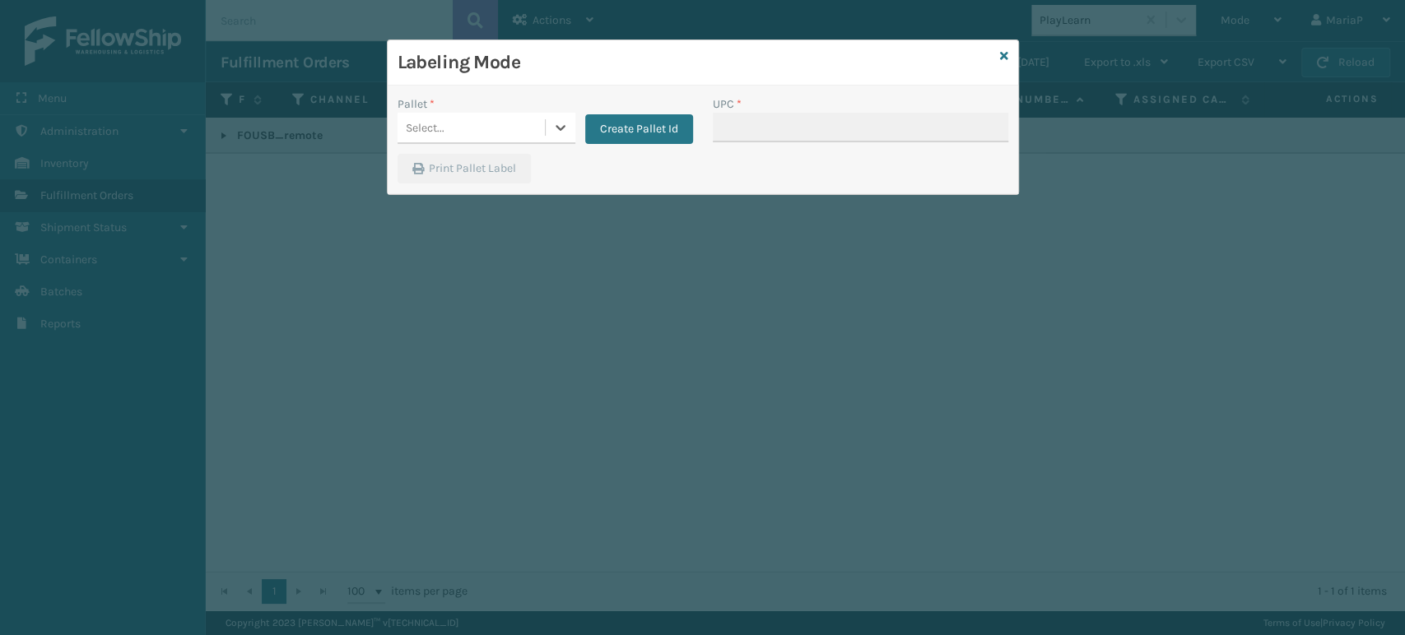
click at [500, 123] on div "Select..." at bounding box center [470, 127] width 147 height 27
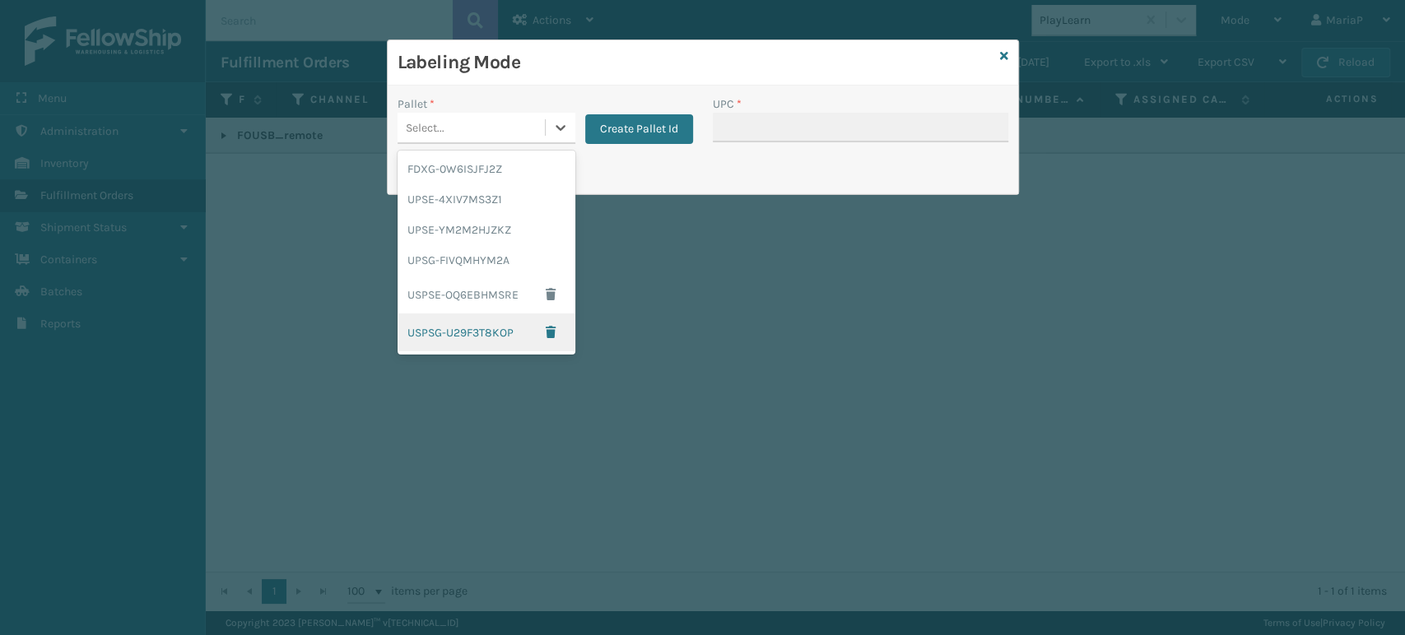
click at [467, 332] on div "USPSG-U29F3T8KOP" at bounding box center [486, 333] width 178 height 38
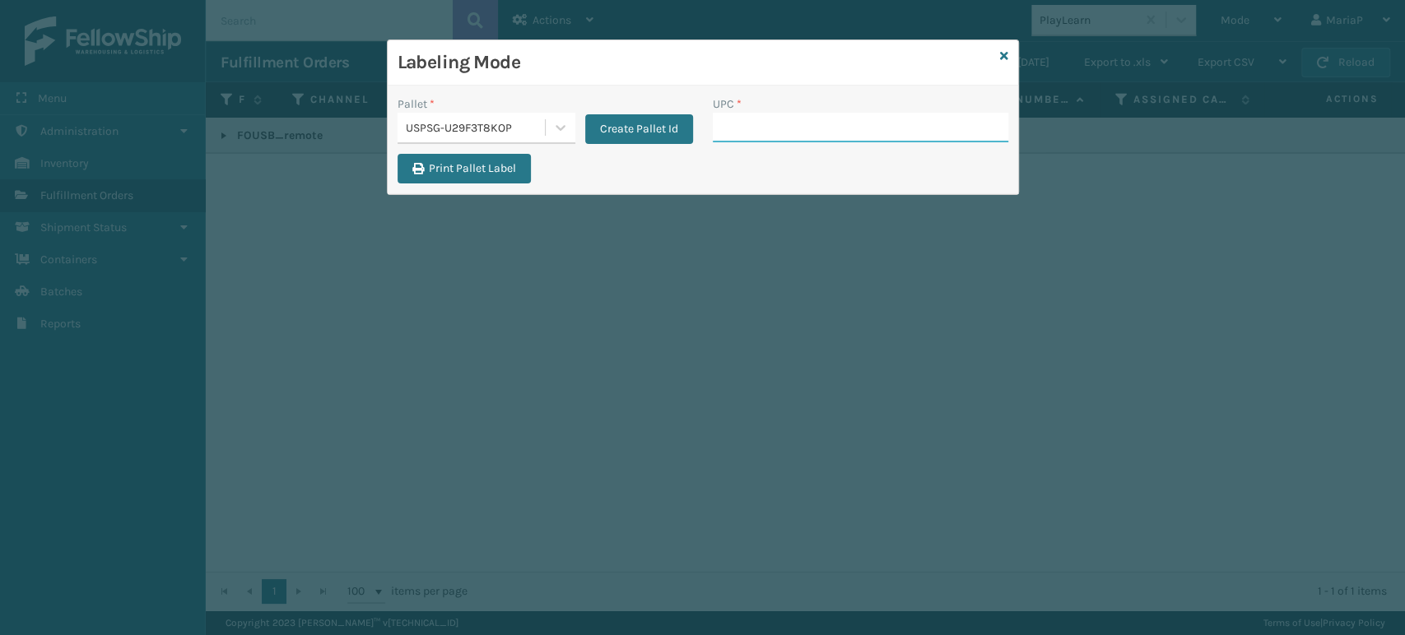
click at [751, 132] on input "UPC *" at bounding box center [860, 128] width 295 height 30
paste input "FOUSB_remote"
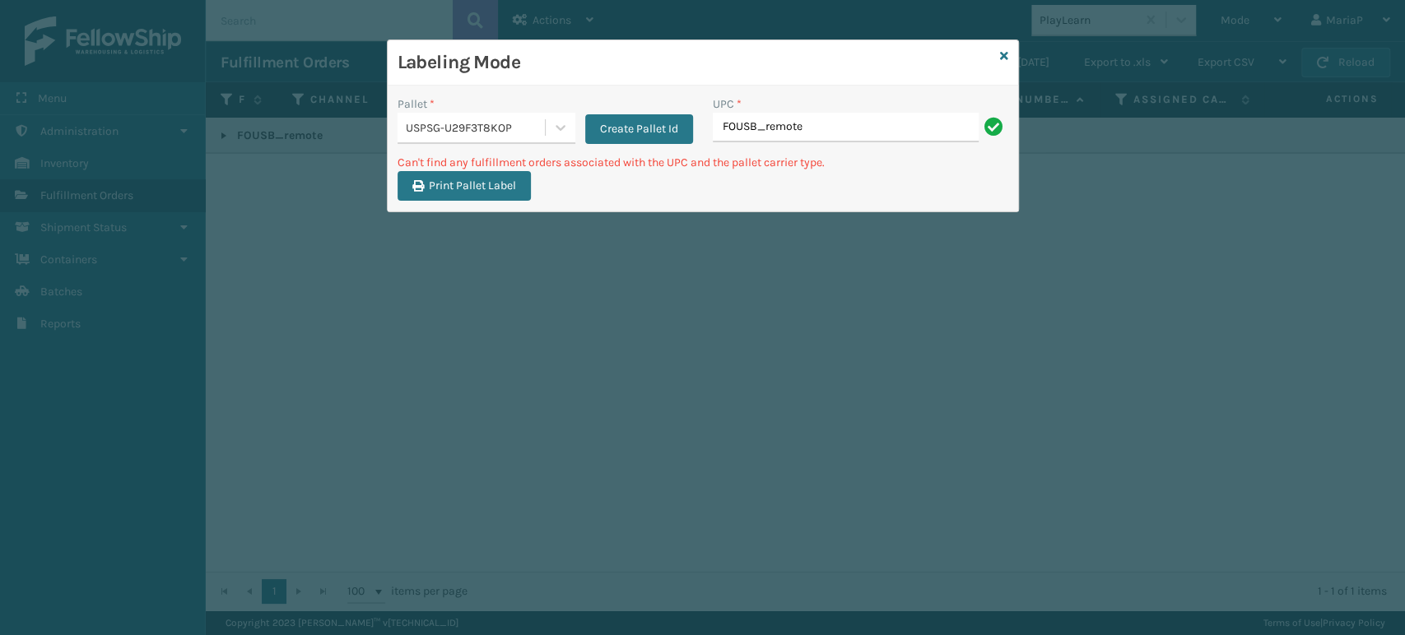
click at [824, 132] on input "FOUSB_remote" at bounding box center [846, 128] width 266 height 30
click at [824, 131] on input "FOUSB_remote" at bounding box center [846, 128] width 266 height 30
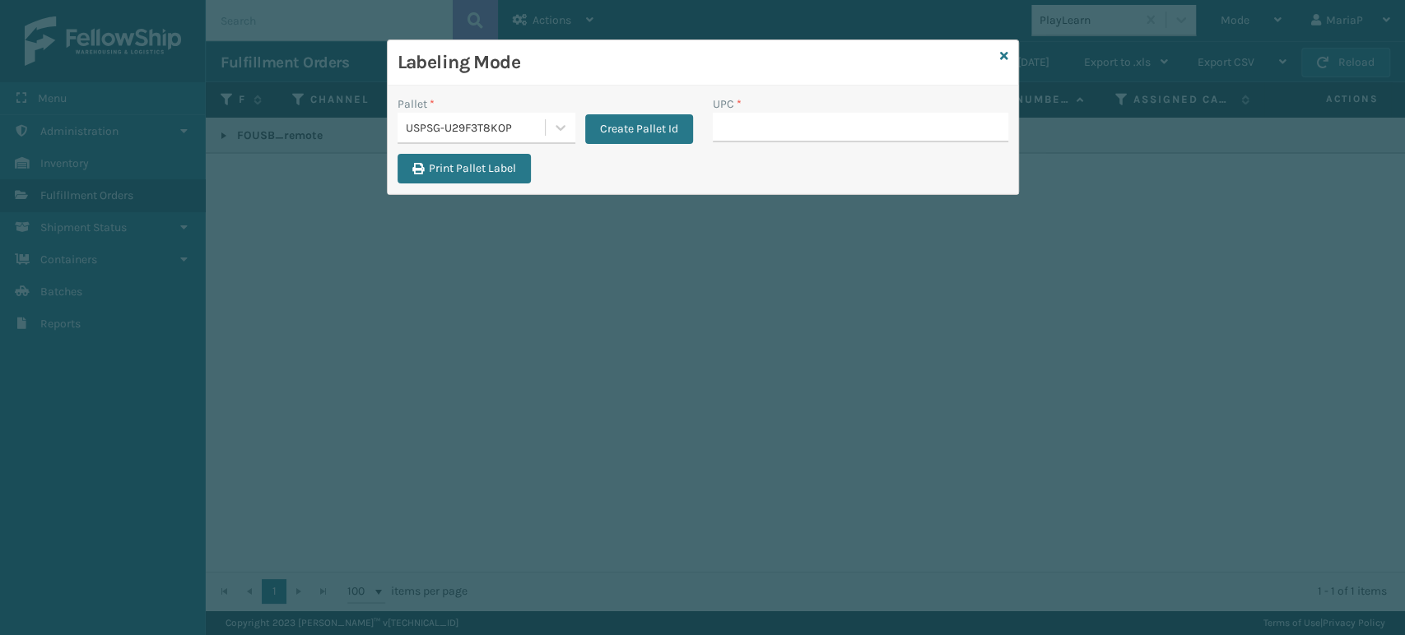
click at [1008, 57] on div "Labeling Mode" at bounding box center [703, 62] width 630 height 45
click at [1002, 53] on icon at bounding box center [1004, 56] width 8 height 12
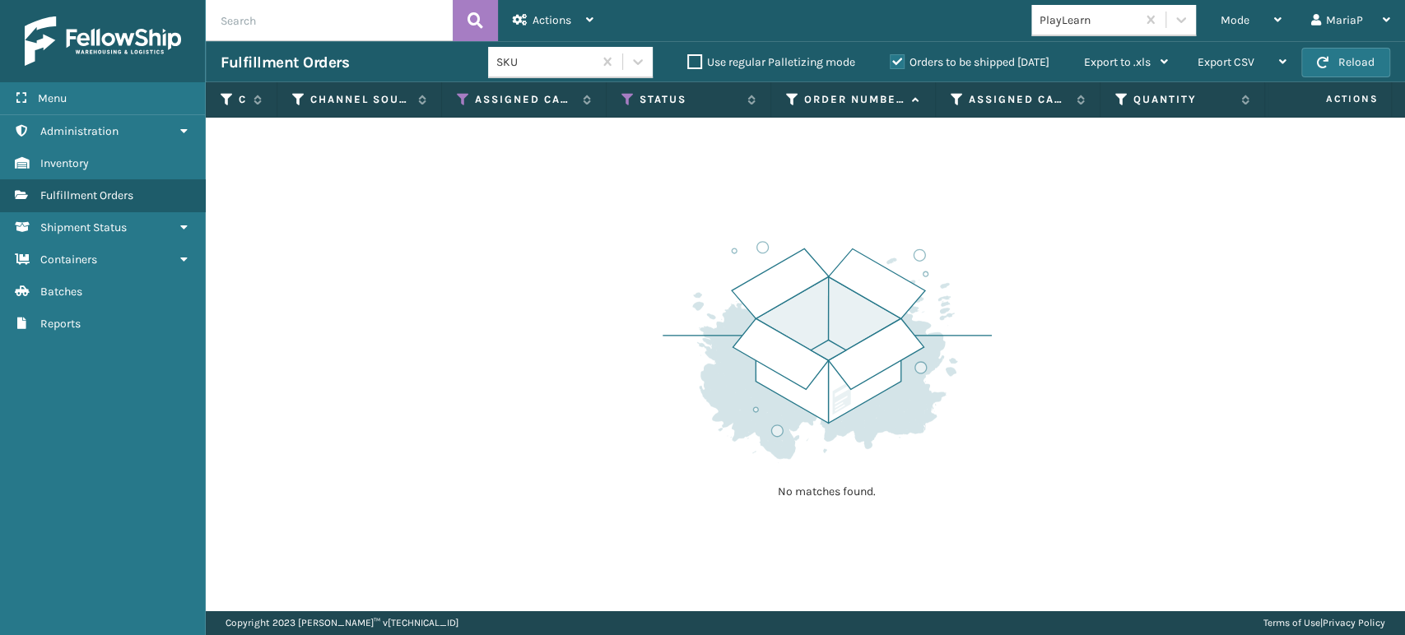
click at [1049, 12] on div "PlayLearn" at bounding box center [1088, 20] width 98 height 17
click at [1048, 63] on div "Joyberri" at bounding box center [1113, 61] width 165 height 30
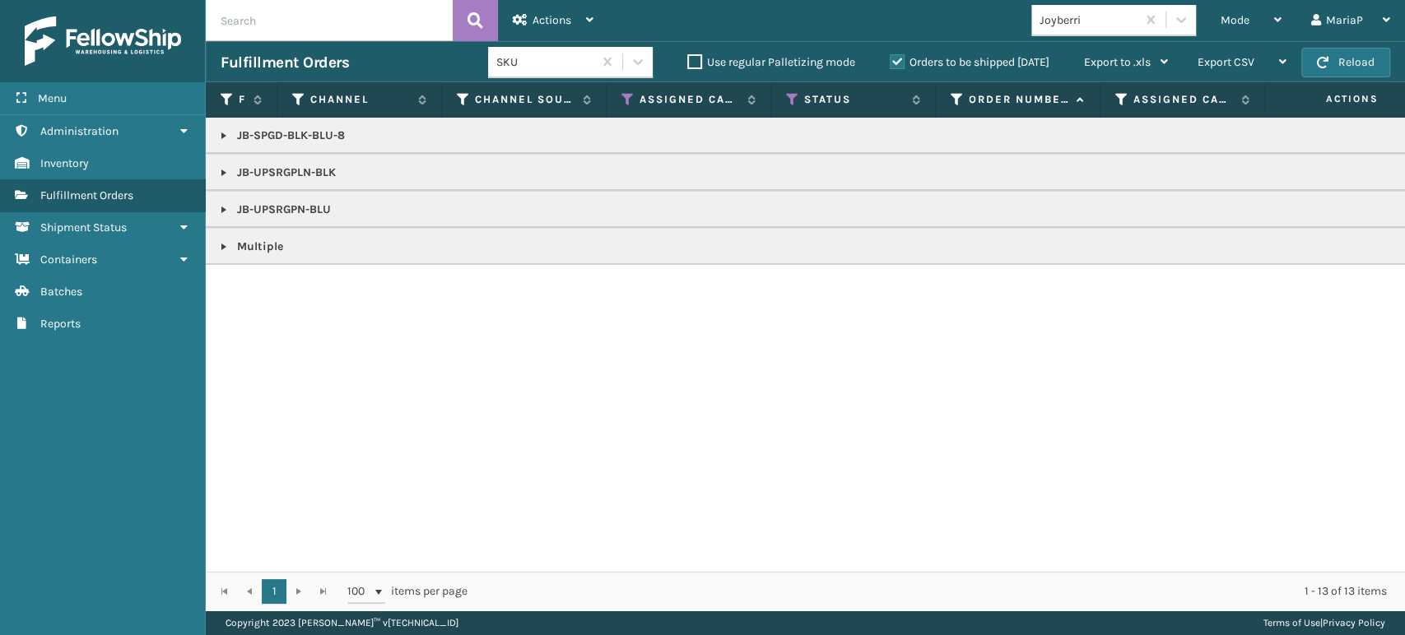
click at [221, 246] on link at bounding box center [223, 246] width 13 height 13
click at [208, 304] on link at bounding box center [219, 308] width 26 height 26
click at [211, 308] on link at bounding box center [219, 308] width 26 height 26
click at [215, 307] on link at bounding box center [219, 308] width 26 height 26
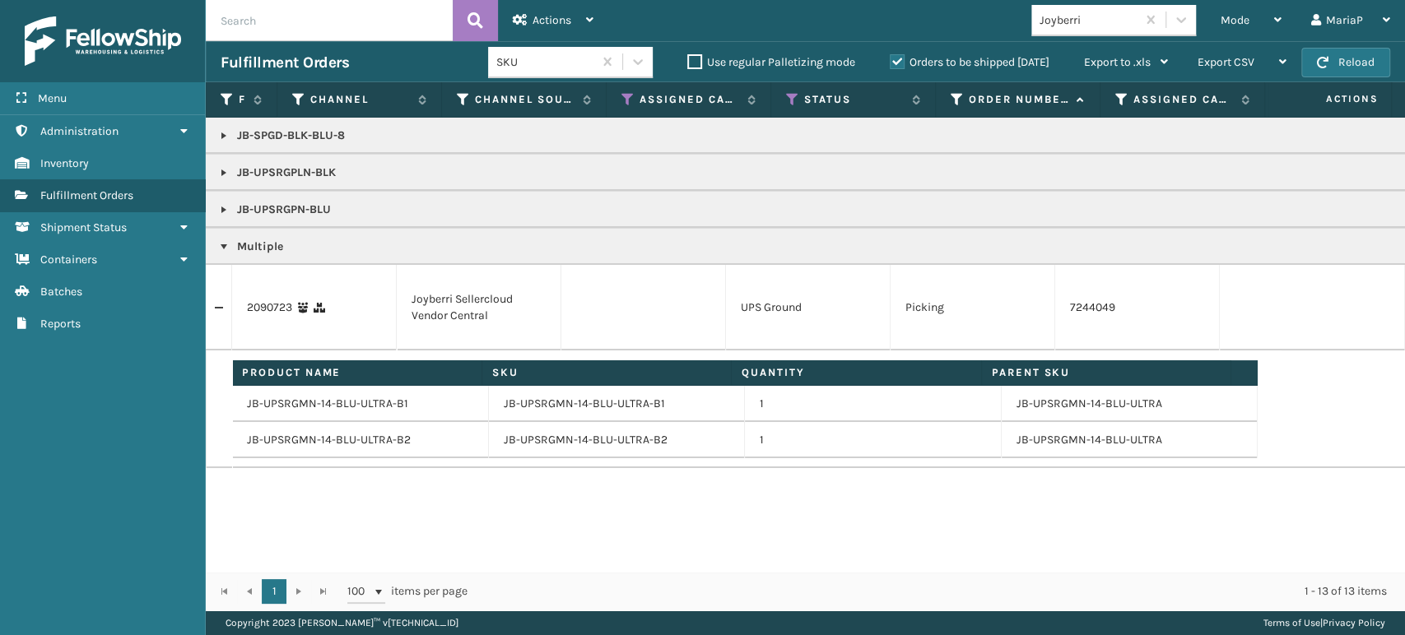
click at [303, 403] on td "JB-UPSRGMN-14-BLU-ULTRA-B1" at bounding box center [360, 404] width 257 height 36
click at [304, 402] on td "JB-UPSRGMN-14-BLU-ULTRA-B1" at bounding box center [360, 404] width 257 height 36
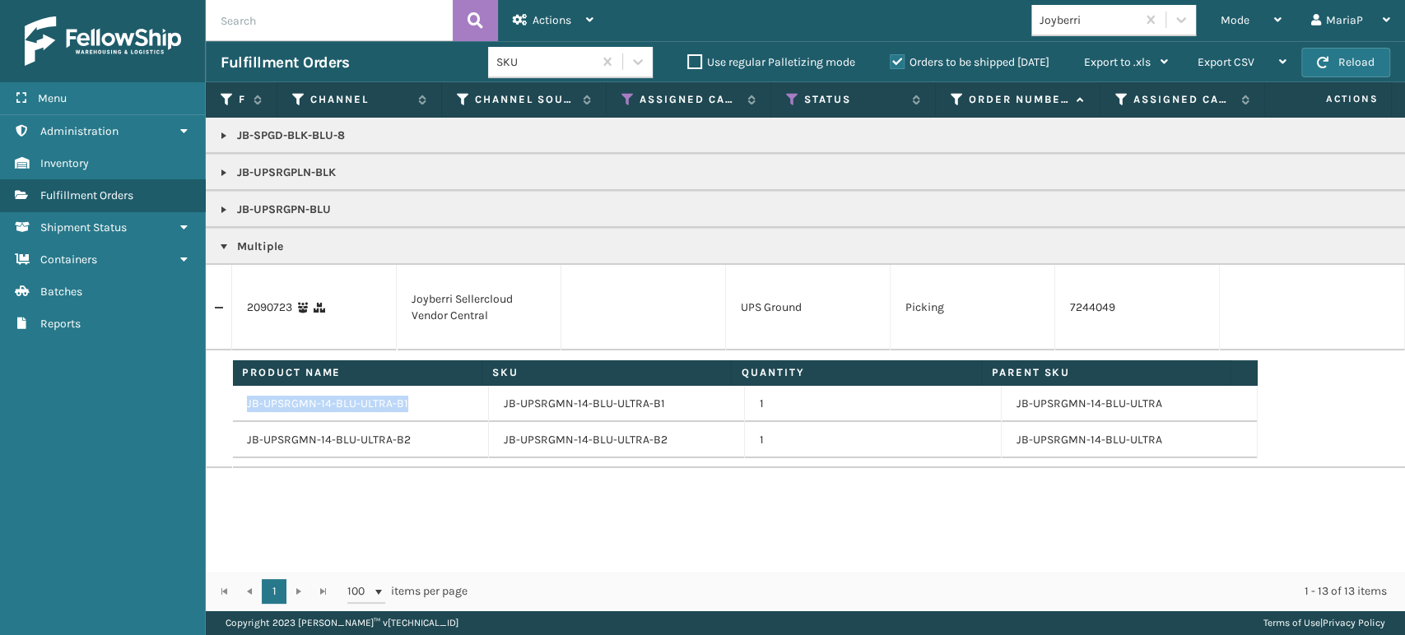
click at [304, 402] on td "JB-UPSRGMN-14-BLU-ULTRA-B1" at bounding box center [360, 404] width 257 height 36
copy td "JB-UPSRGMN-14-BLU-ULTRA-B1"
click at [1238, 7] on div "Mode" at bounding box center [1250, 20] width 61 height 41
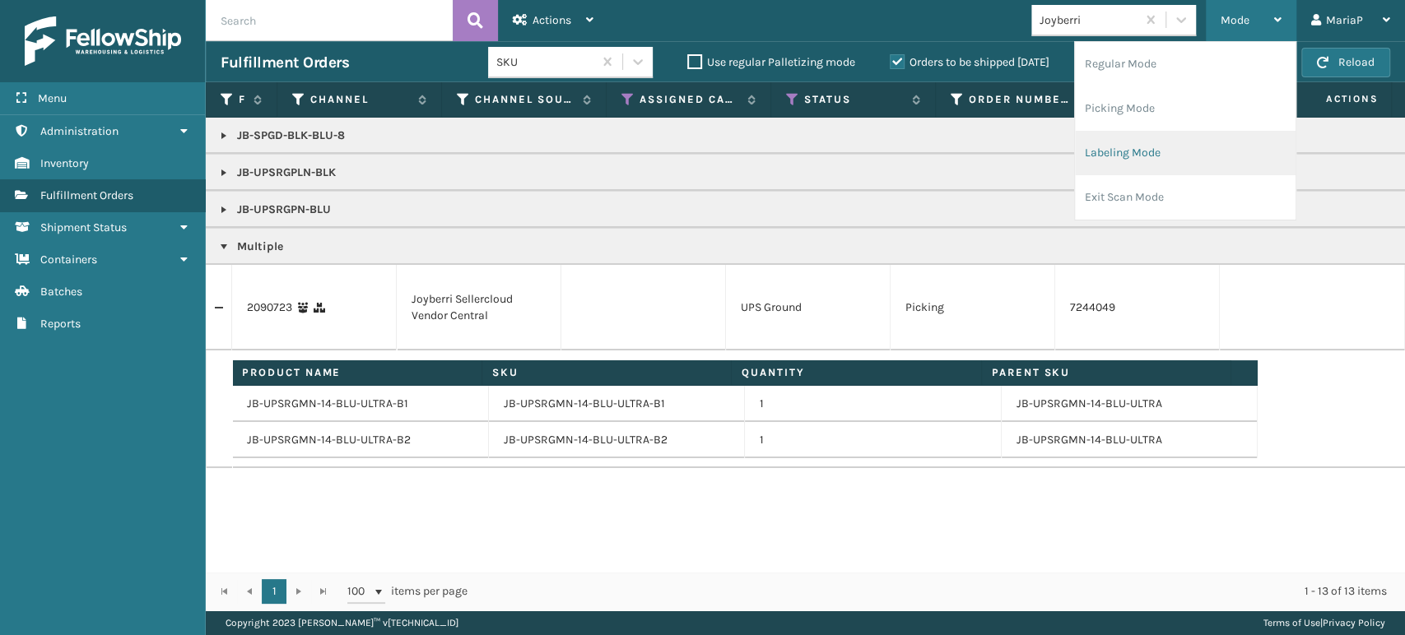
click at [1185, 139] on li "Labeling Mode" at bounding box center [1185, 153] width 221 height 44
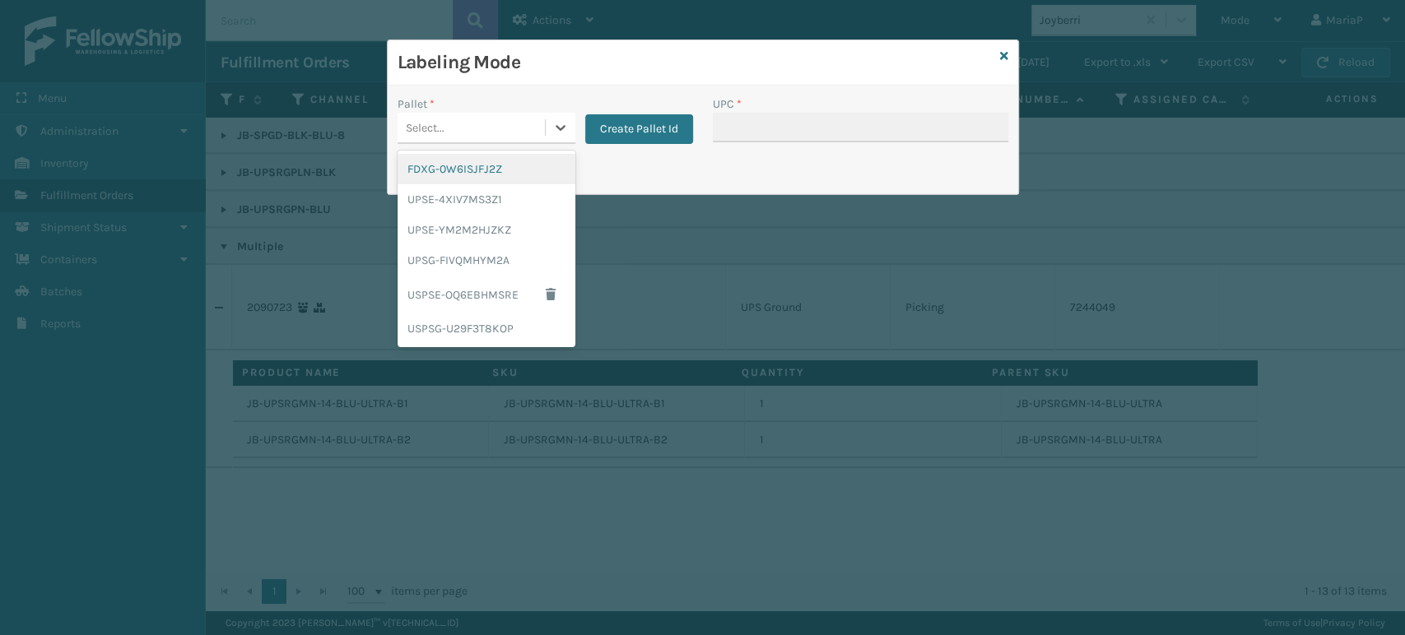
click at [508, 127] on div "Select..." at bounding box center [470, 127] width 147 height 27
click at [578, 235] on div "Labeling Mode Pallet * option UPSE-YM2M2HJZKZ focused, 3 of 6. 6 results availa…" at bounding box center [702, 317] width 1405 height 635
click at [499, 256] on div "UPSG-FIVQMHYM2A" at bounding box center [486, 260] width 178 height 30
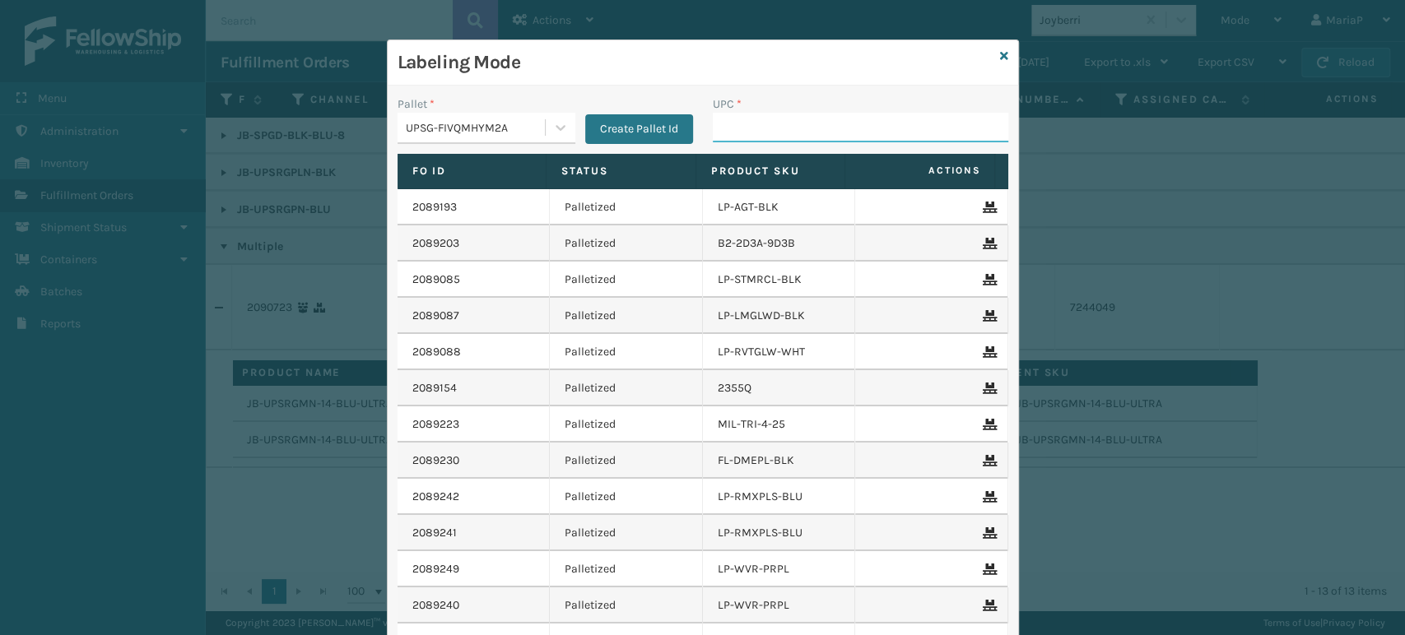
click at [770, 141] on input "UPC *" at bounding box center [860, 128] width 295 height 30
paste input "JB-UPSRGMN-14-BLU-ULTRA-B1"
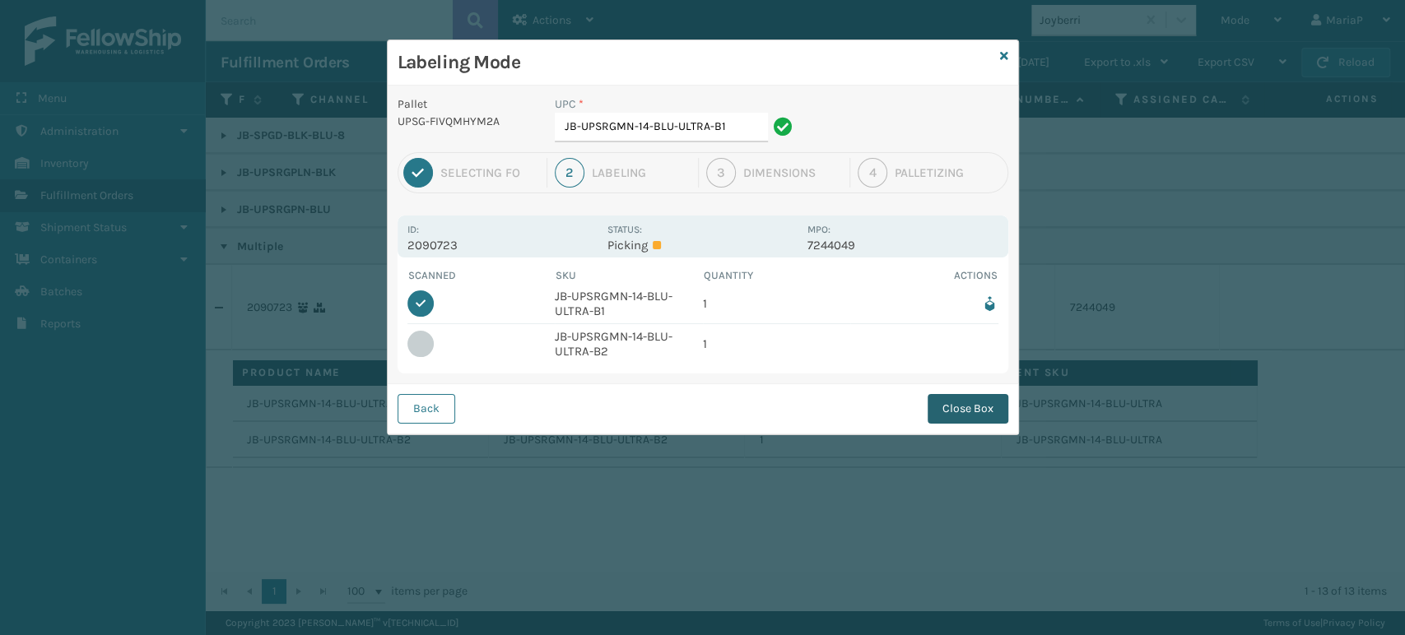
click at [972, 411] on button "Close Box" at bounding box center [967, 409] width 81 height 30
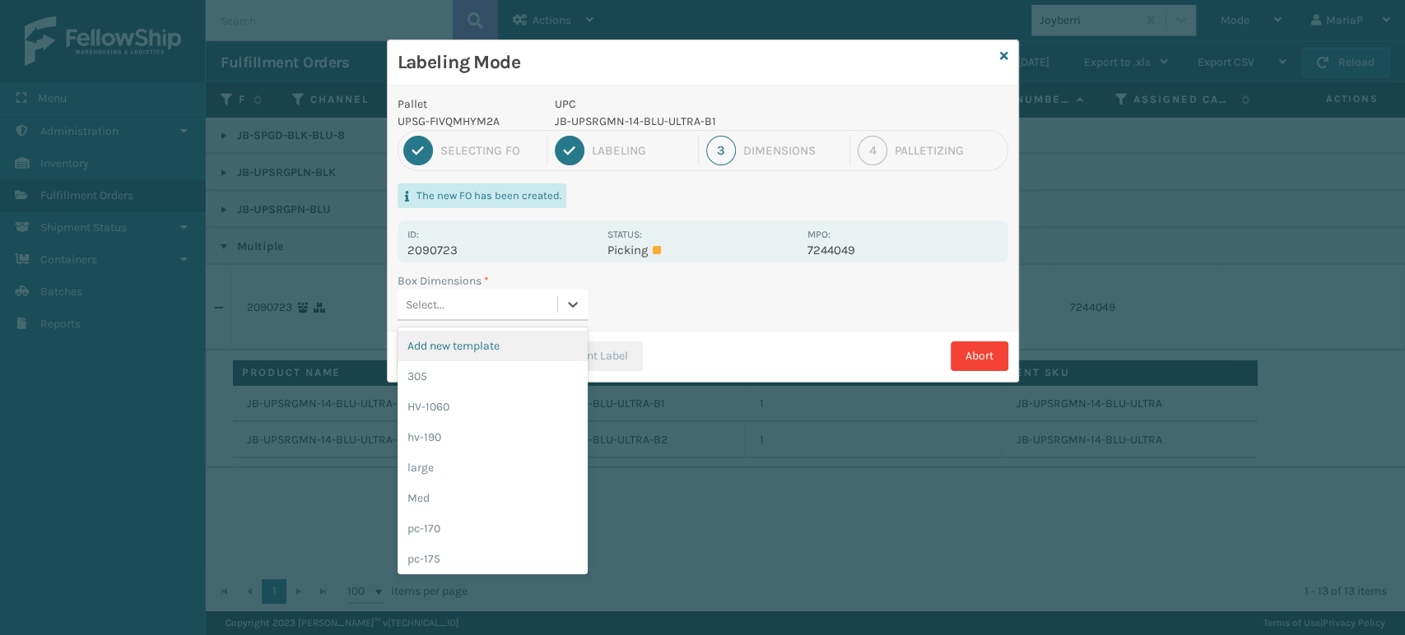
click at [463, 301] on div "Select..." at bounding box center [477, 304] width 160 height 27
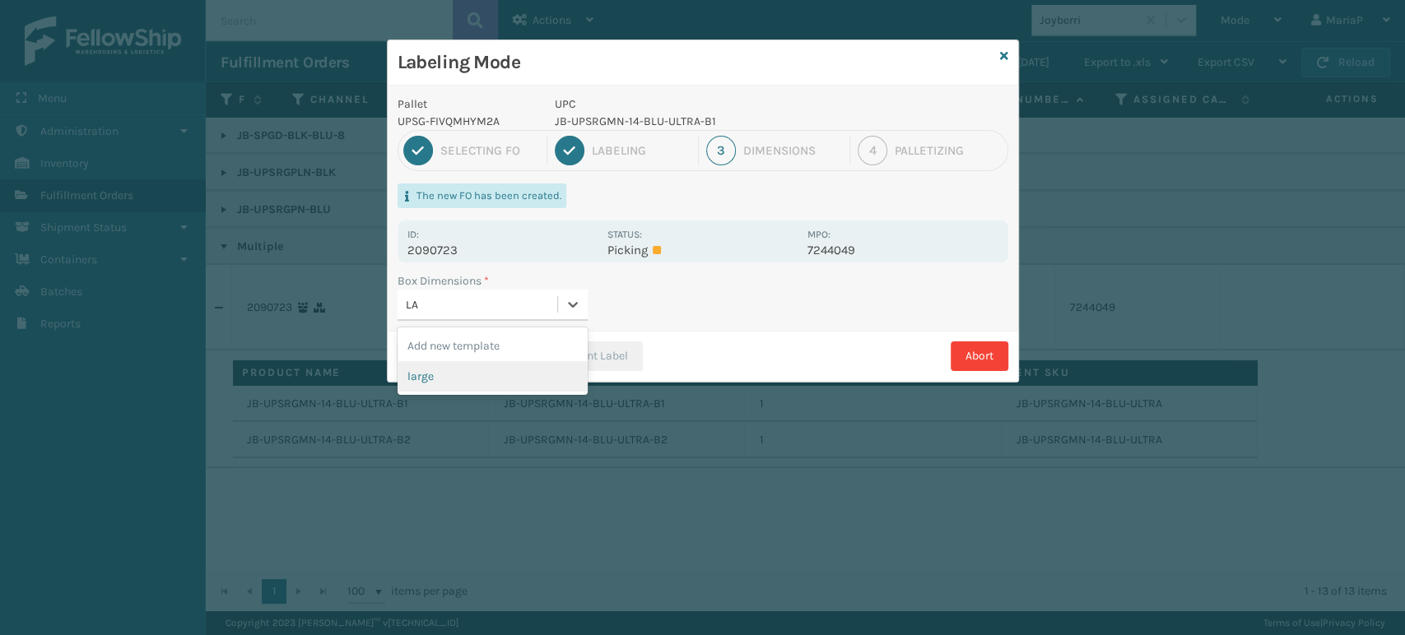
click at [456, 375] on div "large" at bounding box center [492, 376] width 190 height 30
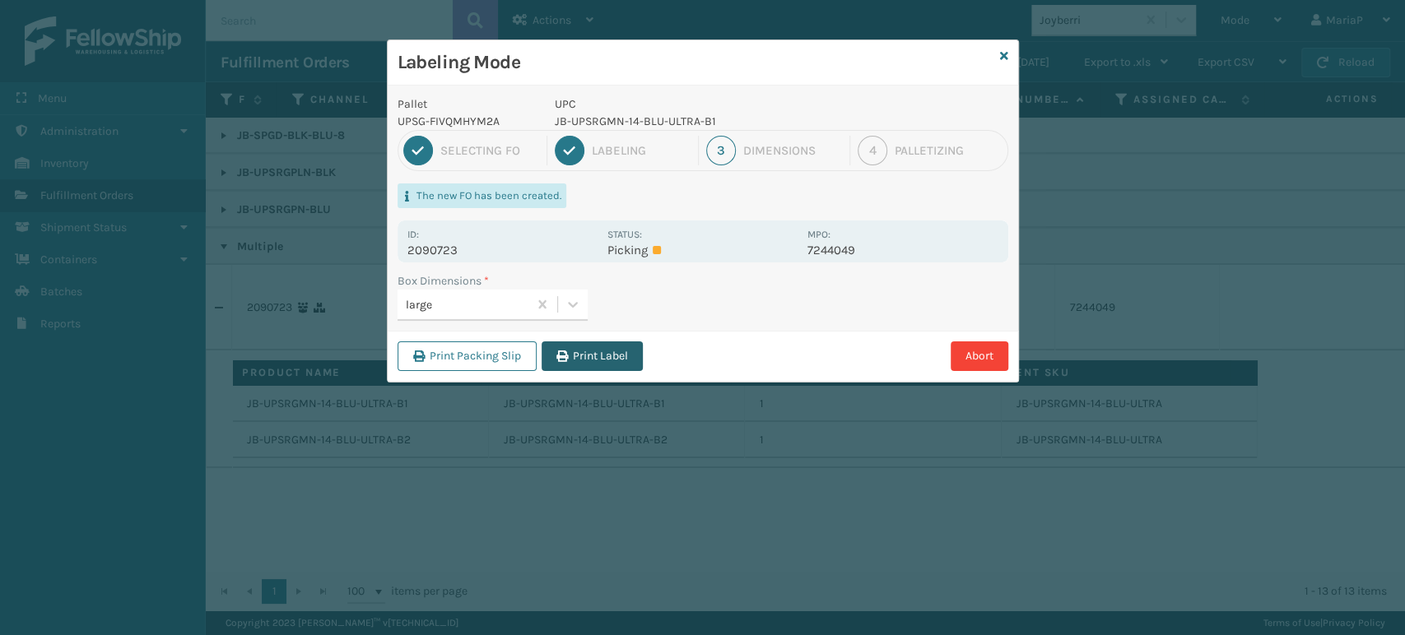
click at [564, 366] on button "Print Label" at bounding box center [591, 356] width 101 height 30
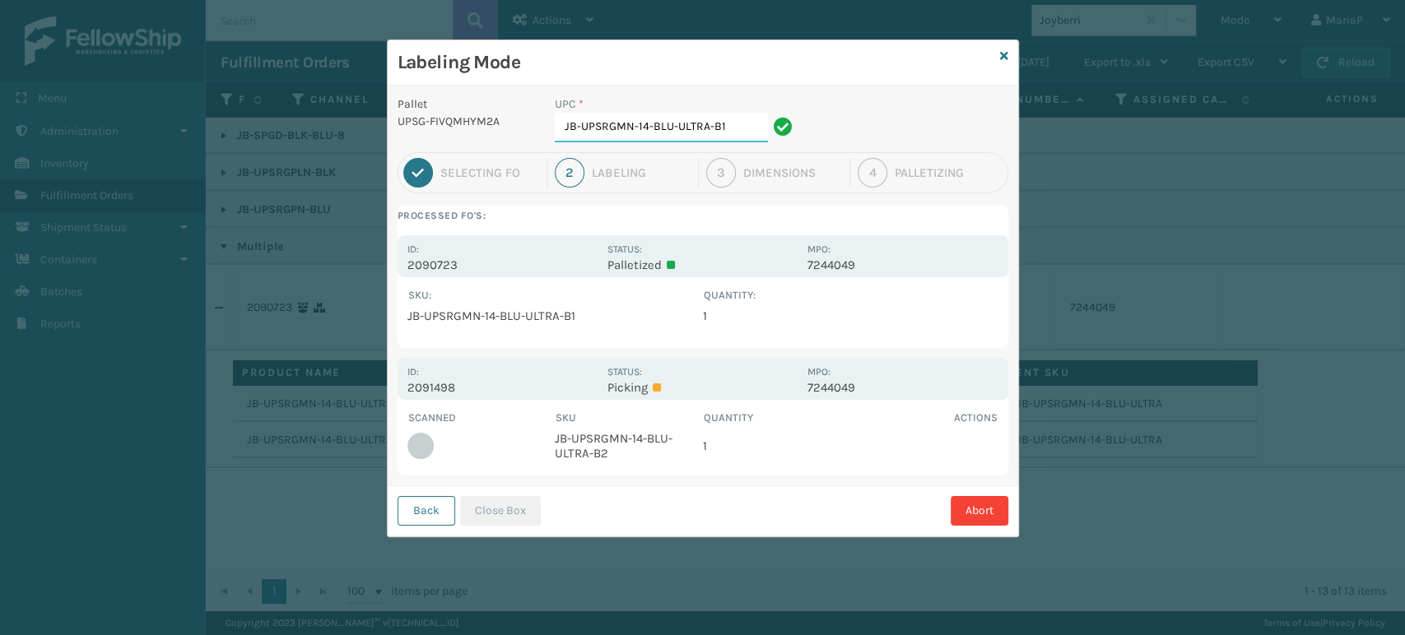
click at [744, 128] on input "JB-UPSRGMN-14-BLU-ULTRA-B1" at bounding box center [661, 128] width 213 height 30
click at [501, 513] on button "Close Box" at bounding box center [500, 511] width 81 height 30
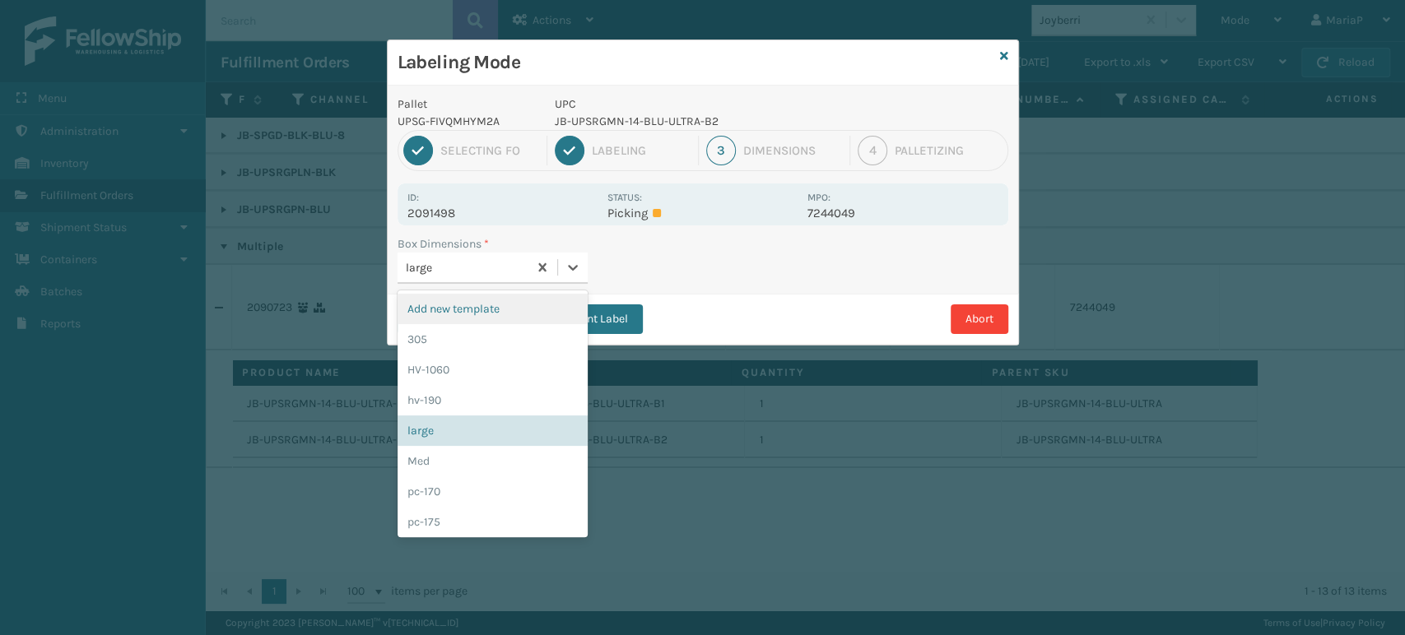
click at [507, 255] on div "large" at bounding box center [462, 267] width 130 height 27
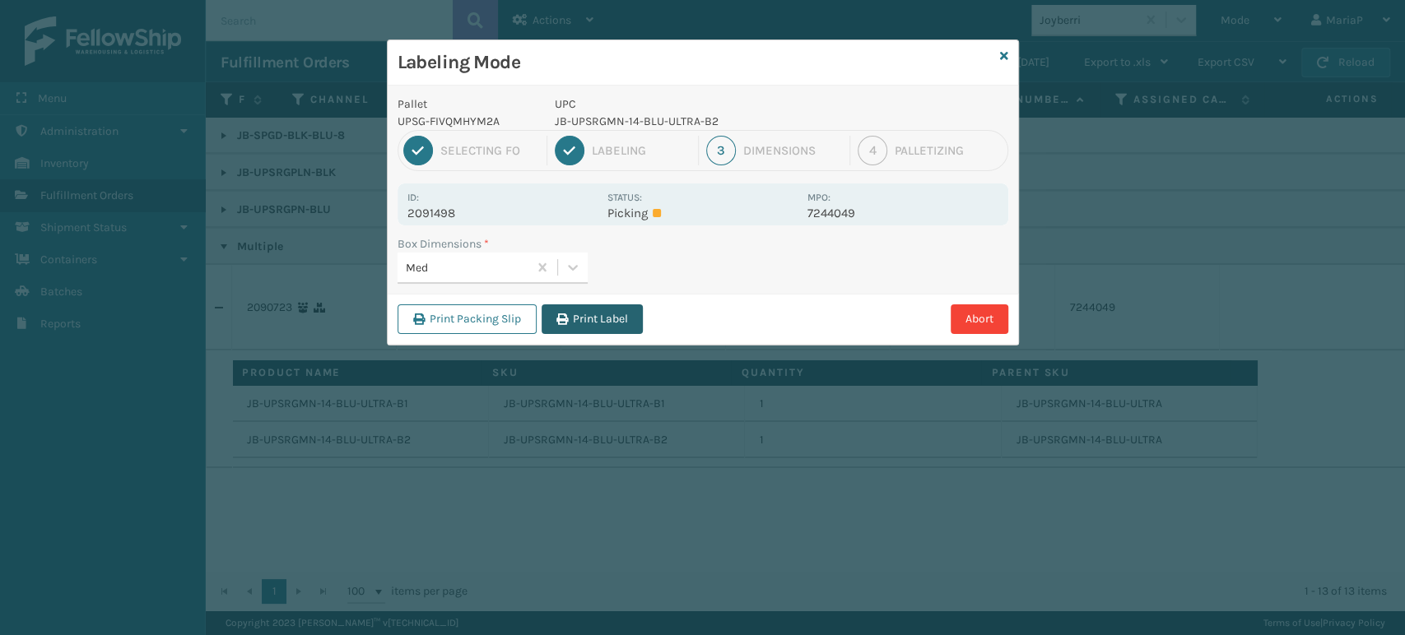
click at [595, 323] on button "Print Label" at bounding box center [591, 319] width 101 height 30
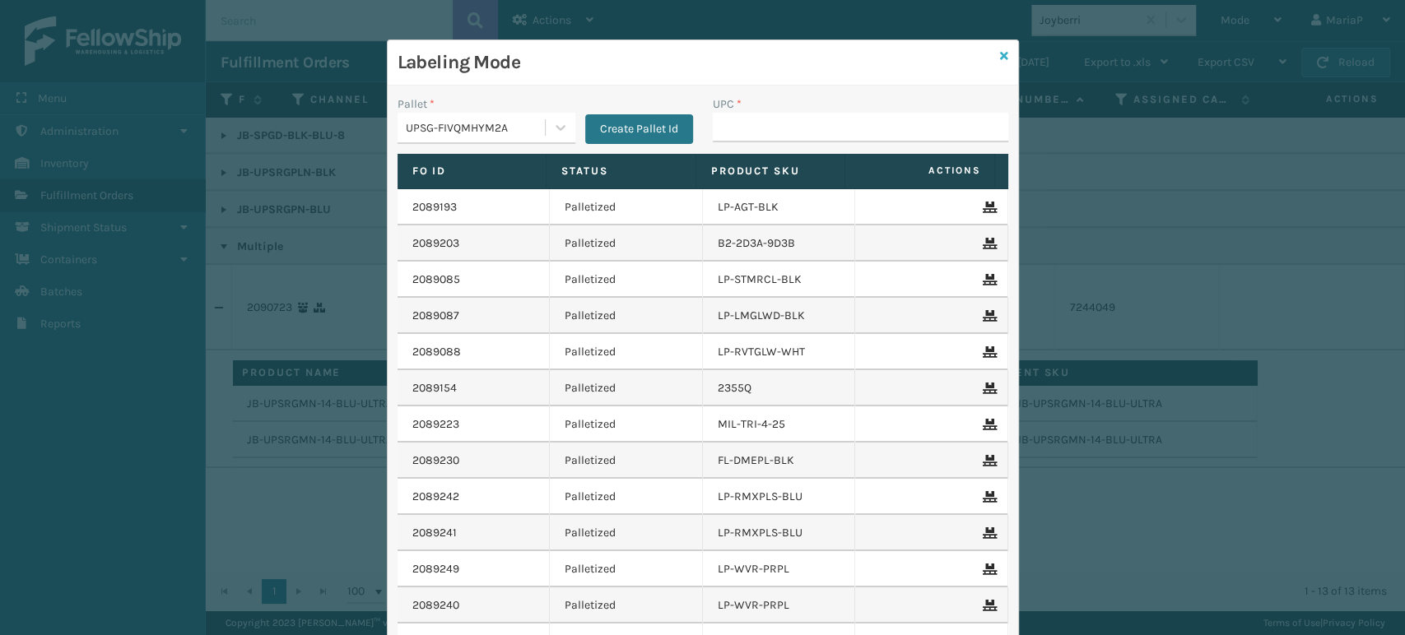
click at [1000, 51] on icon at bounding box center [1004, 56] width 8 height 12
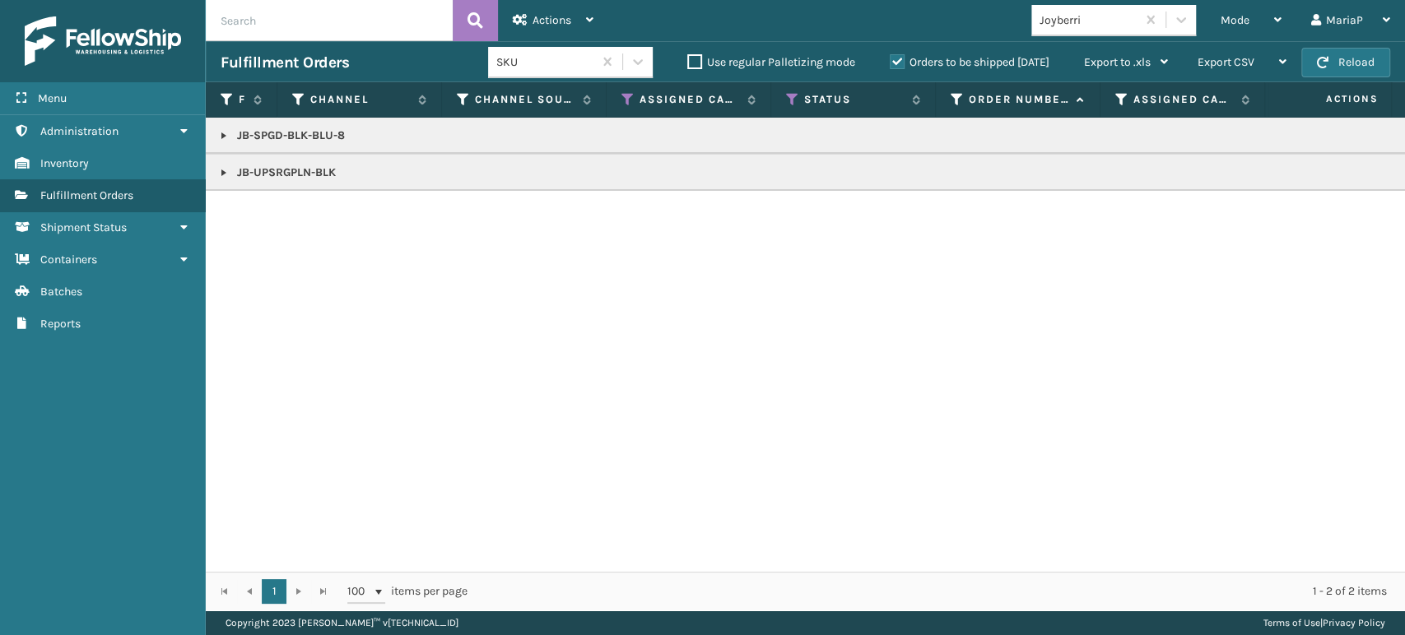
click at [217, 170] on link at bounding box center [223, 172] width 13 height 13
copy p "JB-SPGD-BLK-BLU-8"
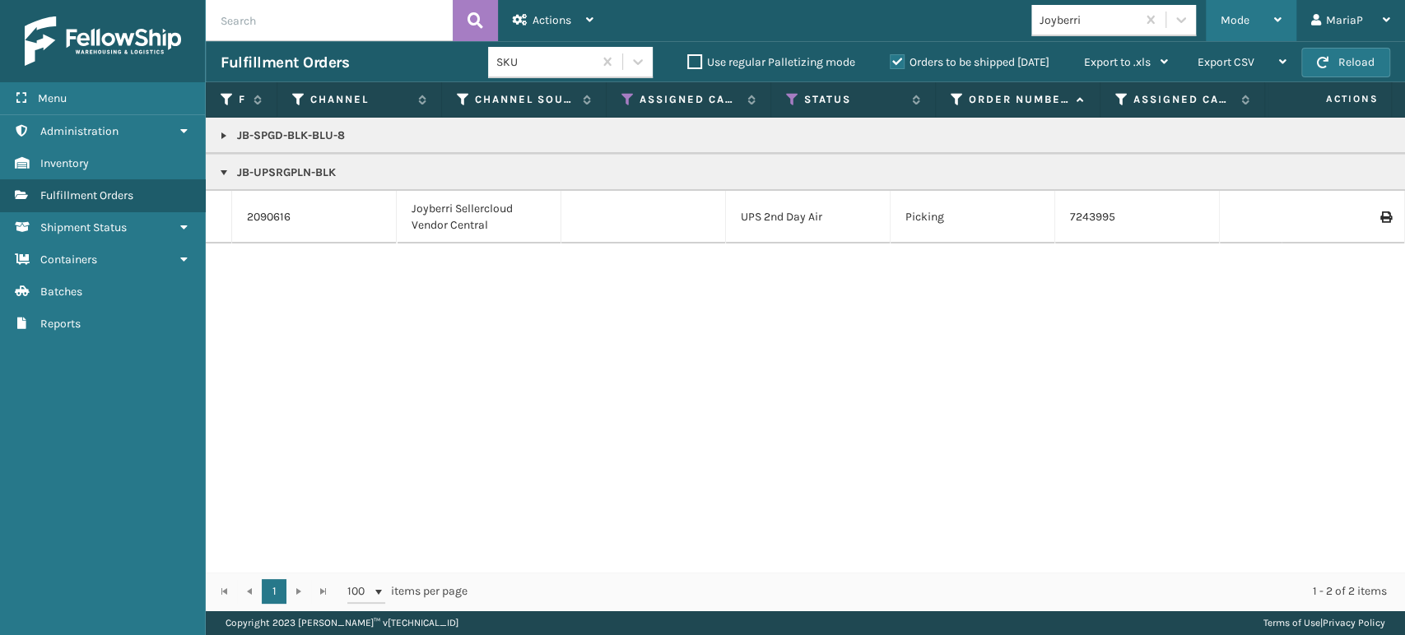
click at [1233, 15] on span "Mode" at bounding box center [1234, 20] width 29 height 14
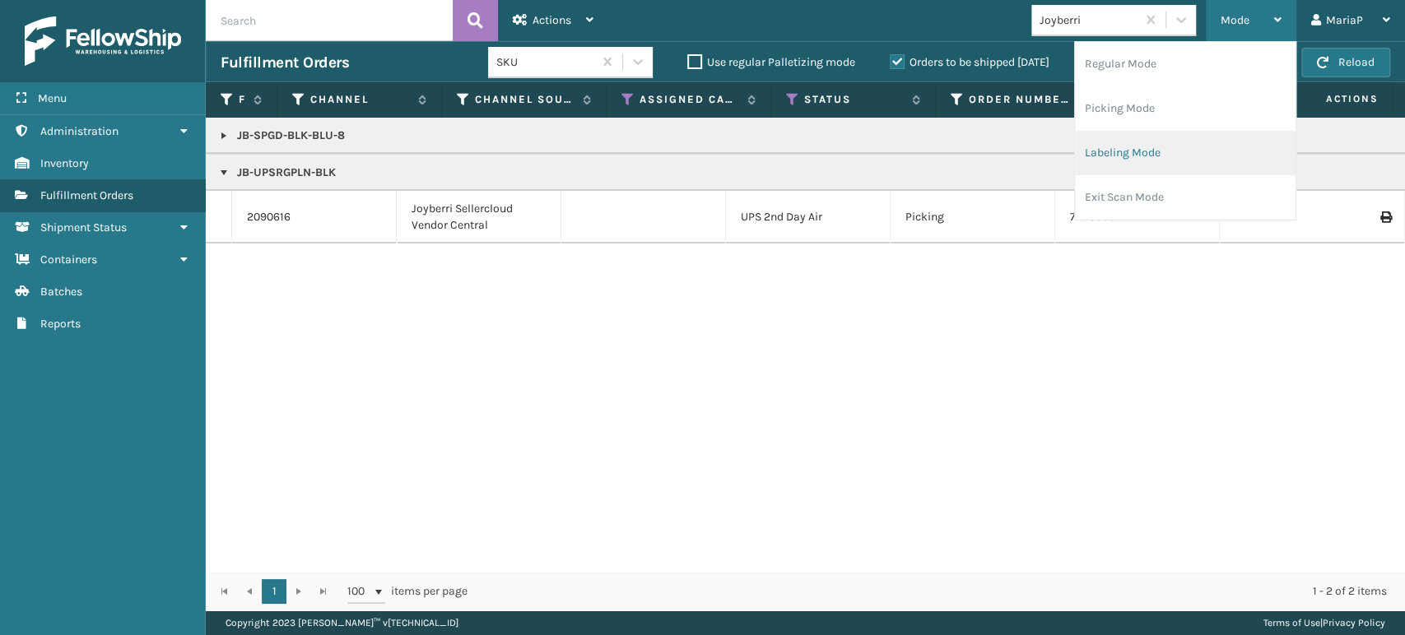
drag, startPoint x: 1158, startPoint y: 148, endPoint x: 1140, endPoint y: 144, distance: 18.6
click at [1140, 144] on li "Labeling Mode" at bounding box center [1185, 153] width 221 height 44
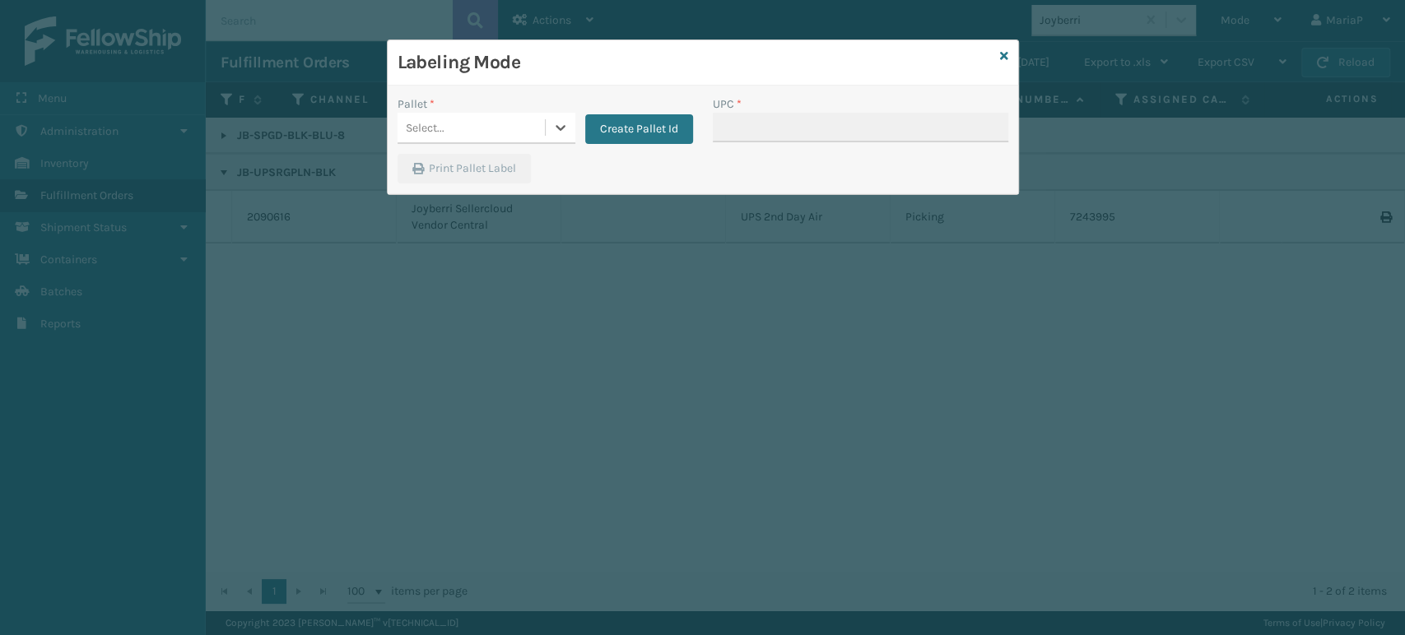
click at [485, 125] on div "Select..." at bounding box center [470, 127] width 147 height 27
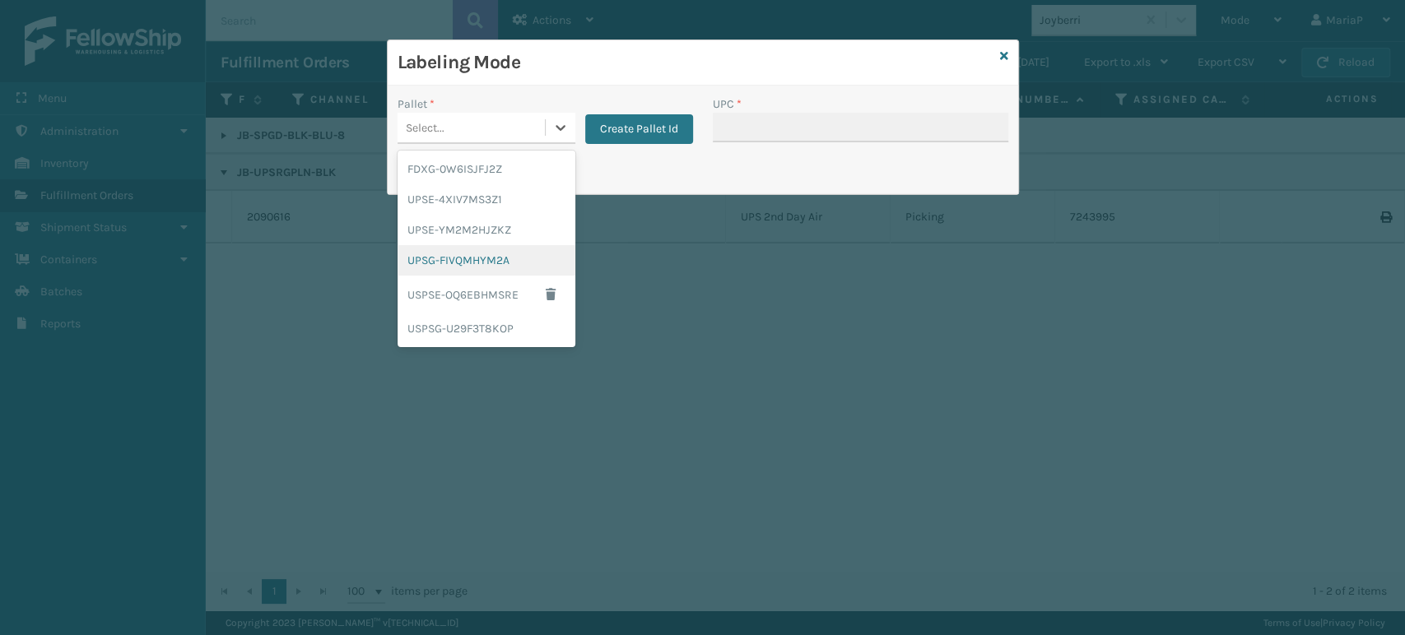
click at [448, 259] on div "UPSG-FIVQMHYM2A" at bounding box center [486, 260] width 178 height 30
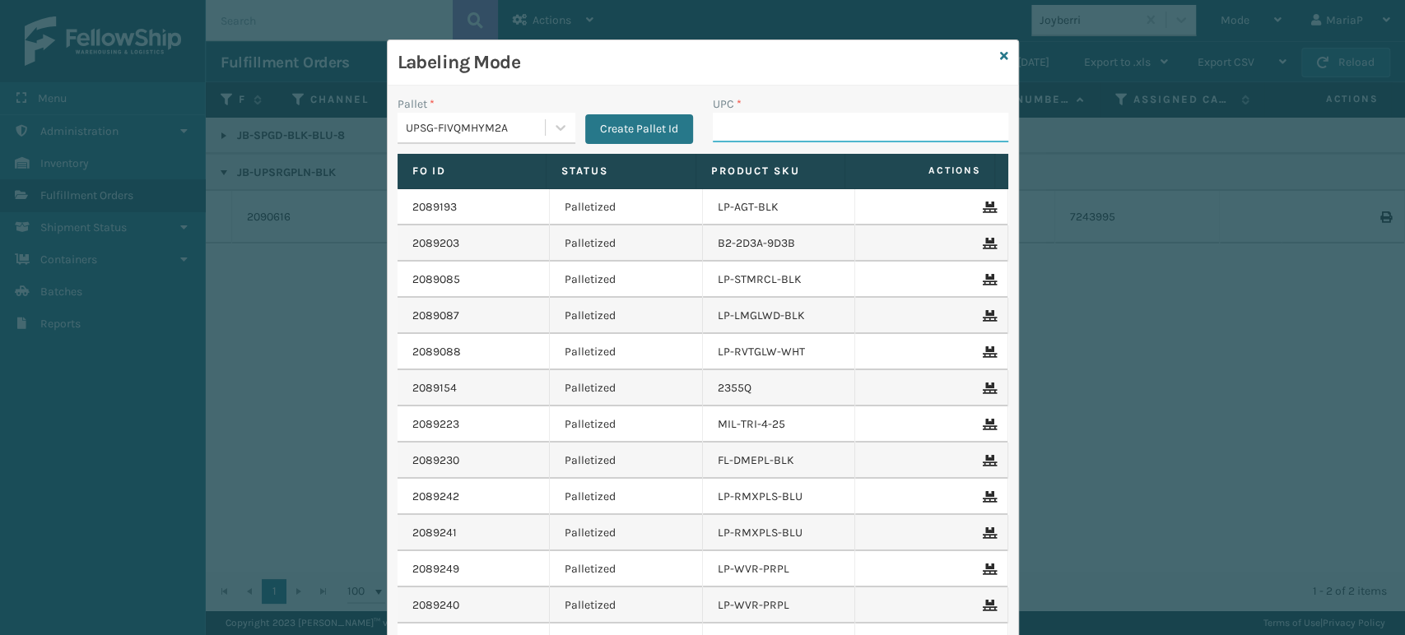
click at [745, 127] on input "UPC *" at bounding box center [860, 128] width 295 height 30
paste input "JB-SPGD-BLK-BLU-8"
click at [482, 128] on div "UPSG-FIVQMHYM2A" at bounding box center [476, 127] width 141 height 17
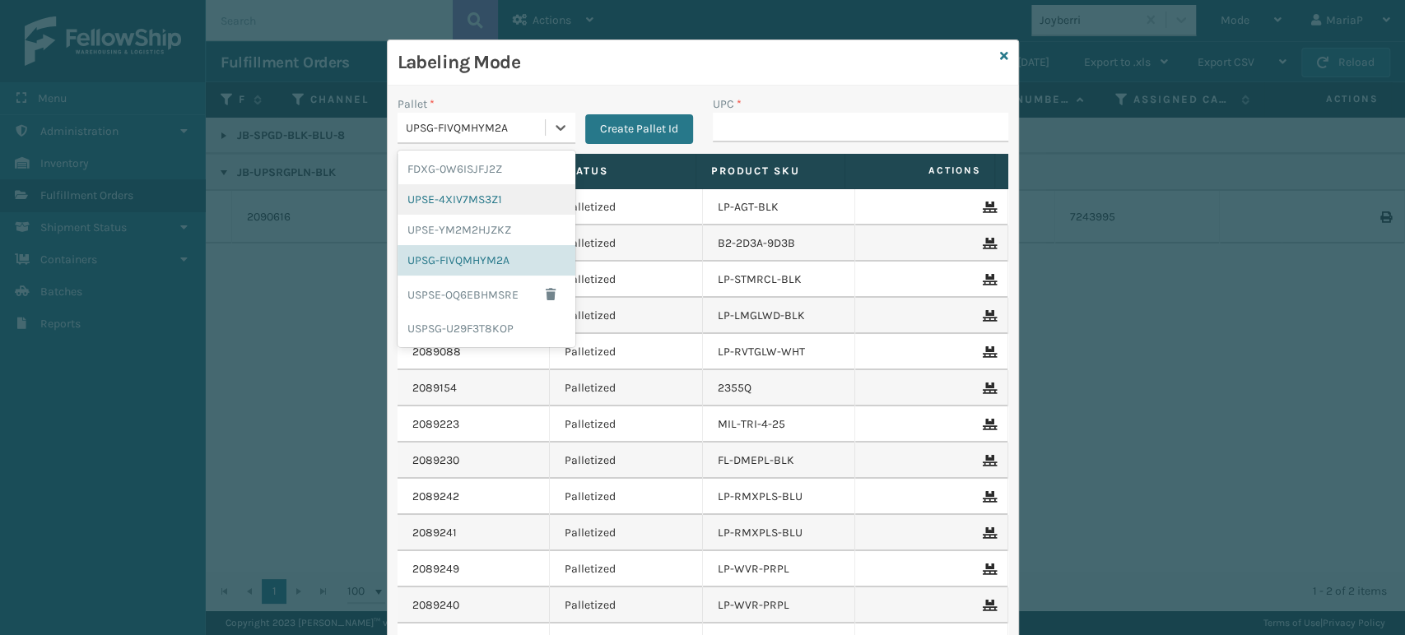
click at [461, 201] on div "UPSE-4XIV7MS3Z1" at bounding box center [486, 199] width 178 height 30
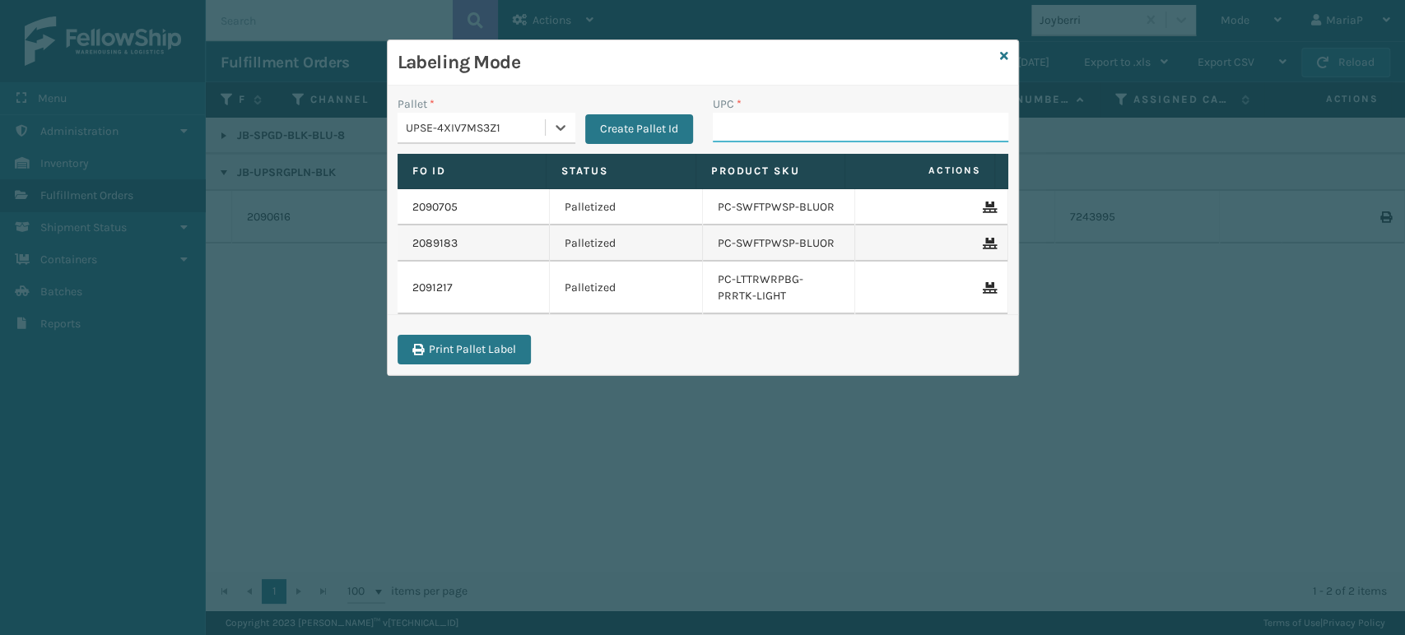
click at [745, 136] on input "UPC *" at bounding box center [860, 128] width 295 height 30
click at [1006, 50] on icon at bounding box center [1004, 56] width 8 height 12
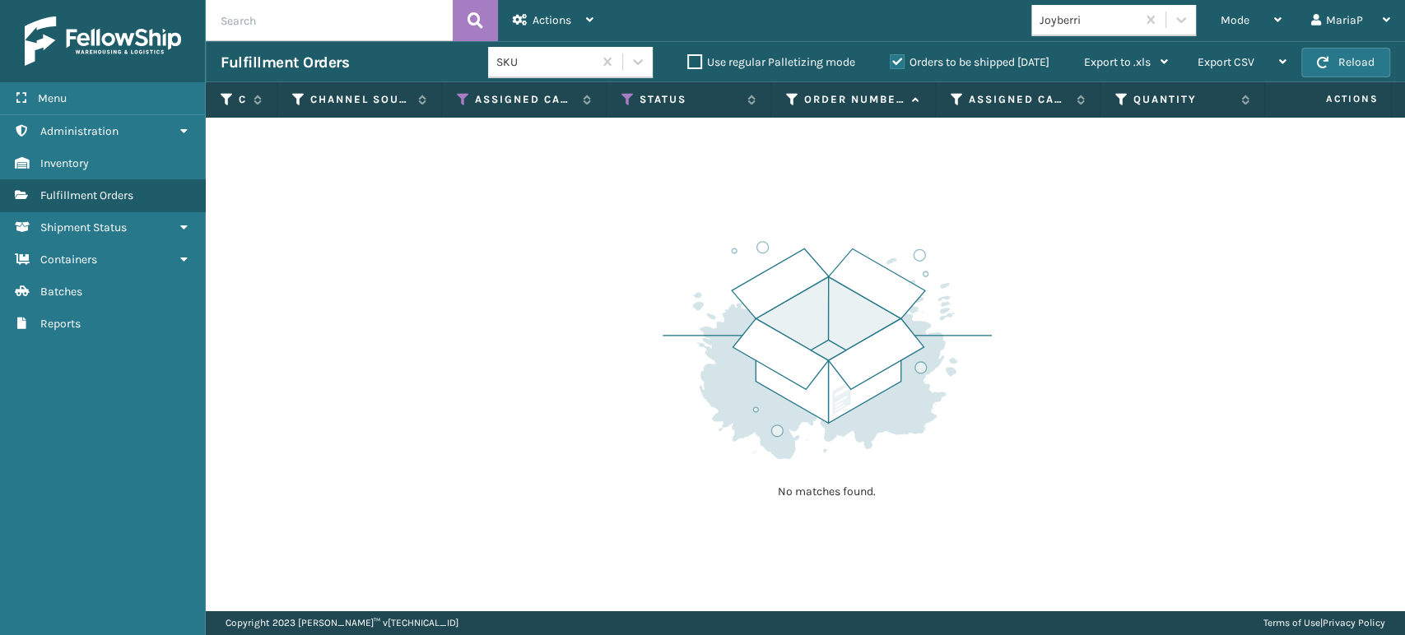
click at [1097, 21] on div "Joyberri" at bounding box center [1088, 20] width 98 height 17
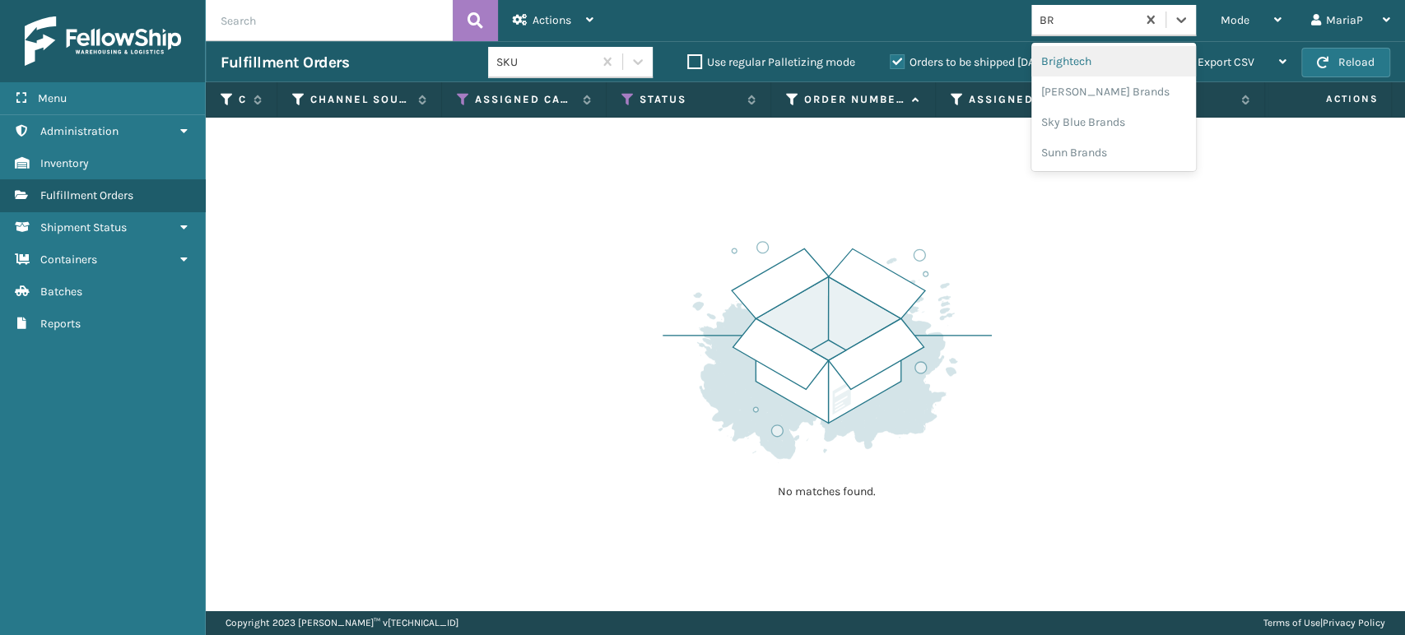
click at [1106, 61] on div "Brightech" at bounding box center [1113, 61] width 165 height 30
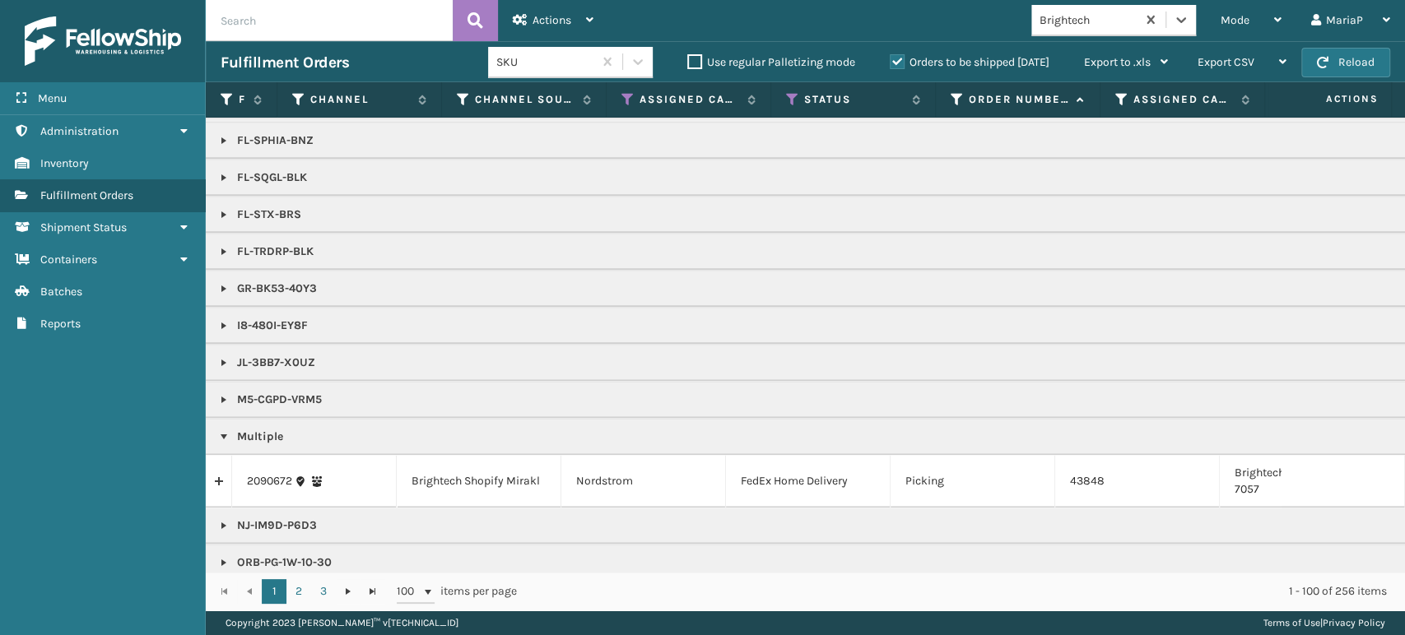
scroll to position [1371, 0]
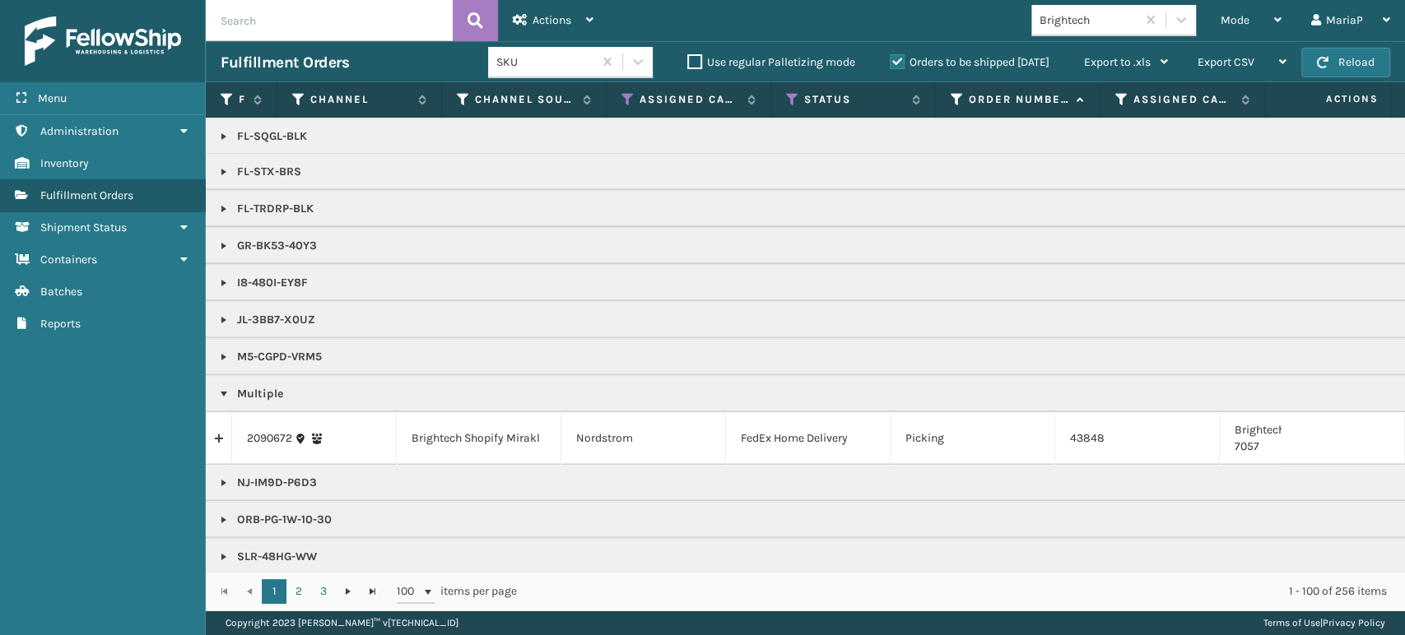
click at [222, 436] on link at bounding box center [219, 438] width 26 height 26
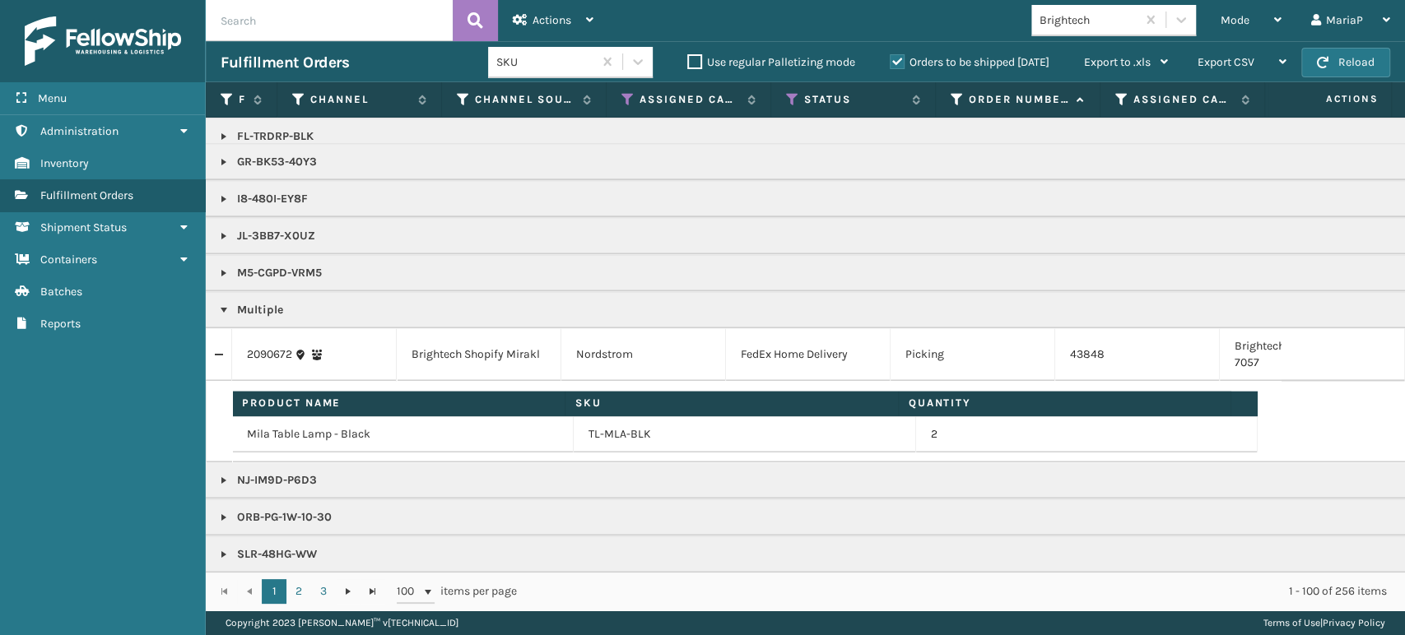
scroll to position [1554, 0]
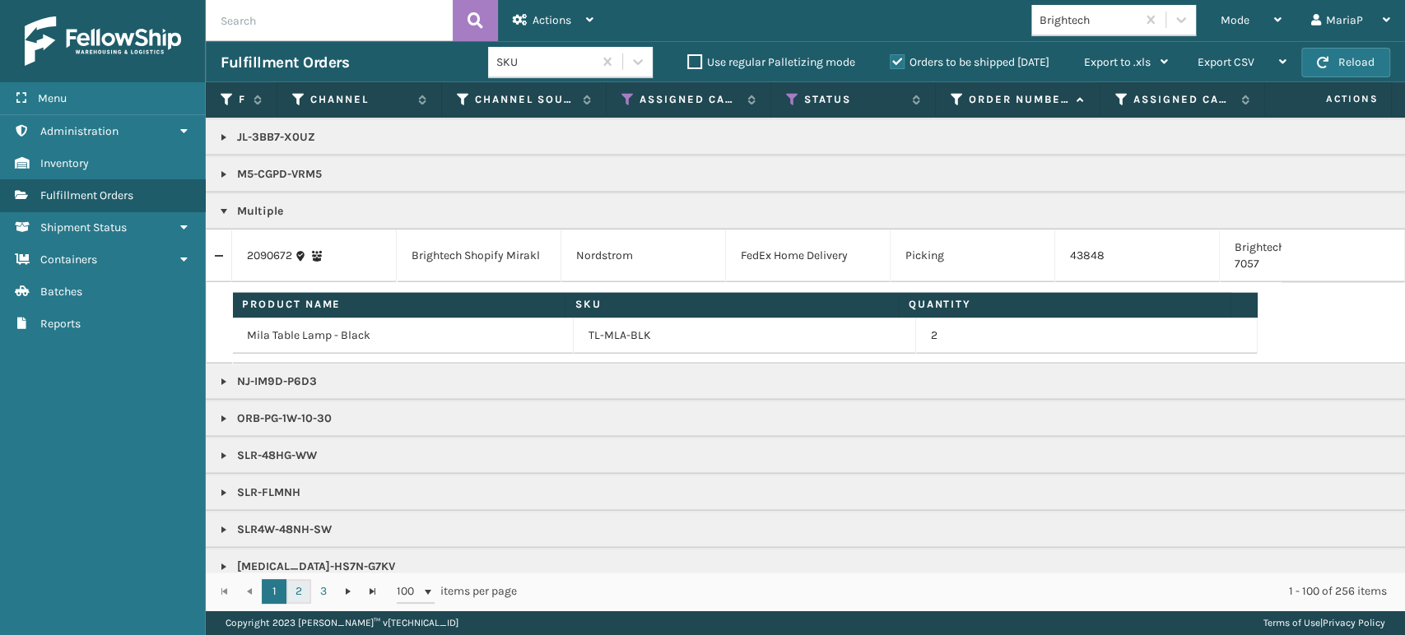
click at [304, 586] on link "2" at bounding box center [298, 591] width 25 height 25
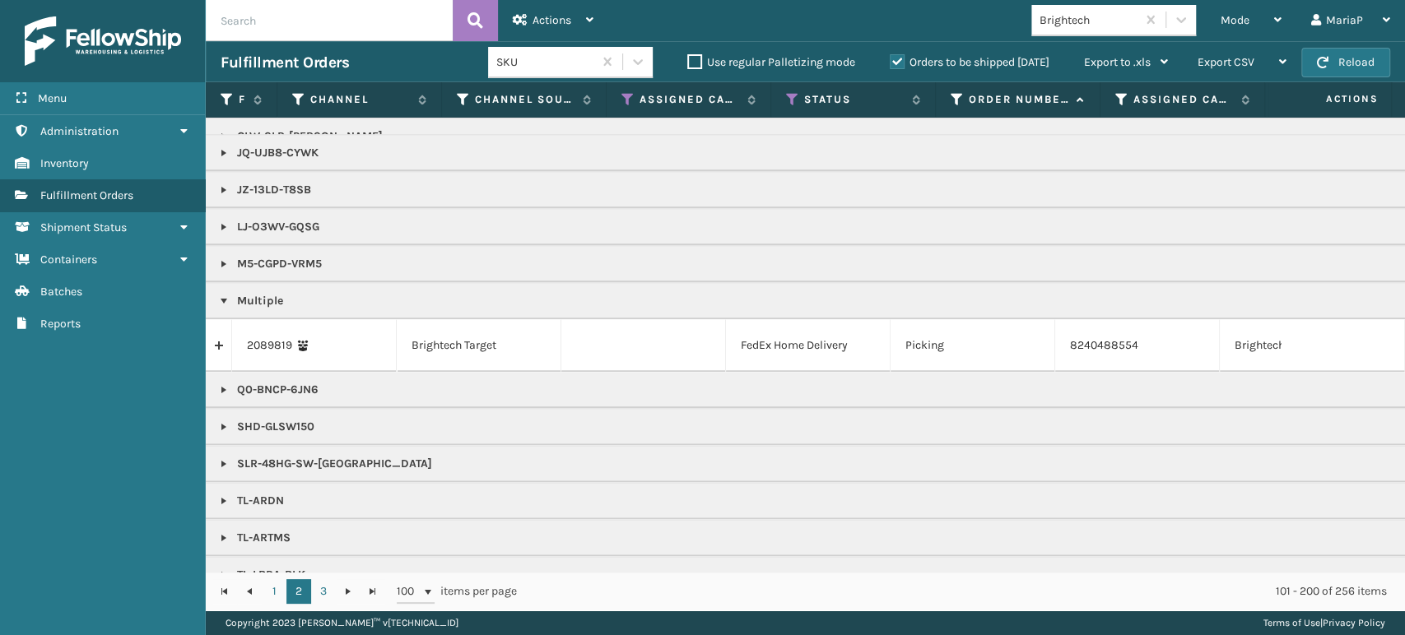
scroll to position [1280, 0]
click at [316, 590] on link "3" at bounding box center [323, 591] width 25 height 25
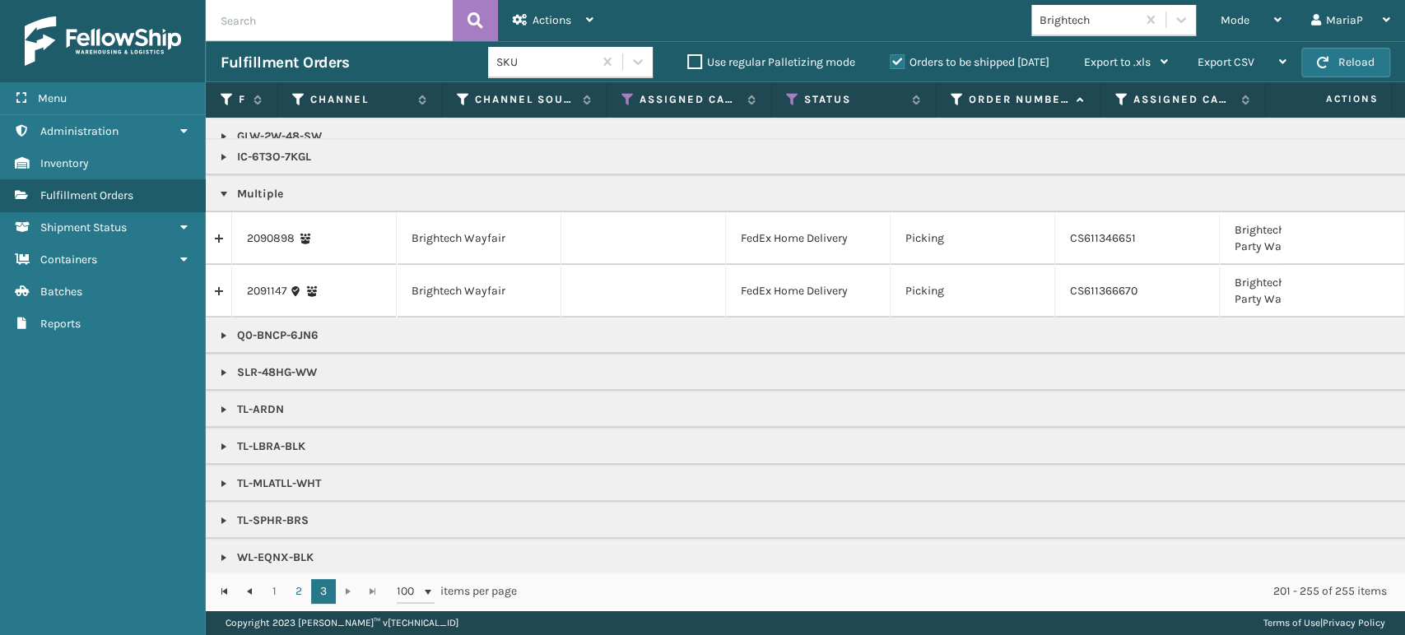
scroll to position [639, 0]
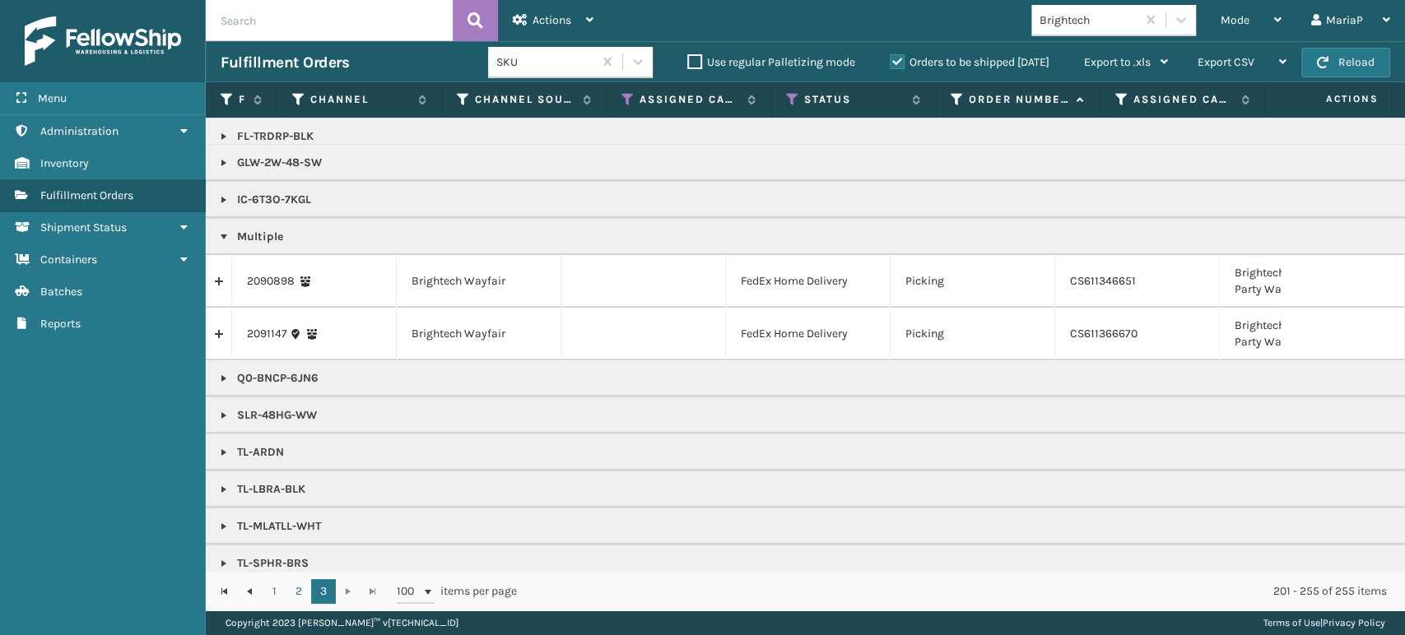
click at [224, 332] on link at bounding box center [219, 334] width 26 height 26
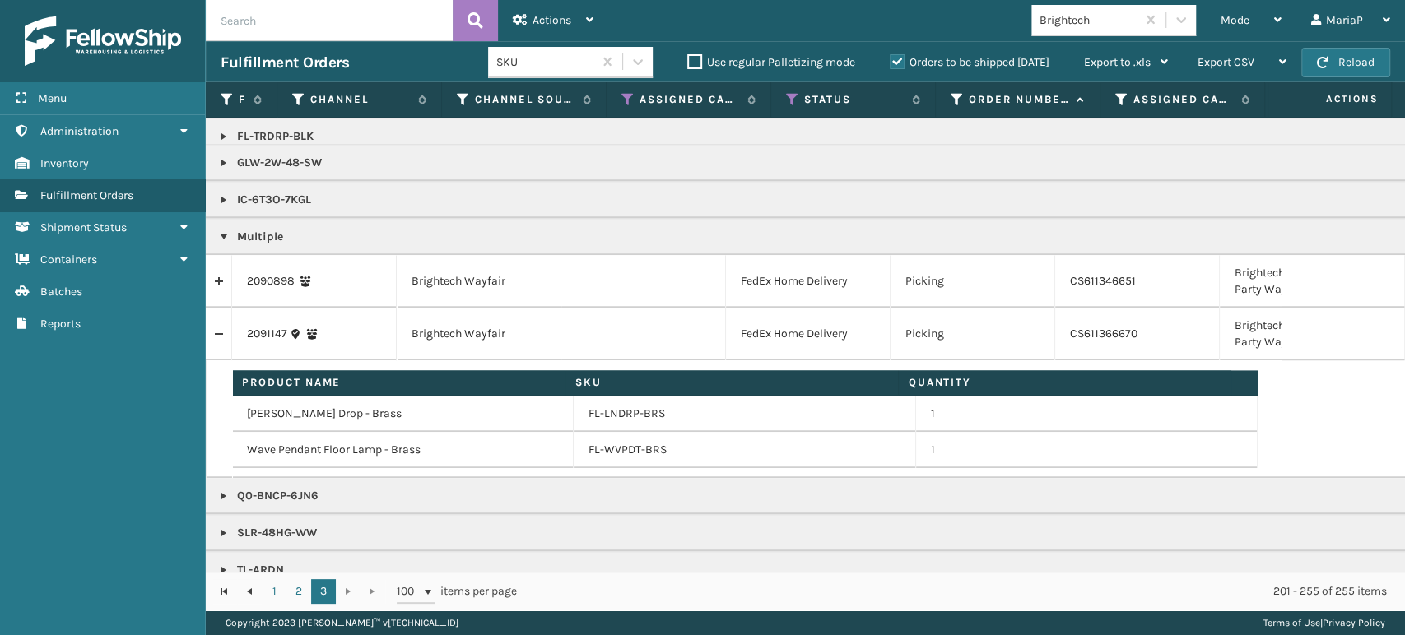
click at [221, 282] on link at bounding box center [219, 281] width 26 height 26
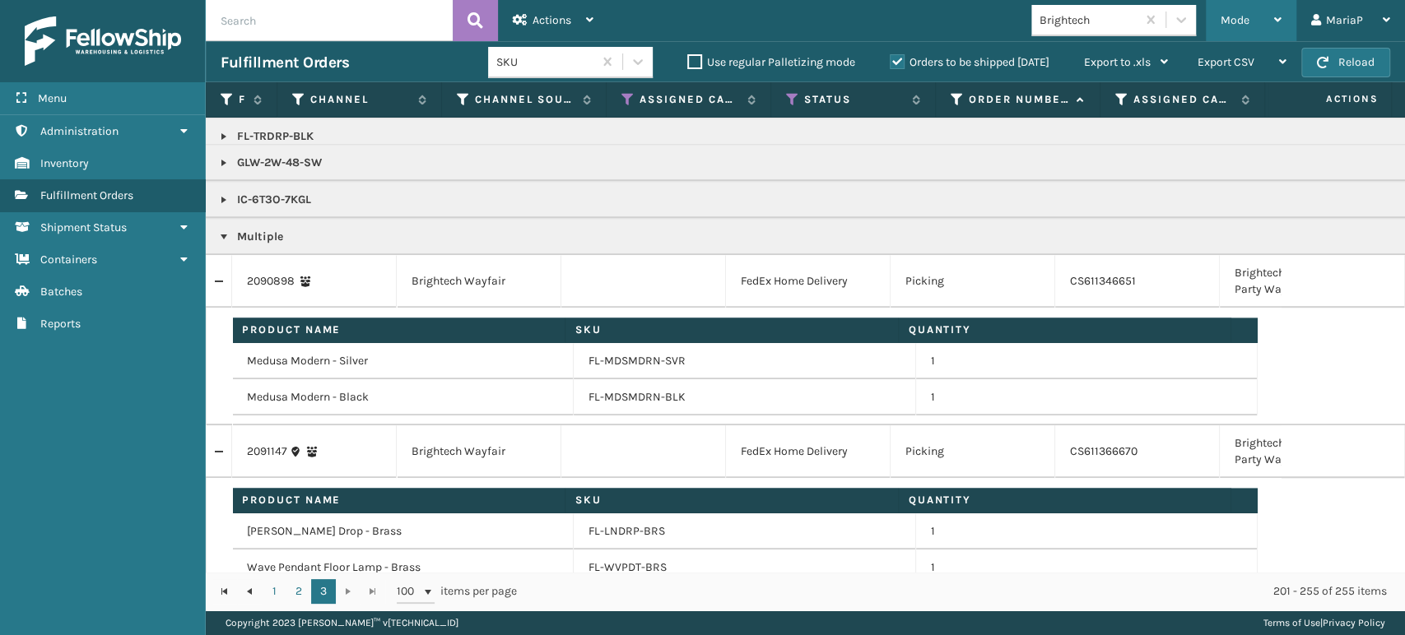
click at [1228, 19] on span "Mode" at bounding box center [1234, 20] width 29 height 14
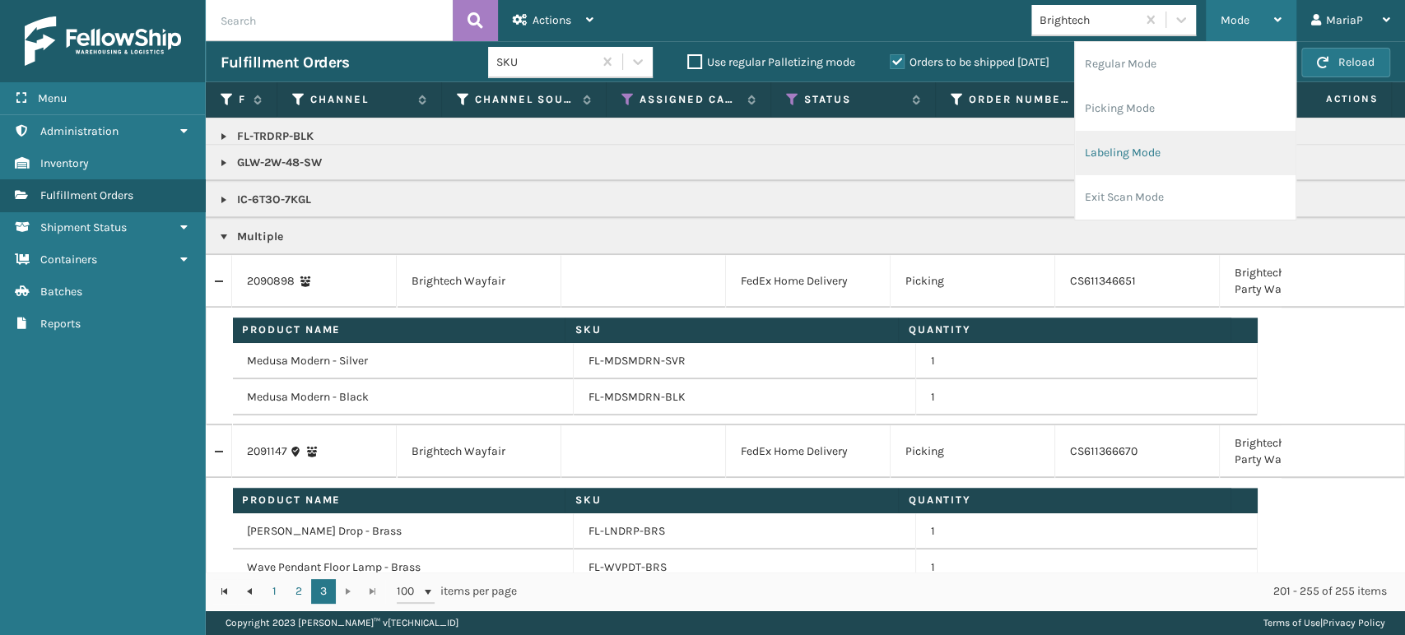
click at [1167, 155] on li "Labeling Mode" at bounding box center [1185, 153] width 221 height 44
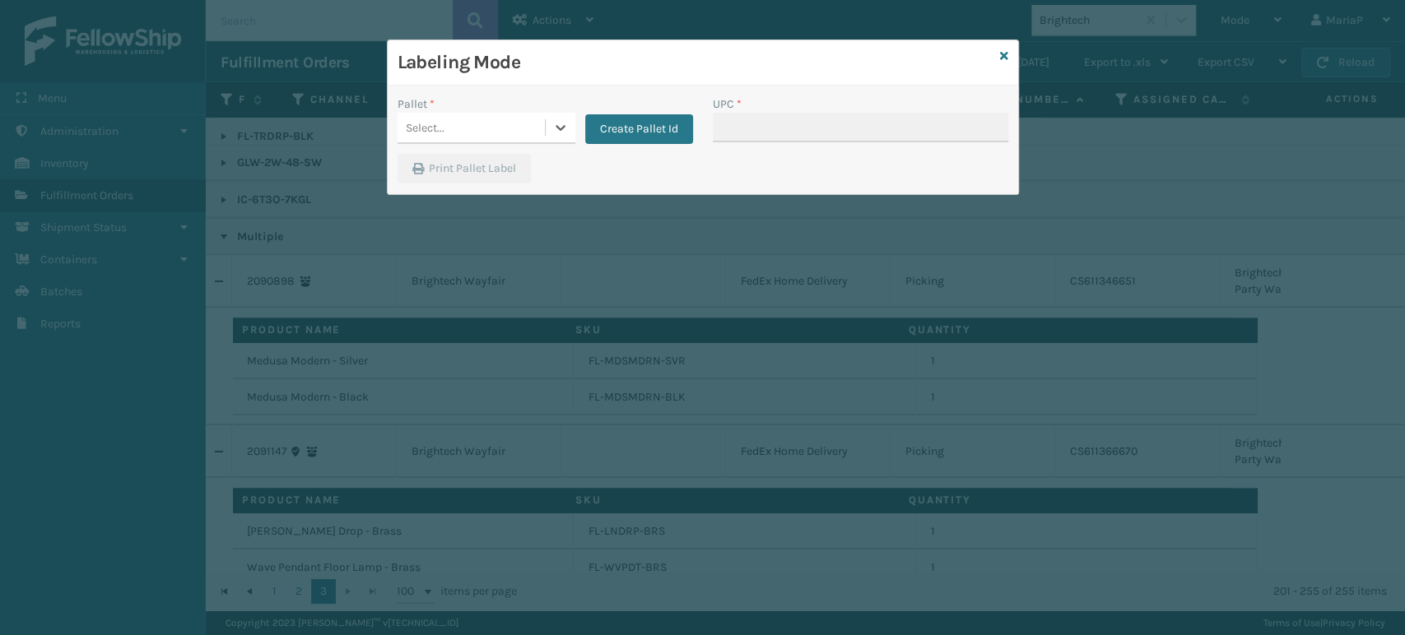
click at [423, 132] on div "Select..." at bounding box center [425, 127] width 39 height 17
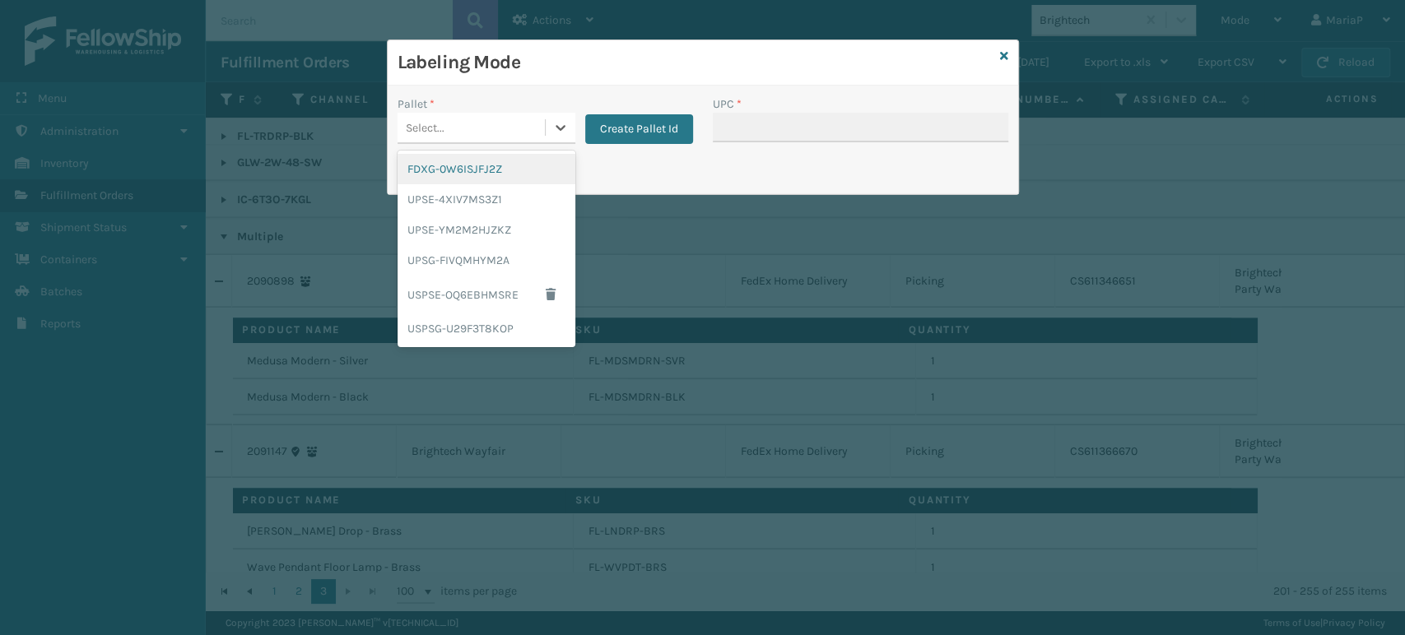
click at [485, 166] on div "FDXG-0W6ISJFJ2Z" at bounding box center [486, 169] width 178 height 30
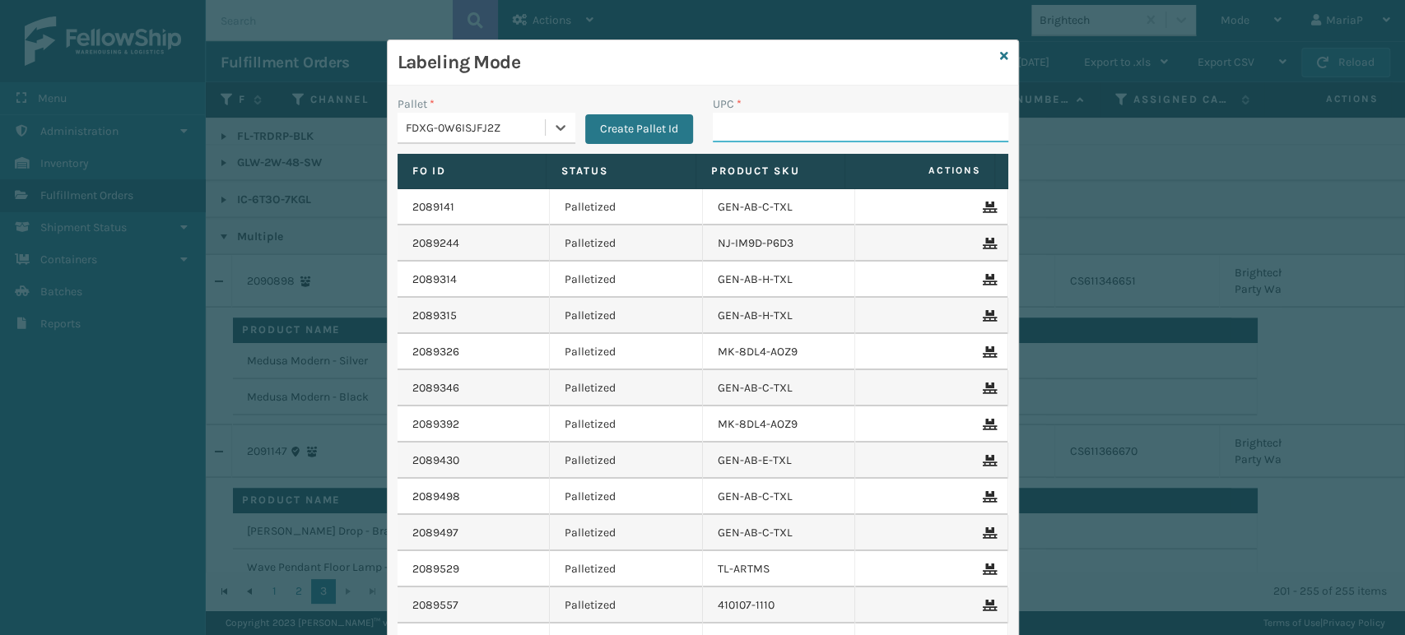
click at [759, 125] on input "UPC *" at bounding box center [860, 128] width 295 height 30
click at [1000, 58] on icon at bounding box center [1004, 56] width 8 height 12
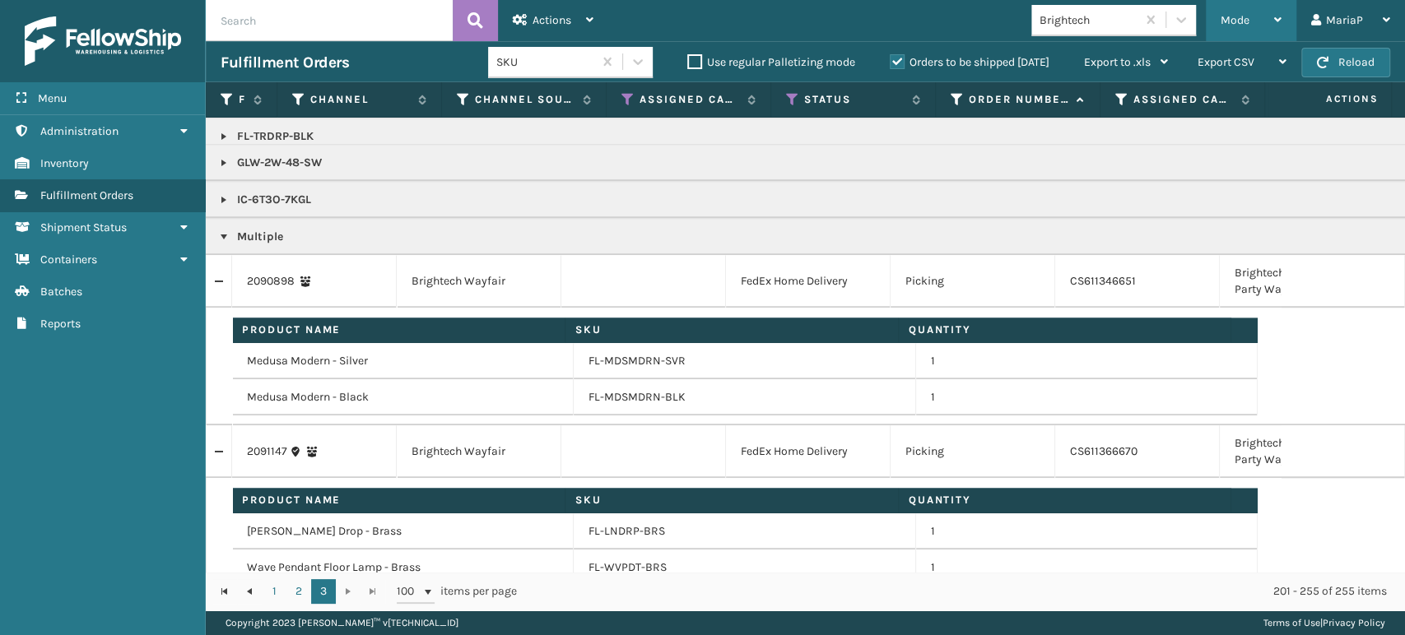
click at [1227, 18] on span "Mode" at bounding box center [1234, 20] width 29 height 14
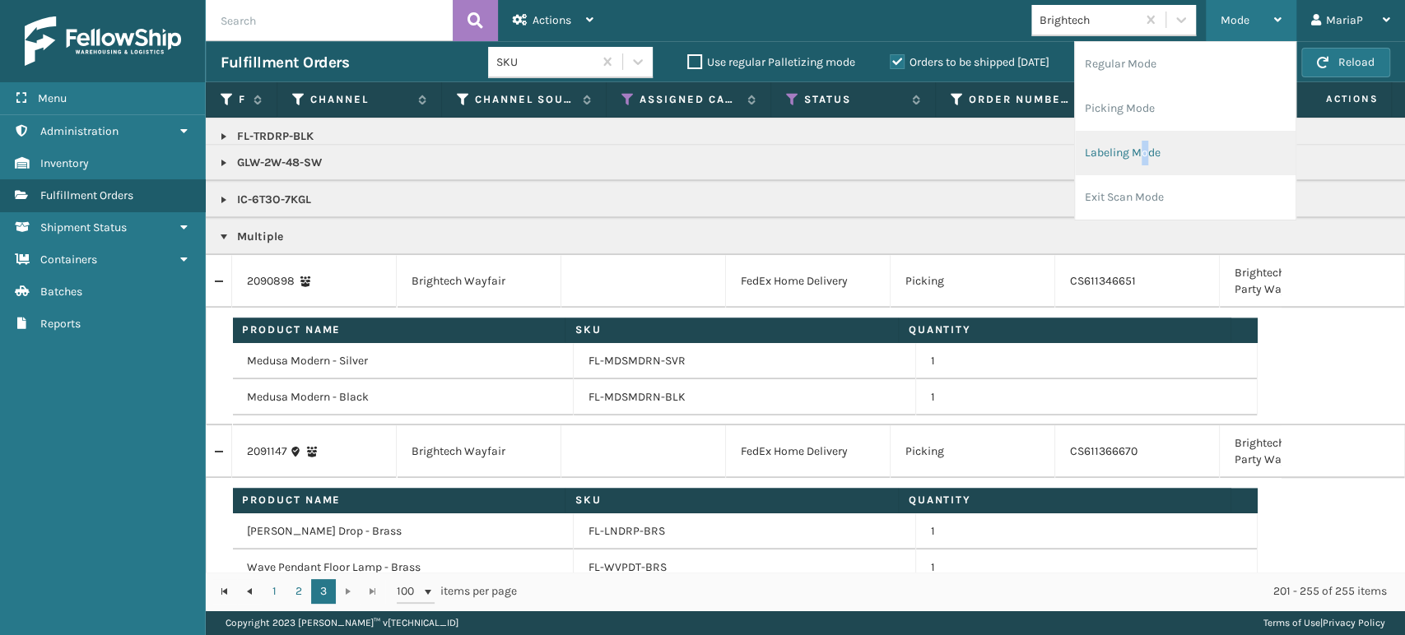
click at [1141, 151] on li "Labeling Mode" at bounding box center [1185, 153] width 221 height 44
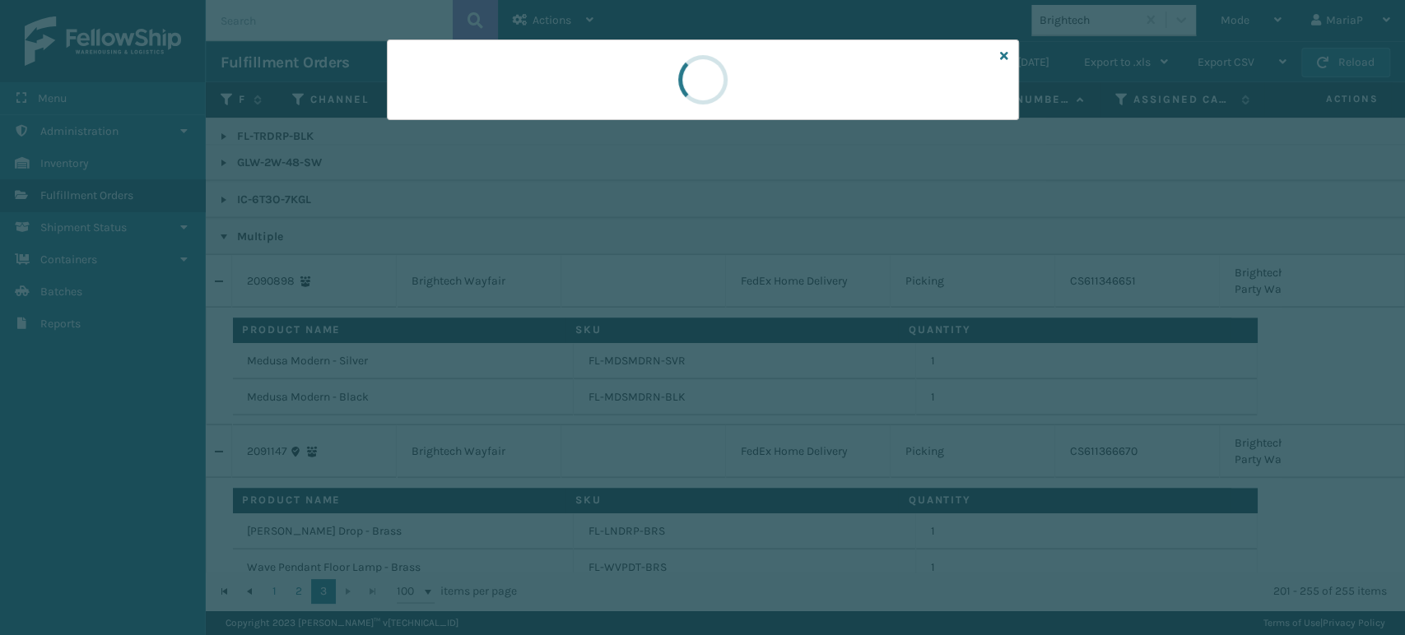
click at [490, 123] on div at bounding box center [702, 317] width 1405 height 635
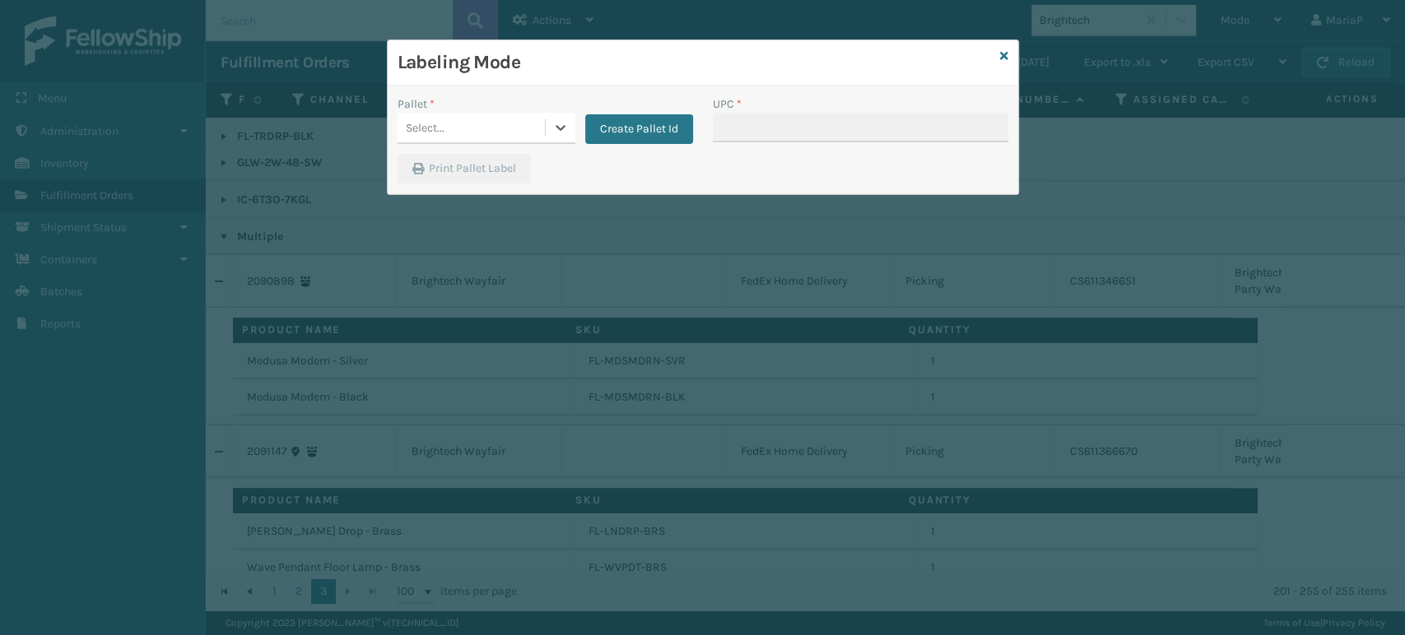
click at [490, 123] on div "Select..." at bounding box center [470, 127] width 147 height 27
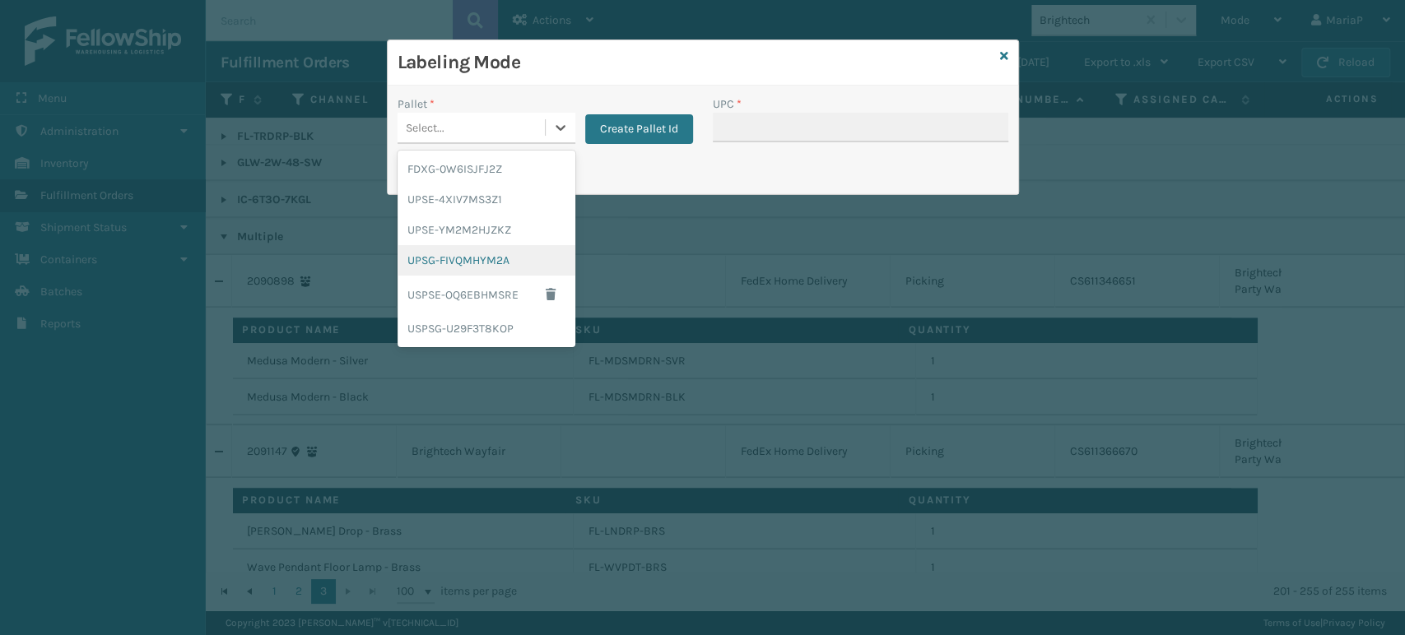
click at [495, 262] on div "UPSG-FIVQMHYM2A" at bounding box center [486, 260] width 178 height 30
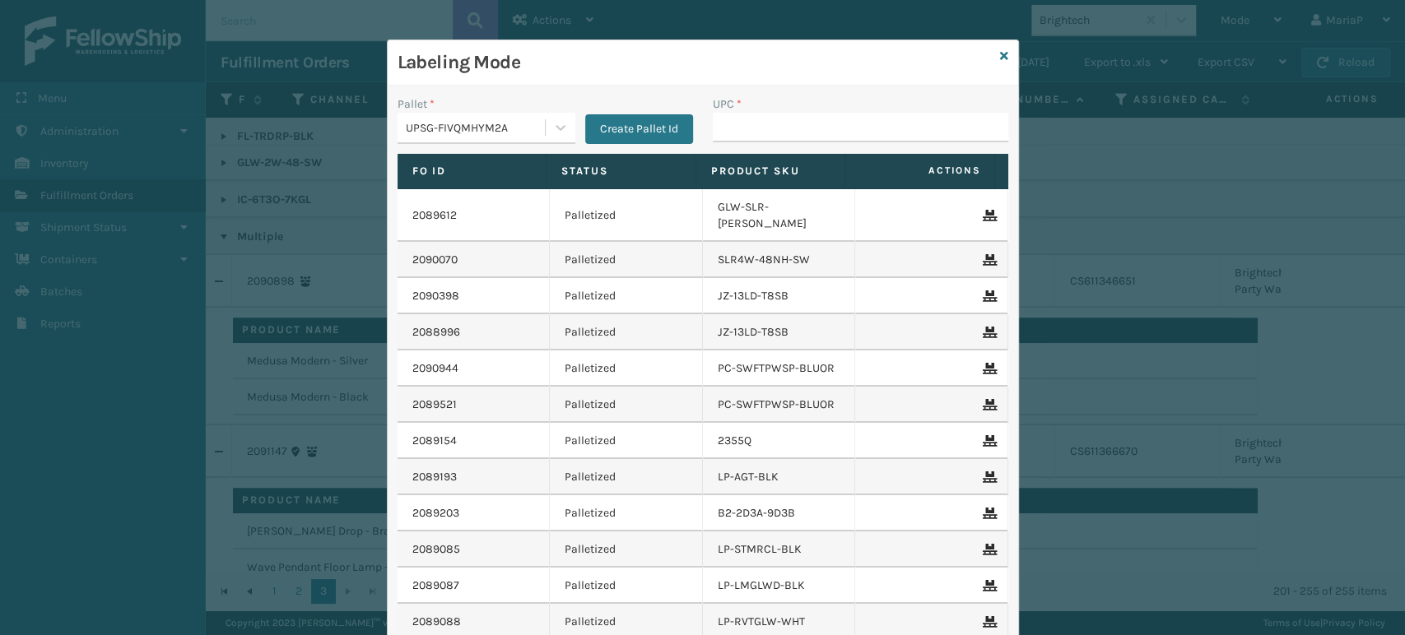
click at [501, 110] on div "Pallet *" at bounding box center [486, 103] width 178 height 17
click at [514, 136] on div "UPSG-FIVQMHYM2A" at bounding box center [476, 127] width 141 height 17
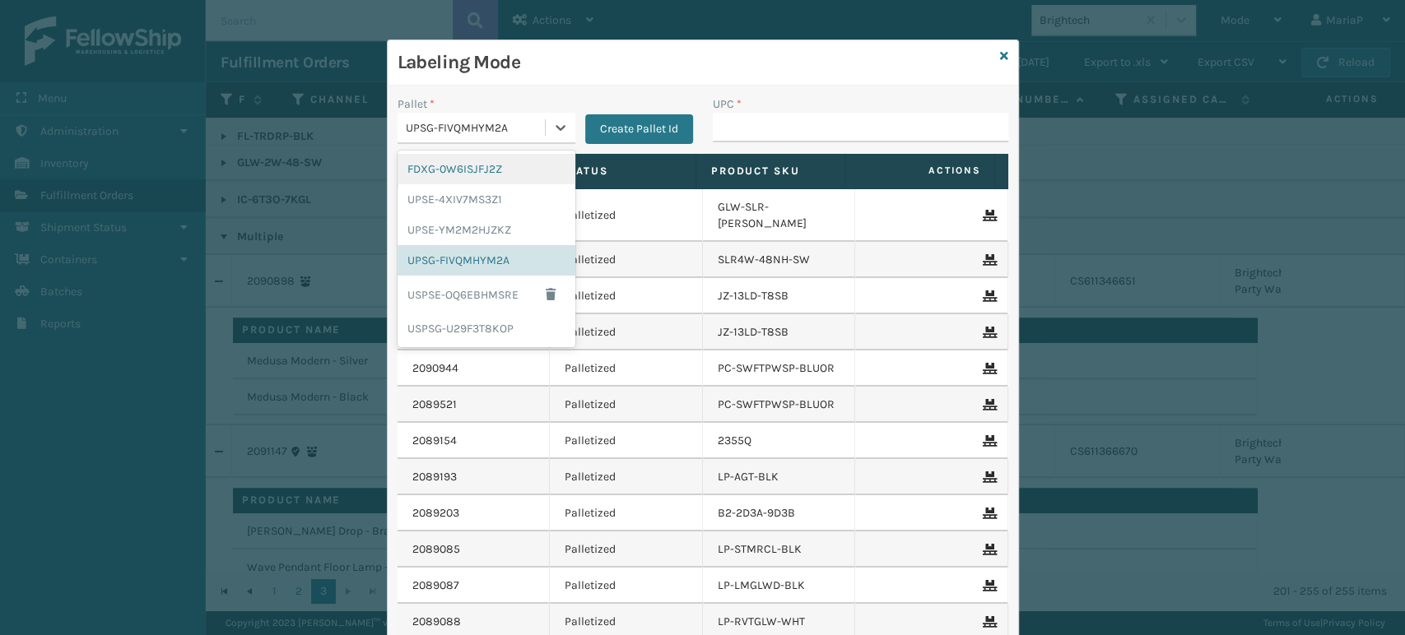
click at [497, 172] on div "FDXG-0W6ISJFJ2Z" at bounding box center [486, 169] width 178 height 30
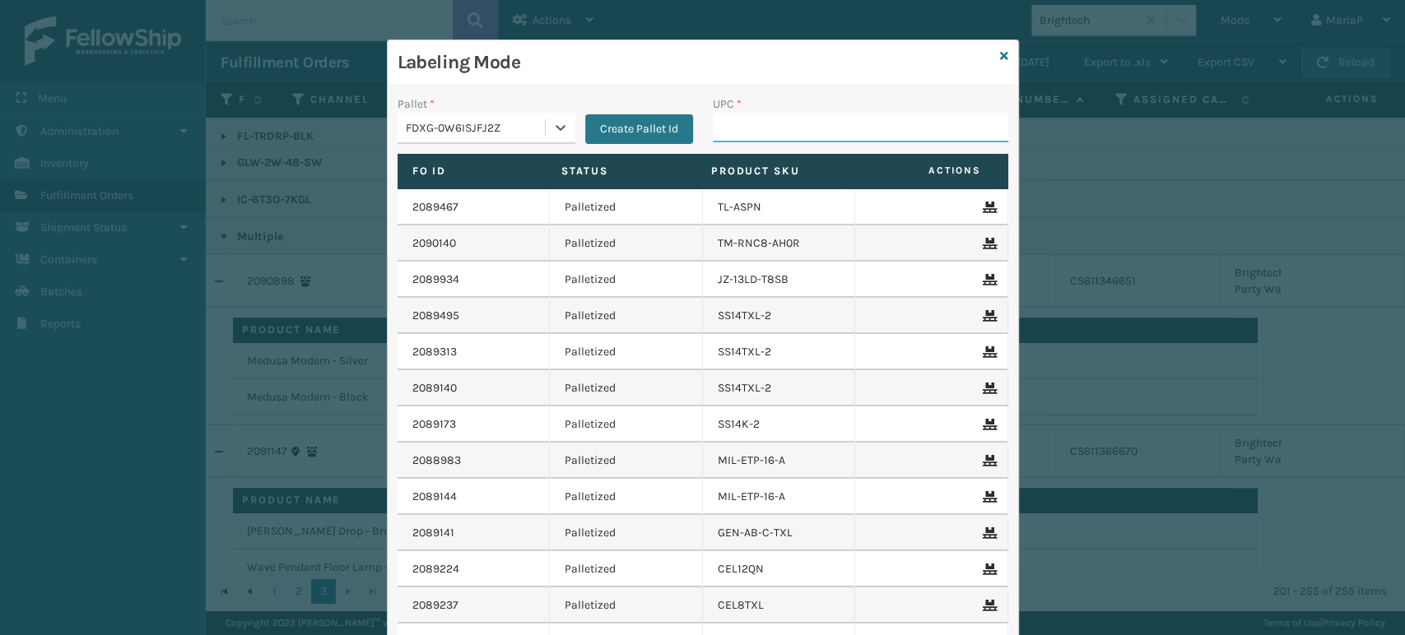
click at [769, 129] on input "UPC *" at bounding box center [860, 128] width 295 height 30
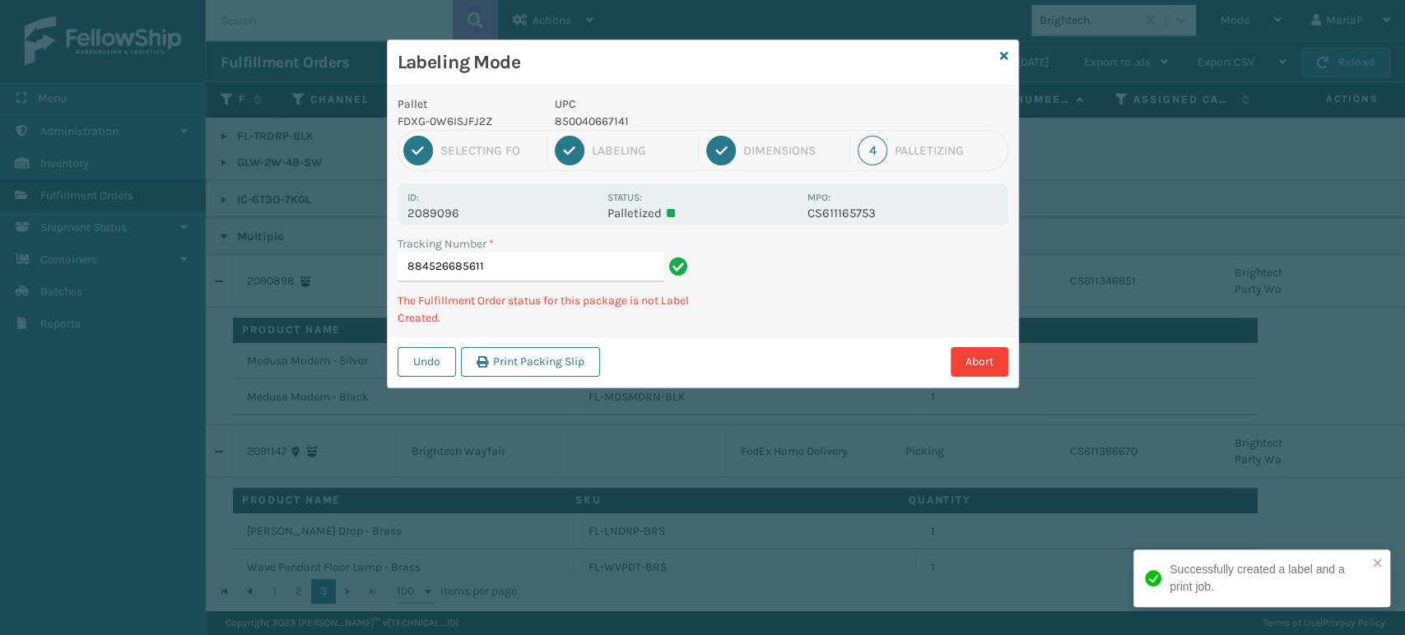
click at [583, 121] on p "850040667141" at bounding box center [676, 121] width 243 height 17
click at [581, 120] on p "850040667141" at bounding box center [676, 121] width 243 height 17
copy p "850040667141"
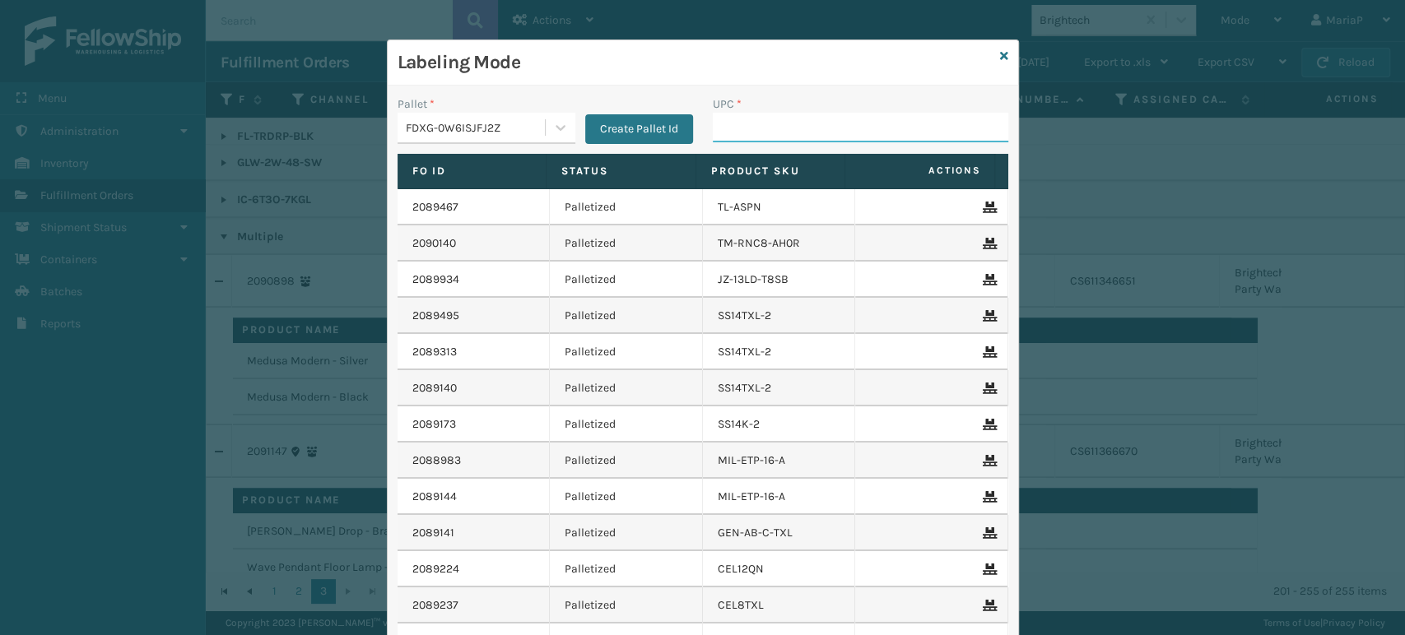
click at [806, 119] on input "UPC *" at bounding box center [860, 128] width 295 height 30
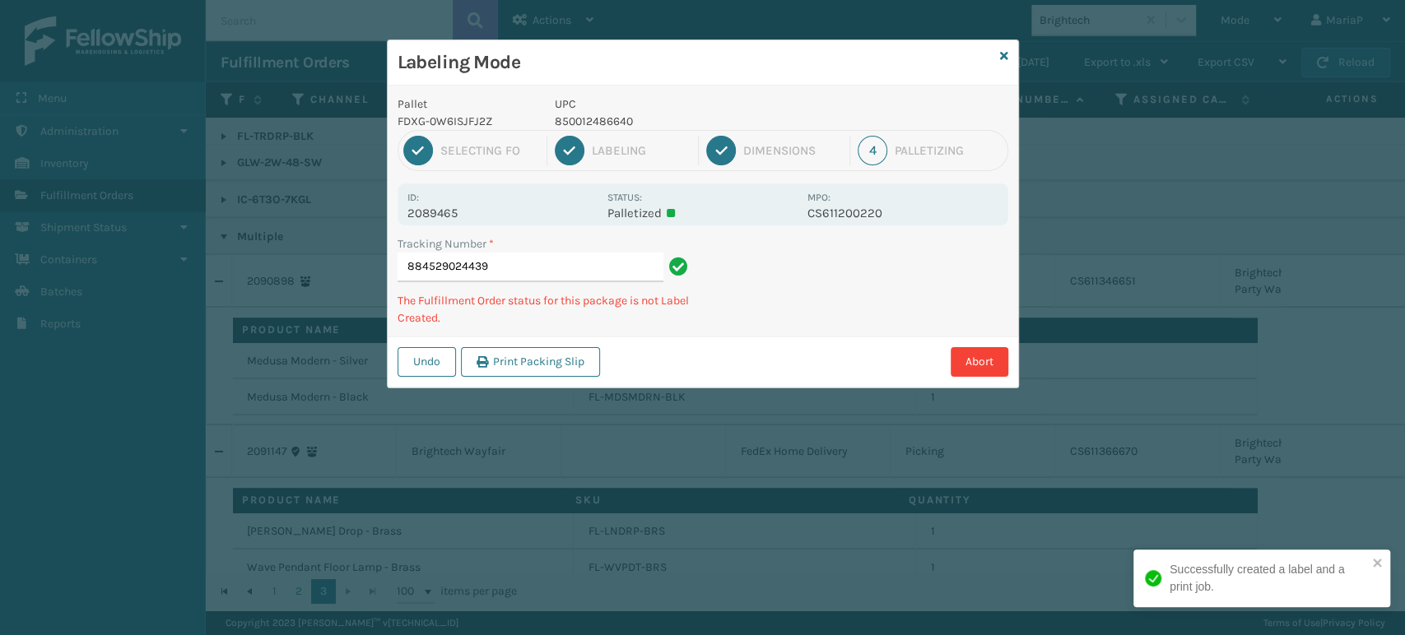
click at [592, 119] on p "850012486640" at bounding box center [676, 121] width 243 height 17
copy p "850012486640"
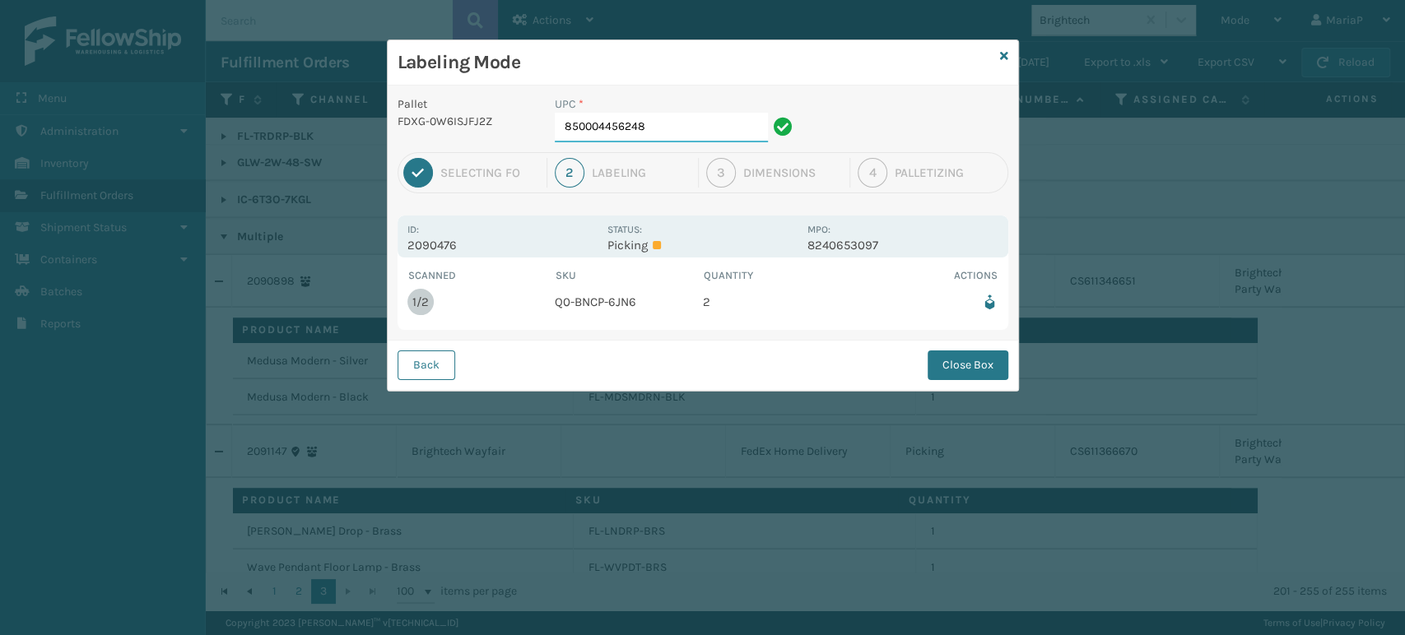
click at [651, 116] on input "850004456248" at bounding box center [661, 128] width 213 height 30
click at [950, 360] on button "Close Box" at bounding box center [967, 366] width 81 height 30
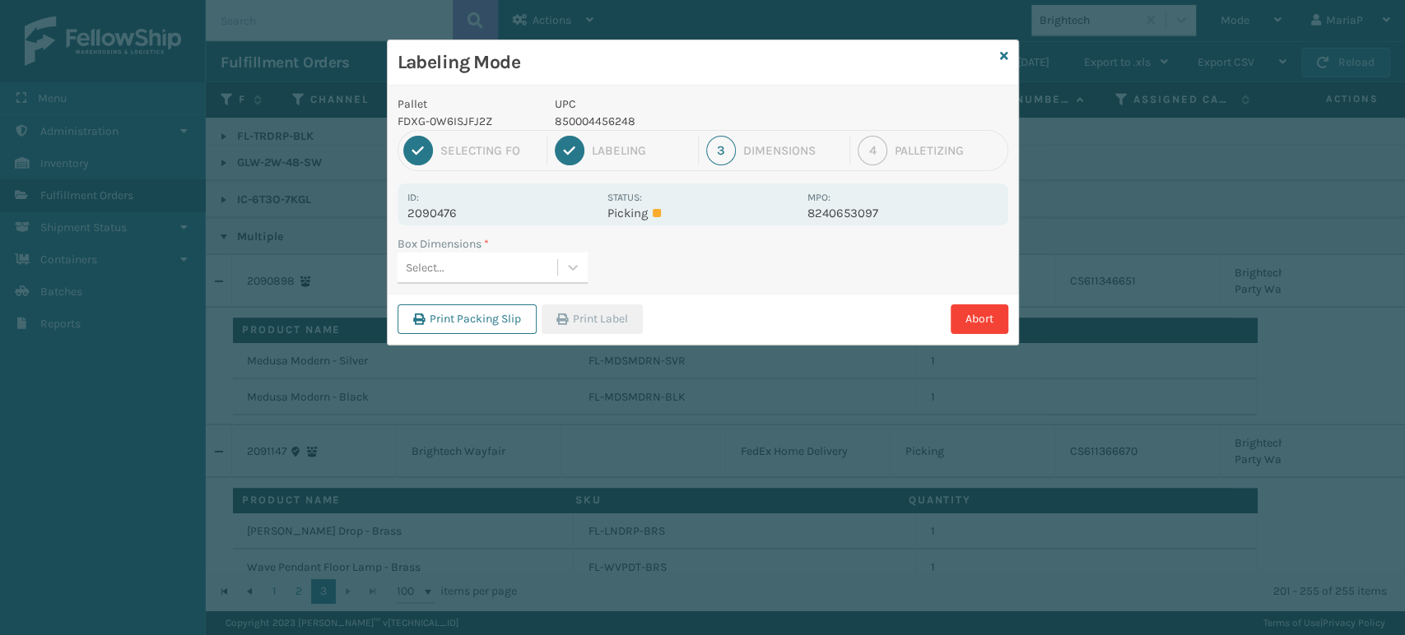
click at [550, 267] on div "Select..." at bounding box center [477, 267] width 160 height 27
click at [598, 319] on button "Print Label" at bounding box center [591, 319] width 101 height 30
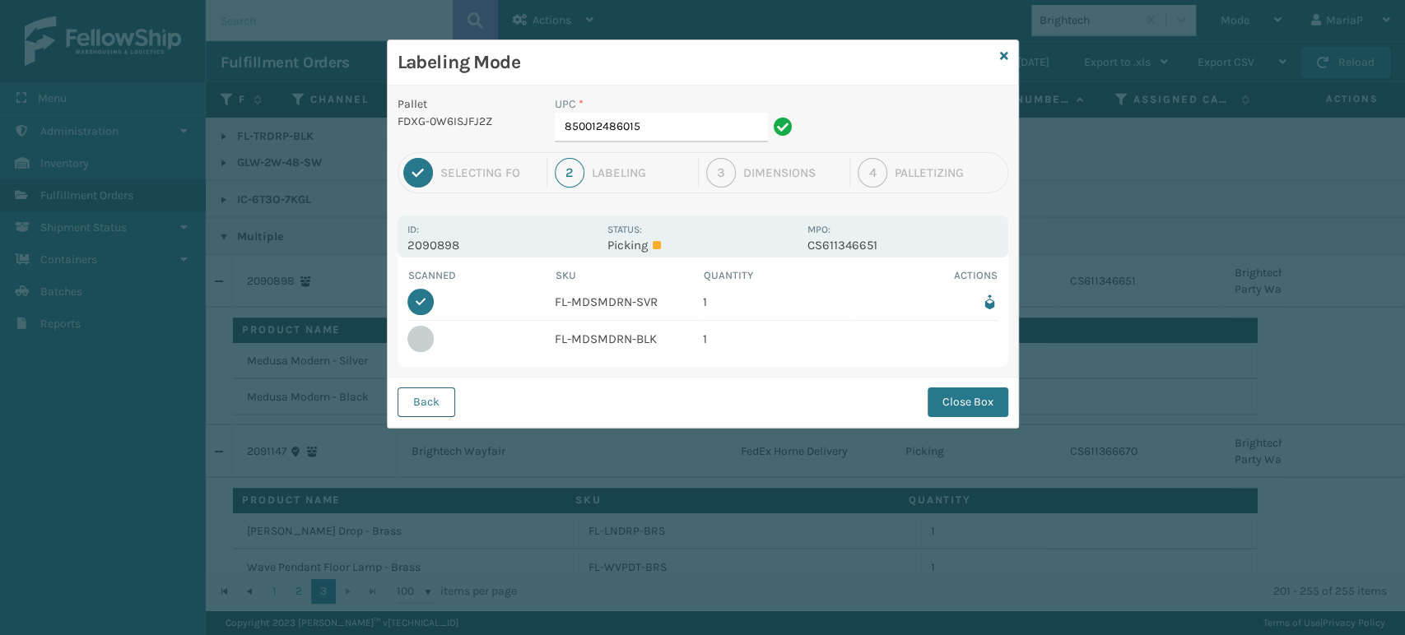
click at [428, 406] on button "Back" at bounding box center [426, 403] width 58 height 30
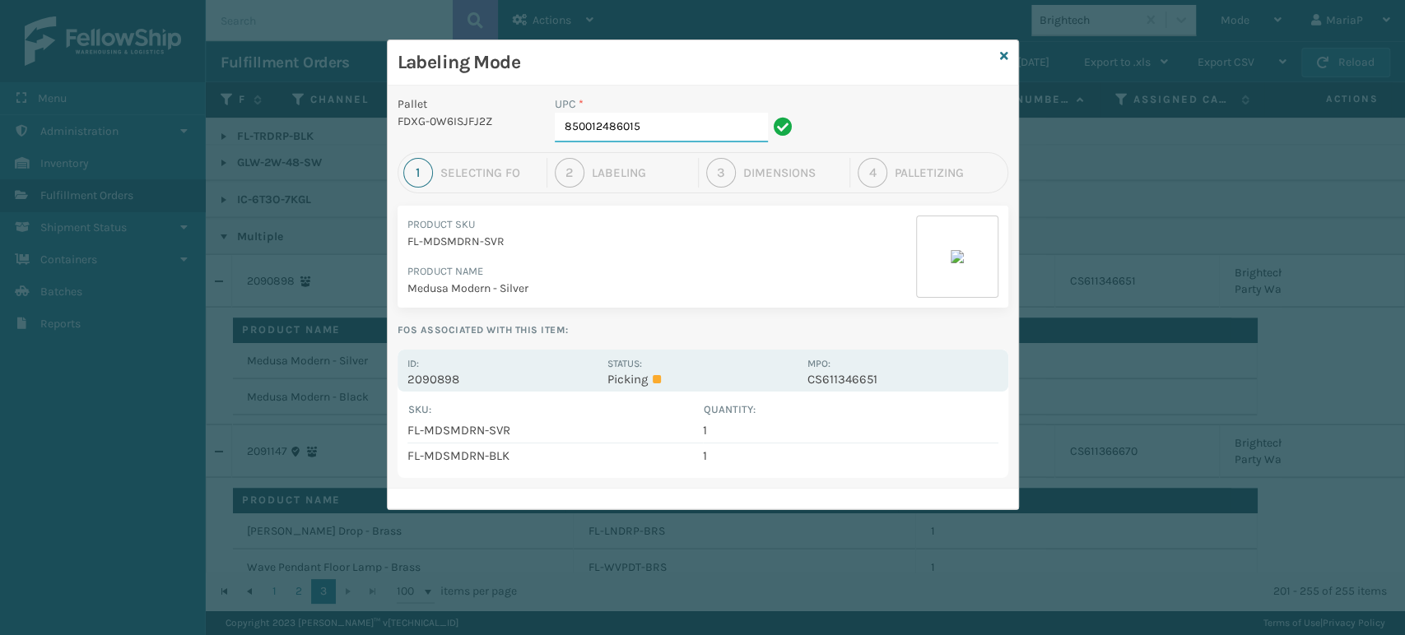
click at [659, 132] on input "850012486015" at bounding box center [661, 128] width 213 height 30
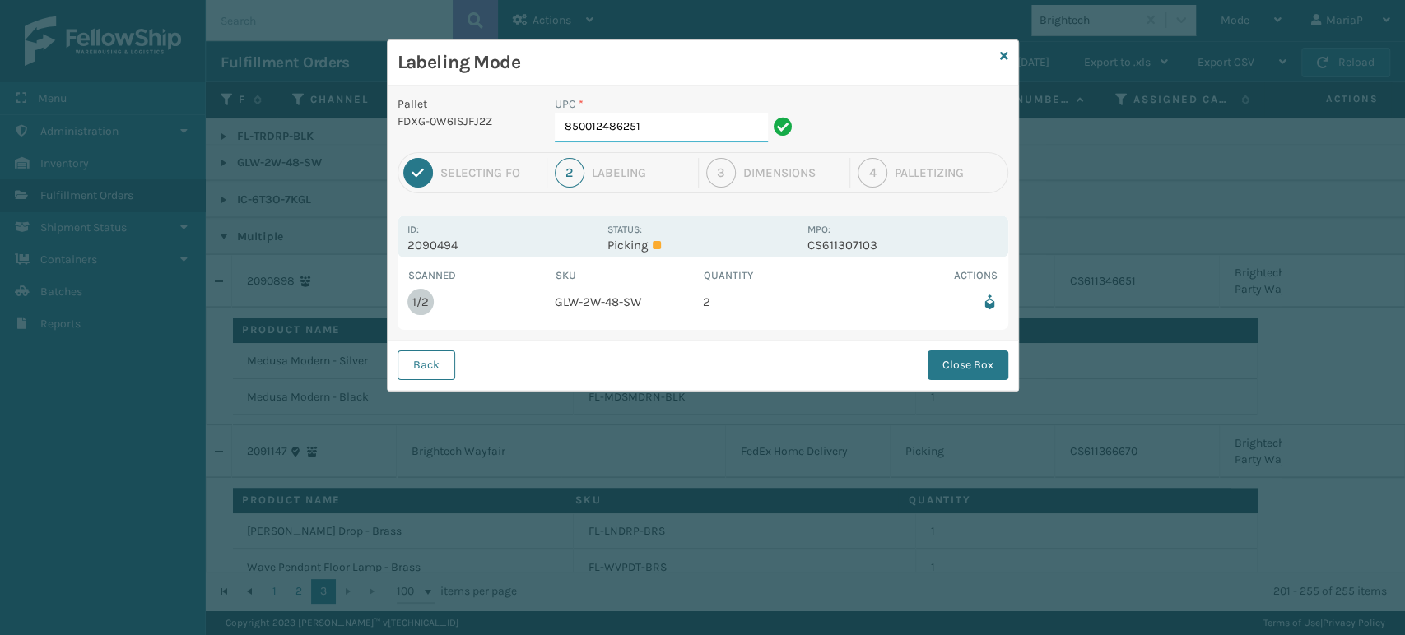
click at [685, 129] on input "850012486251" at bounding box center [661, 128] width 213 height 30
click at [1002, 374] on button "Close Box" at bounding box center [967, 366] width 81 height 30
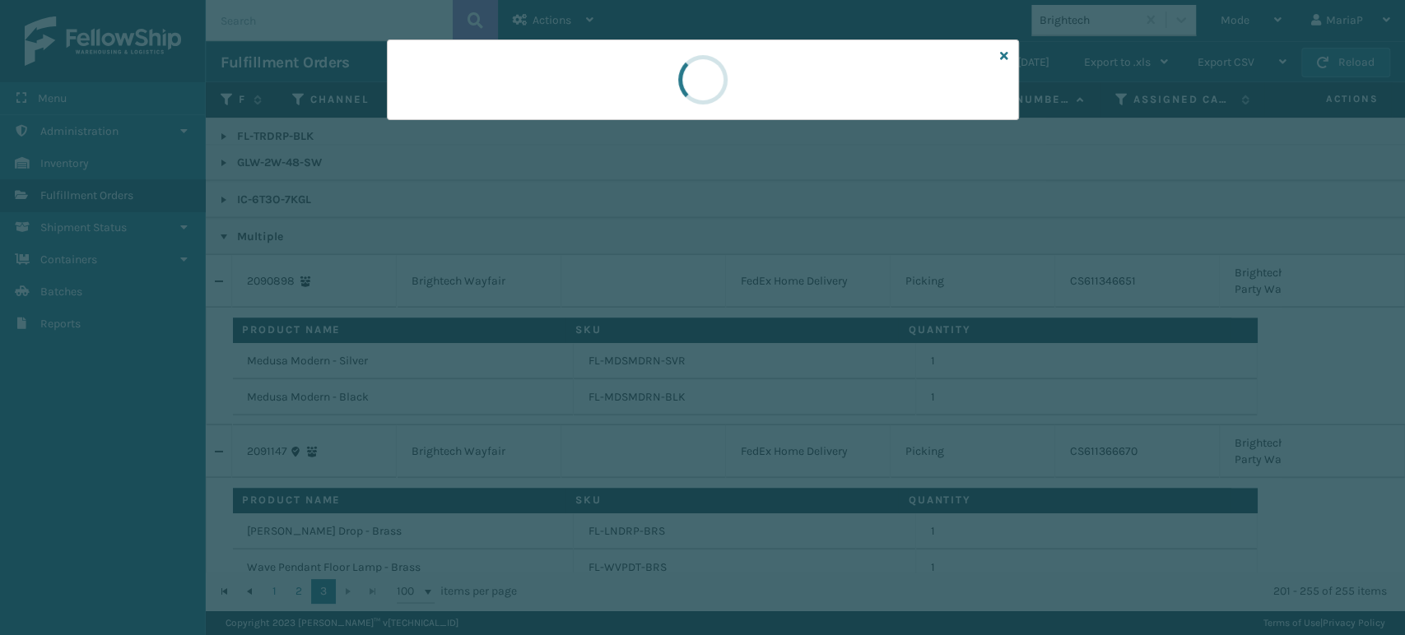
click at [1003, 374] on div at bounding box center [702, 317] width 1405 height 635
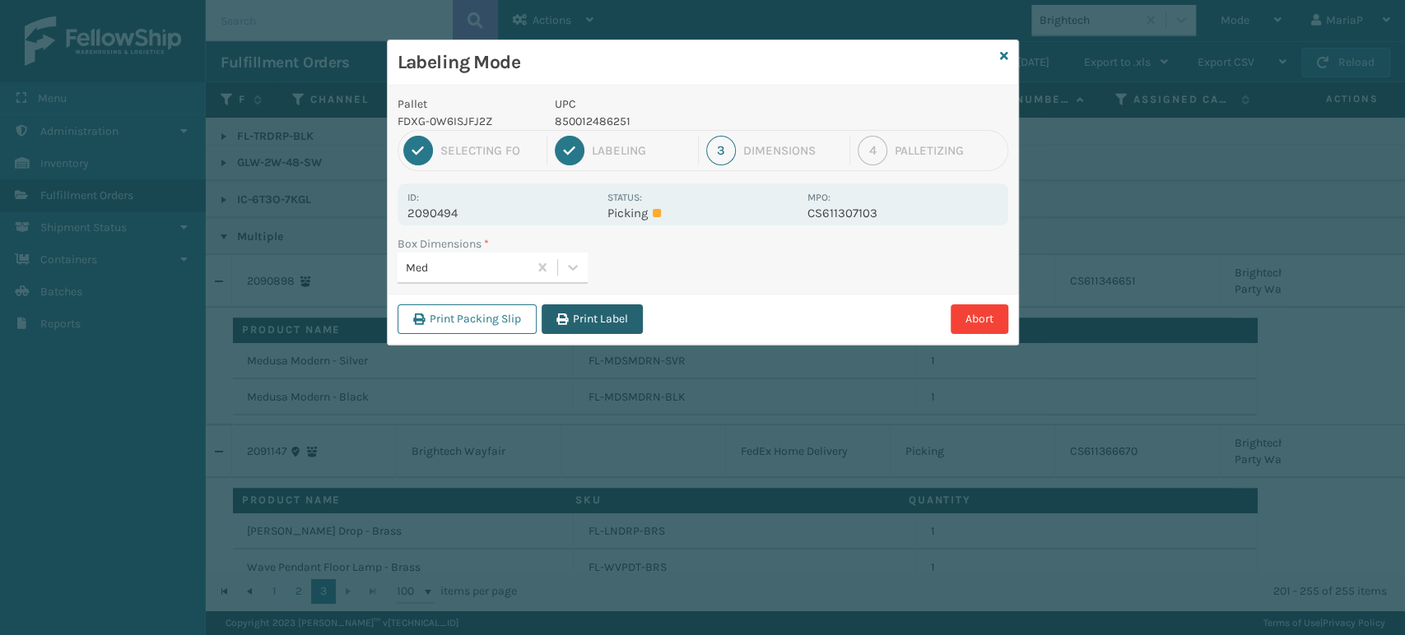
click at [618, 311] on button "Print Label" at bounding box center [591, 319] width 101 height 30
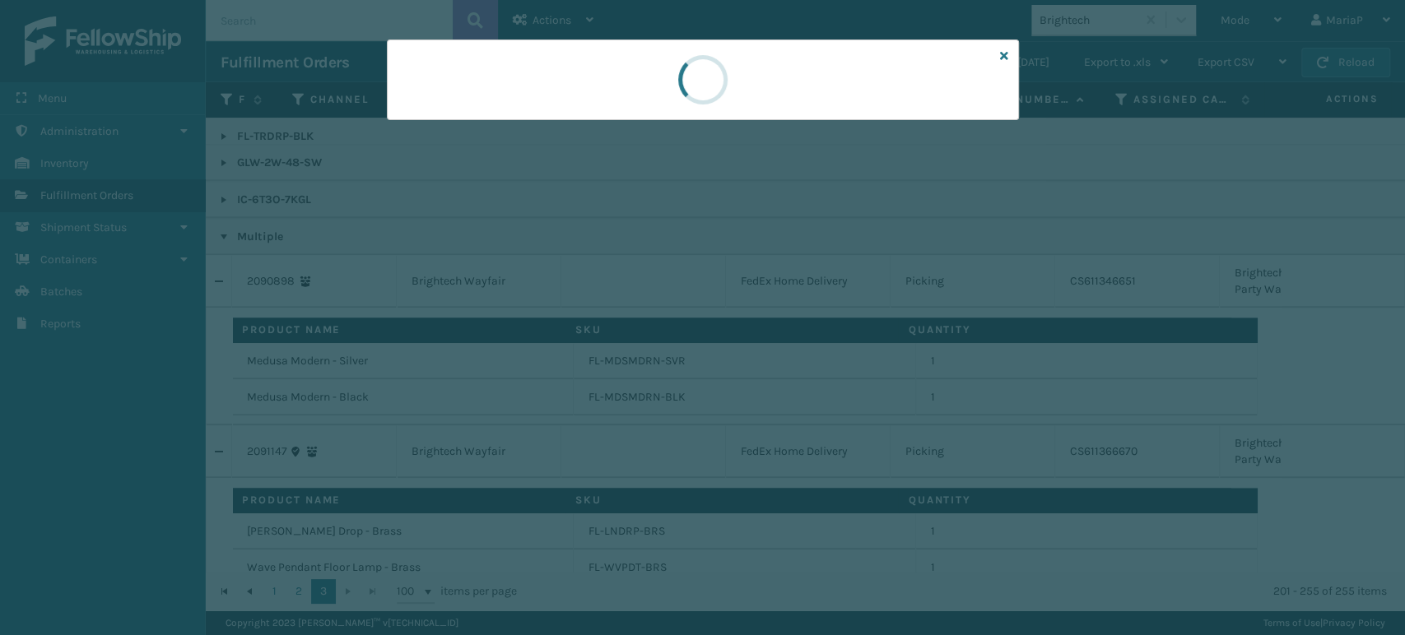
click at [618, 311] on div at bounding box center [702, 317] width 1405 height 635
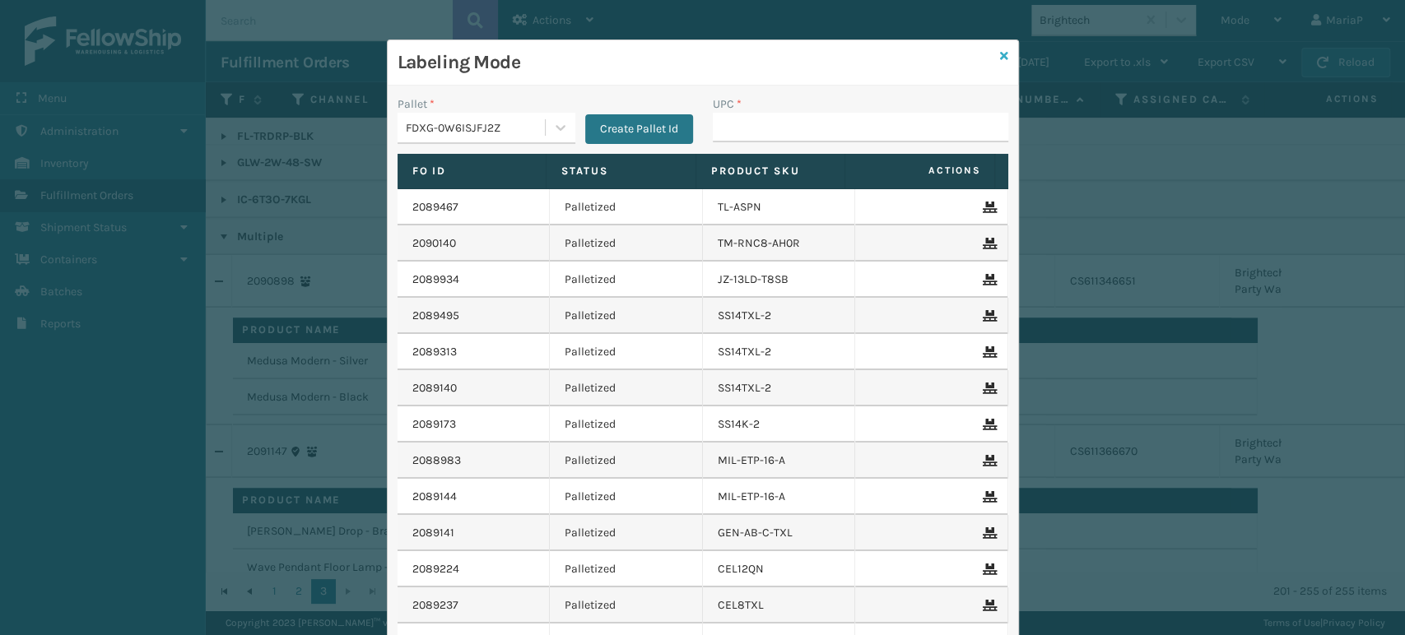
click at [1000, 50] on icon at bounding box center [1004, 56] width 8 height 12
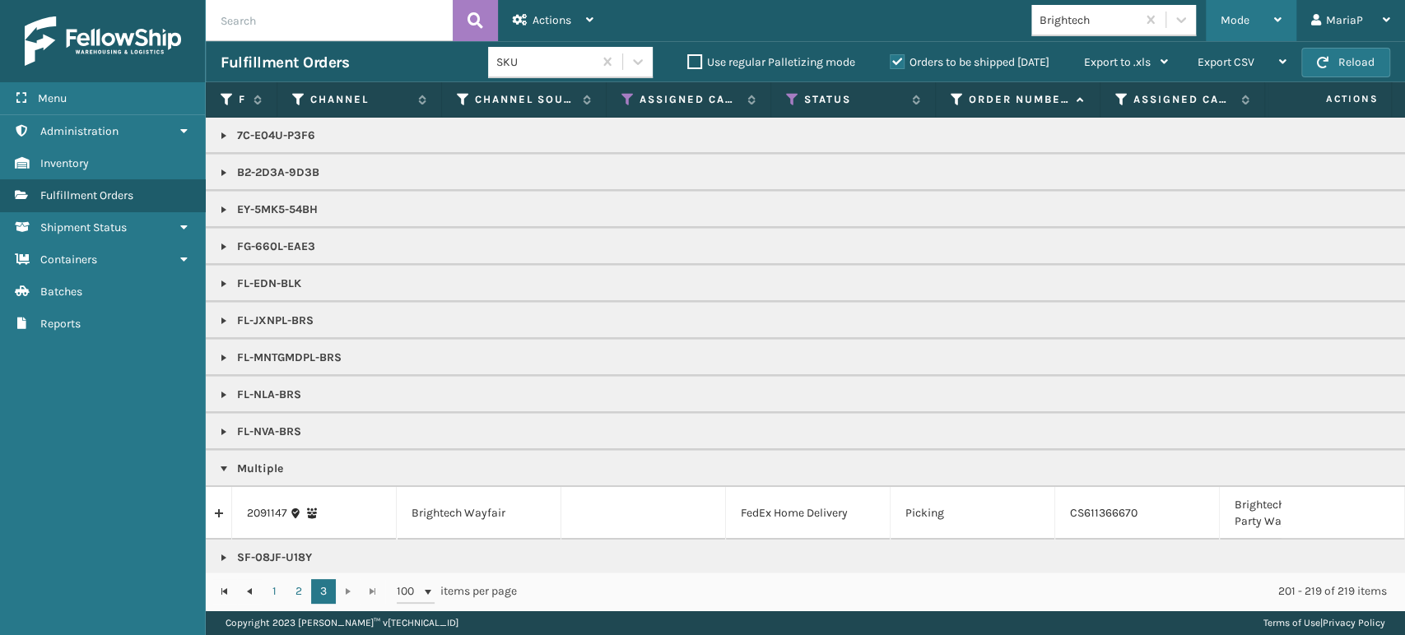
click at [1251, 25] on div "Mode" at bounding box center [1250, 20] width 61 height 41
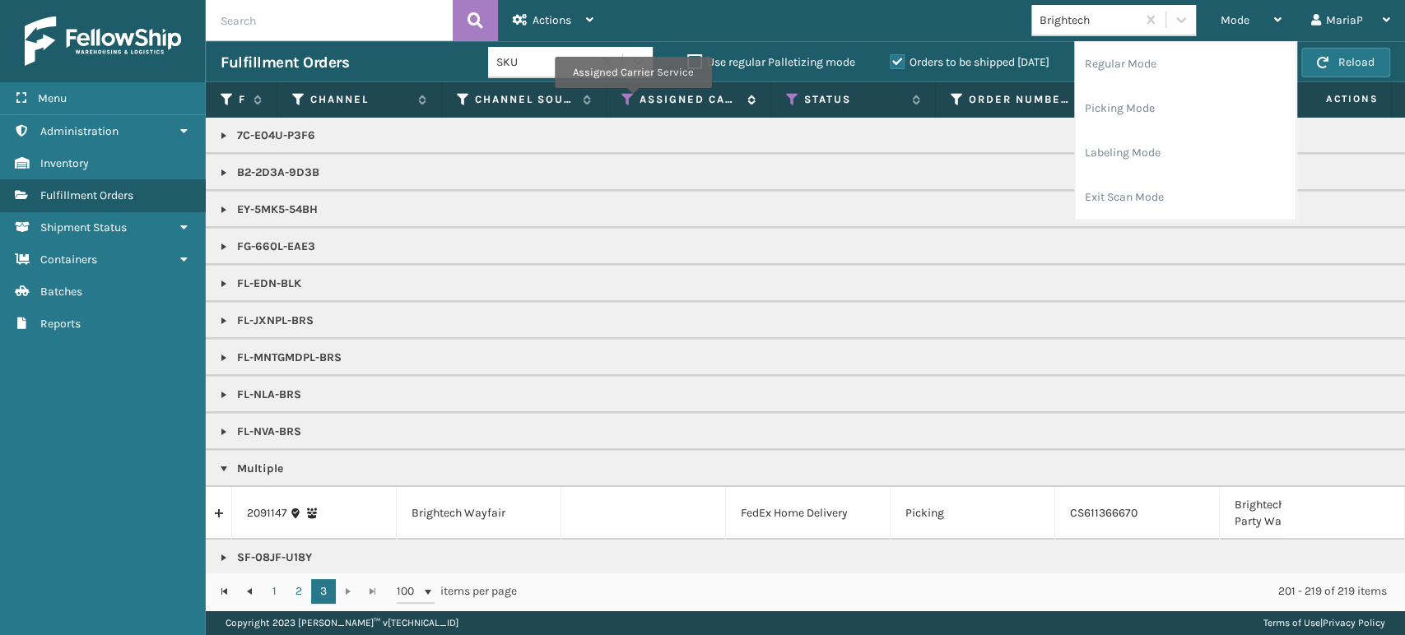
click at [631, 100] on icon at bounding box center [627, 99] width 13 height 15
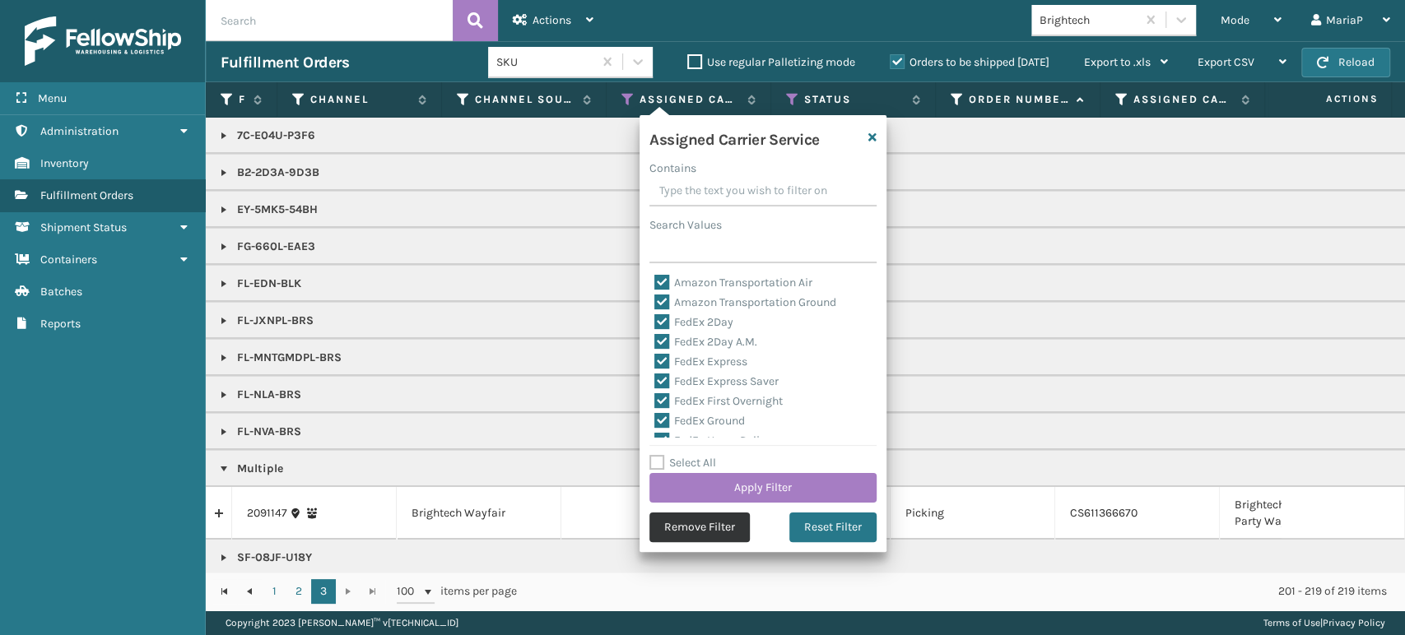
click at [710, 518] on button "Remove Filter" at bounding box center [699, 528] width 100 height 30
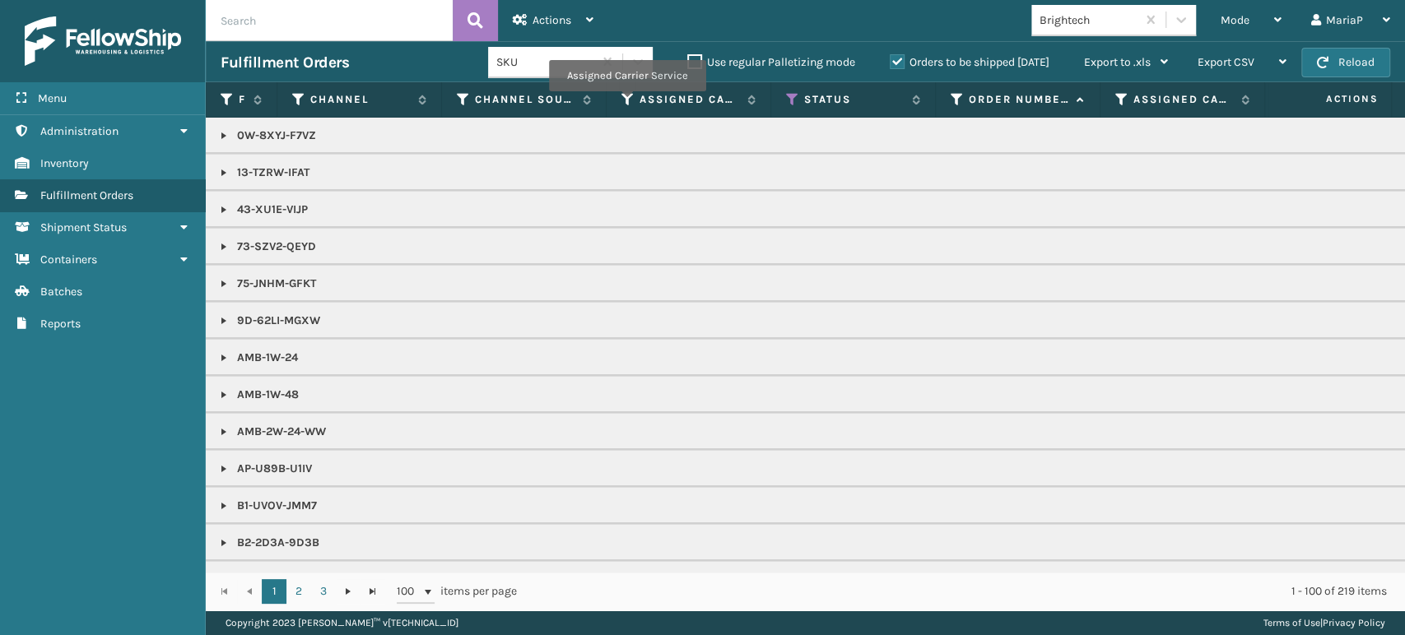
click at [626, 102] on icon at bounding box center [627, 99] width 13 height 15
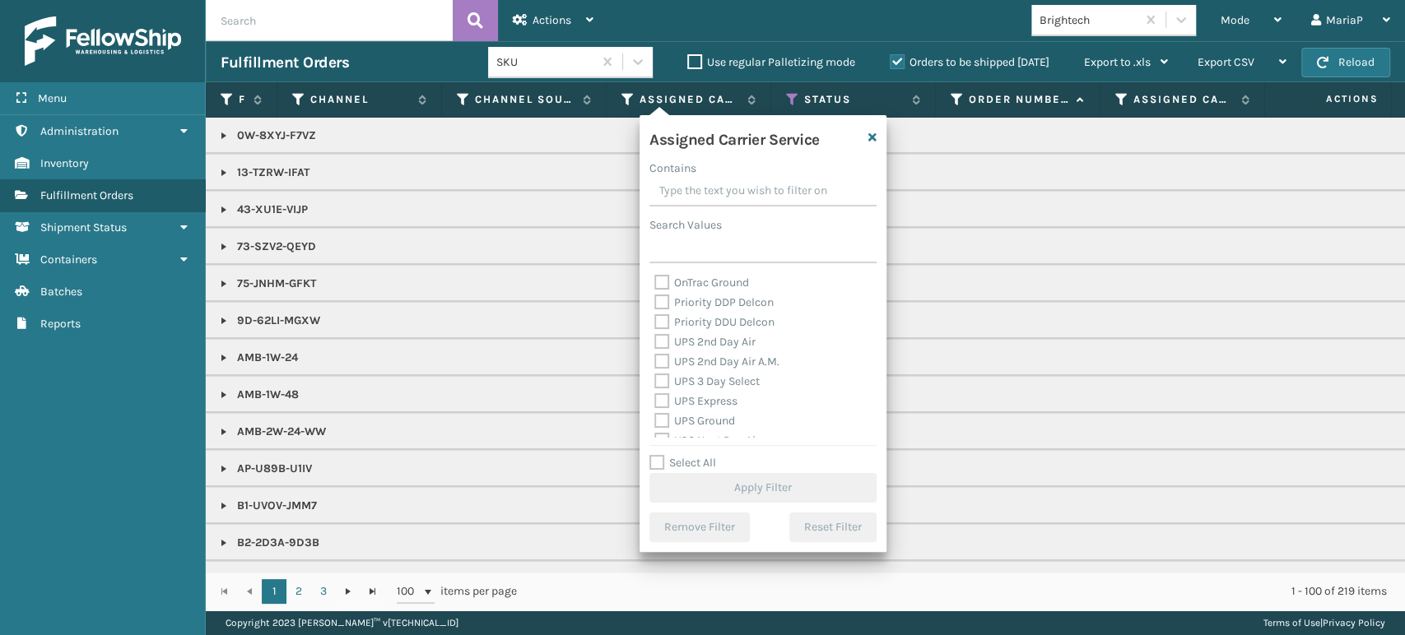
scroll to position [274, 0]
click at [668, 402] on label "UPS Ground" at bounding box center [694, 404] width 81 height 14
click at [655, 402] on input "UPS Ground" at bounding box center [654, 399] width 1 height 11
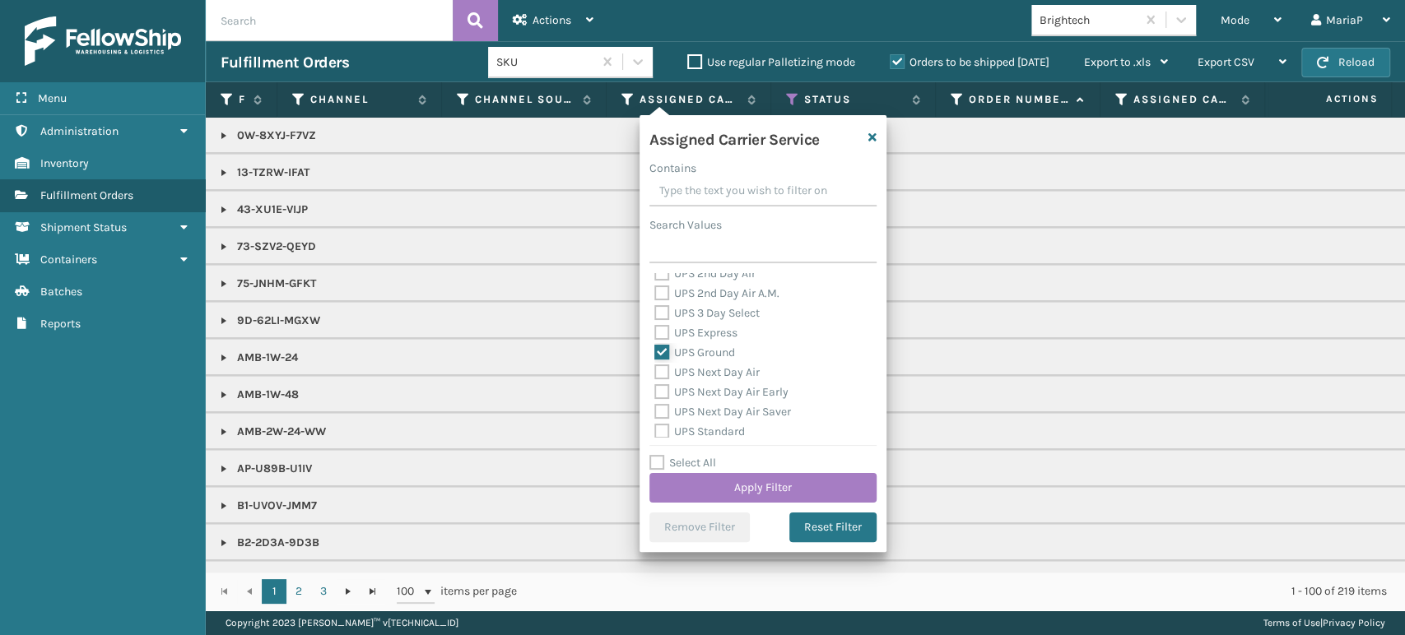
scroll to position [365, 0]
click at [658, 386] on label "UPS Standard" at bounding box center [699, 391] width 91 height 14
click at [655, 386] on input "UPS Standard" at bounding box center [654, 387] width 1 height 11
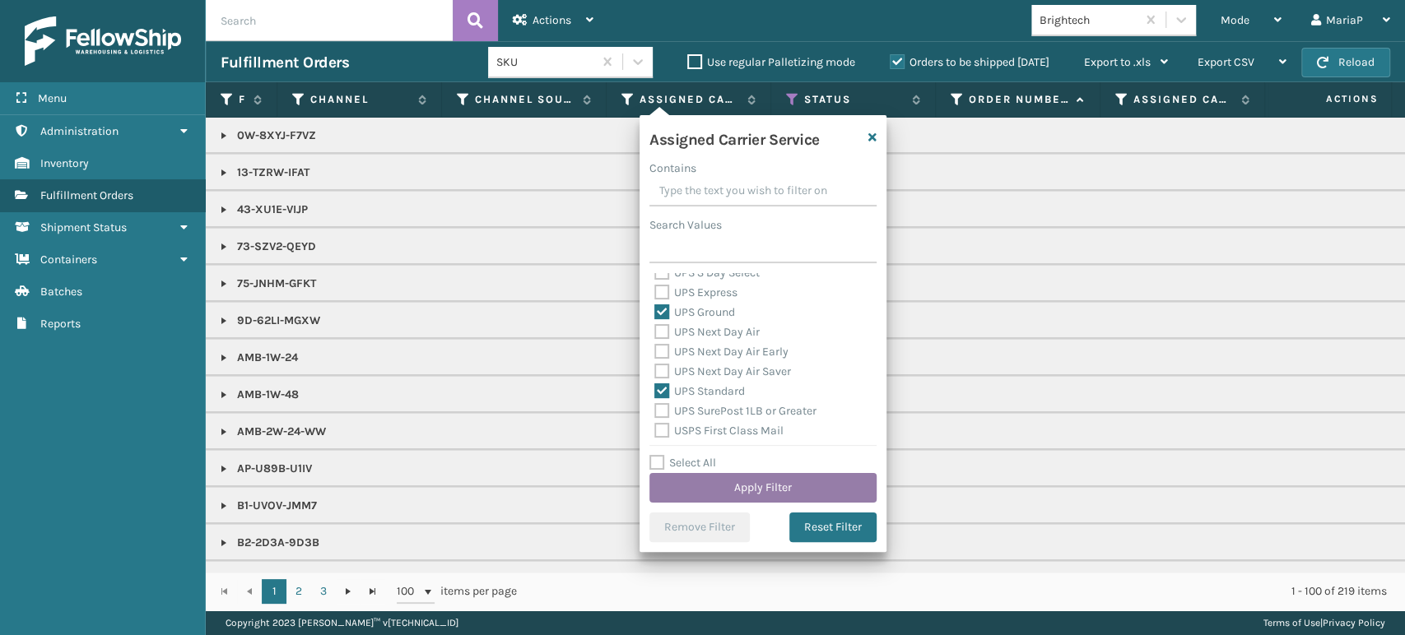
click at [824, 496] on button "Apply Filter" at bounding box center [762, 488] width 227 height 30
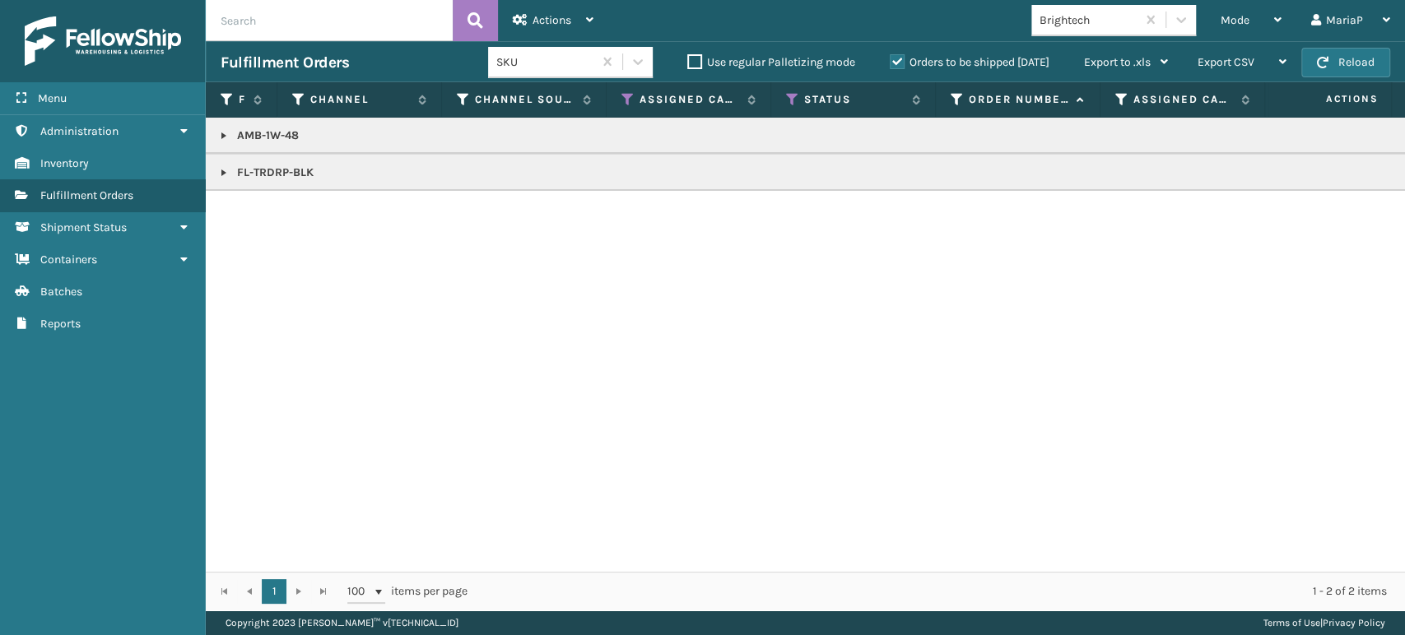
click at [225, 135] on link at bounding box center [223, 135] width 13 height 13
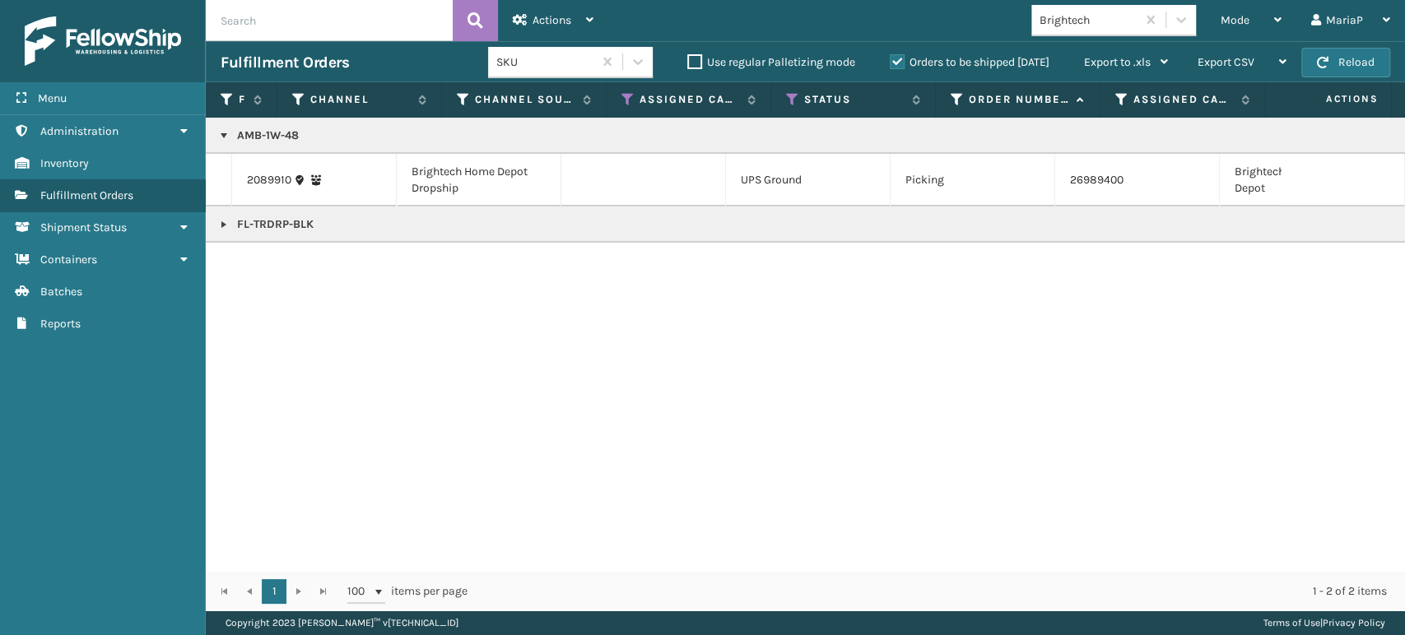
click at [217, 223] on link at bounding box center [223, 224] width 13 height 13
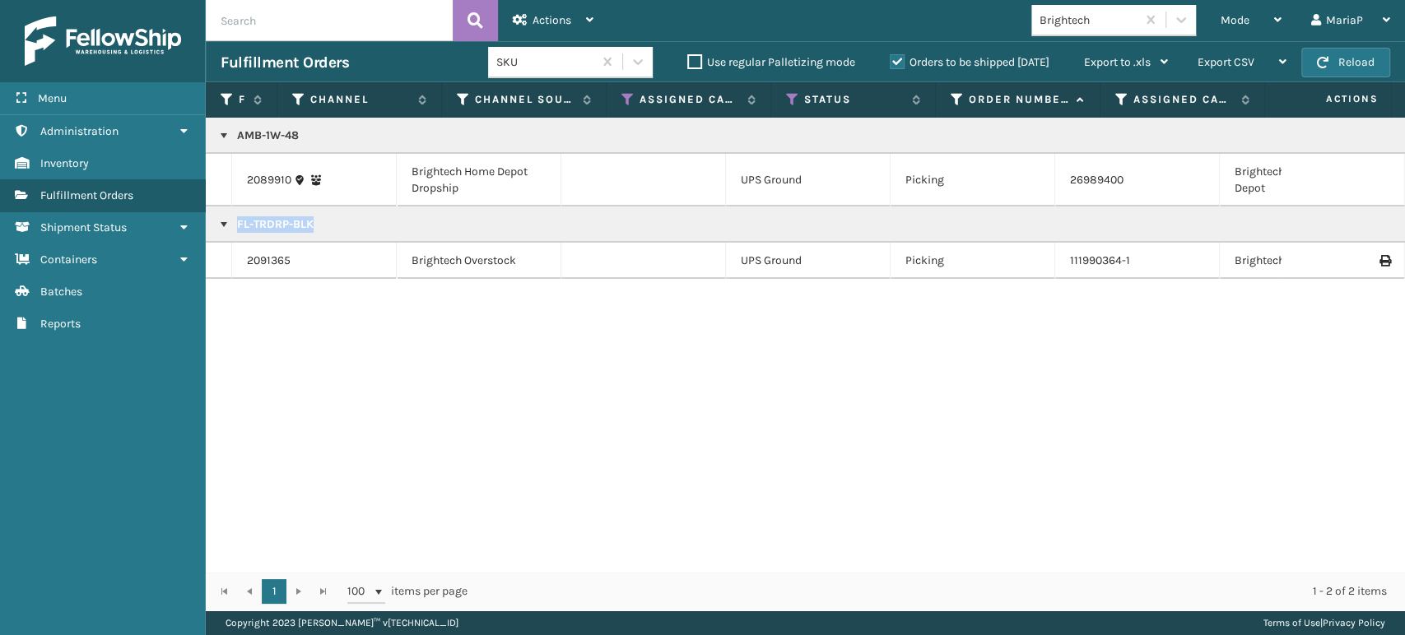
copy p "FL-TRDRP-BLK"
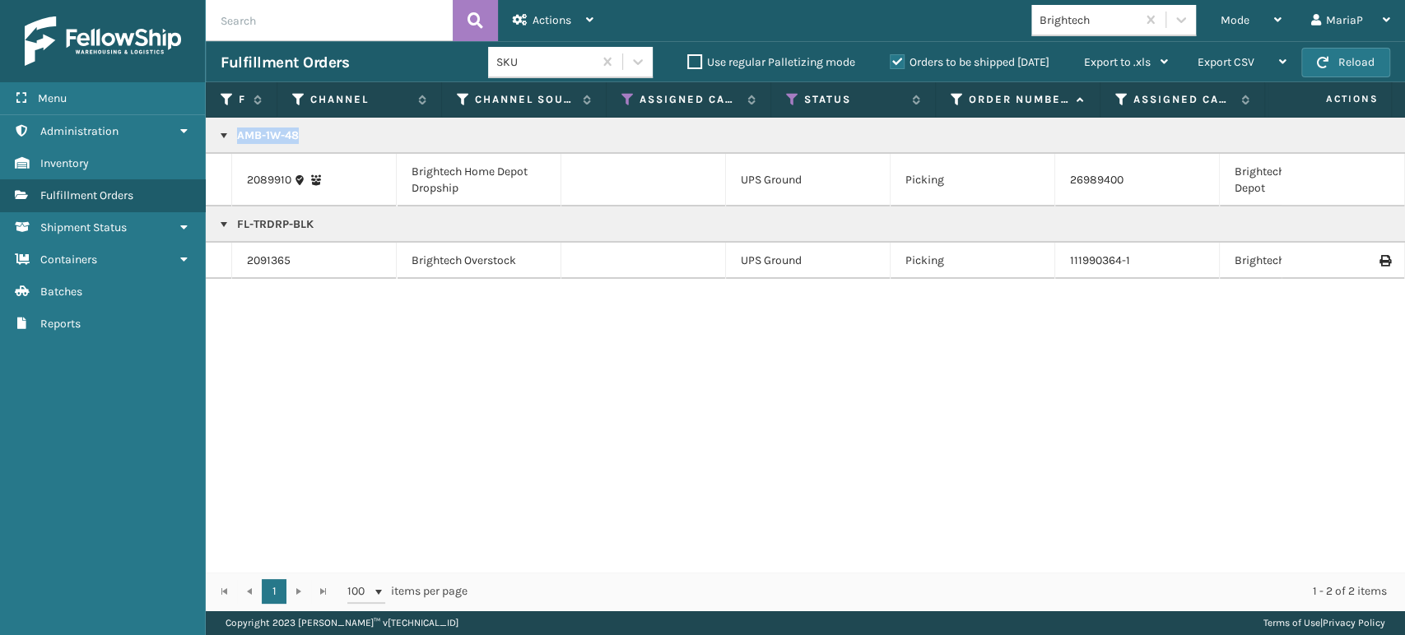
copy p "AMB-1W-48"
click at [272, 182] on link "2089910" at bounding box center [269, 180] width 44 height 16
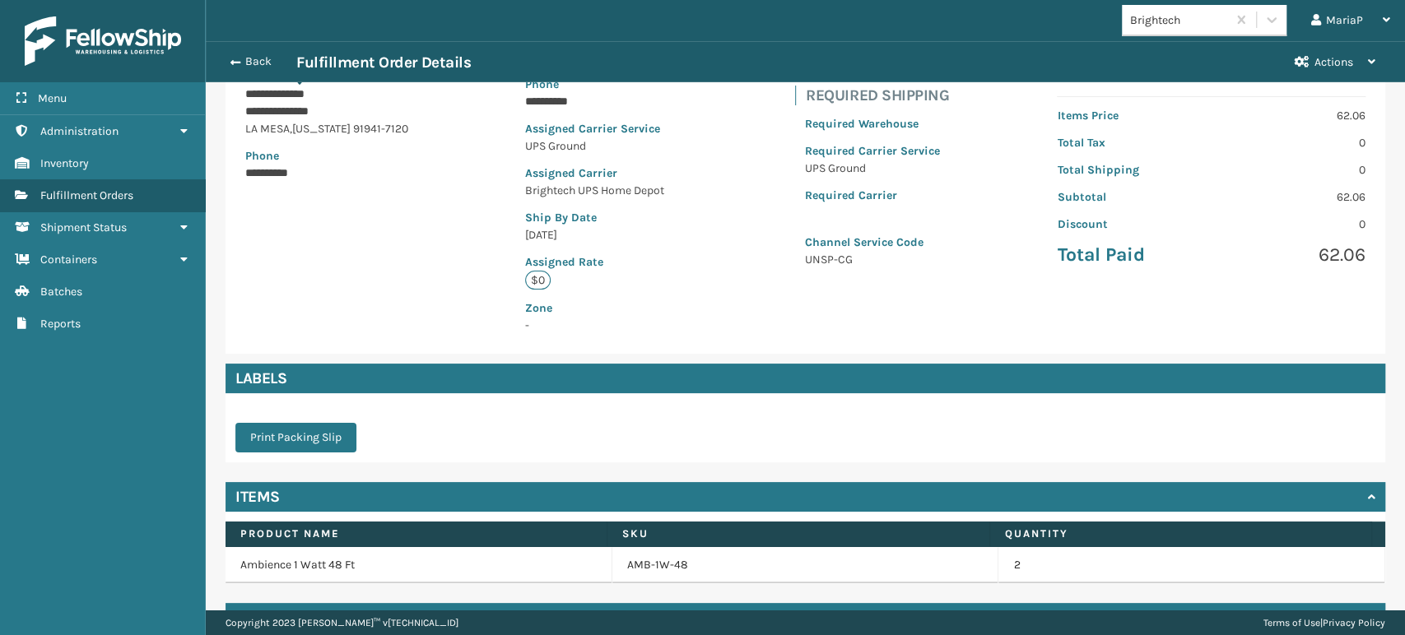
scroll to position [272, 0]
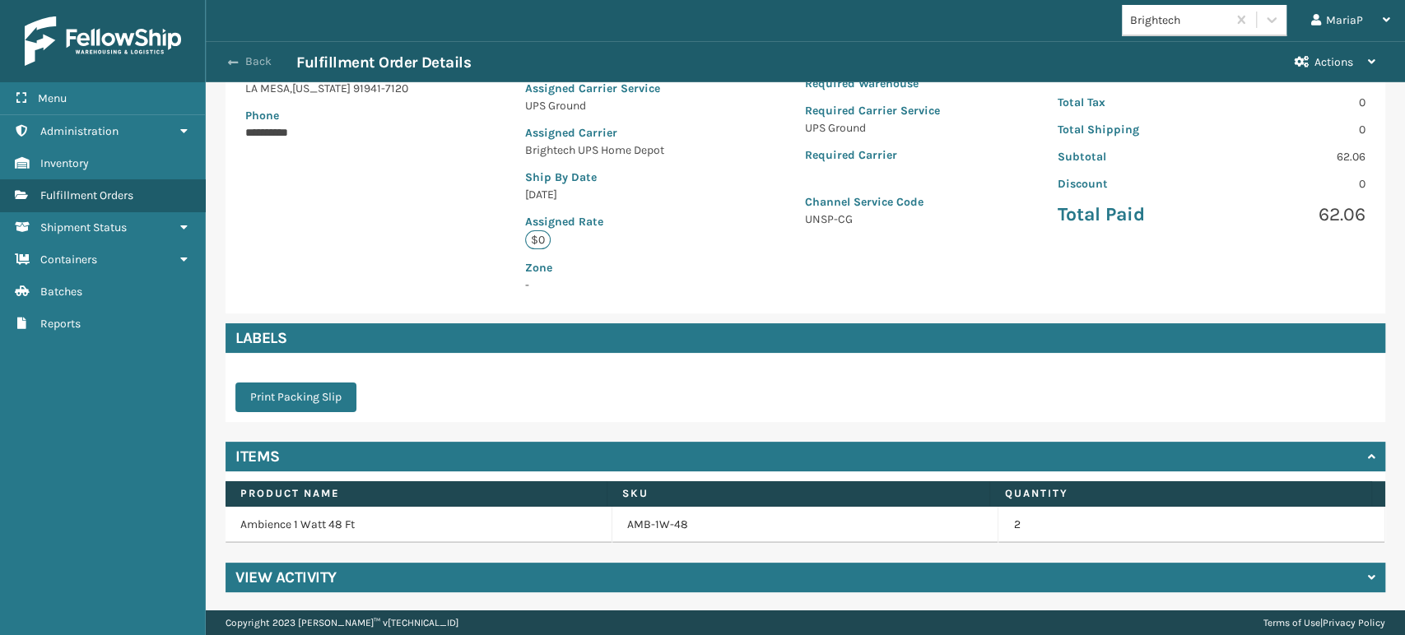
click at [224, 64] on button "Back" at bounding box center [259, 61] width 76 height 15
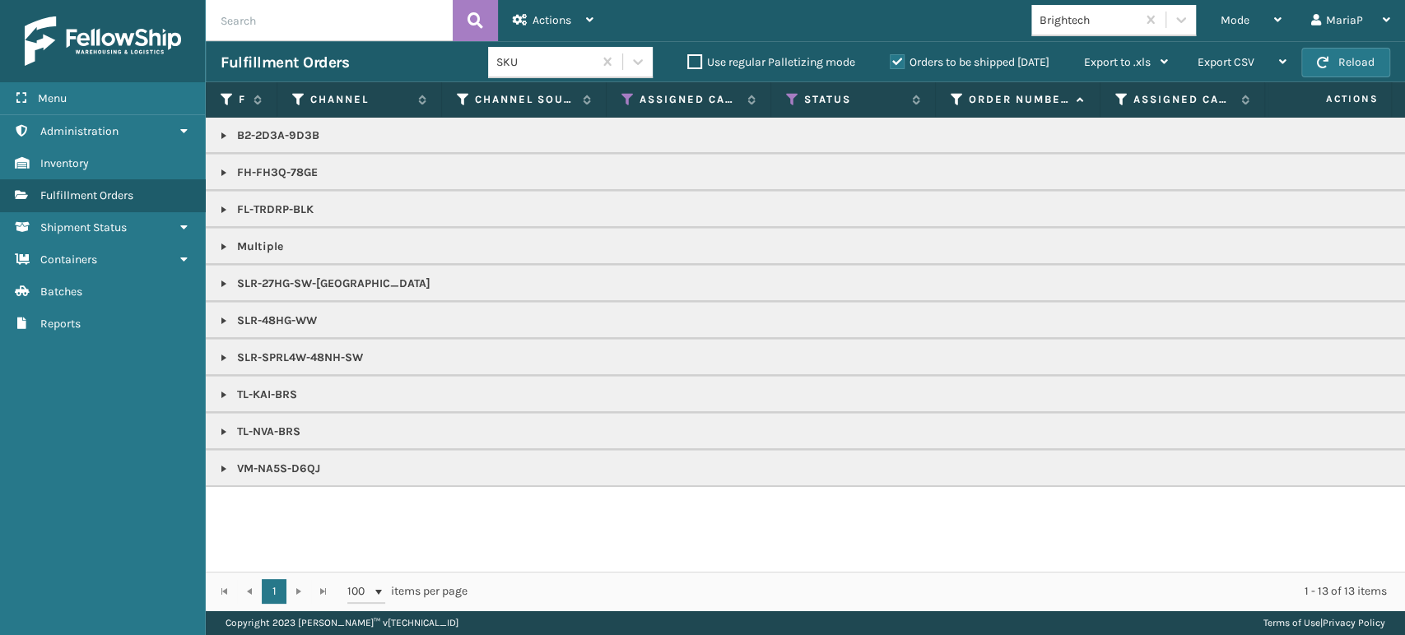
click at [1128, 18] on div "Brightech" at bounding box center [1088, 20] width 98 height 17
click at [1063, 69] on div "Emson" at bounding box center [1113, 61] width 165 height 30
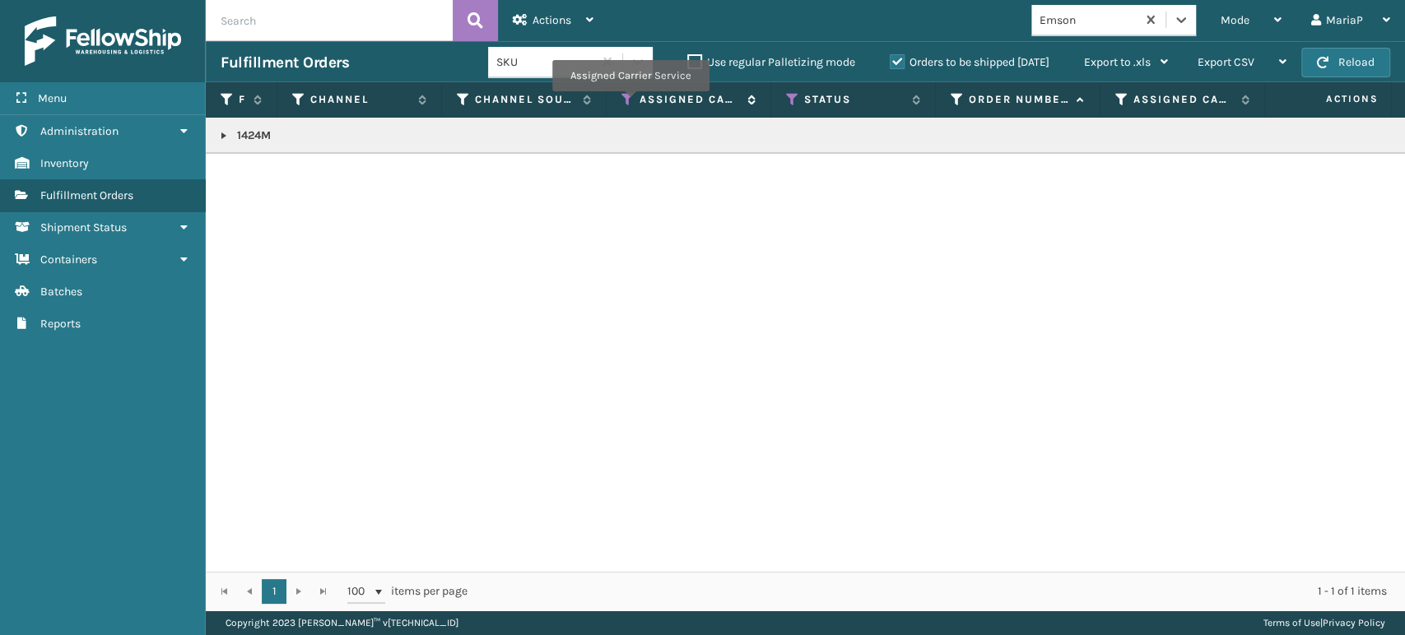
click at [629, 103] on icon at bounding box center [627, 99] width 13 height 15
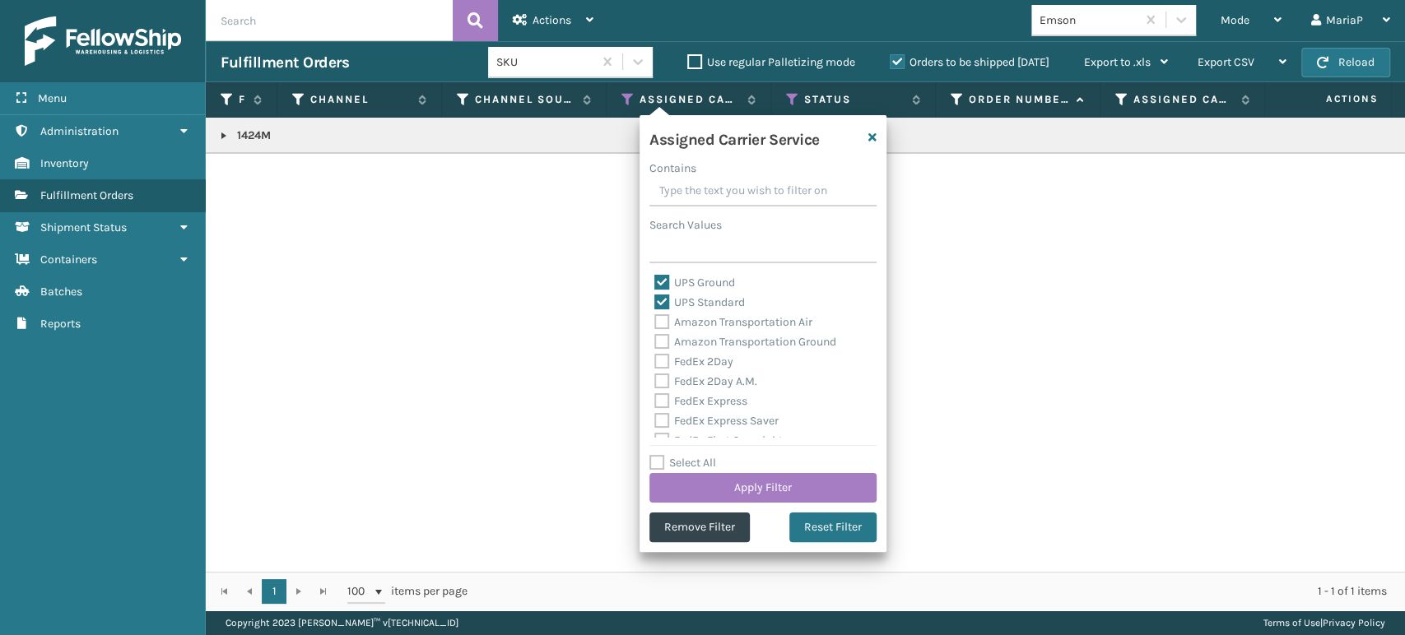
click at [662, 467] on label "Select All" at bounding box center [682, 463] width 67 height 14
click at [662, 455] on input "Select All" at bounding box center [772, 454] width 247 height 2
click at [662, 281] on label "LTL" at bounding box center [672, 285] width 36 height 14
click at [655, 281] on input "LTL" at bounding box center [654, 281] width 1 height 11
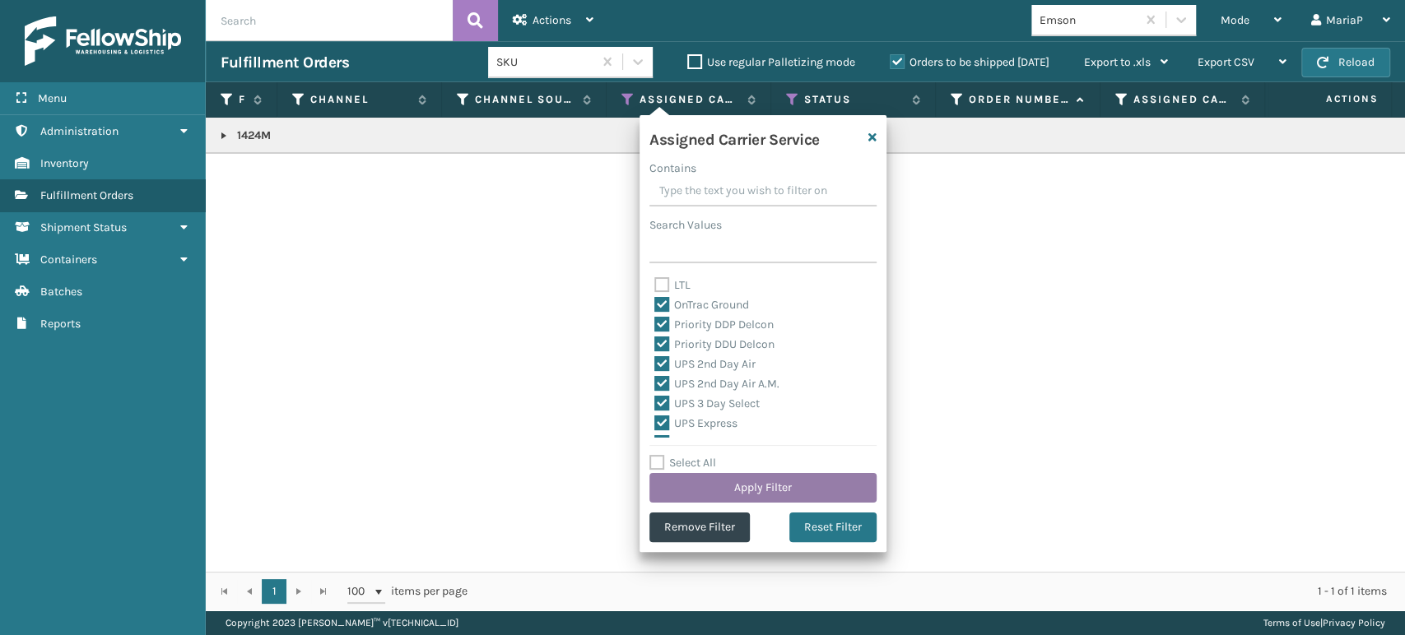
click at [758, 477] on button "Apply Filter" at bounding box center [762, 488] width 227 height 30
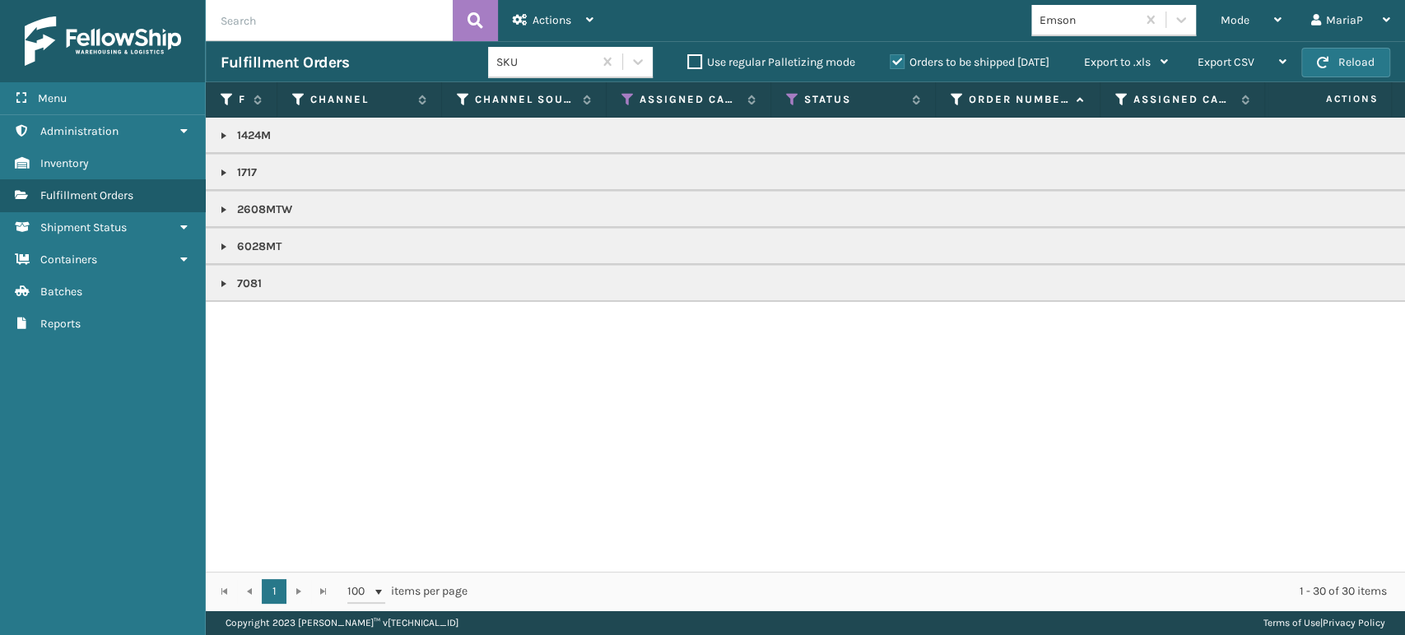
click at [219, 171] on link at bounding box center [223, 172] width 13 height 13
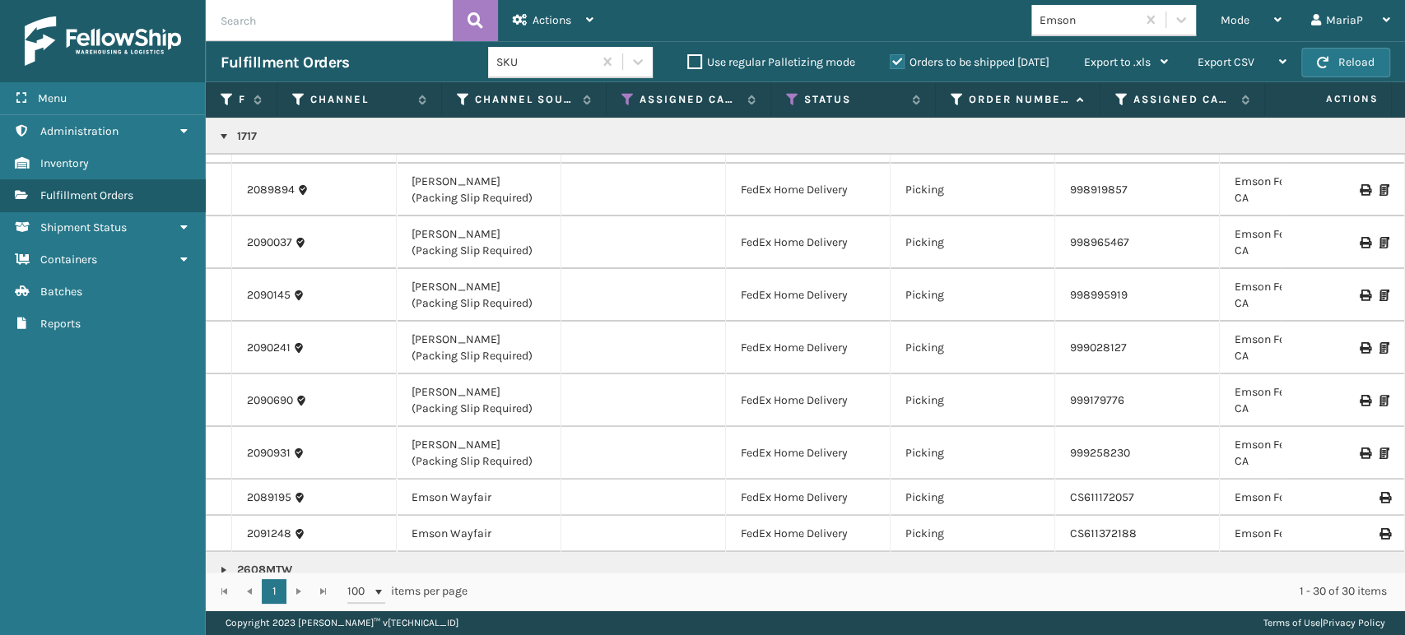
scroll to position [393, 0]
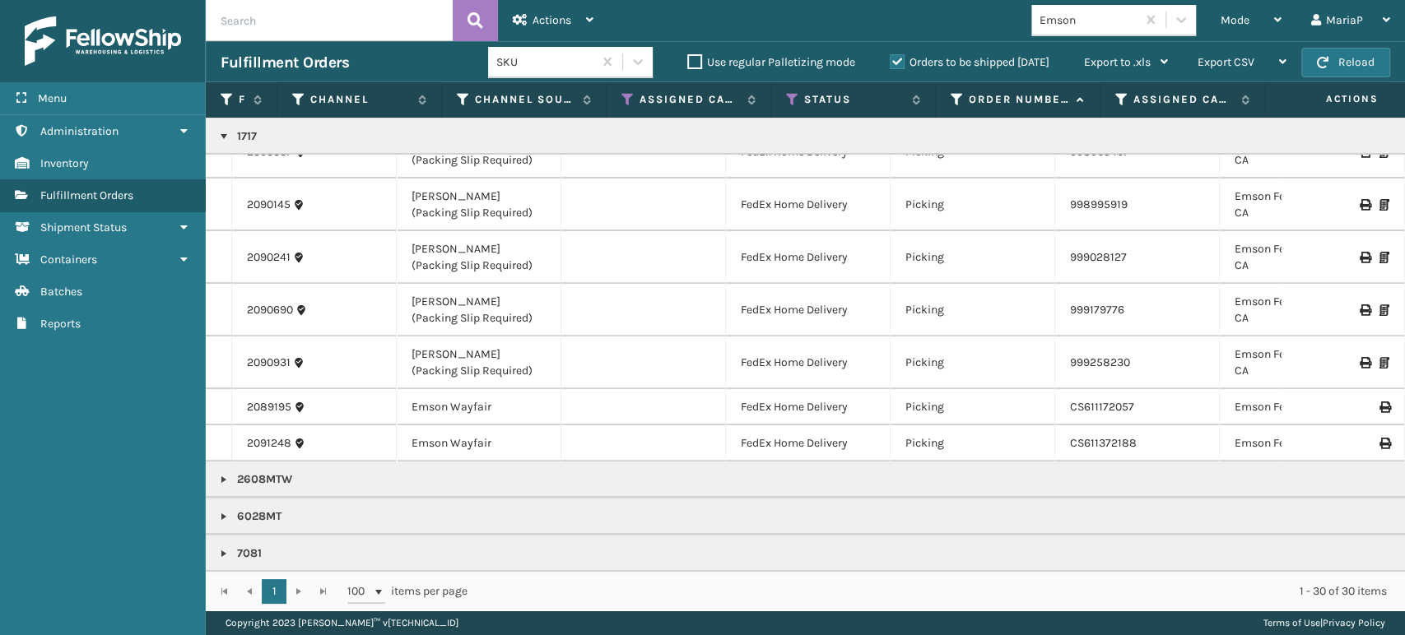
click at [223, 473] on link at bounding box center [223, 479] width 13 height 13
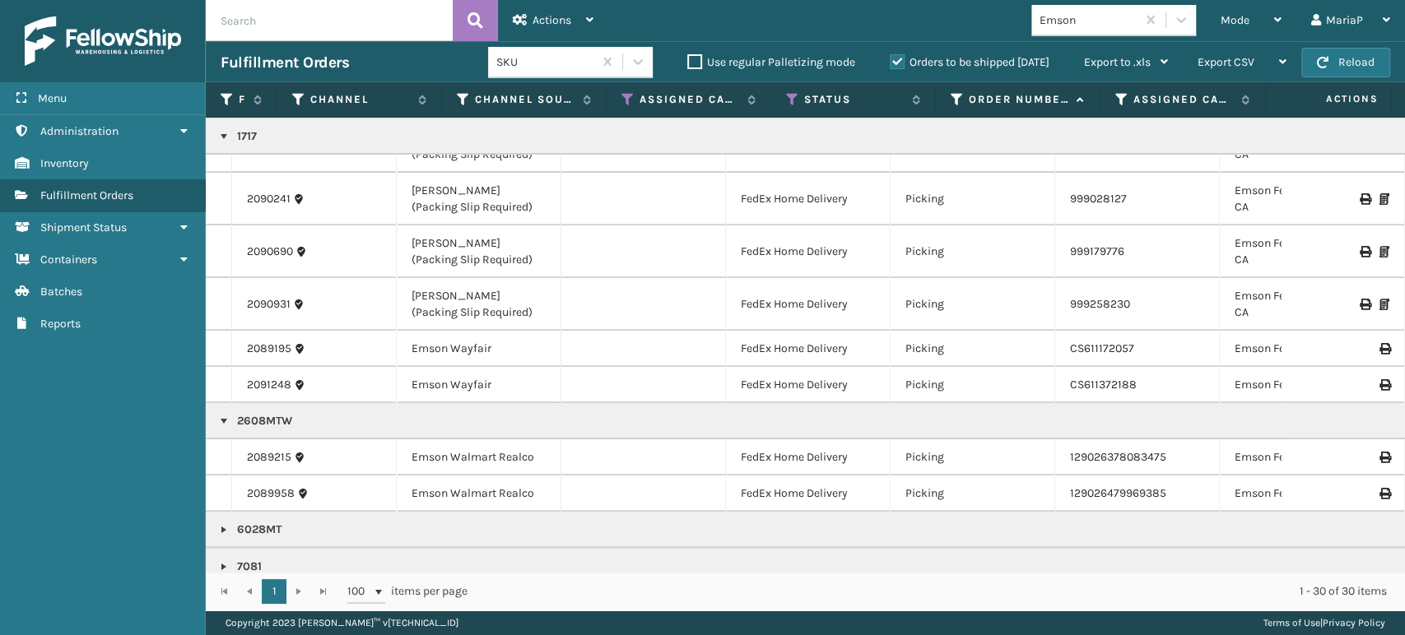
scroll to position [465, 0]
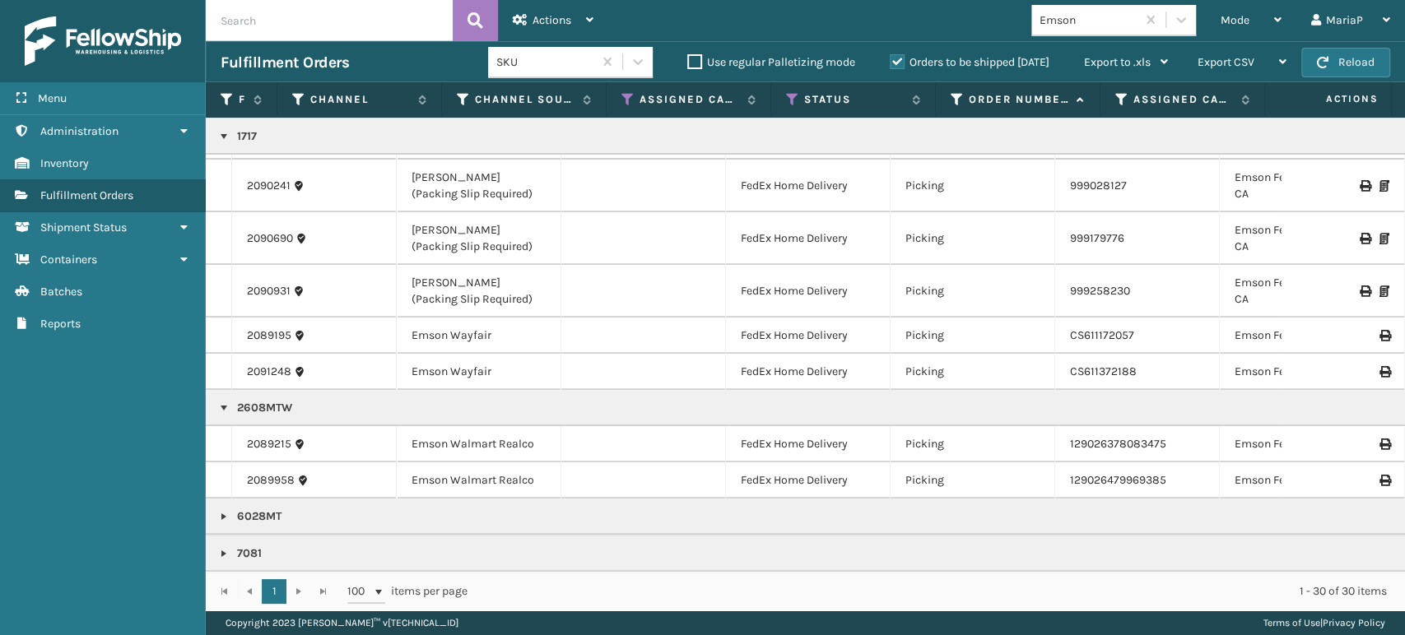
click at [222, 402] on link at bounding box center [223, 408] width 13 height 13
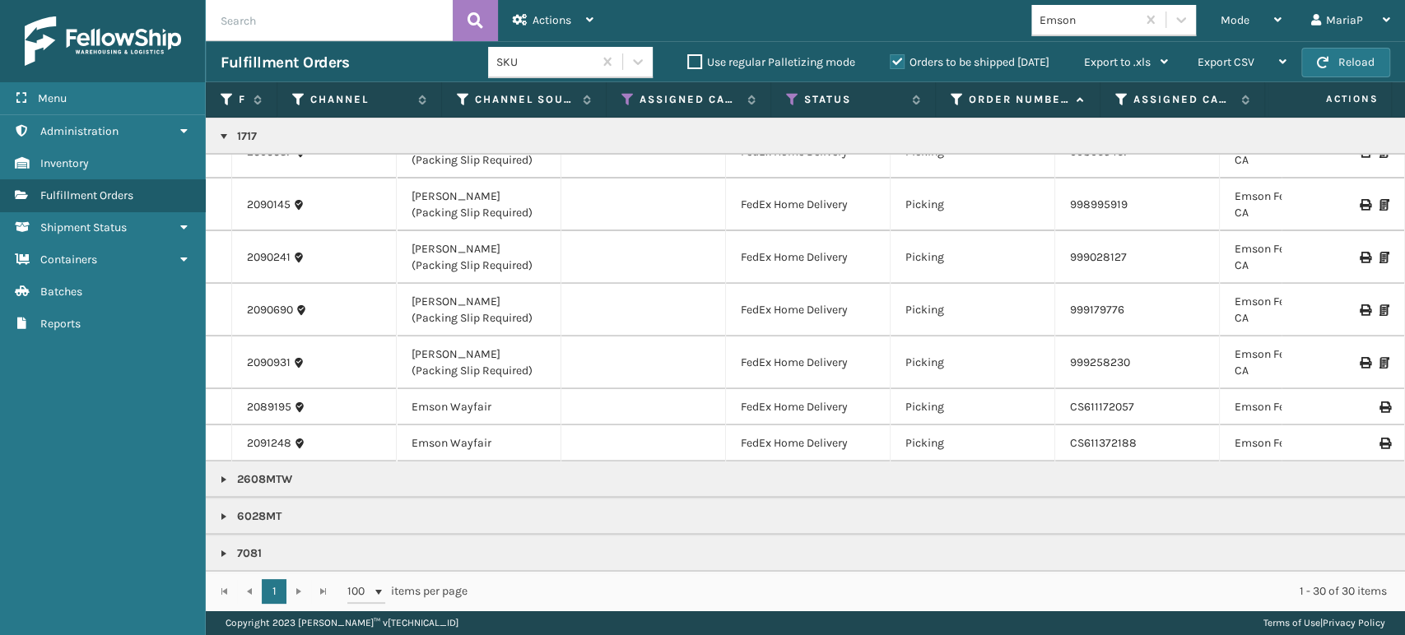
scroll to position [394, 0]
click at [221, 136] on link at bounding box center [223, 136] width 13 height 13
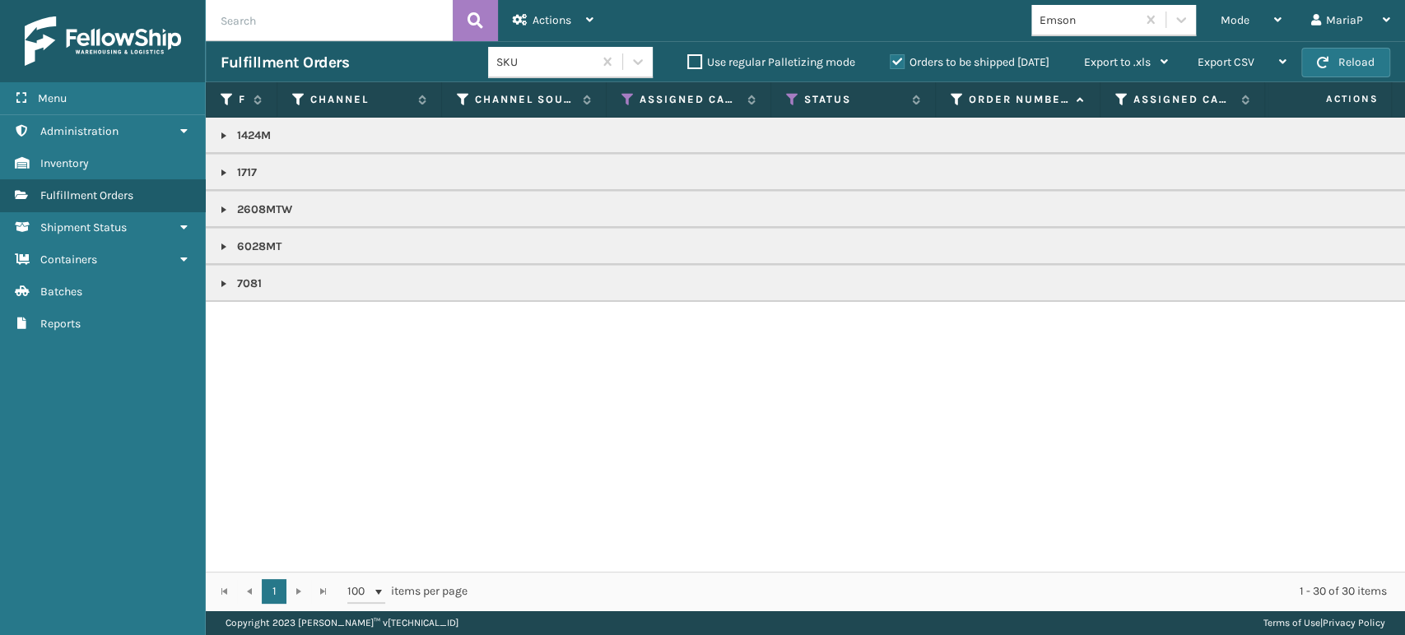
scroll to position [0, 0]
click at [1235, 24] on span "Mode" at bounding box center [1234, 20] width 29 height 14
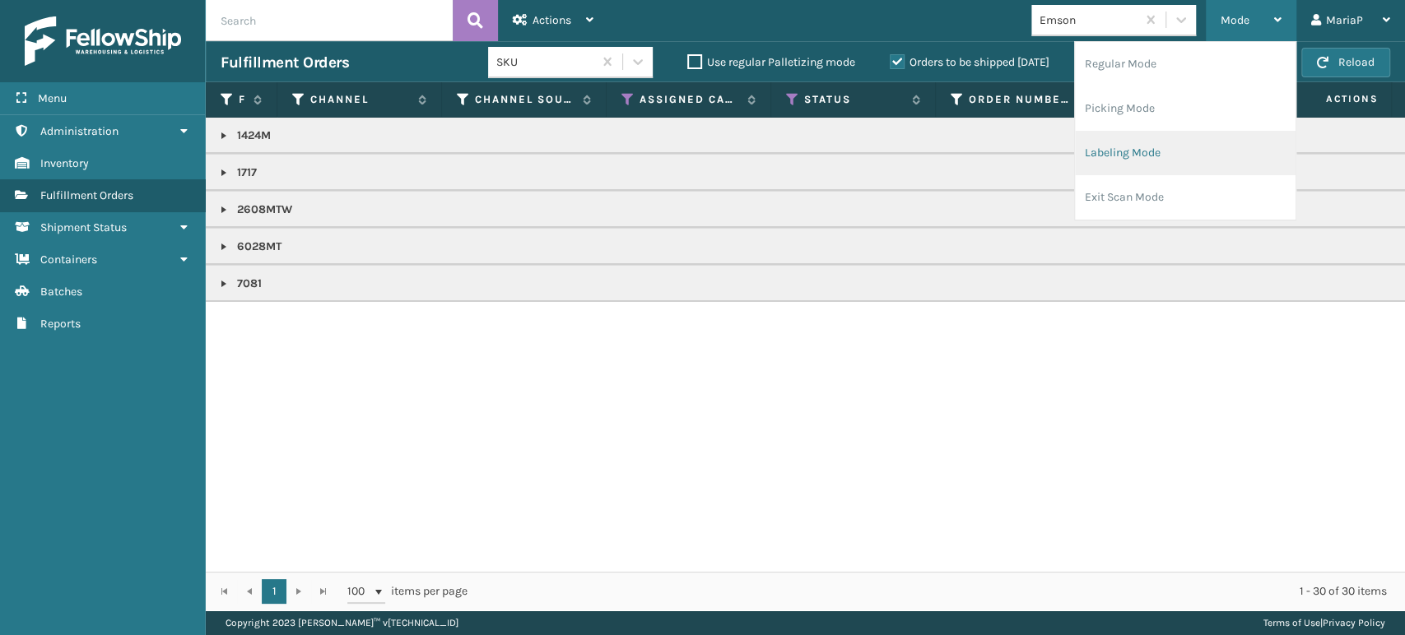
click at [1126, 163] on li "Labeling Mode" at bounding box center [1185, 153] width 221 height 44
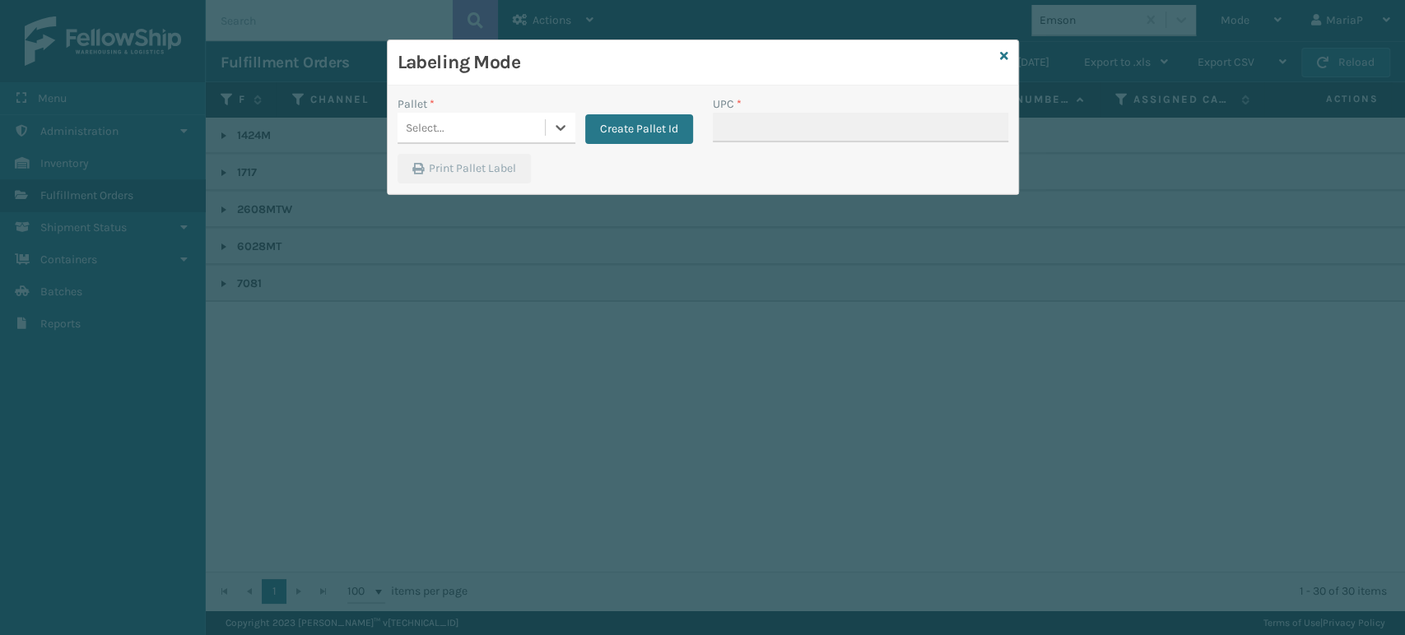
drag, startPoint x: 461, startPoint y: 123, endPoint x: 464, endPoint y: 139, distance: 16.0
click at [462, 123] on div "Select..." at bounding box center [470, 127] width 147 height 27
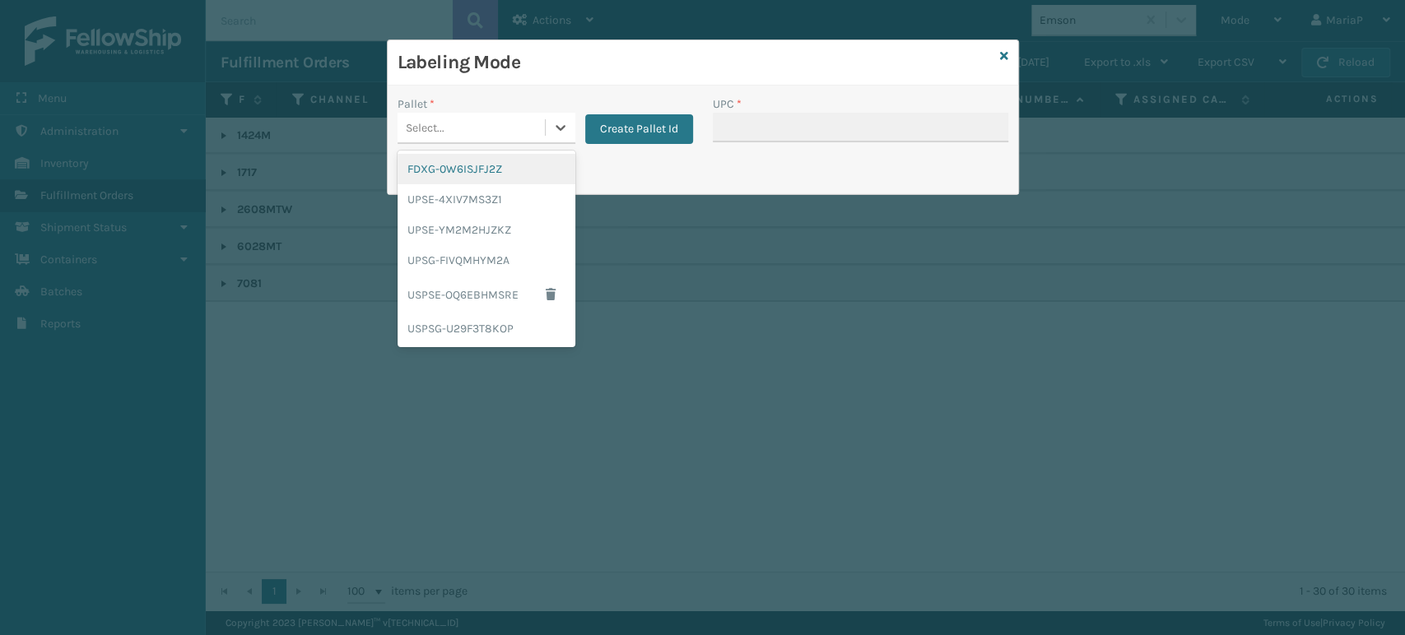
click at [467, 163] on div "FDXG-0W6ISJFJ2Z" at bounding box center [486, 169] width 178 height 30
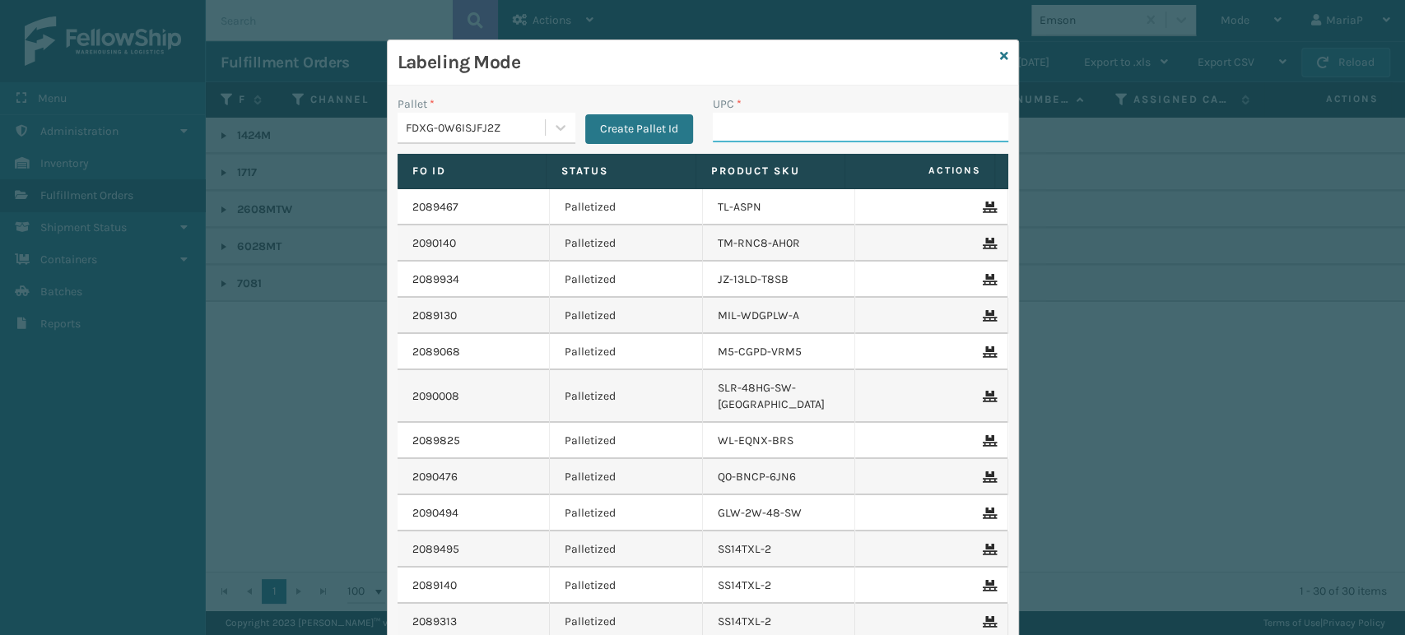
click at [718, 139] on input "UPC *" at bounding box center [860, 128] width 295 height 30
click at [1000, 59] on icon at bounding box center [1004, 56] width 8 height 12
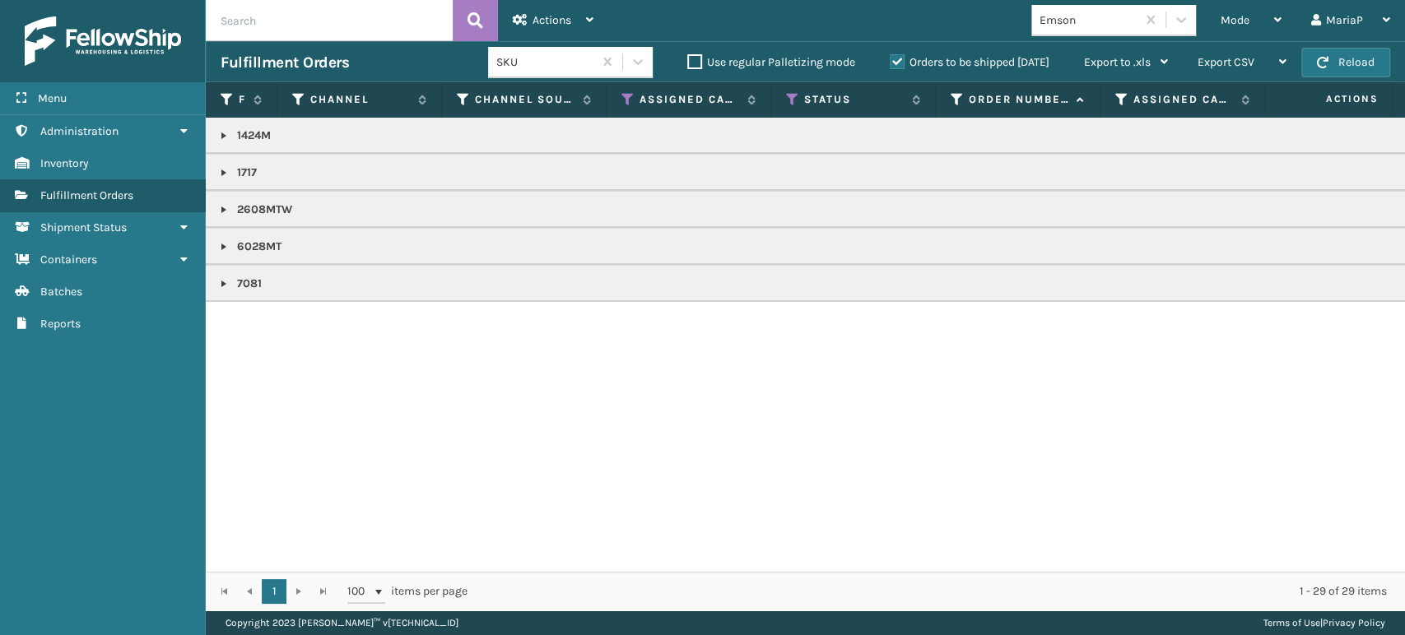
click at [222, 282] on link at bounding box center [223, 283] width 13 height 13
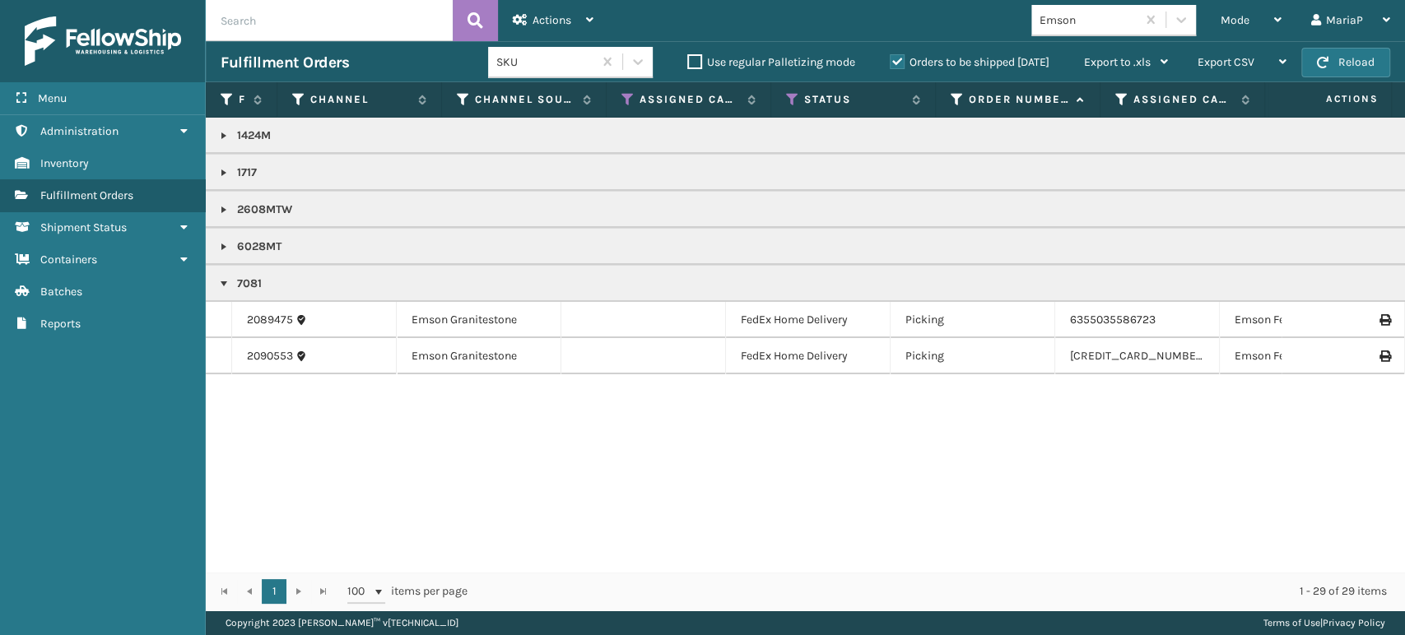
click at [229, 136] on link at bounding box center [223, 135] width 13 height 13
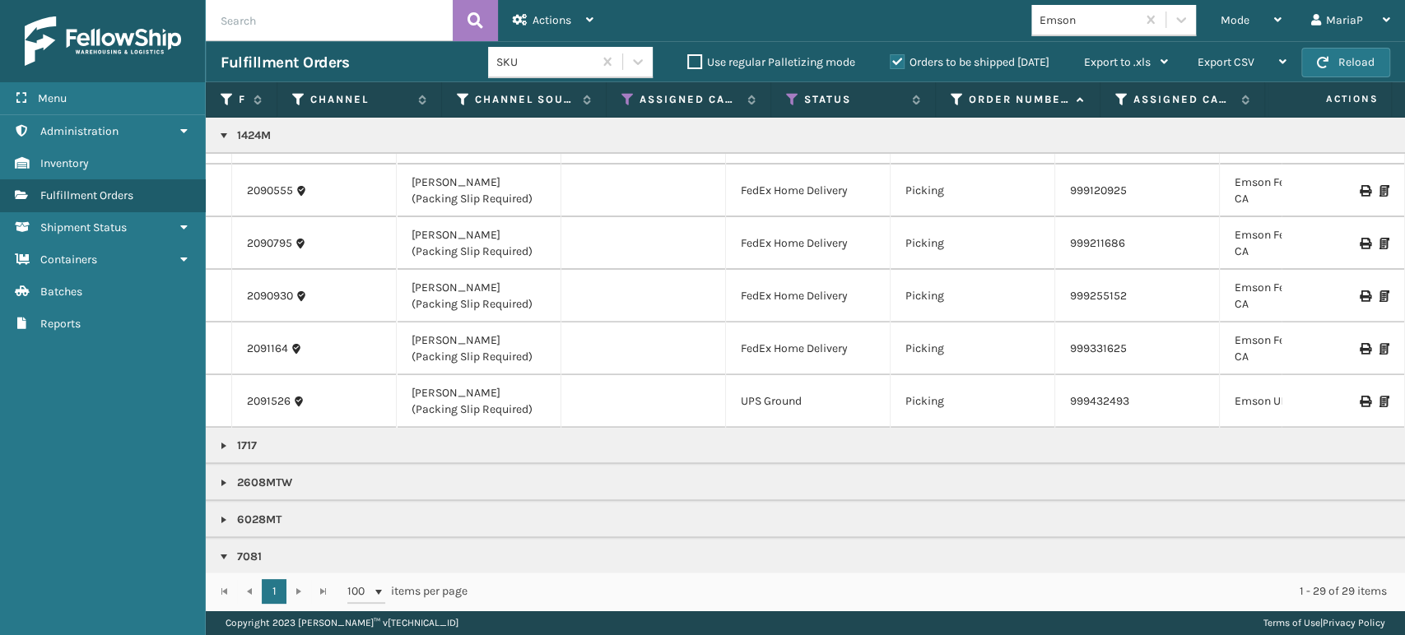
scroll to position [156, 0]
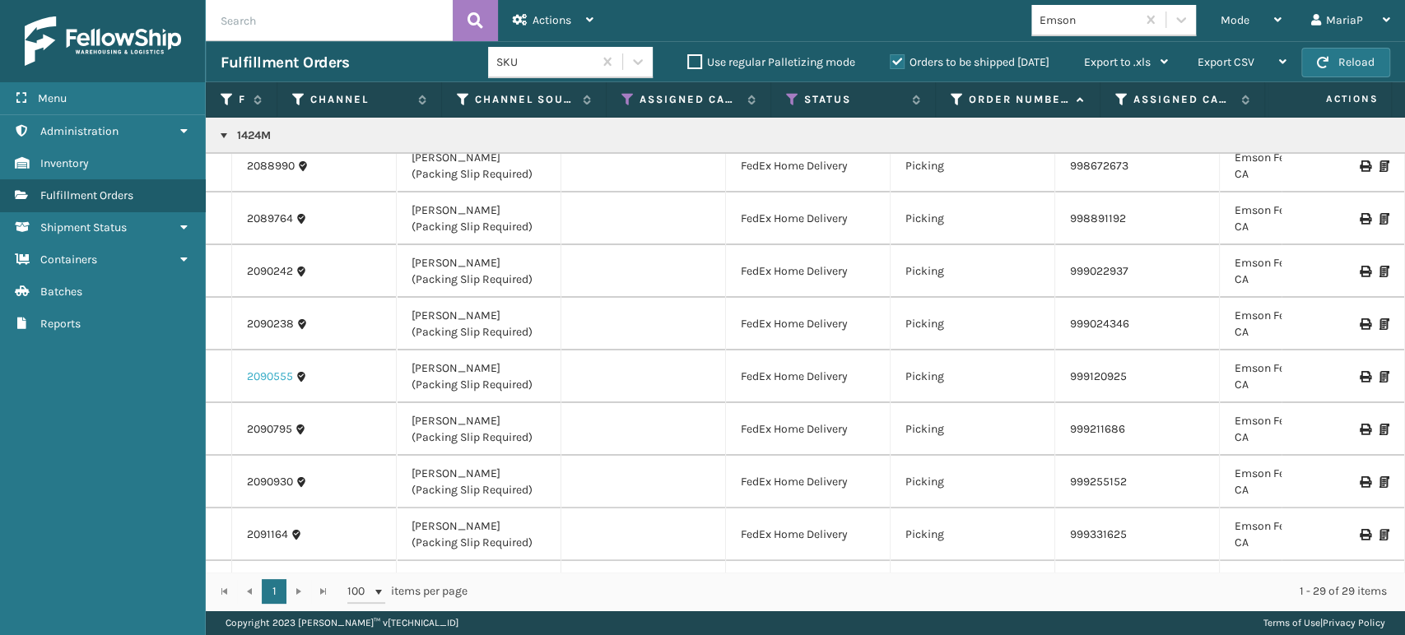
click at [264, 376] on link "2090555" at bounding box center [270, 377] width 46 height 16
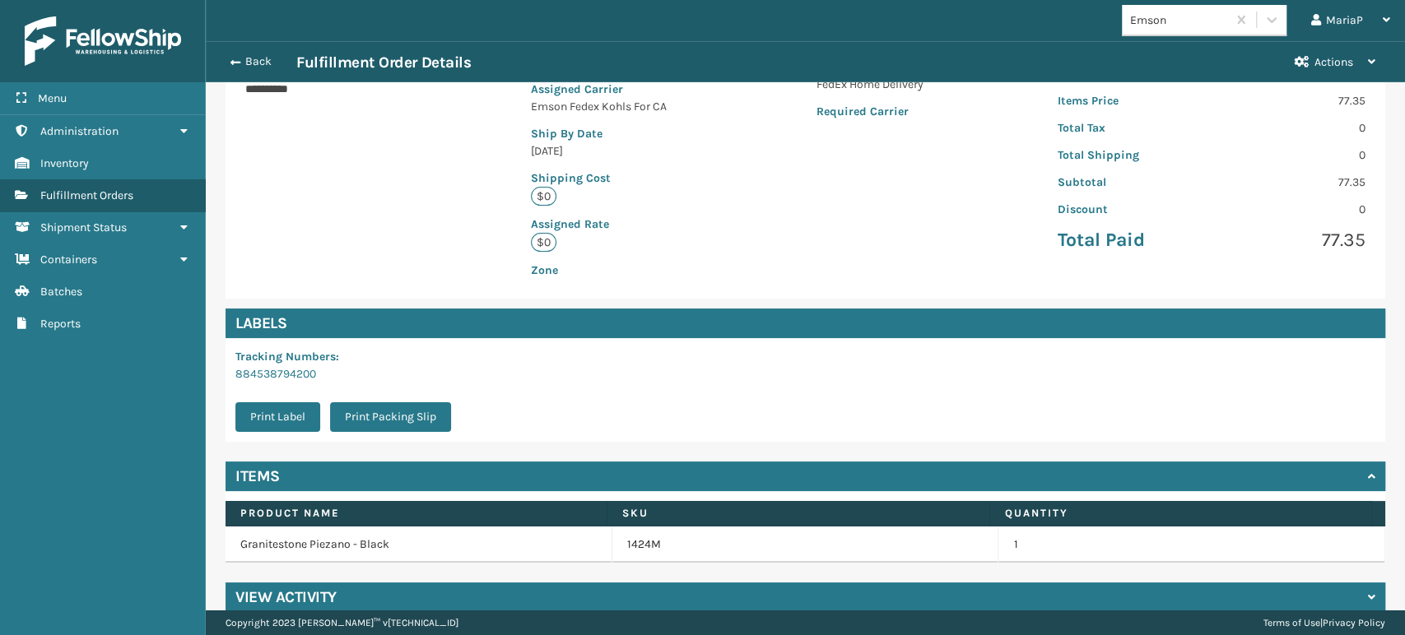
scroll to position [336, 0]
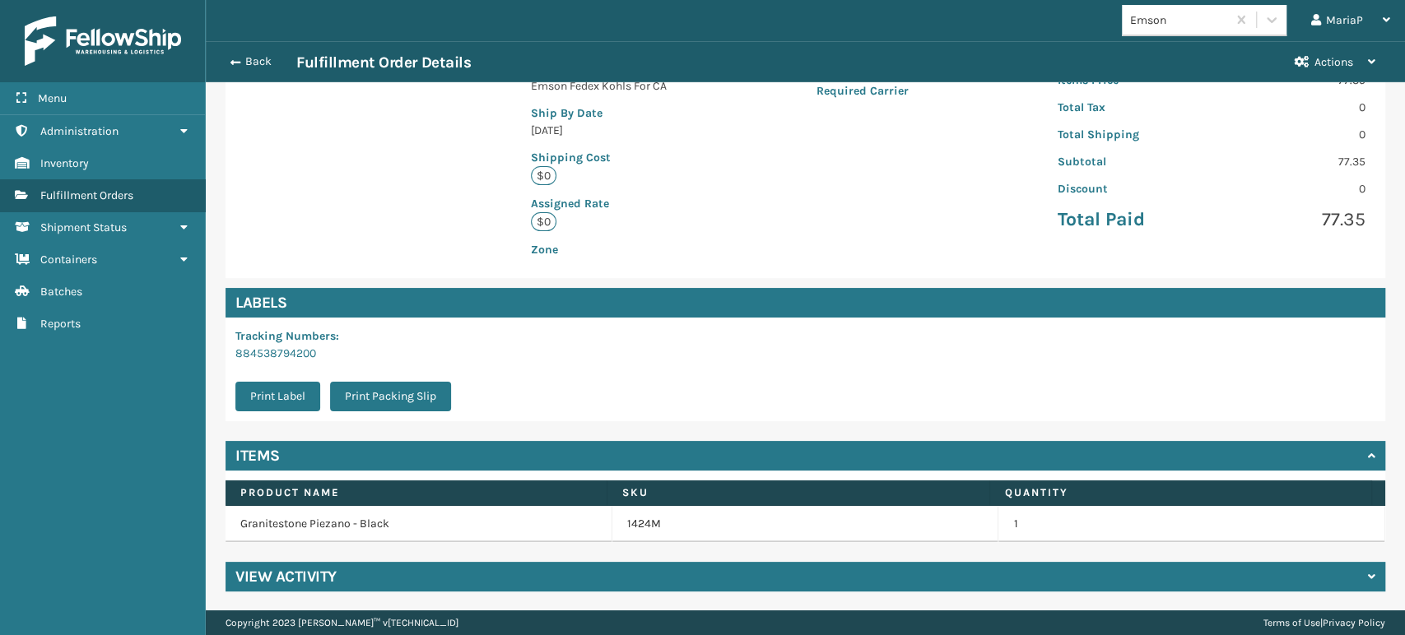
click at [714, 571] on div "View Activity" at bounding box center [804, 577] width 1159 height 30
click at [466, 556] on div "**********" at bounding box center [805, 395] width 1199 height 1185
click at [471, 575] on div "View Activity" at bounding box center [804, 577] width 1159 height 30
click at [570, 568] on div "View Activity" at bounding box center [804, 577] width 1159 height 30
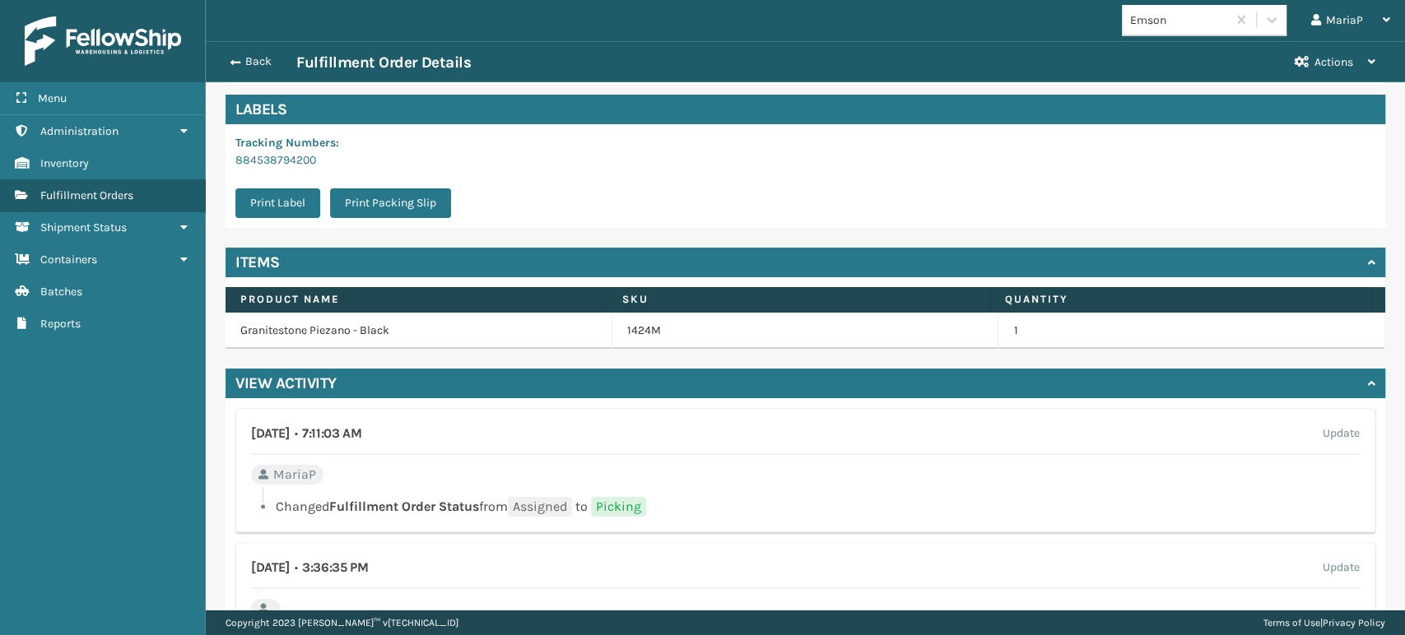
scroll to position [702, 0]
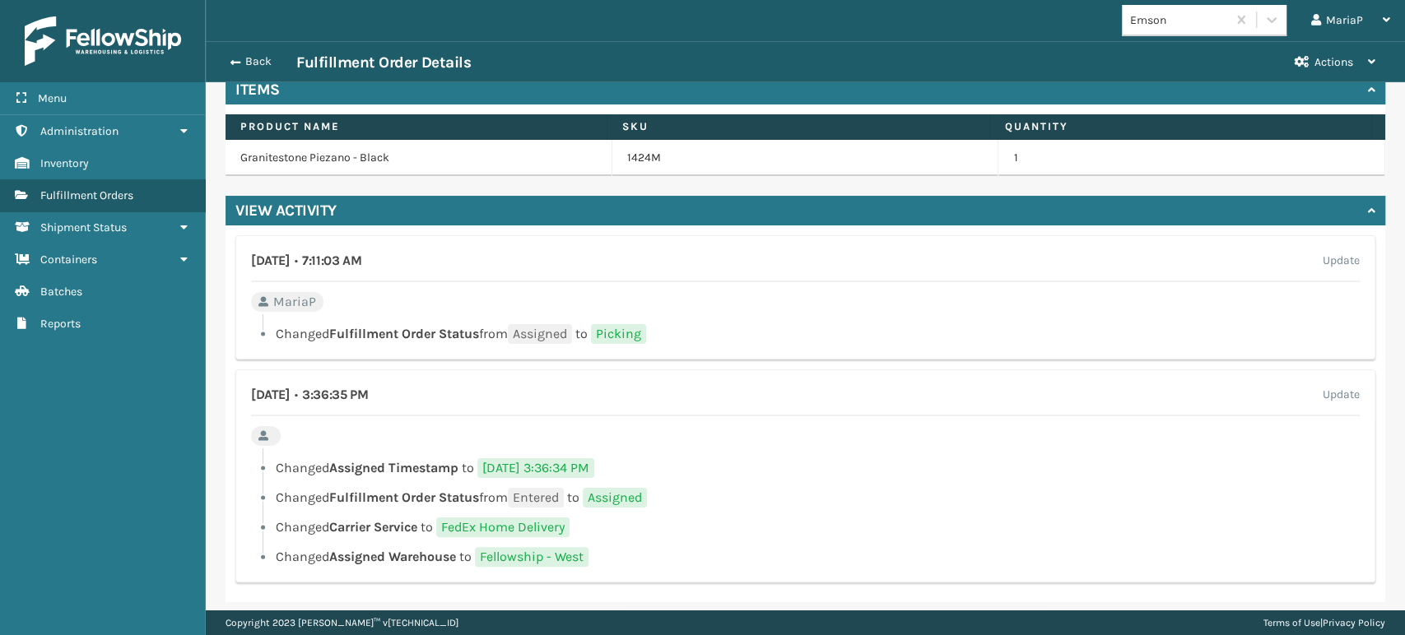
click at [237, 51] on div "Back Fulfillment Order Details Actions" at bounding box center [805, 61] width 1199 height 41
click at [241, 63] on button "Back" at bounding box center [259, 61] width 76 height 15
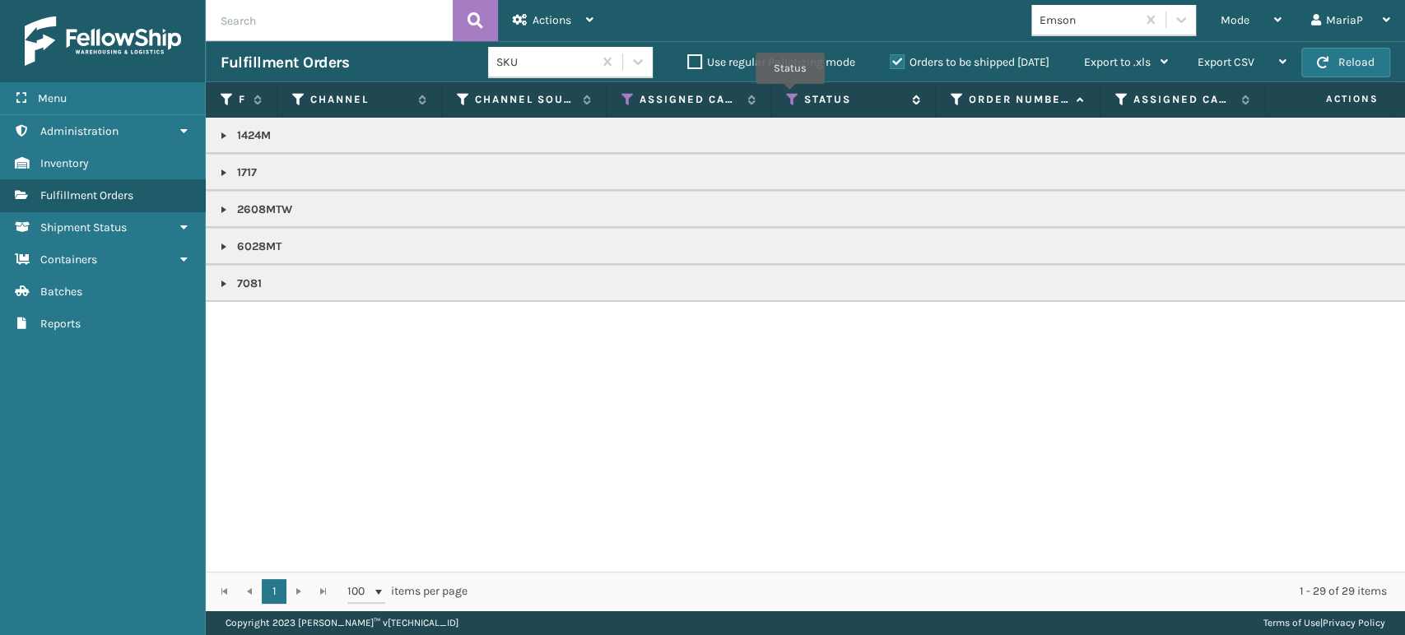
click at [790, 95] on icon at bounding box center [792, 99] width 13 height 15
click at [631, 100] on icon at bounding box center [627, 99] width 13 height 15
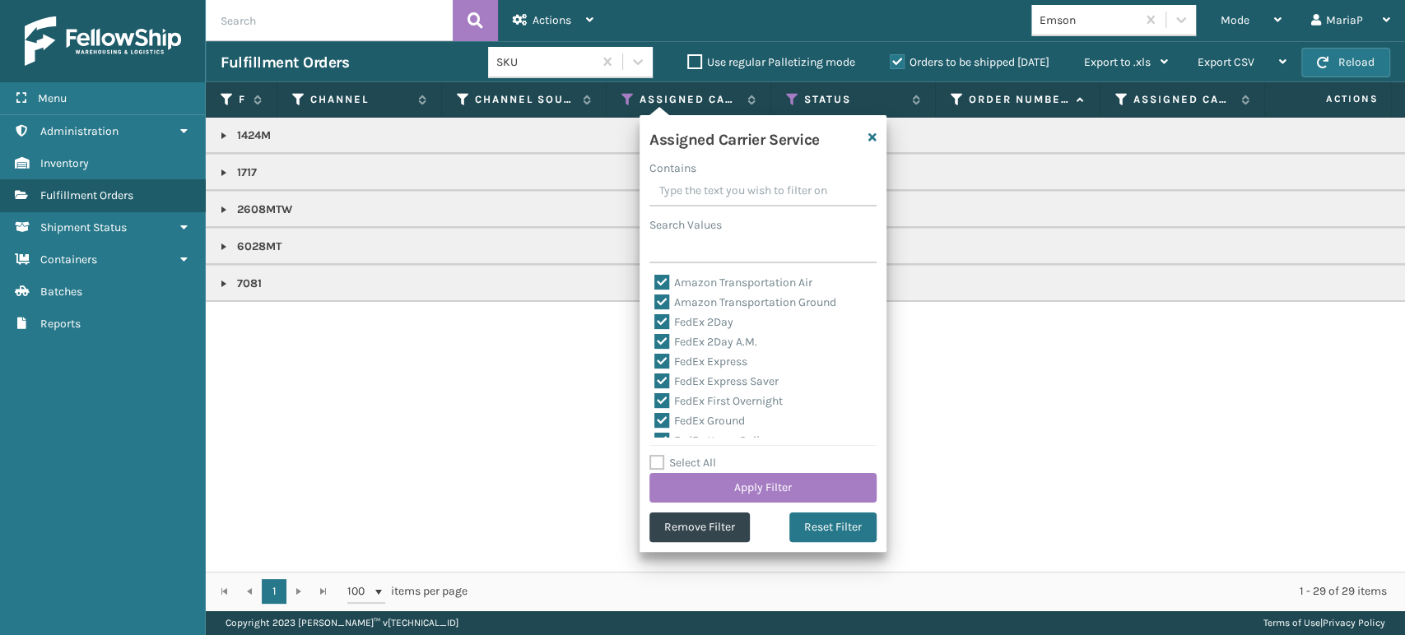
click at [222, 134] on link at bounding box center [223, 135] width 13 height 13
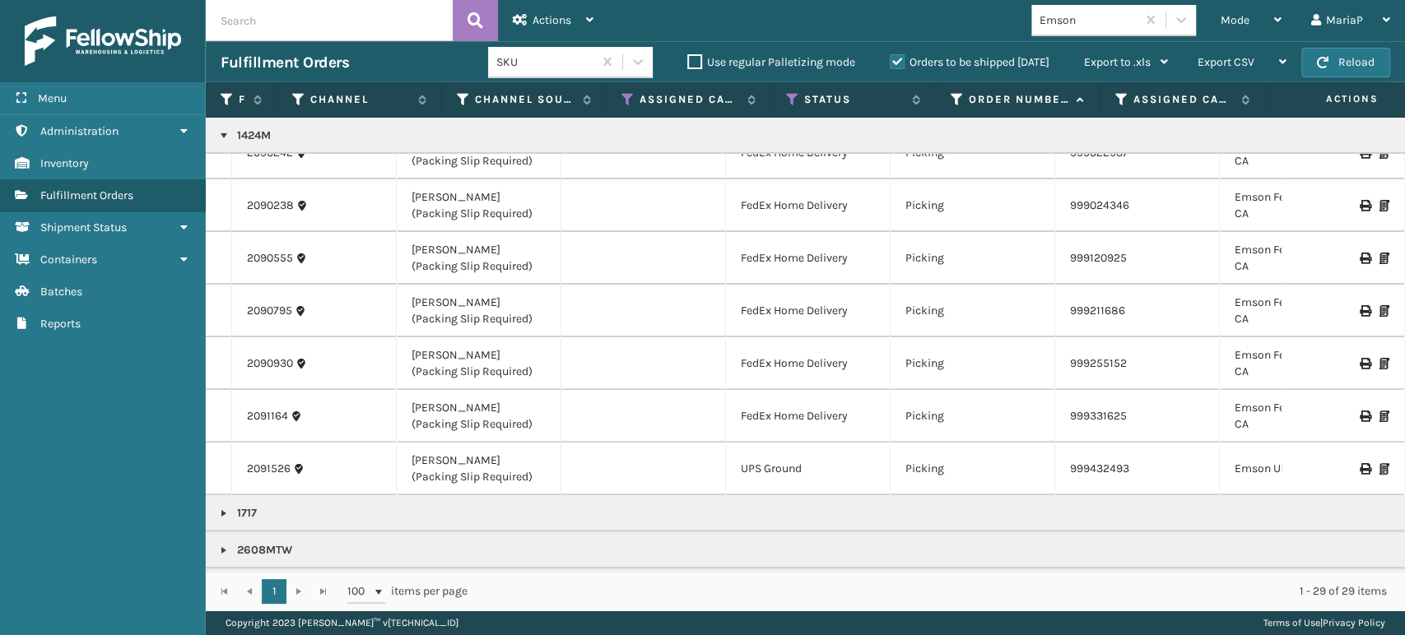
scroll to position [357, 0]
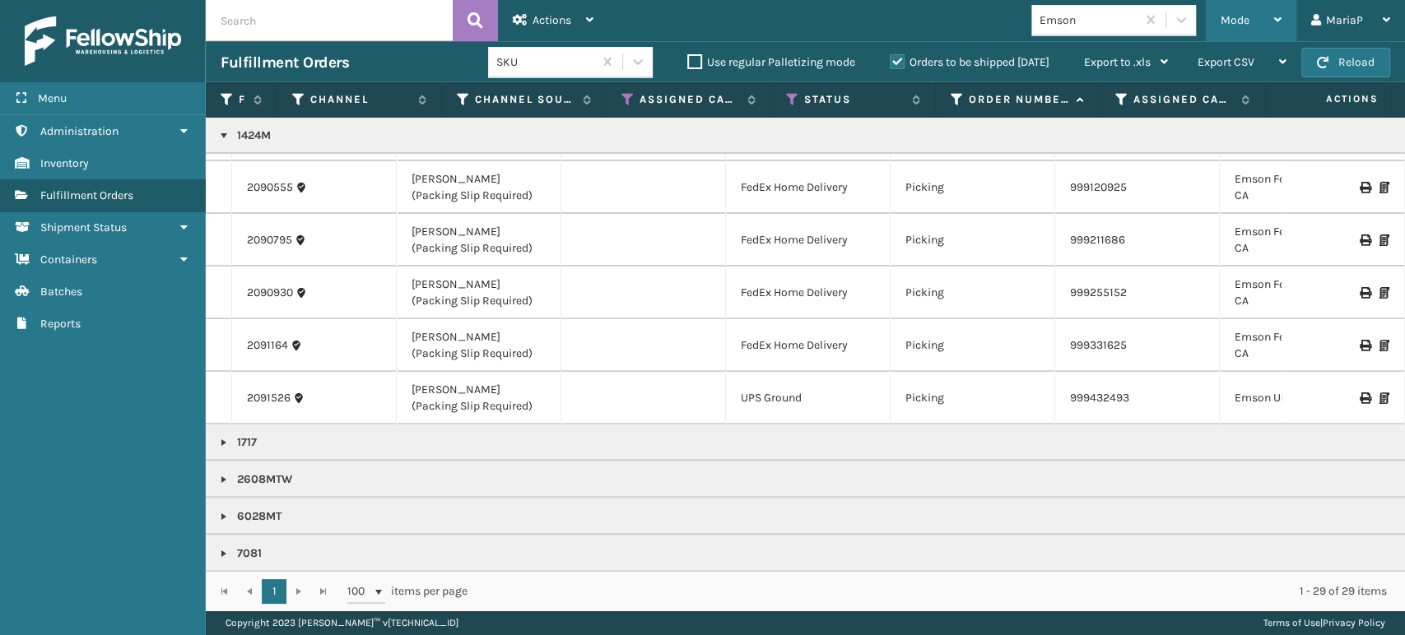
click at [1236, 21] on span "Mode" at bounding box center [1234, 20] width 29 height 14
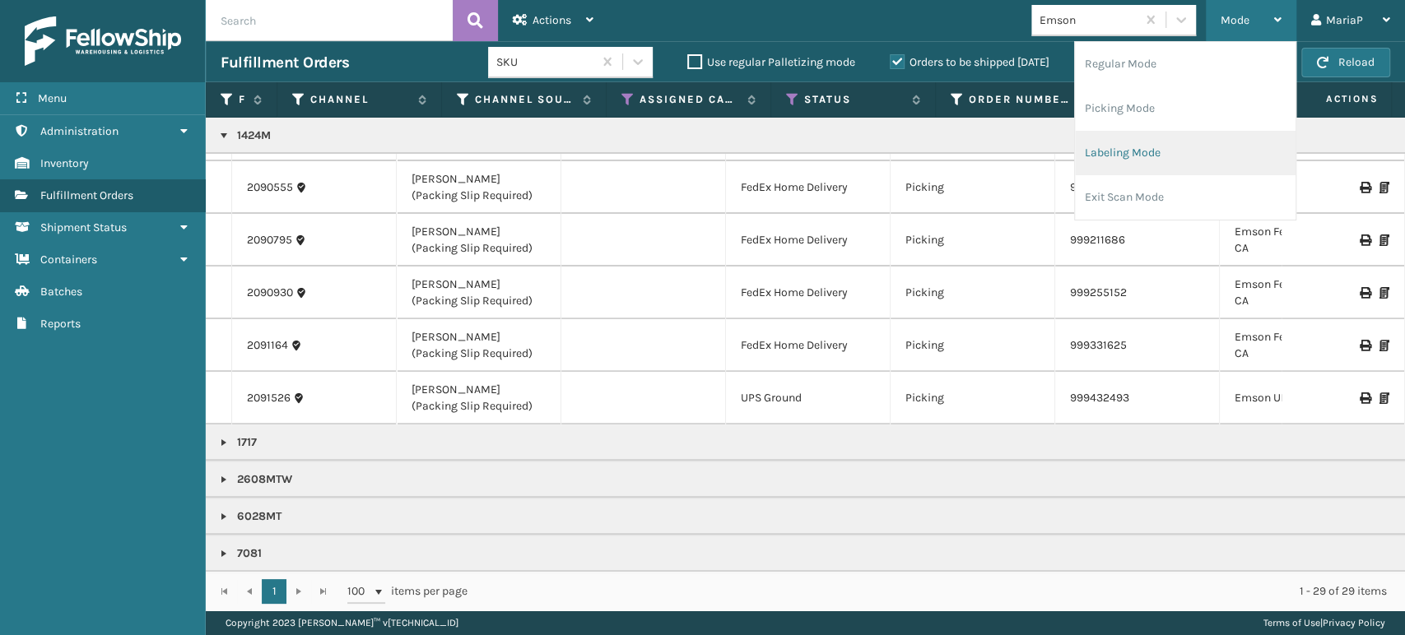
click at [1133, 151] on li "Labeling Mode" at bounding box center [1185, 153] width 221 height 44
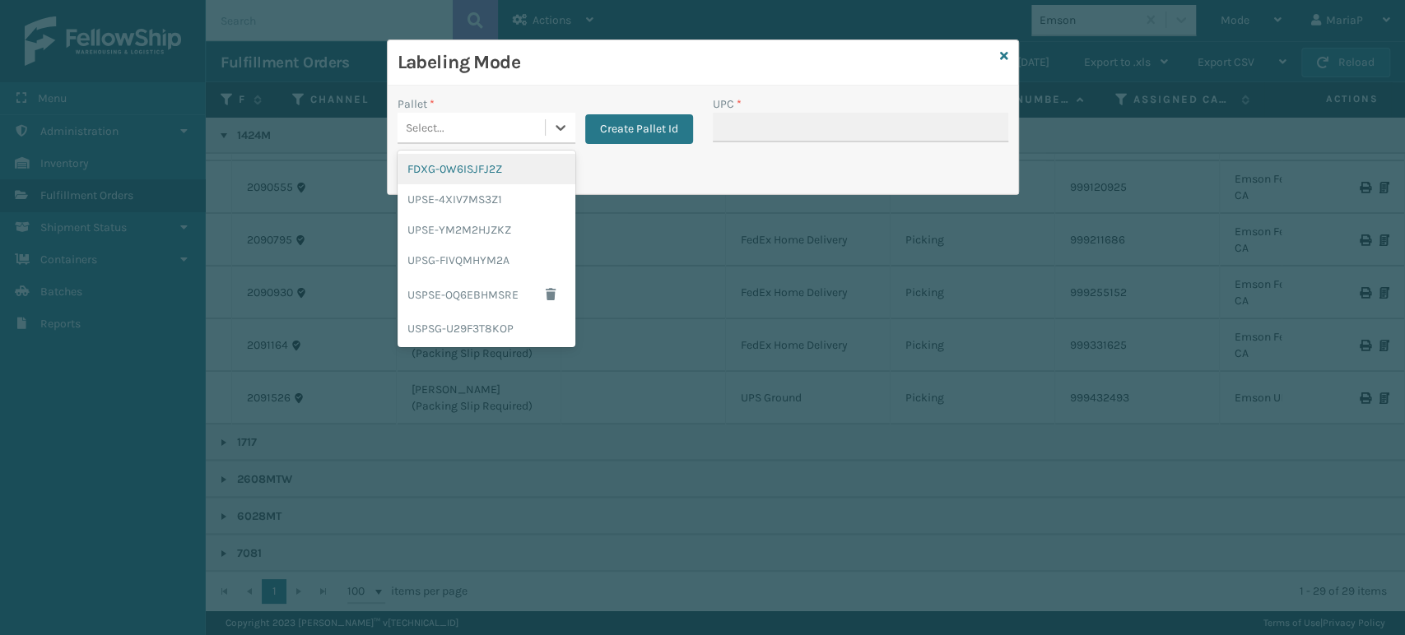
drag, startPoint x: 487, startPoint y: 134, endPoint x: 499, endPoint y: 173, distance: 40.6
click at [490, 134] on div "Select..." at bounding box center [470, 127] width 147 height 27
click at [457, 172] on div "FDXG-0W6ISJFJ2Z" at bounding box center [486, 169] width 178 height 30
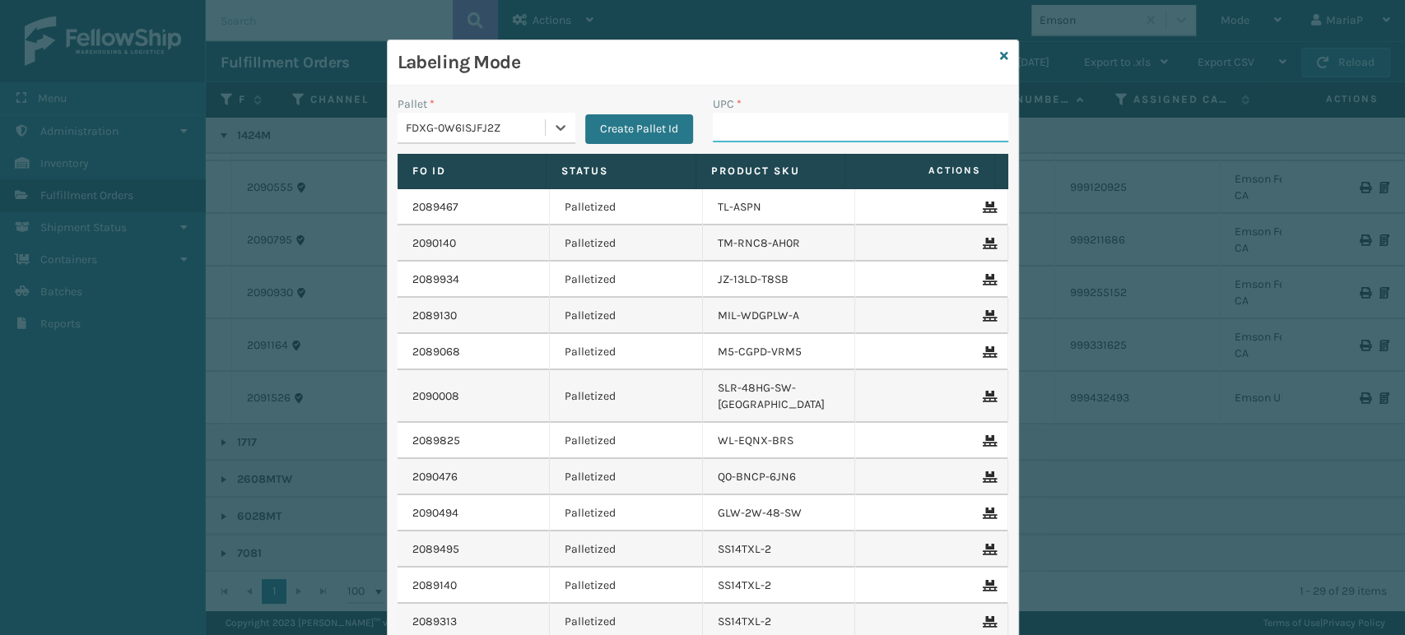
click at [720, 121] on input "UPC *" at bounding box center [860, 128] width 295 height 30
click at [803, 130] on input "UPC *" at bounding box center [860, 128] width 295 height 30
click at [750, 130] on input "UPC *" at bounding box center [860, 128] width 295 height 30
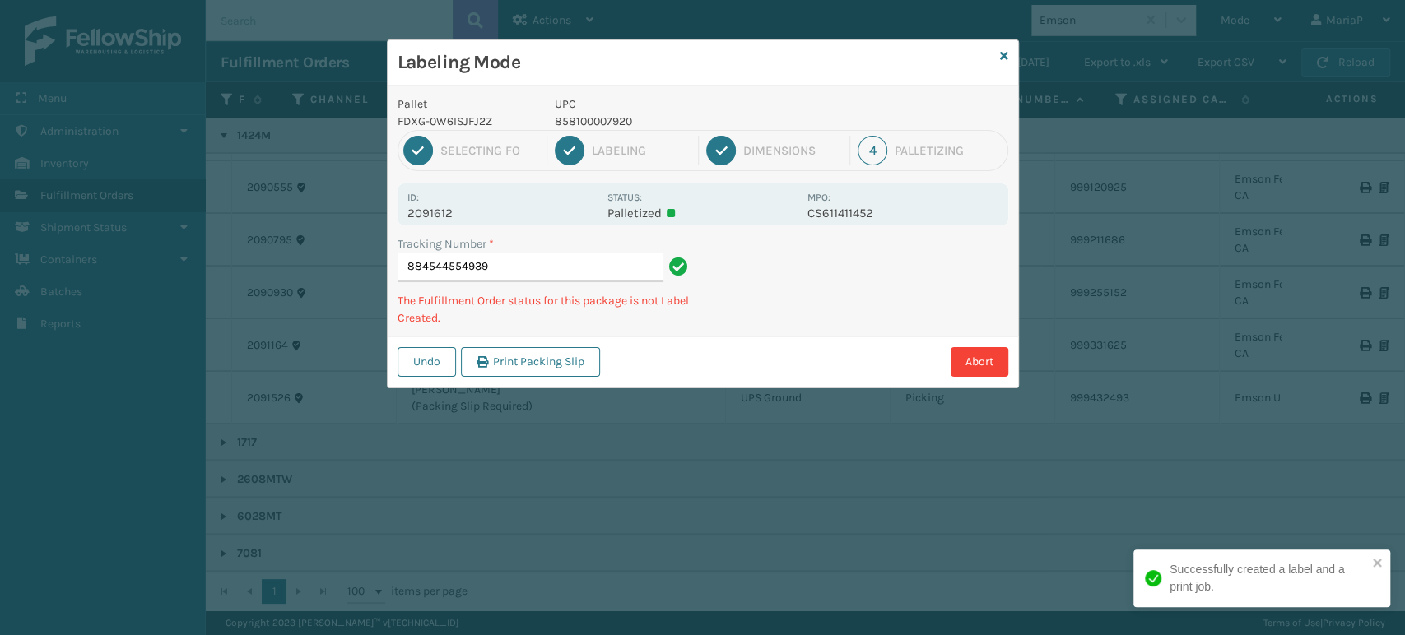
click at [633, 114] on p "858100007920" at bounding box center [676, 121] width 243 height 17
click at [631, 114] on p "858100007920" at bounding box center [676, 121] width 243 height 17
copy p "858100007920"
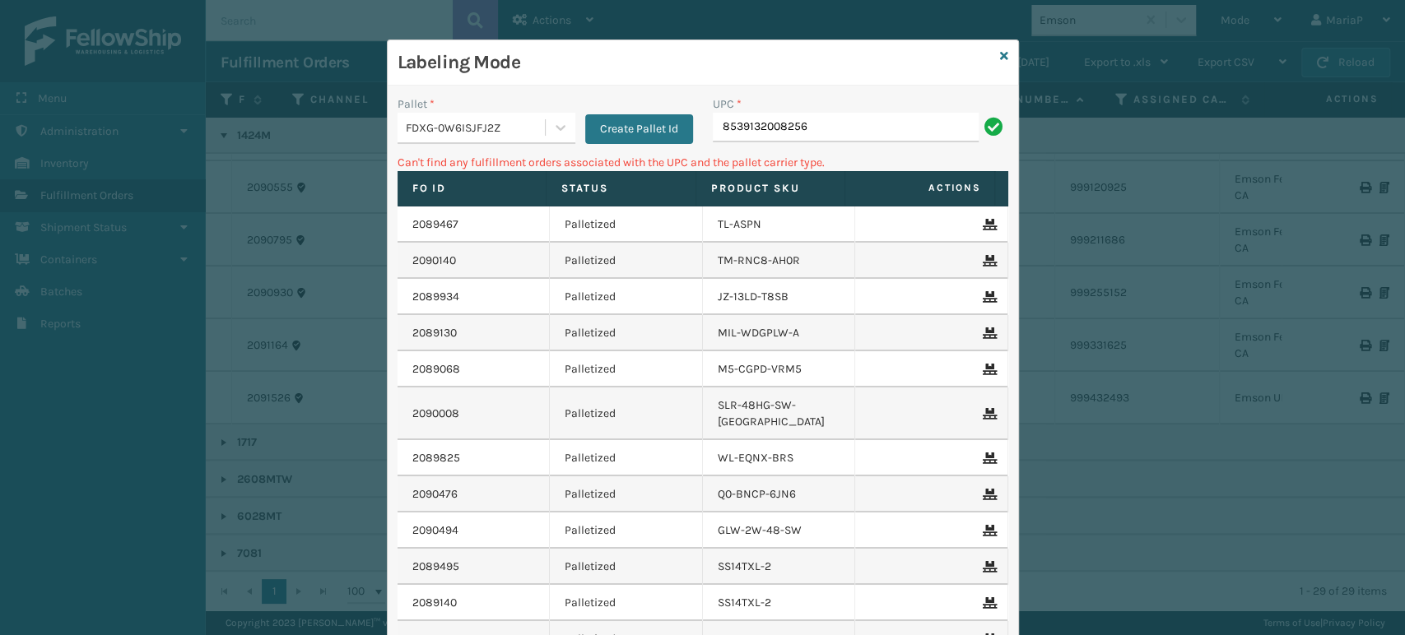
click at [759, 132] on input "8539132008256" at bounding box center [846, 128] width 266 height 30
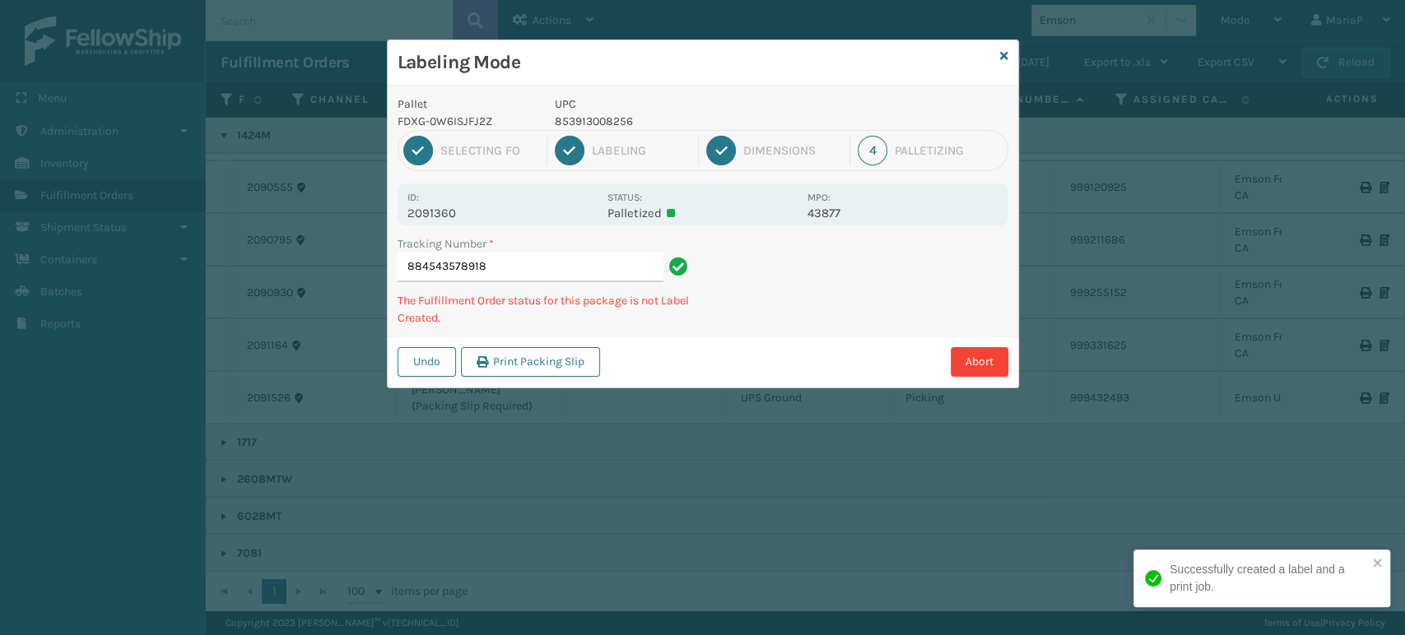
click at [590, 117] on p "853913008256" at bounding box center [676, 121] width 243 height 17
click at [587, 123] on p "850012486640" at bounding box center [676, 121] width 243 height 17
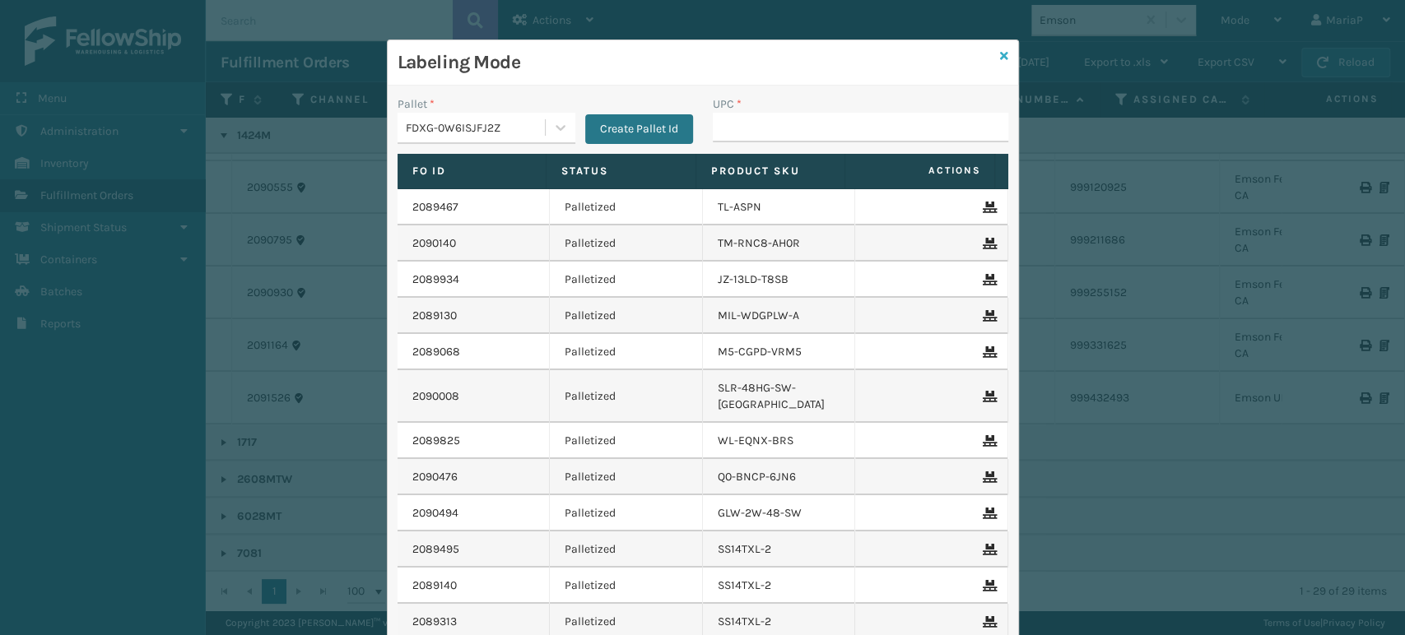
click at [992, 49] on div "Labeling Mode Pallet * FDXG-0W6ISJFJ2Z Create Pallet Id UPC * Fo Id Status Prod…" at bounding box center [703, 391] width 632 height 704
click at [1000, 54] on icon at bounding box center [1004, 56] width 8 height 12
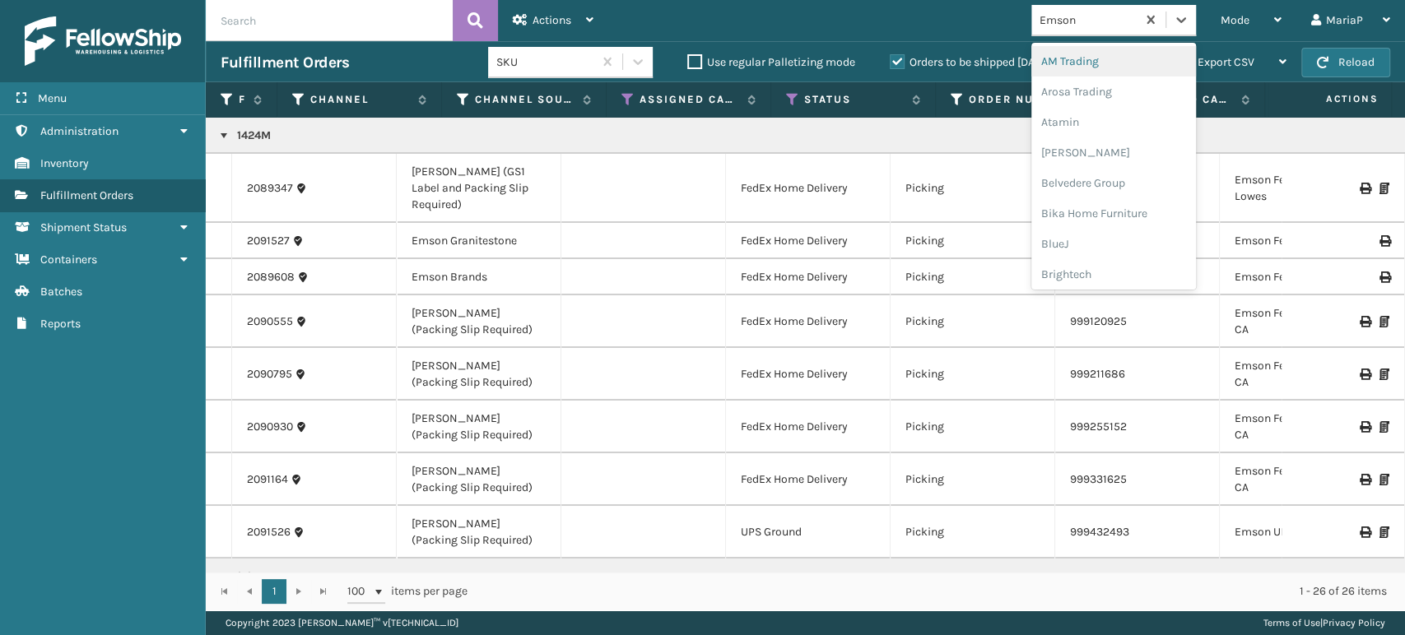
click at [1085, 26] on div "Emson" at bounding box center [1088, 20] width 98 height 17
click at [1099, 58] on div "Brightech" at bounding box center [1113, 61] width 165 height 30
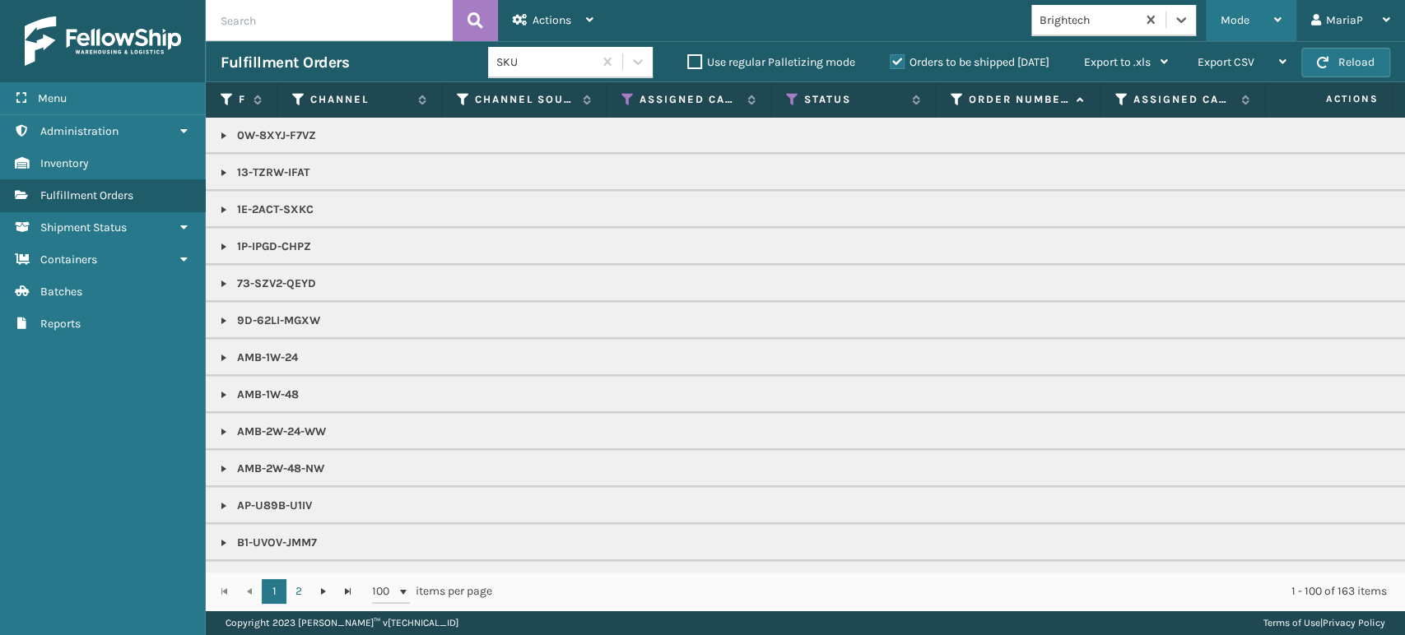
click at [1256, 30] on div "Mode" at bounding box center [1250, 20] width 61 height 41
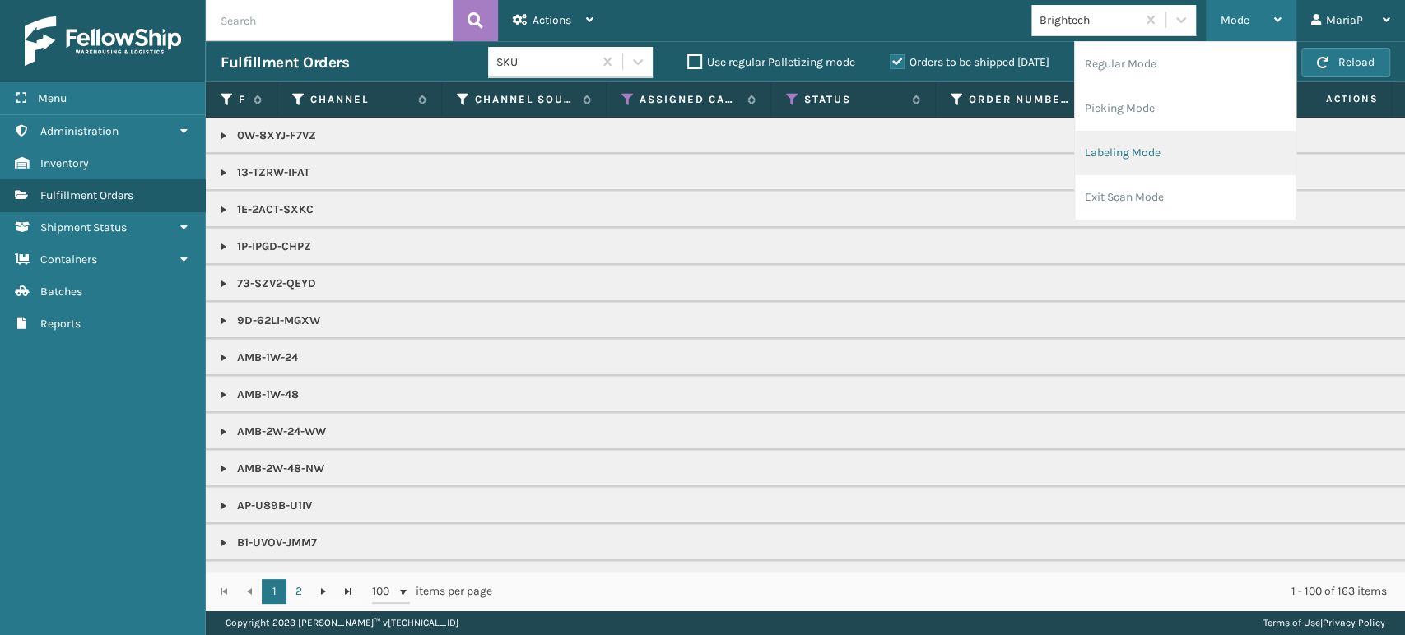
click at [1150, 146] on li "Labeling Mode" at bounding box center [1185, 153] width 221 height 44
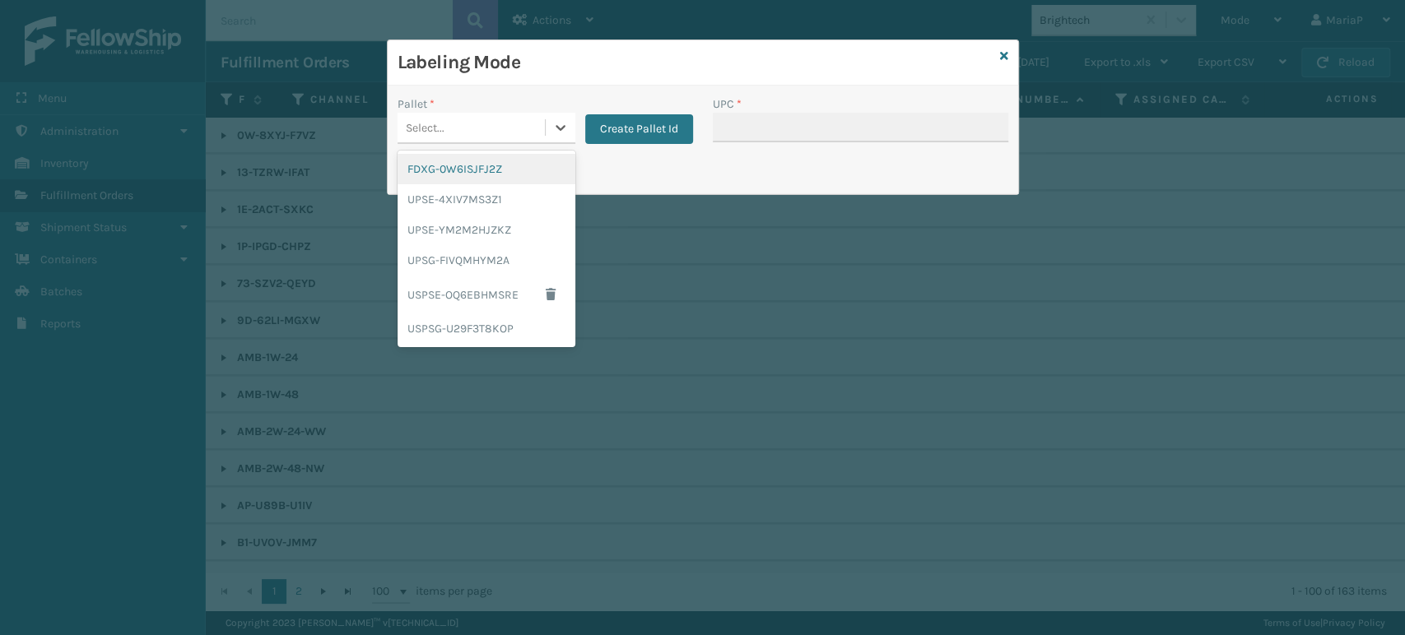
drag, startPoint x: 478, startPoint y: 118, endPoint x: 553, endPoint y: 187, distance: 101.9
click at [481, 118] on div "Select..." at bounding box center [470, 127] width 147 height 27
drag, startPoint x: 515, startPoint y: 170, endPoint x: 625, endPoint y: 142, distance: 113.0
click at [515, 169] on div "FDXG-0W6ISJFJ2Z" at bounding box center [486, 169] width 178 height 30
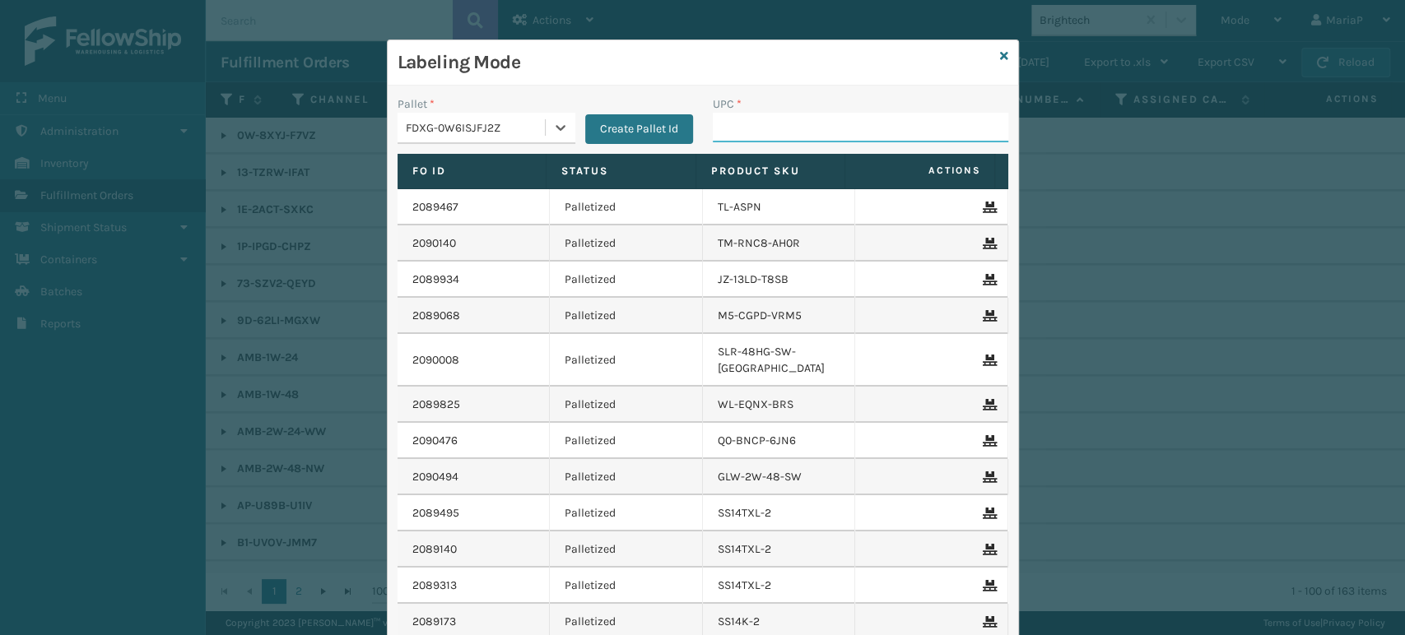
click at [718, 118] on input "UPC *" at bounding box center [860, 128] width 295 height 30
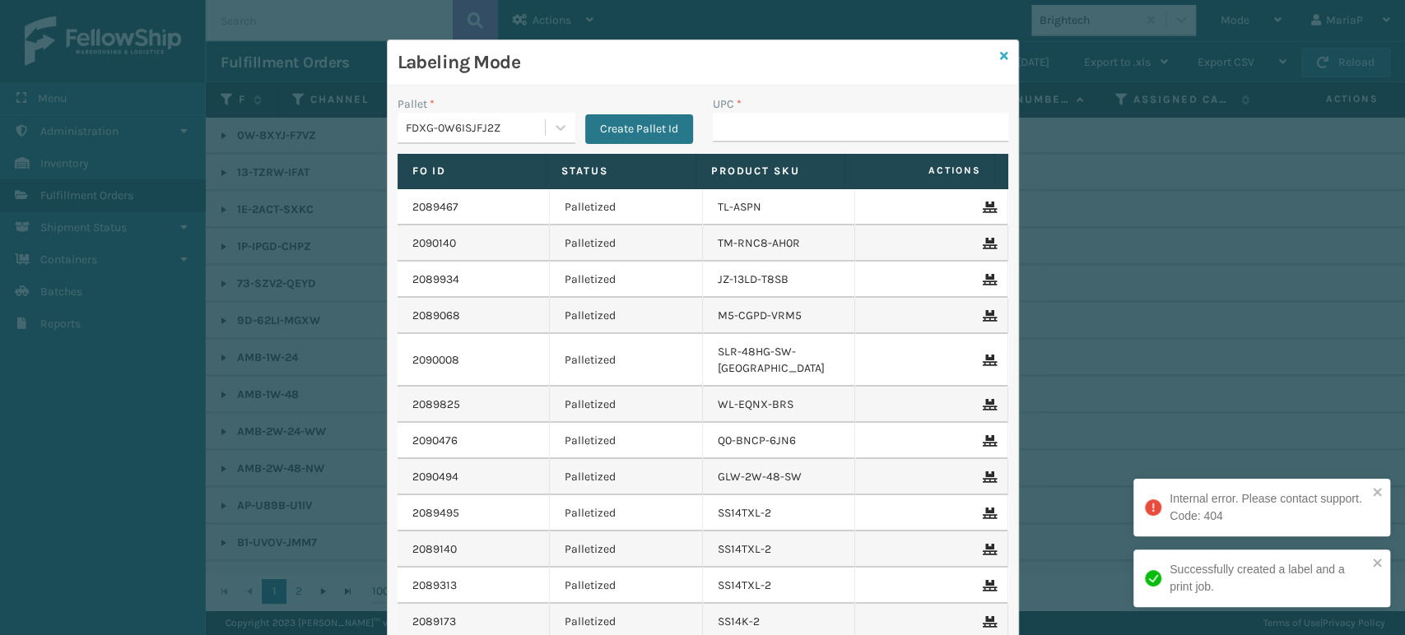
click at [1000, 50] on icon at bounding box center [1004, 56] width 8 height 12
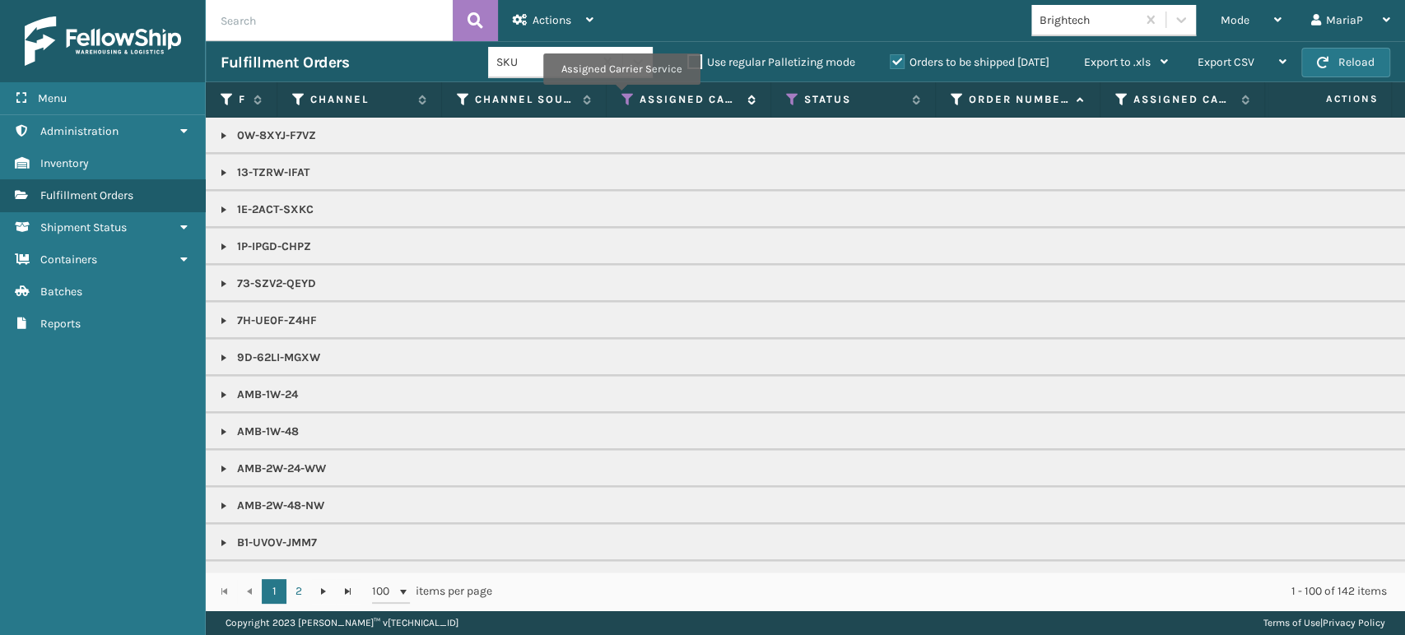
click at [621, 96] on icon at bounding box center [627, 99] width 13 height 15
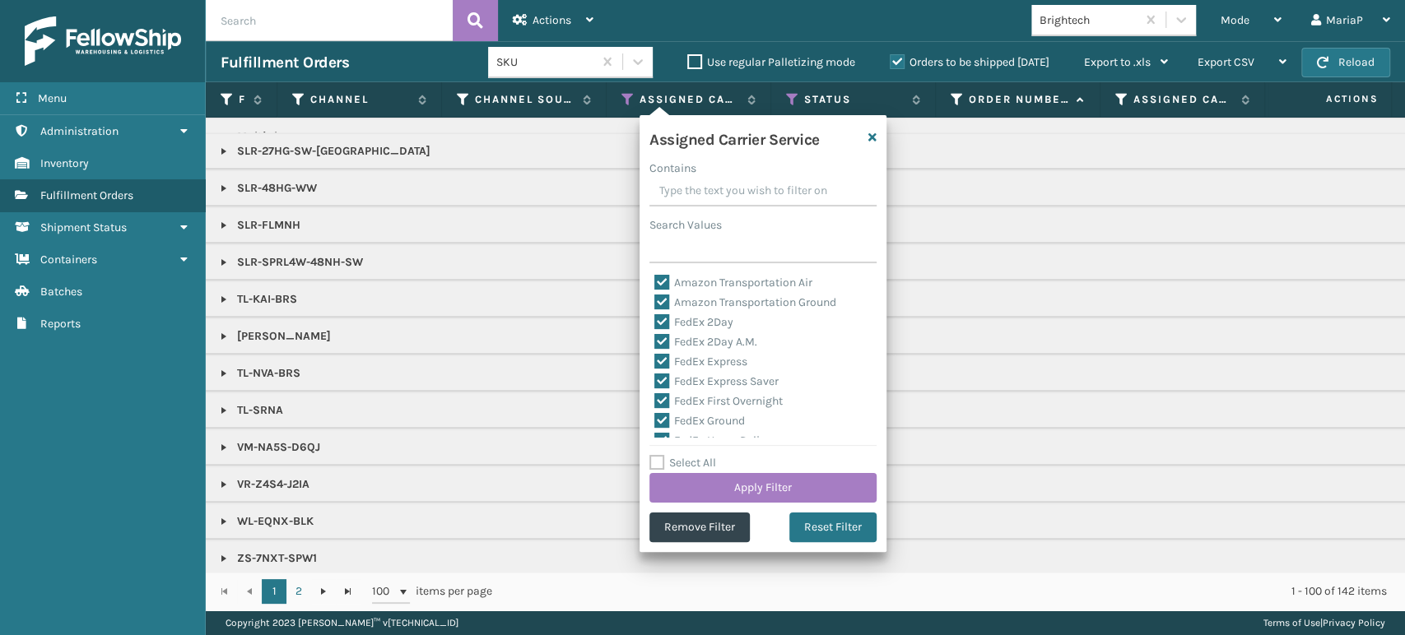
scroll to position [1589, 0]
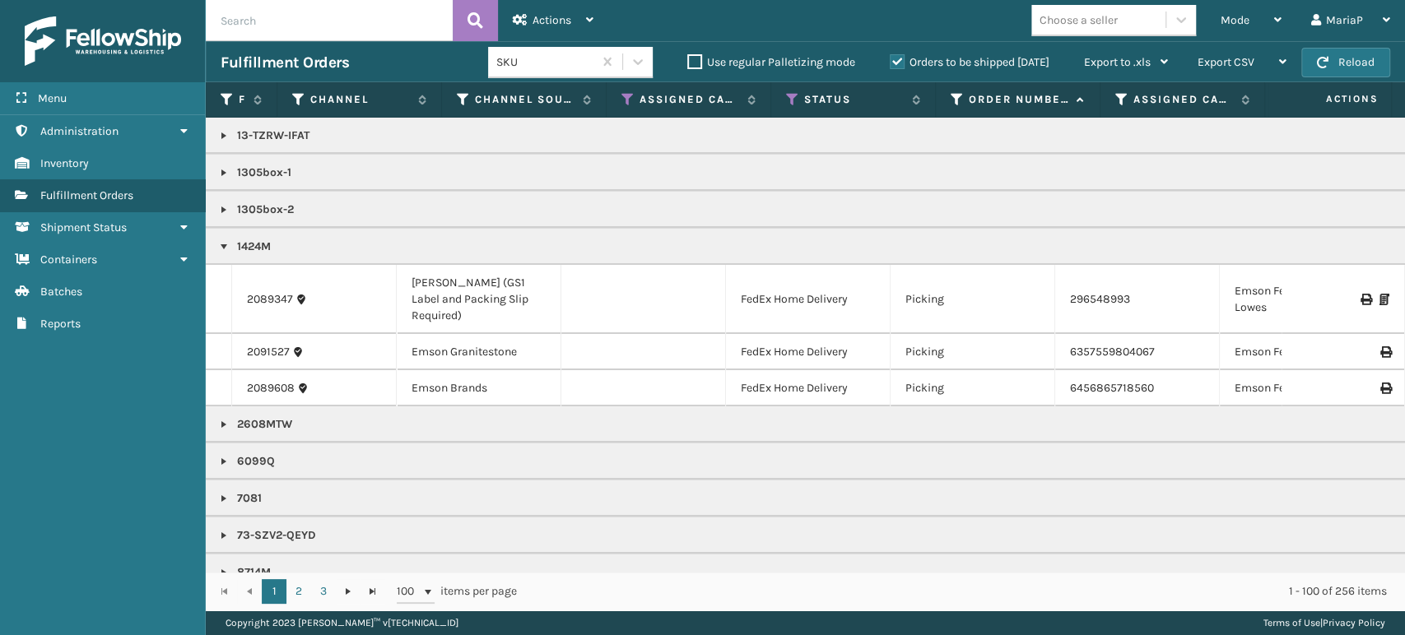
click at [229, 242] on link at bounding box center [223, 246] width 13 height 13
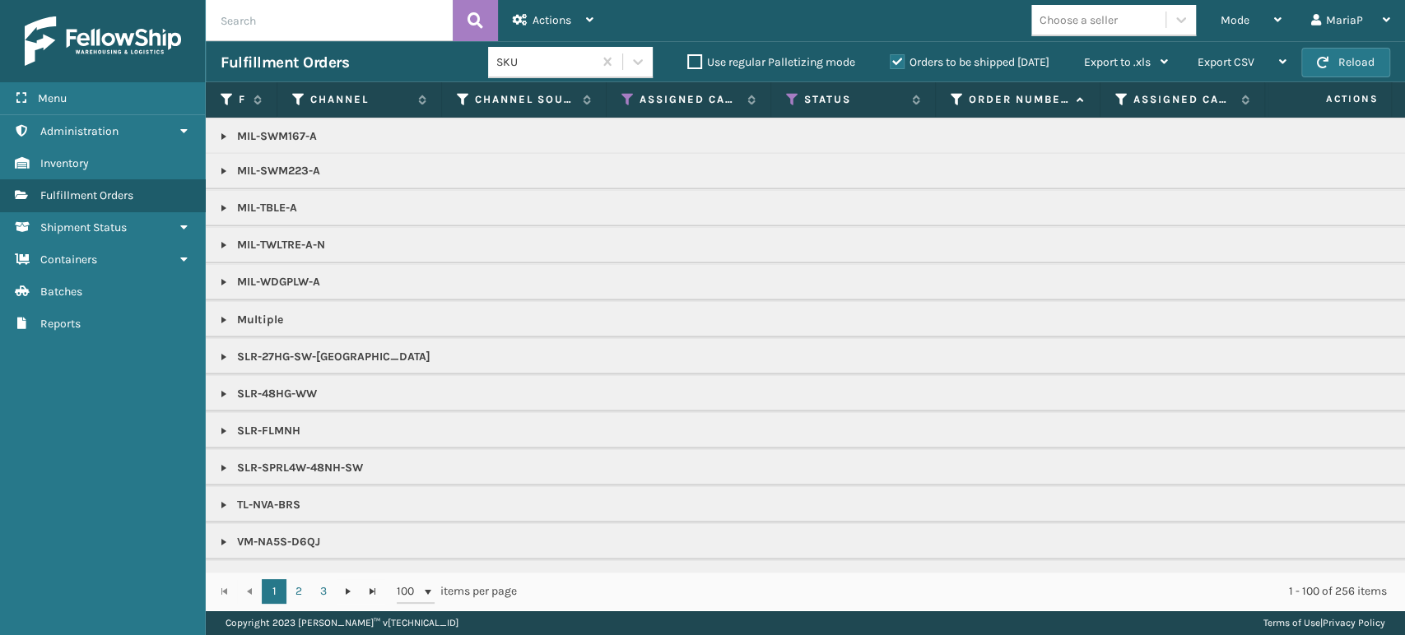
scroll to position [1958, 0]
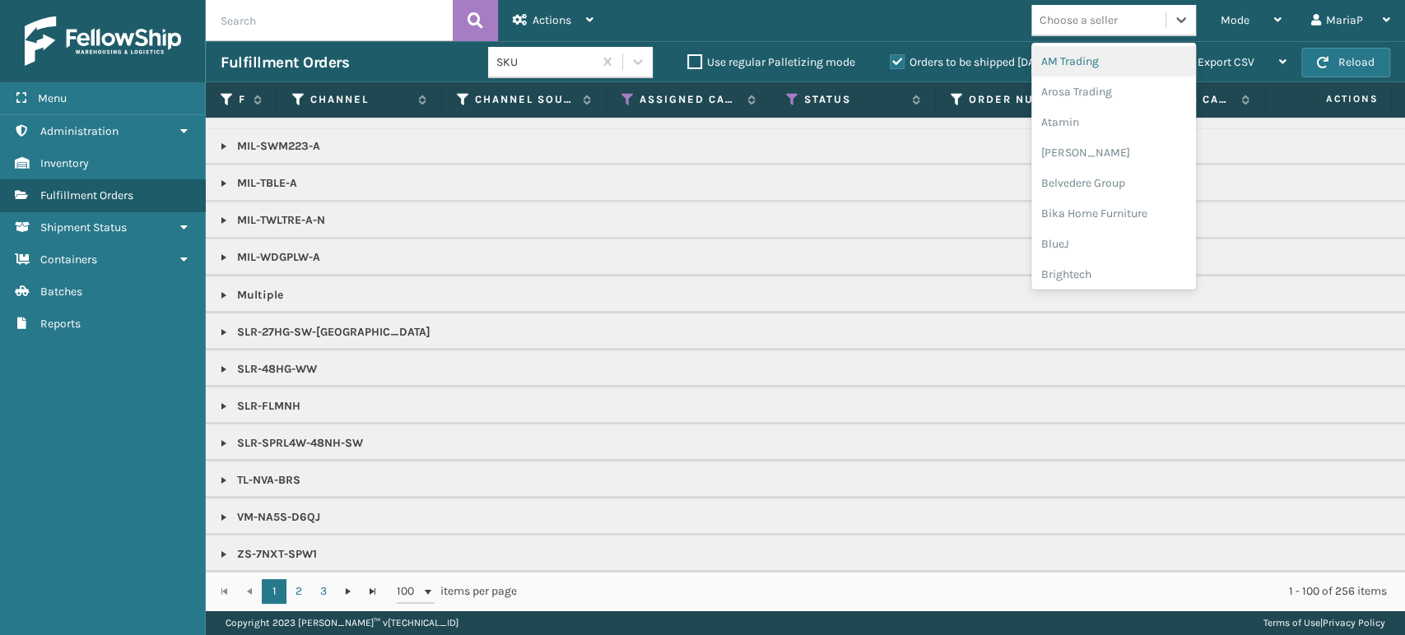
click at [1094, 25] on div "Choose a seller" at bounding box center [1078, 20] width 78 height 17
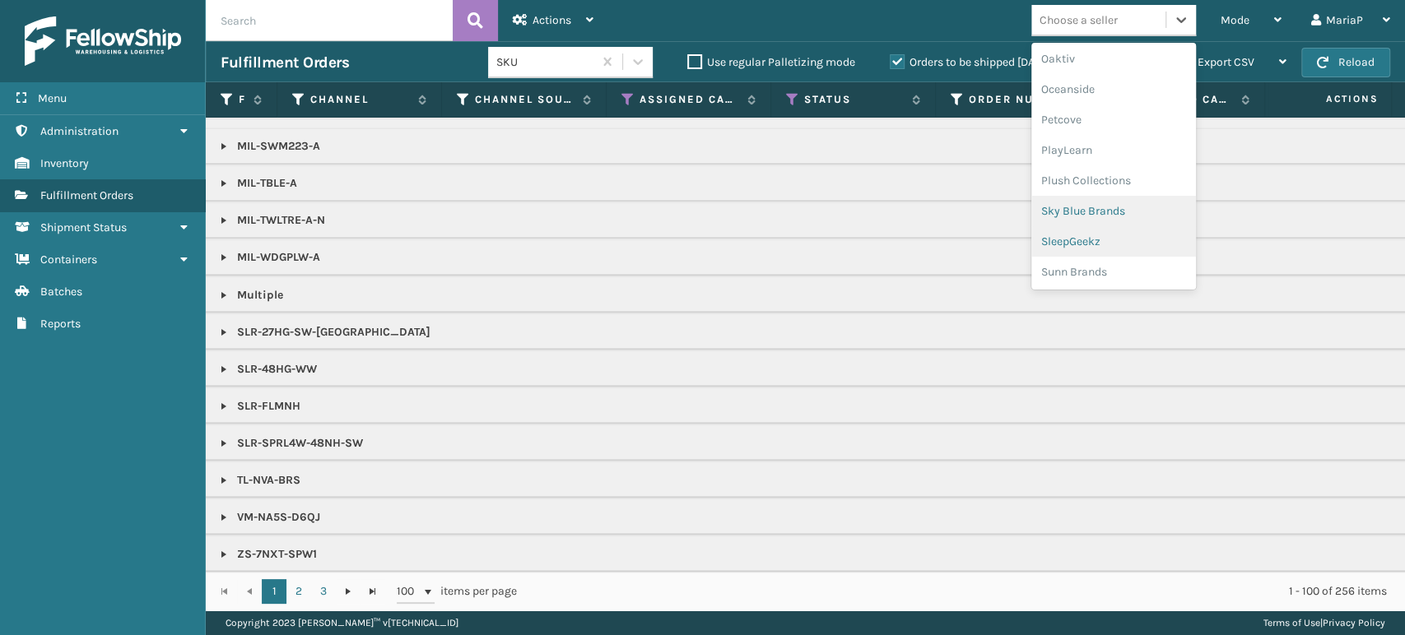
scroll to position [642, 0]
click at [1139, 186] on div "[PERSON_NAME] Brands" at bounding box center [1113, 180] width 165 height 30
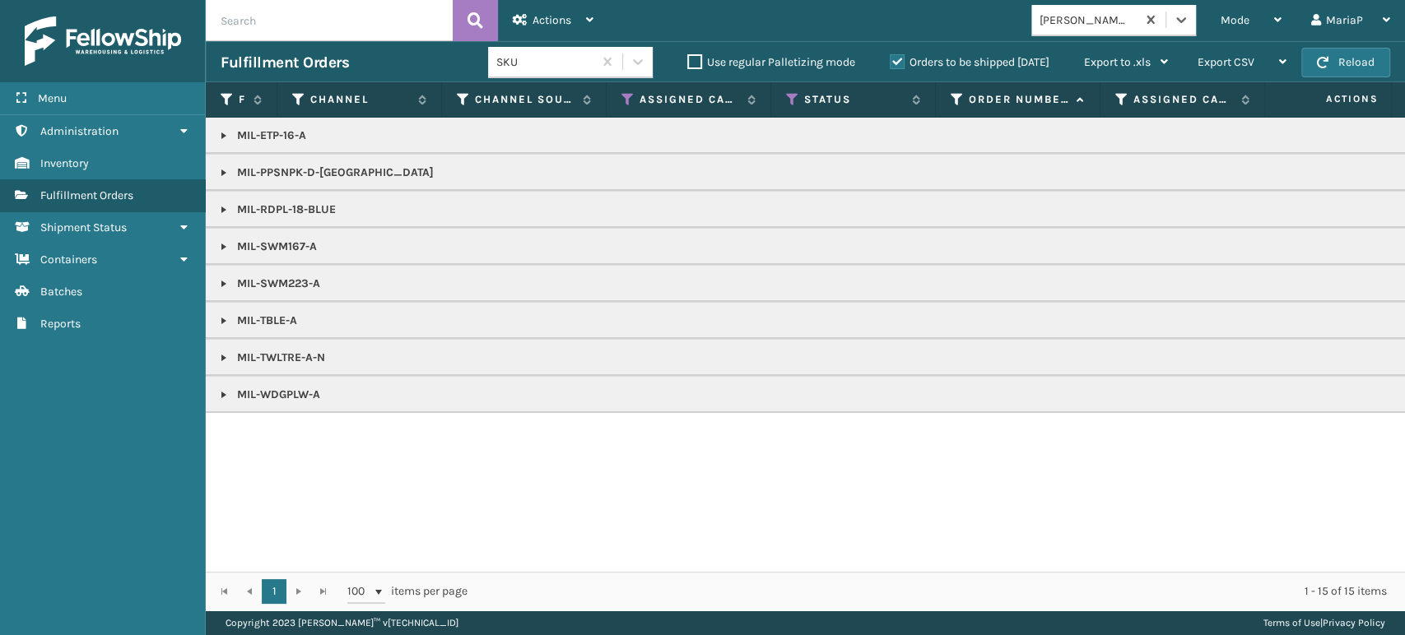
click at [222, 318] on link at bounding box center [223, 320] width 13 height 13
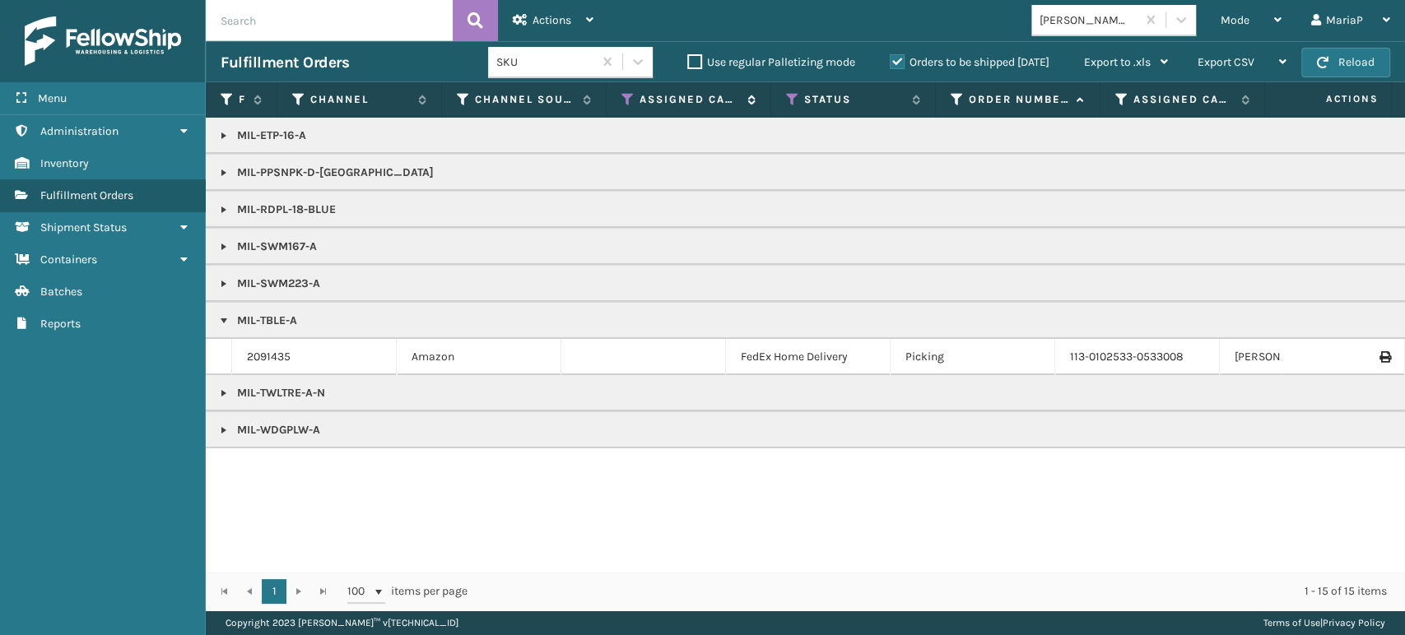
click at [630, 102] on icon at bounding box center [627, 99] width 13 height 15
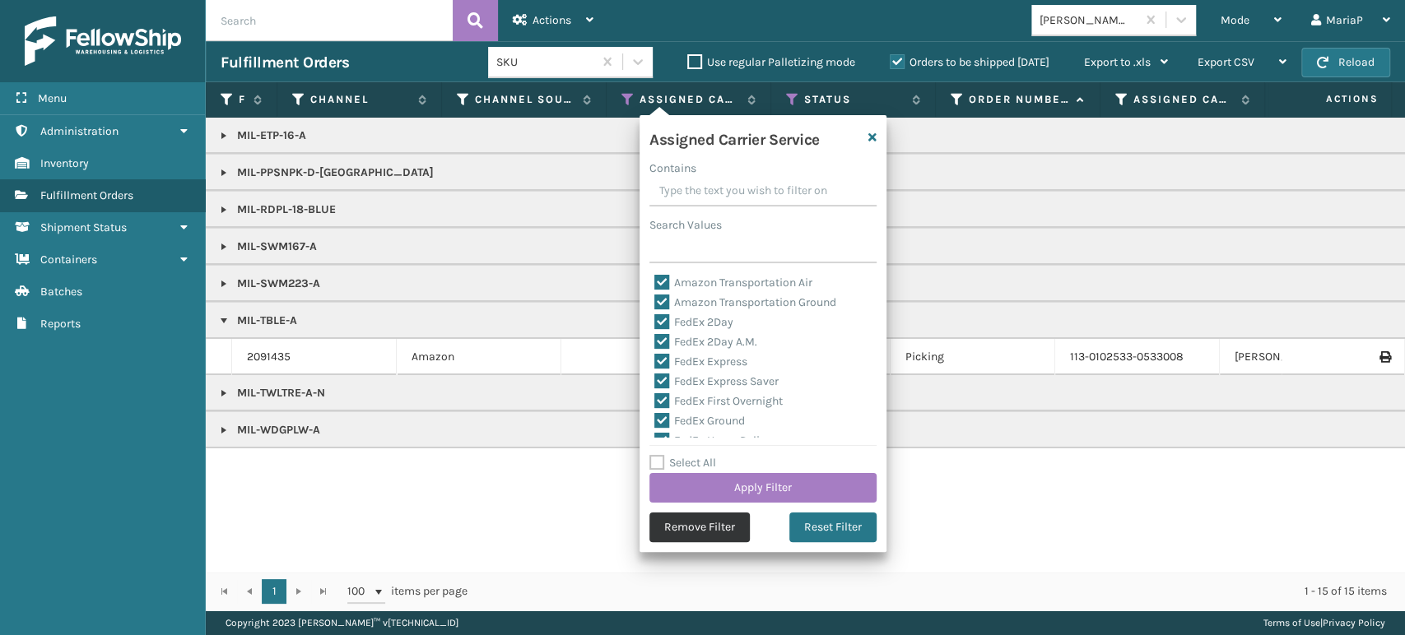
click at [665, 515] on button "Remove Filter" at bounding box center [699, 528] width 100 height 30
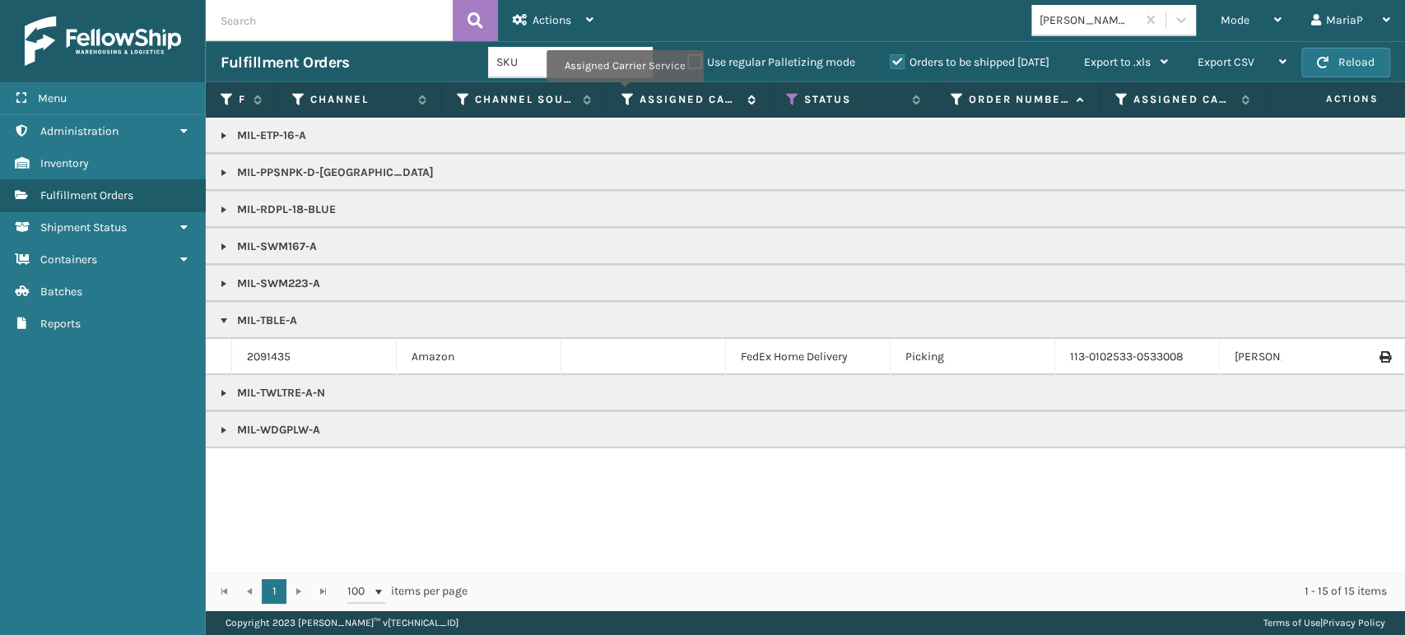
click at [624, 93] on icon at bounding box center [627, 99] width 13 height 15
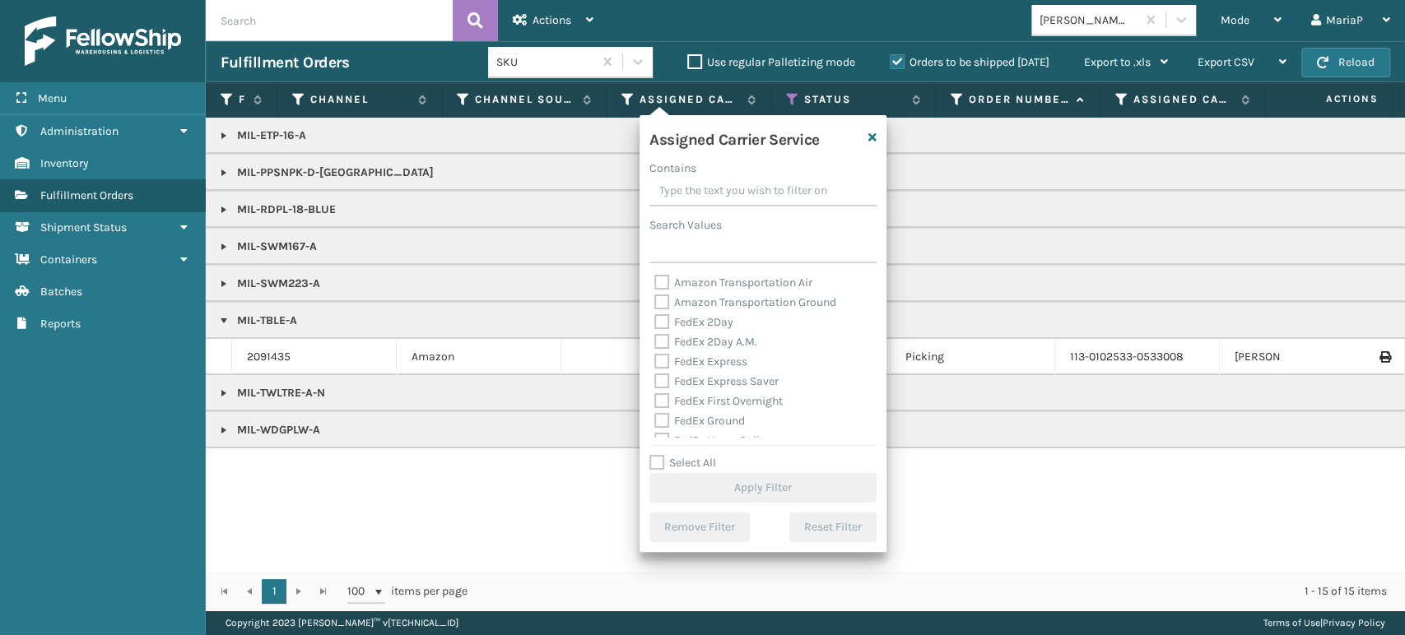
click at [657, 423] on label "FedEx Ground" at bounding box center [699, 421] width 91 height 14
click at [655, 422] on input "FedEx Ground" at bounding box center [654, 416] width 1 height 11
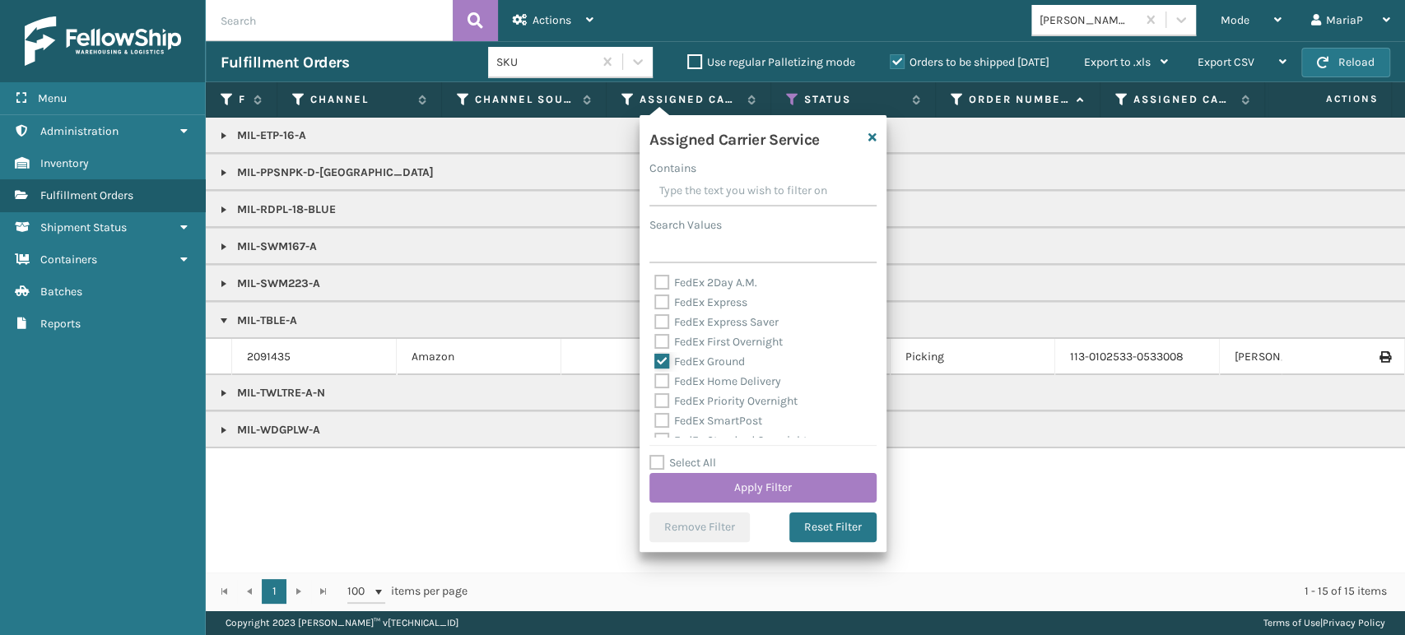
scroll to position [91, 0]
drag, startPoint x: 658, startPoint y: 351, endPoint x: 668, endPoint y: 353, distance: 10.2
click at [659, 349] on label "FedEx Home Delivery" at bounding box center [717, 349] width 127 height 14
click at [655, 349] on input "FedEx Home Delivery" at bounding box center [654, 345] width 1 height 11
click at [746, 489] on button "Apply Filter" at bounding box center [762, 488] width 227 height 30
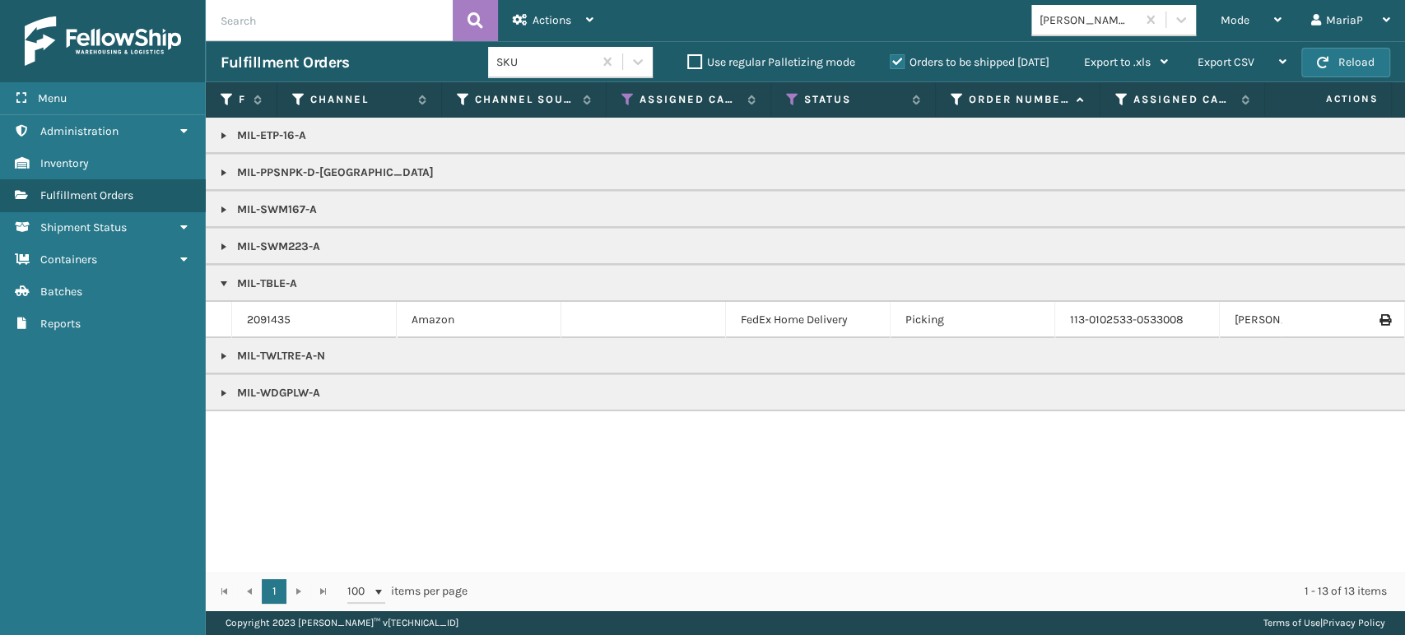
click at [219, 281] on link at bounding box center [223, 283] width 13 height 13
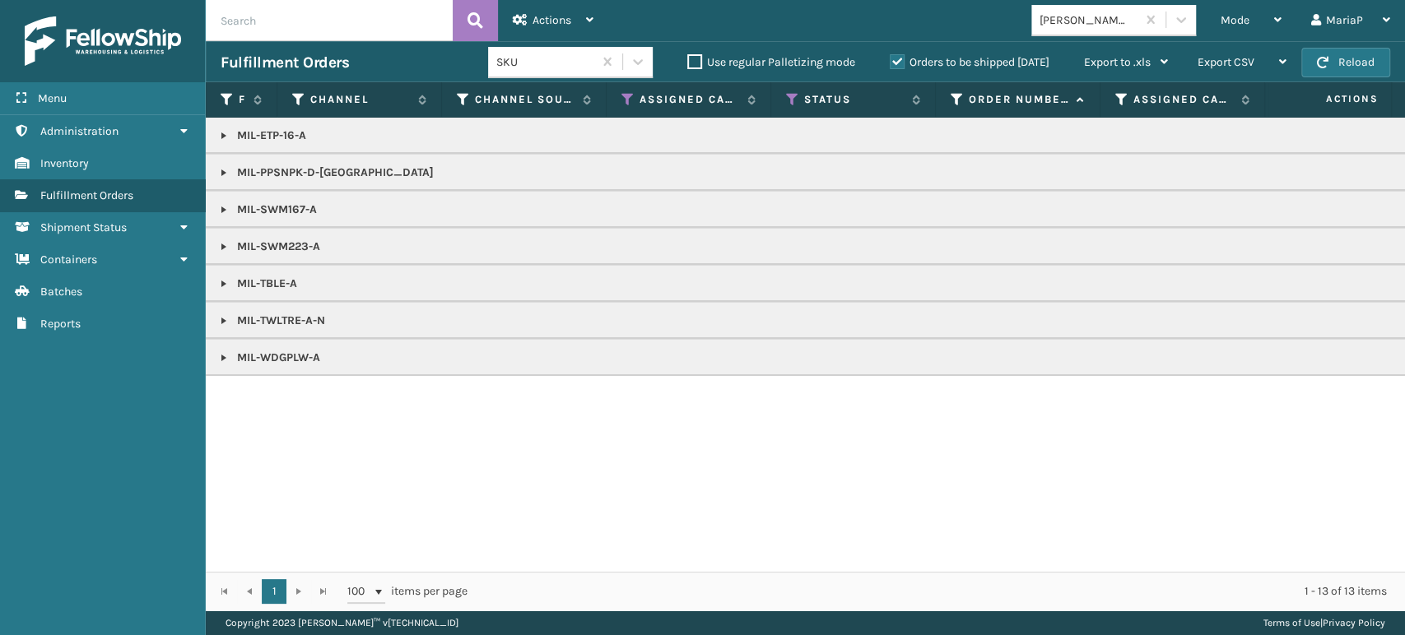
click at [224, 132] on link at bounding box center [223, 135] width 13 height 13
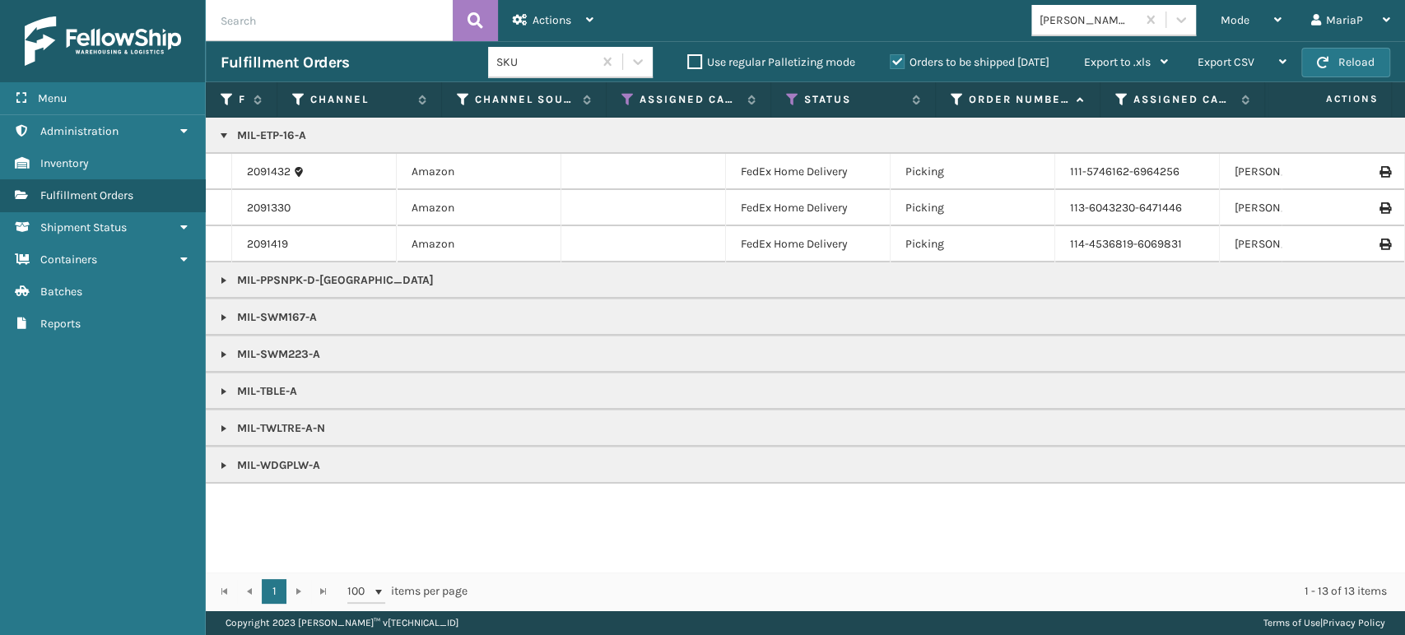
click at [222, 277] on link at bounding box center [223, 280] width 13 height 13
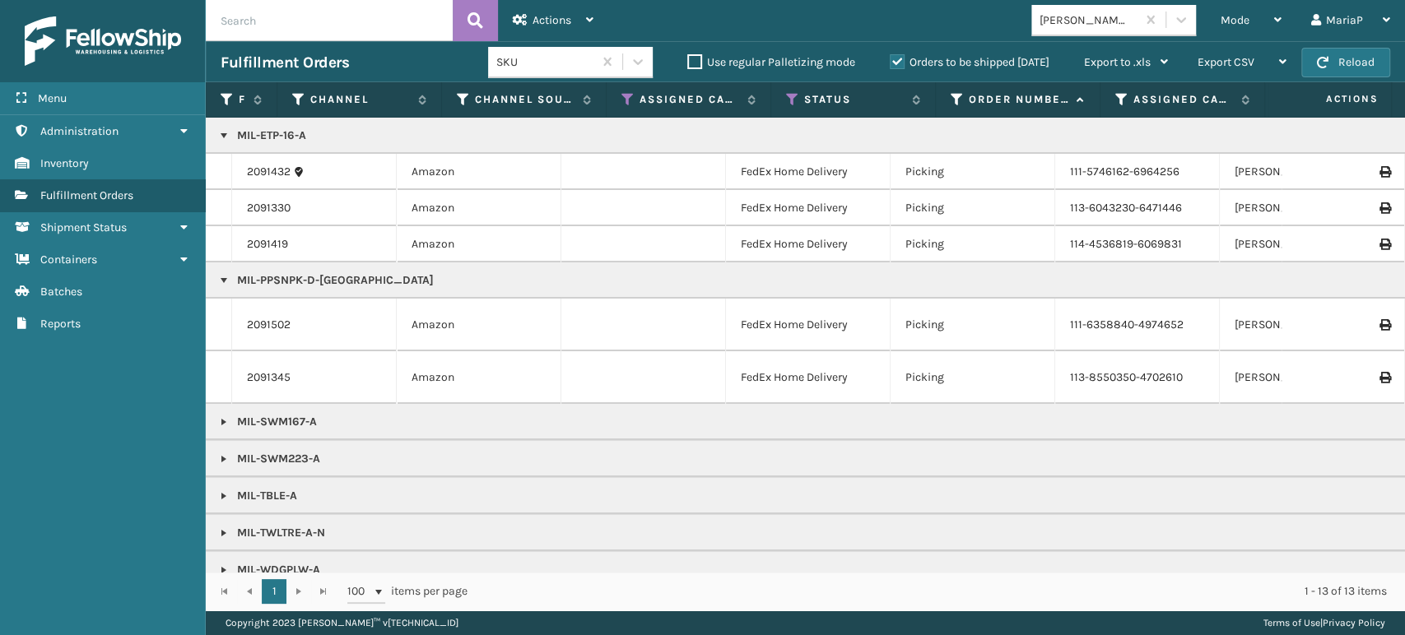
click at [224, 416] on link at bounding box center [223, 422] width 13 height 13
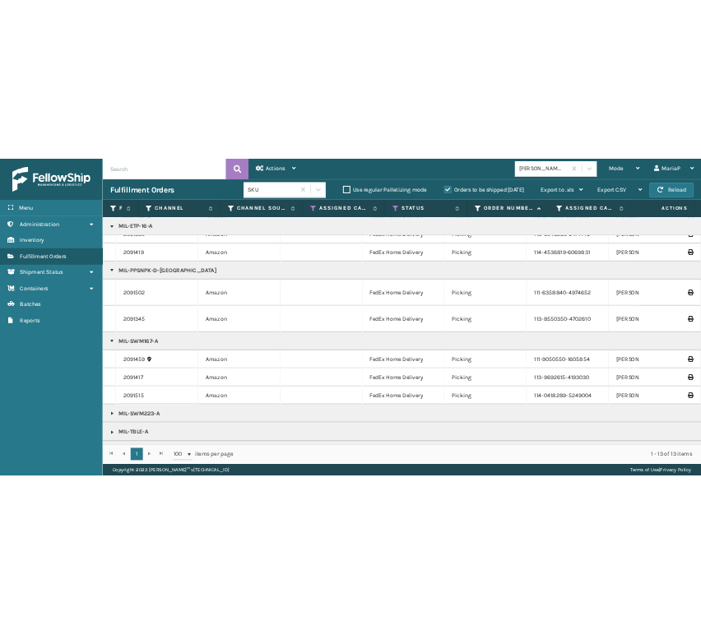
scroll to position [104, 0]
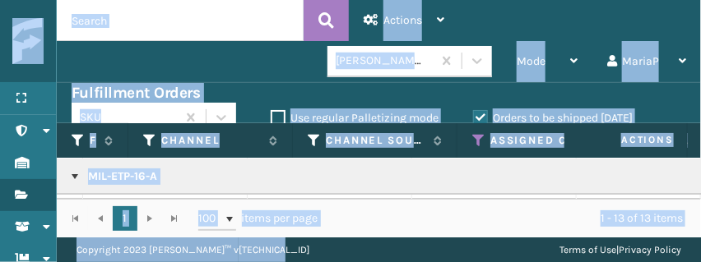
drag, startPoint x: 544, startPoint y: 243, endPoint x: 545, endPoint y: 269, distance: 26.3
click at [545, 262] on html "Menu Administration Inventory Fulfillment Orders Shipment Status Containers Bat…" at bounding box center [350, 131] width 701 height 262
click at [378, 215] on div "1 - 13 of 13 items" at bounding box center [511, 219] width 341 height 16
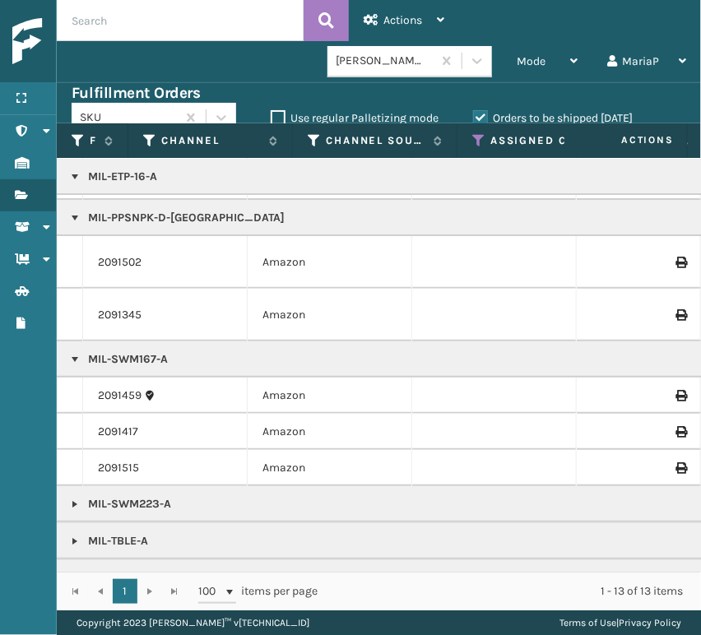
click at [79, 353] on link at bounding box center [74, 359] width 13 height 13
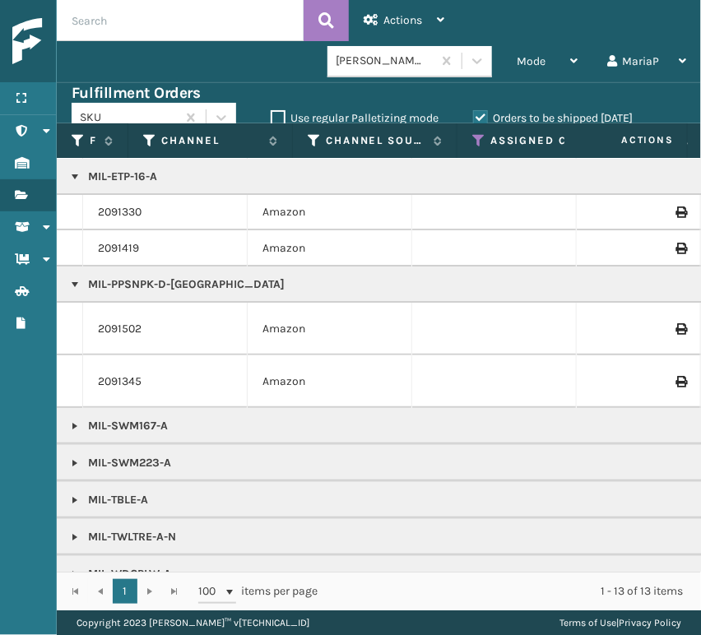
click at [75, 289] on link at bounding box center [74, 284] width 13 height 13
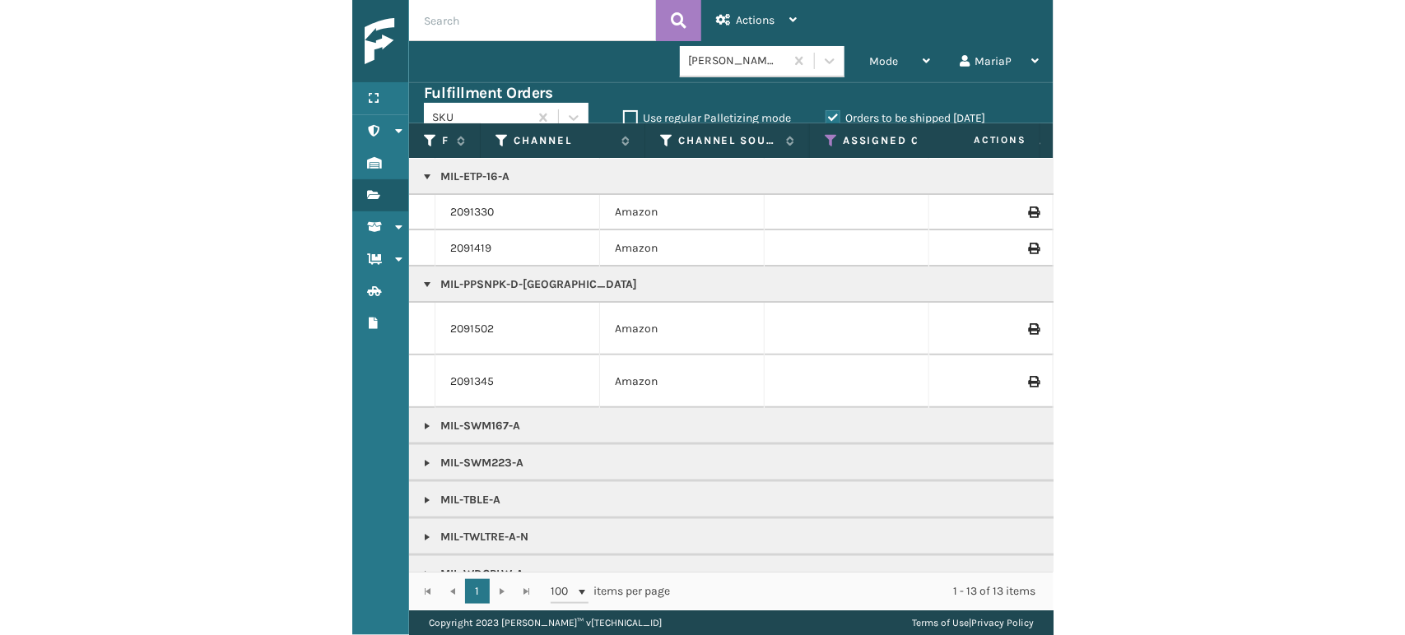
scroll to position [0, 0]
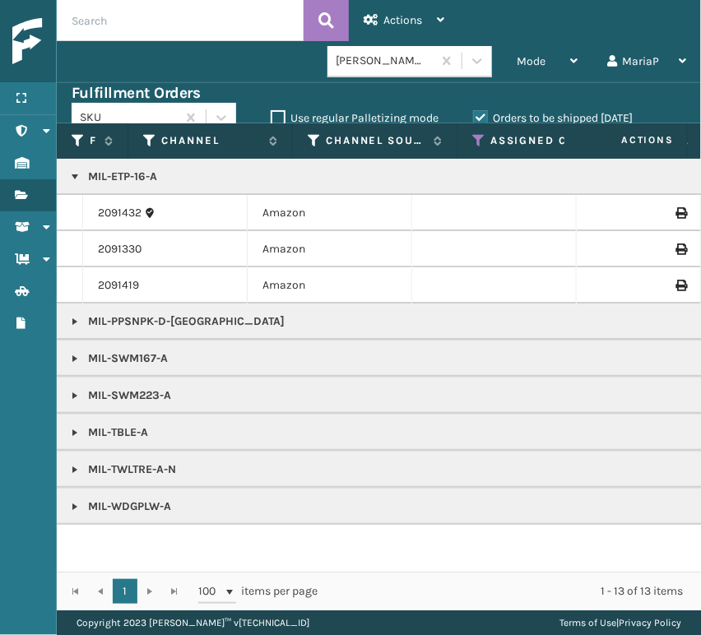
click at [76, 174] on link at bounding box center [74, 176] width 13 height 13
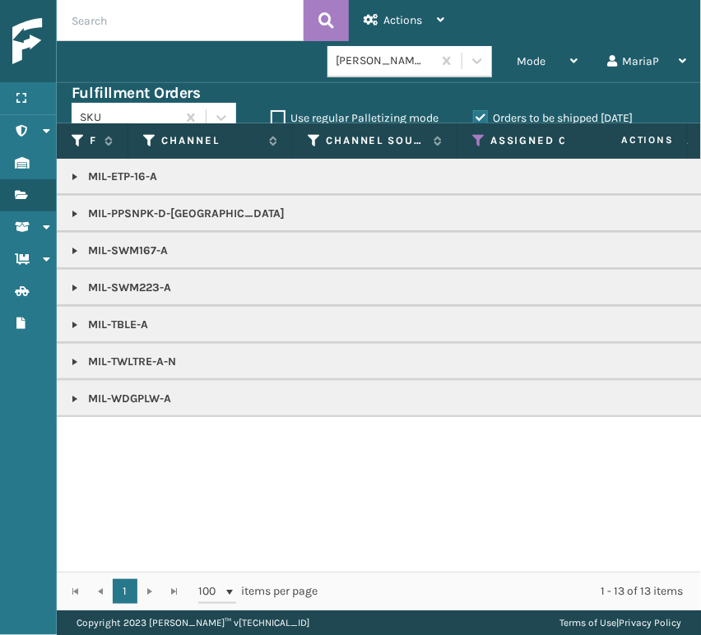
click at [72, 178] on link at bounding box center [74, 176] width 13 height 13
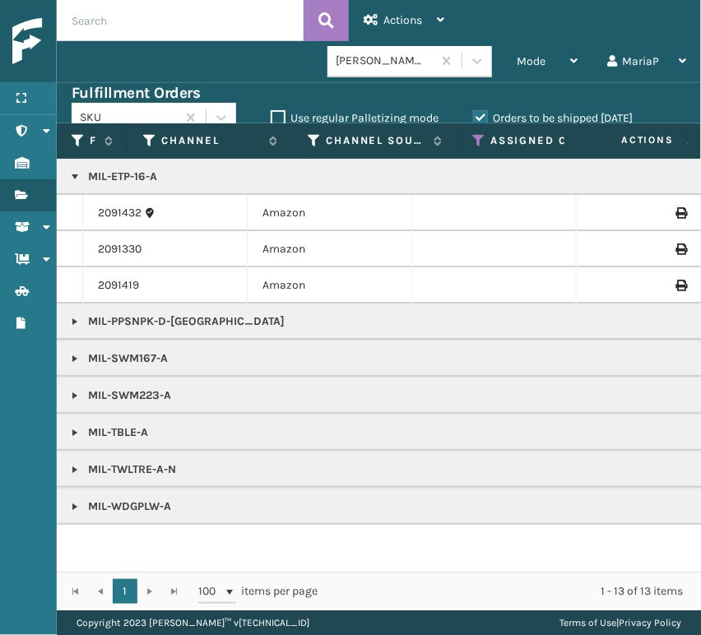
click at [74, 327] on link at bounding box center [74, 321] width 13 height 13
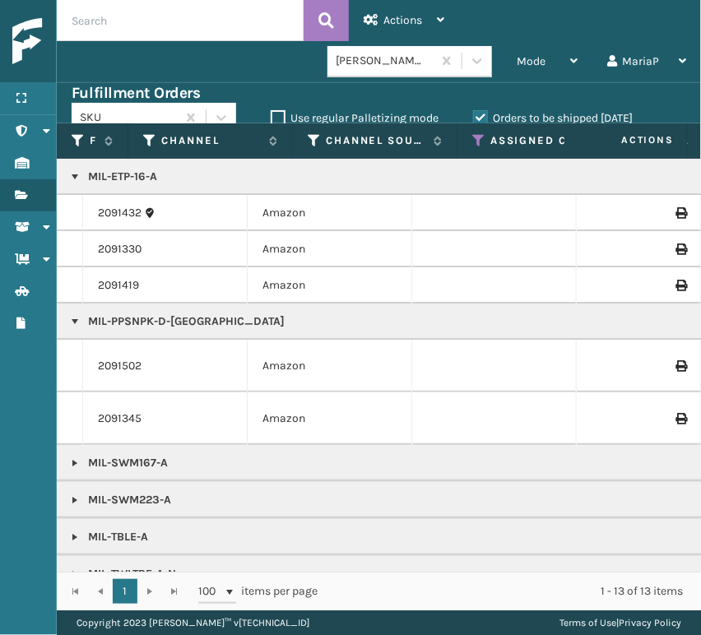
click at [71, 315] on link at bounding box center [74, 321] width 13 height 13
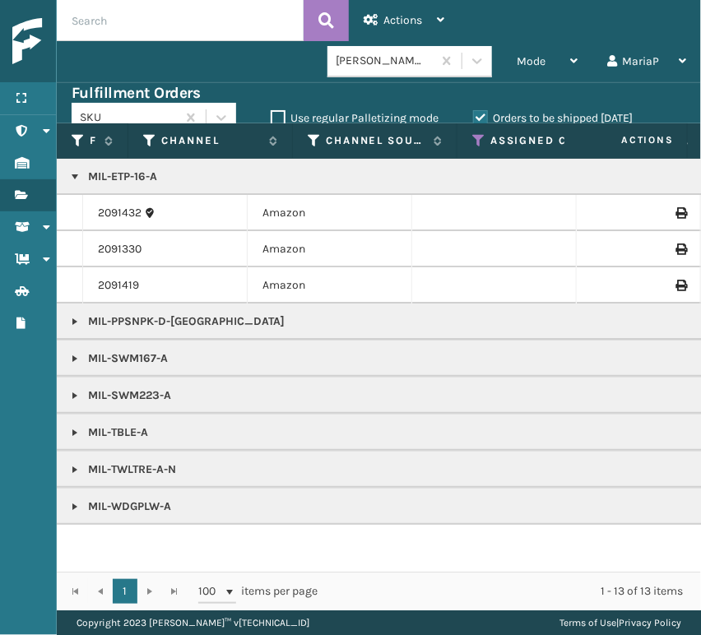
click at [78, 182] on link at bounding box center [74, 176] width 13 height 13
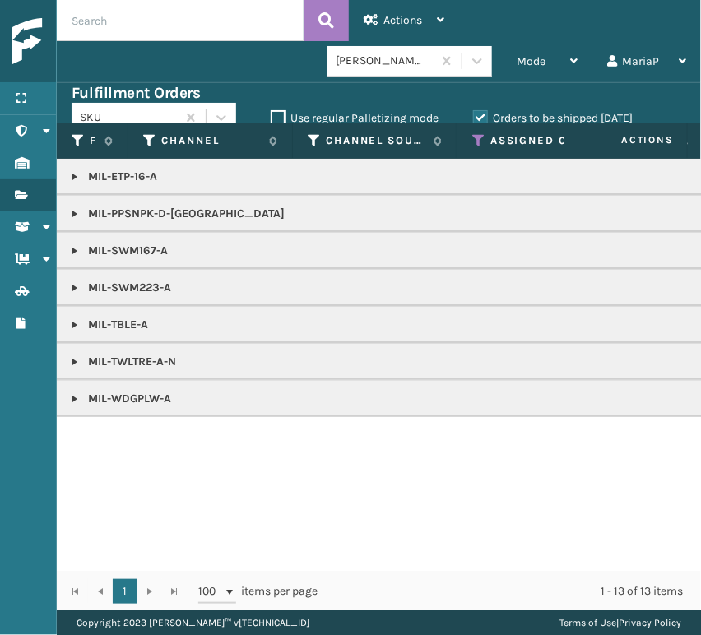
click at [72, 250] on link at bounding box center [74, 250] width 13 height 13
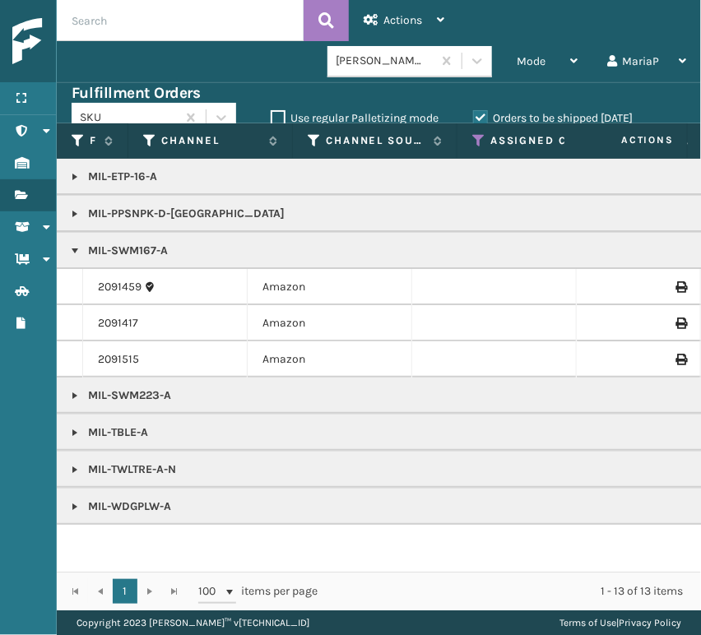
click at [72, 250] on link at bounding box center [74, 250] width 13 height 13
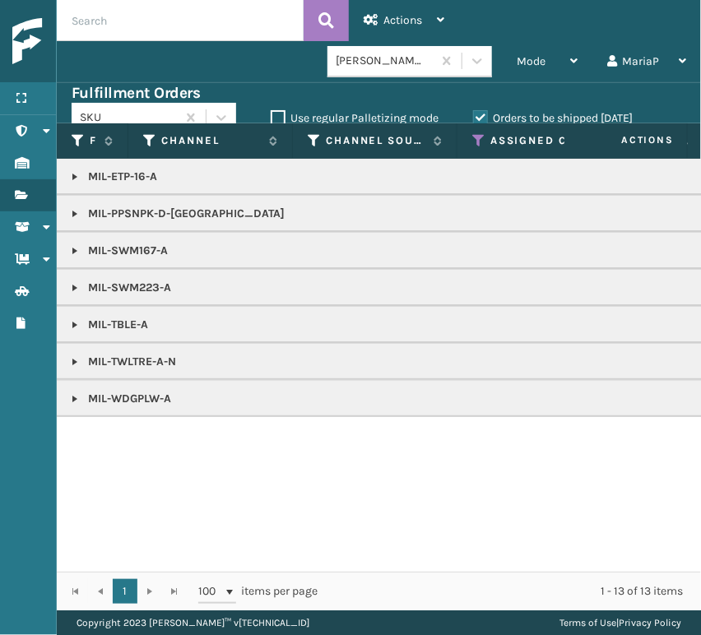
click at [74, 286] on link at bounding box center [74, 287] width 13 height 13
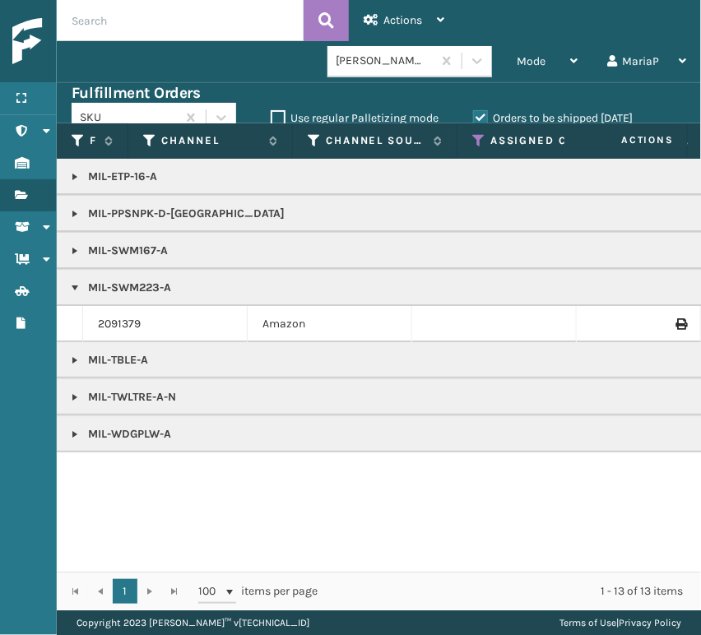
click at [74, 286] on link at bounding box center [74, 287] width 13 height 13
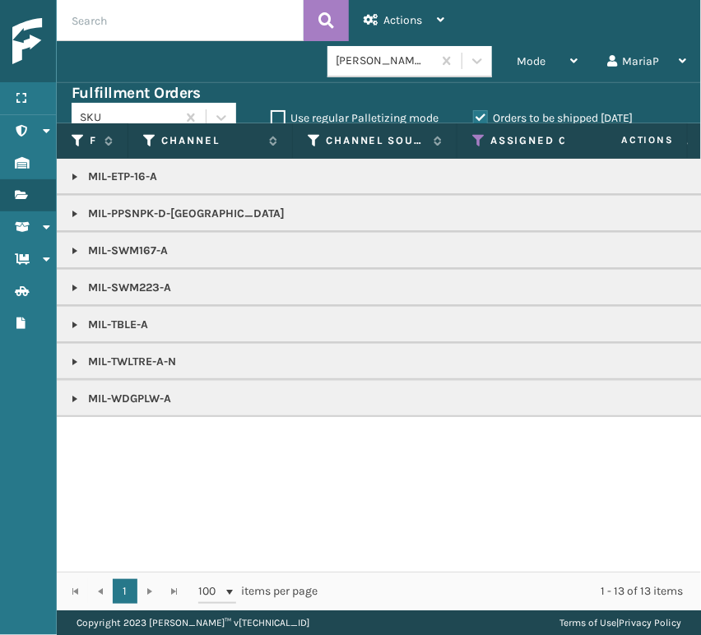
click at [69, 325] on link at bounding box center [74, 324] width 13 height 13
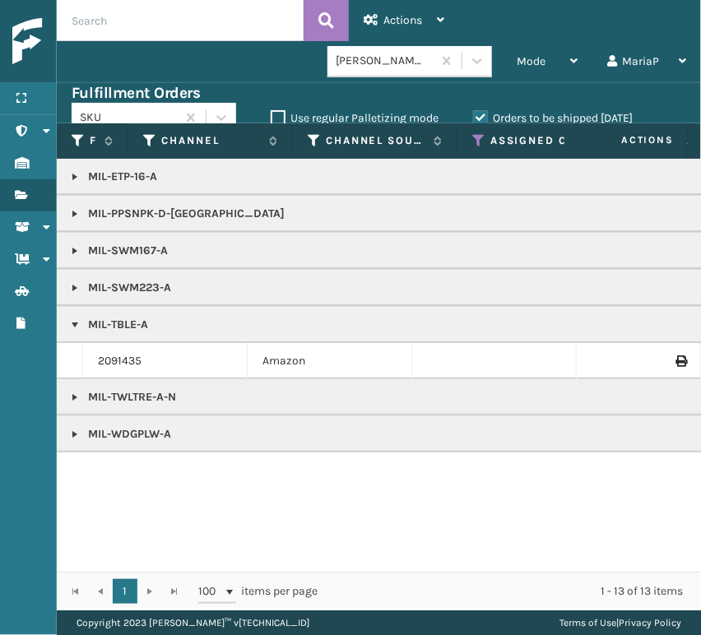
click at [69, 325] on link at bounding box center [74, 324] width 13 height 13
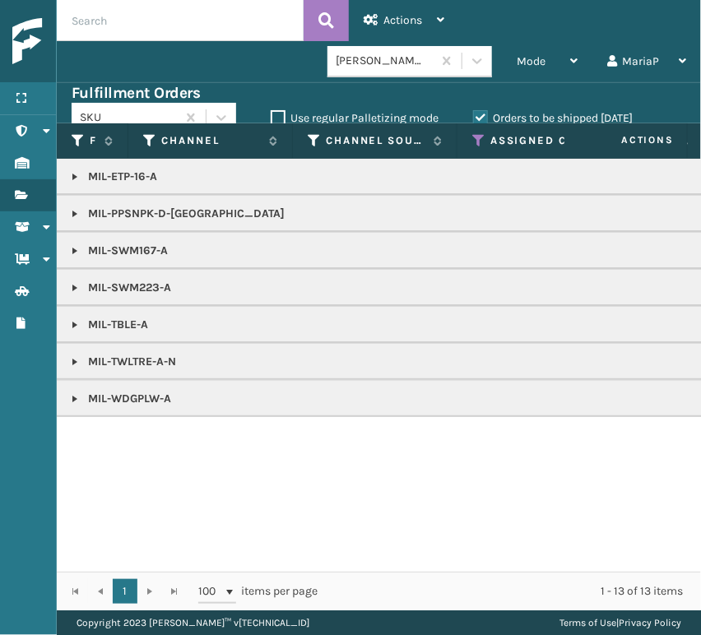
click at [72, 355] on link at bounding box center [74, 361] width 13 height 13
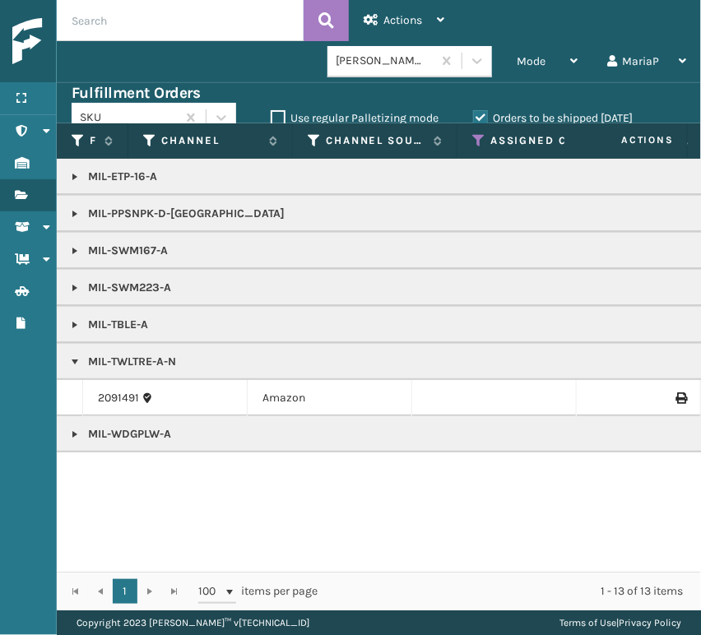
click at [72, 355] on link at bounding box center [74, 361] width 13 height 13
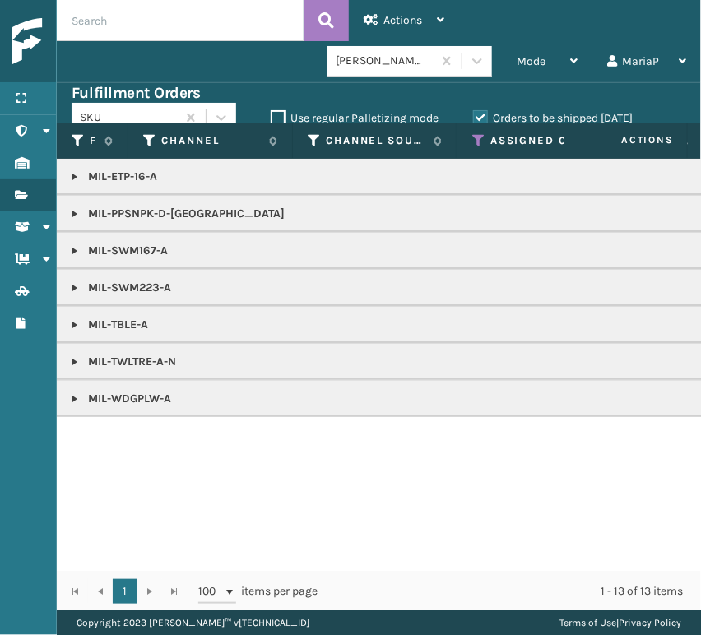
click at [70, 397] on link at bounding box center [74, 398] width 13 height 13
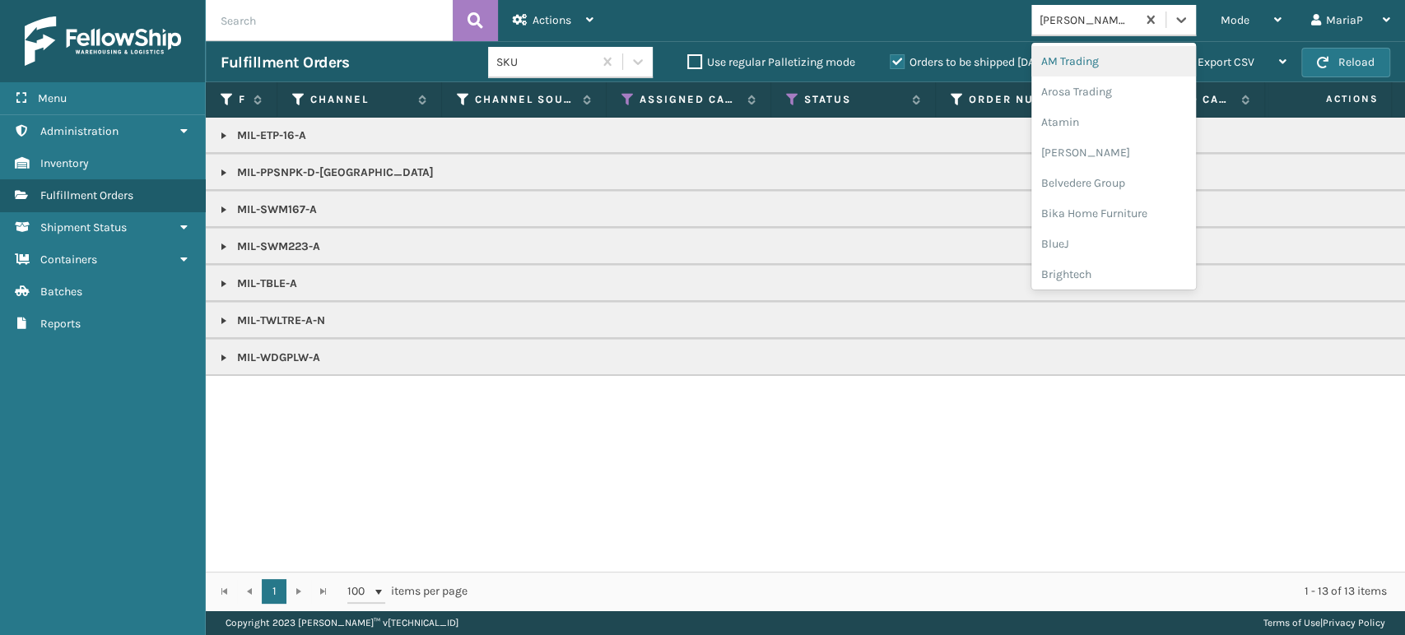
click at [1056, 12] on div "[PERSON_NAME] Brands" at bounding box center [1088, 20] width 98 height 17
